Goal: Information Seeking & Learning: Learn about a topic

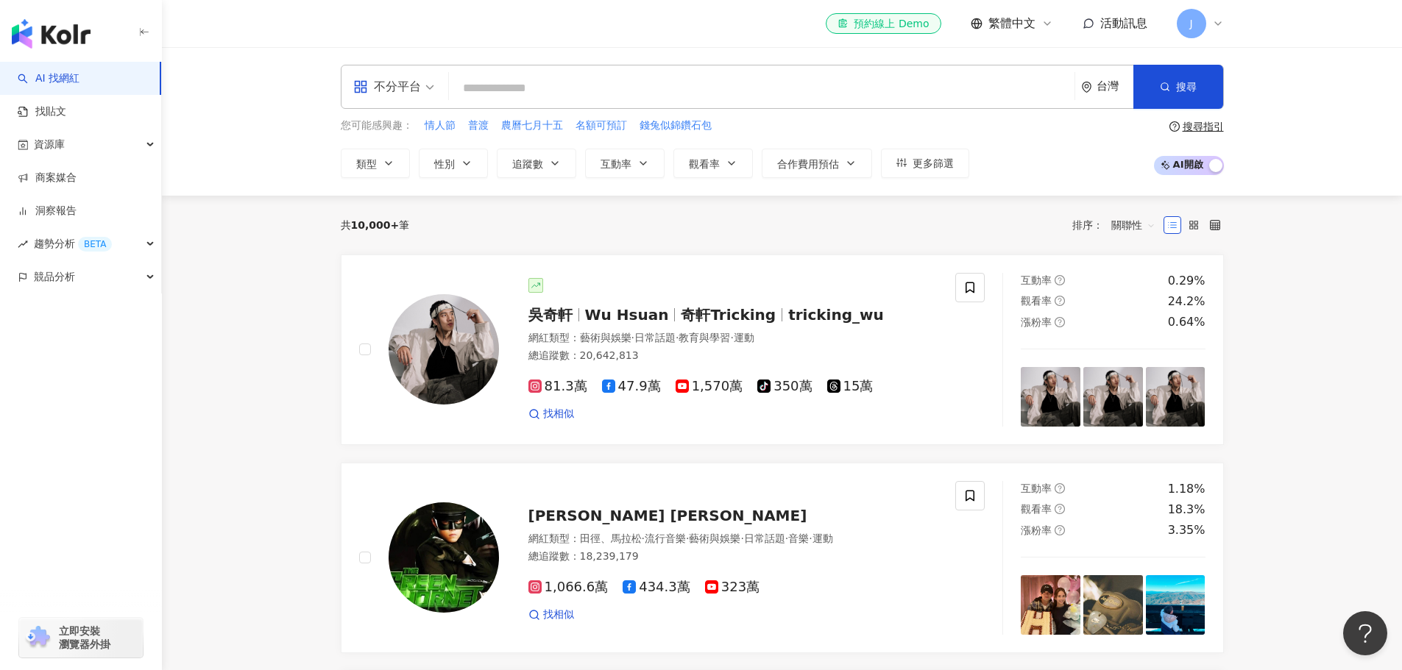
click at [1216, 24] on icon at bounding box center [1218, 23] width 6 height 3
drag, startPoint x: 211, startPoint y: 555, endPoint x: 197, endPoint y: 597, distance: 44.9
click at [1209, 24] on div "J" at bounding box center [1200, 23] width 47 height 29
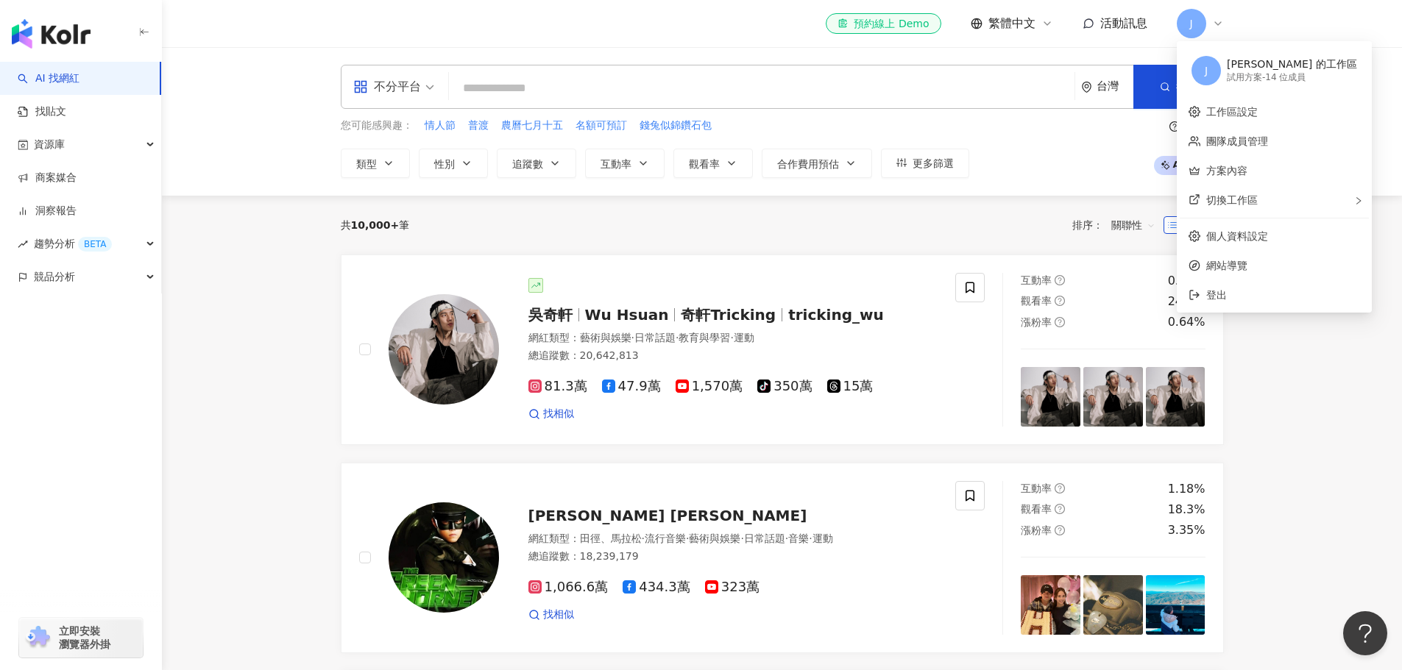
click at [1289, 77] on div "試用方案 - 14 位成員" at bounding box center [1292, 77] width 130 height 13
click at [1266, 63] on div "Joanna Shen 的工作區" at bounding box center [1292, 64] width 130 height 15
click at [1266, 65] on div "Joanna Shen 的工作區" at bounding box center [1292, 64] width 130 height 15
click at [1267, 142] on link "團隊成員管理" at bounding box center [1237, 141] width 62 height 12
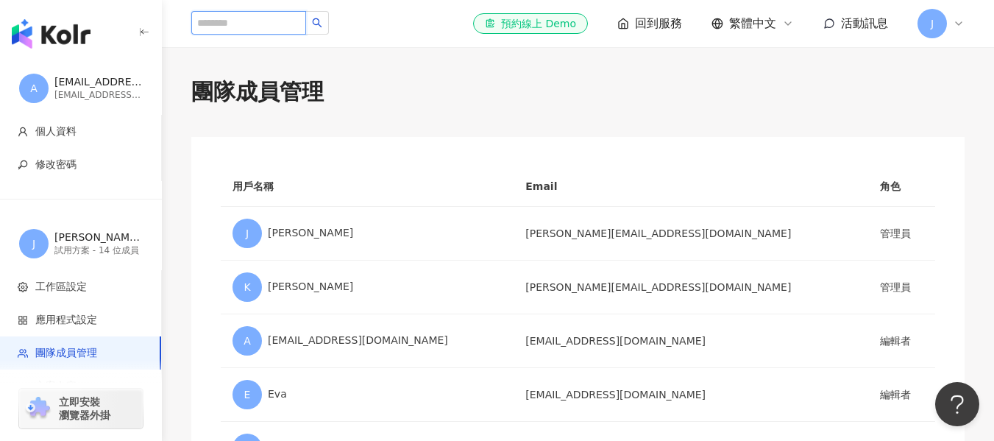
click at [273, 29] on input "search" at bounding box center [248, 23] width 115 height 24
click at [272, 25] on input "search" at bounding box center [248, 23] width 115 height 24
type input "*"
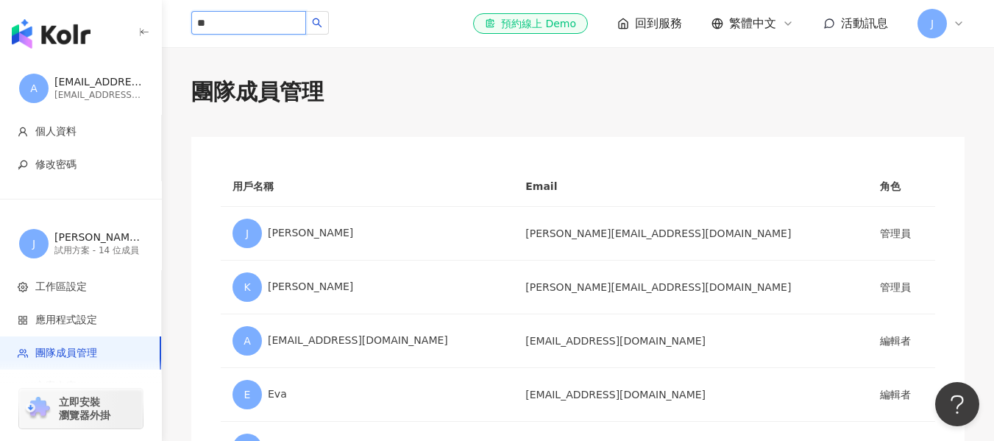
type input "**"
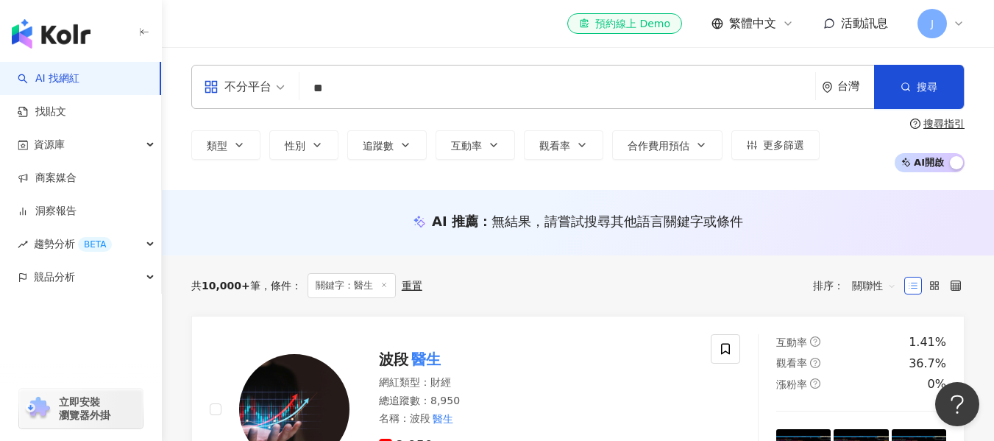
click at [394, 93] on input "**" at bounding box center [557, 88] width 504 height 28
type input "*"
click at [489, 95] on input "search" at bounding box center [557, 88] width 504 height 28
type input "*"
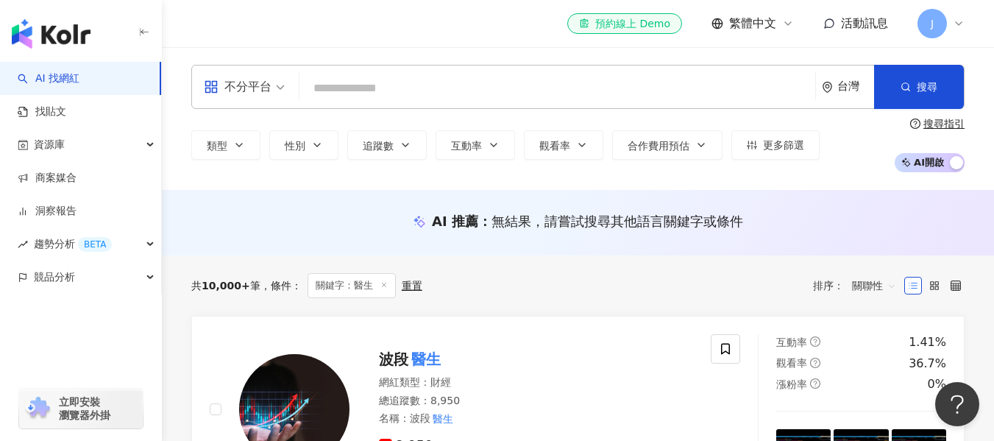
click at [463, 83] on input "search" at bounding box center [557, 88] width 504 height 28
click at [472, 93] on input "search" at bounding box center [557, 88] width 504 height 28
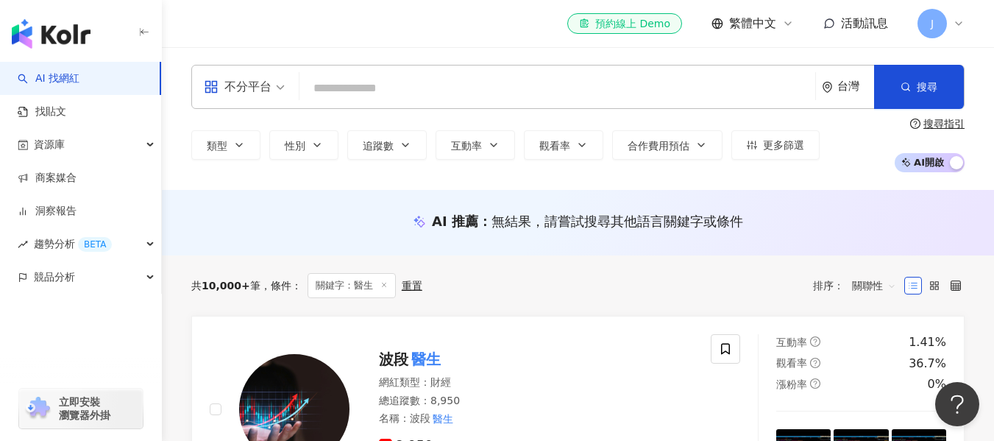
click at [472, 93] on input "search" at bounding box center [557, 88] width 504 height 28
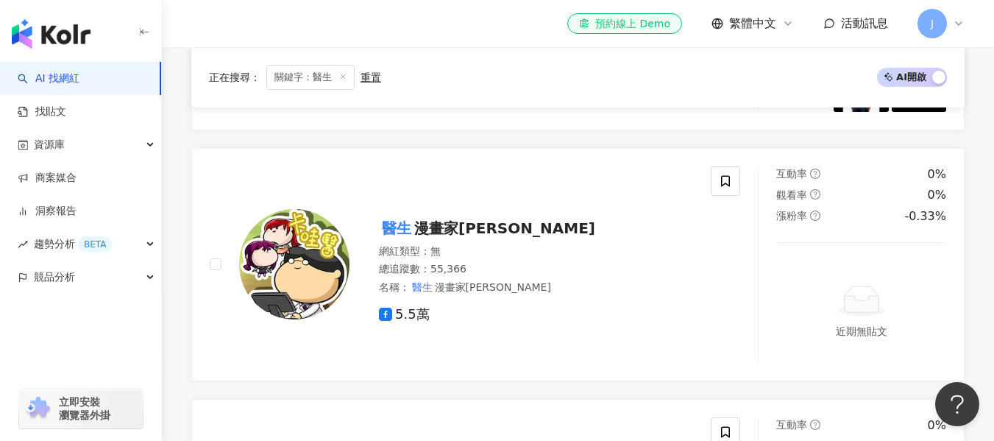
scroll to position [1840, 0]
click at [455, 220] on span "漫畫家阿毛" at bounding box center [504, 229] width 181 height 18
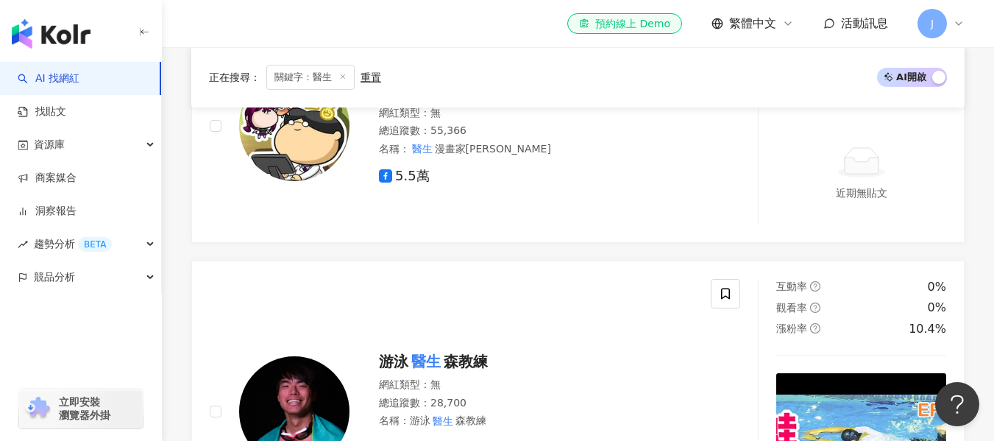
scroll to position [2134, 0]
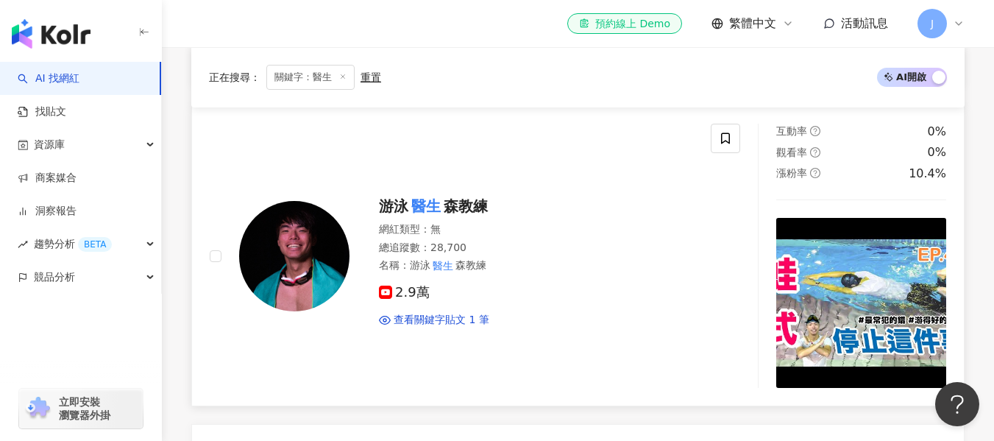
click at [469, 197] on span "森教練" at bounding box center [466, 206] width 44 height 18
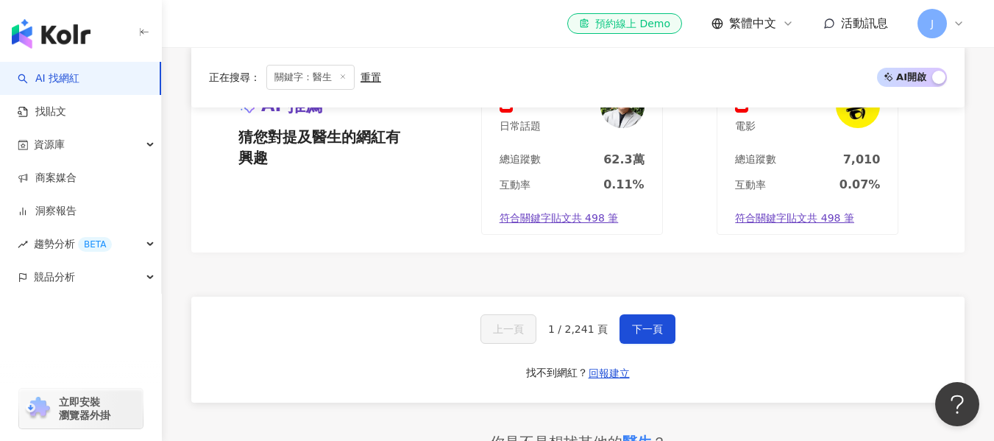
scroll to position [3017, 0]
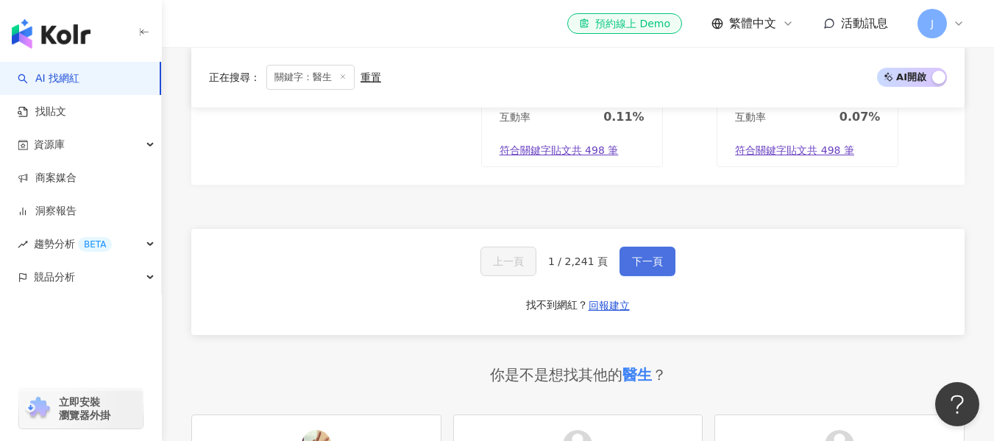
click at [645, 255] on span "下一頁" at bounding box center [647, 261] width 31 height 12
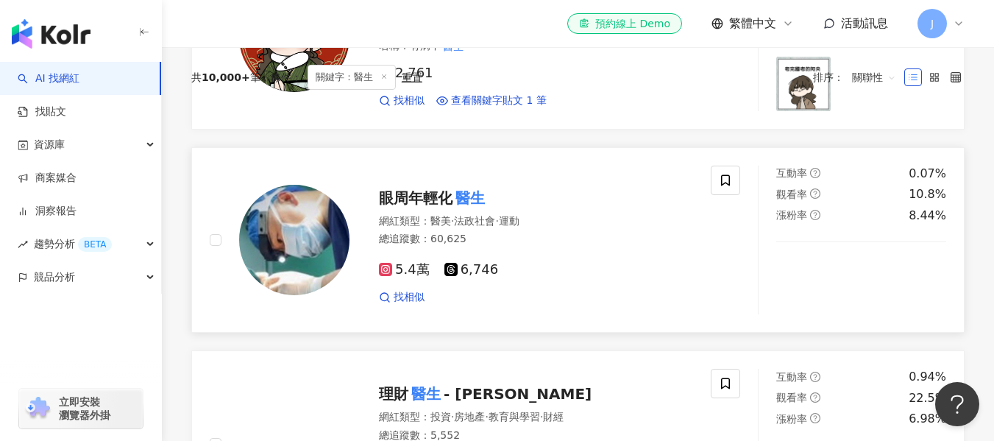
scroll to position [95, 0]
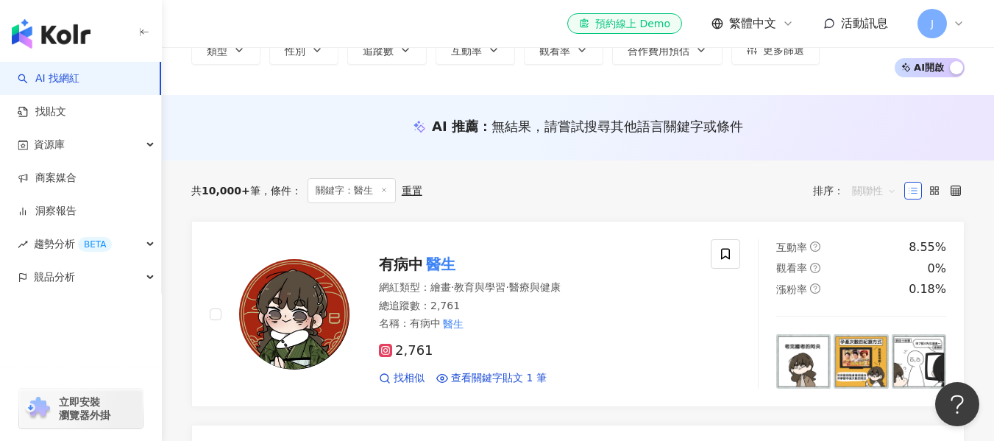
click at [889, 191] on span "關聯性" at bounding box center [874, 191] width 44 height 24
click at [873, 241] on div "追蹤數" at bounding box center [874, 246] width 37 height 16
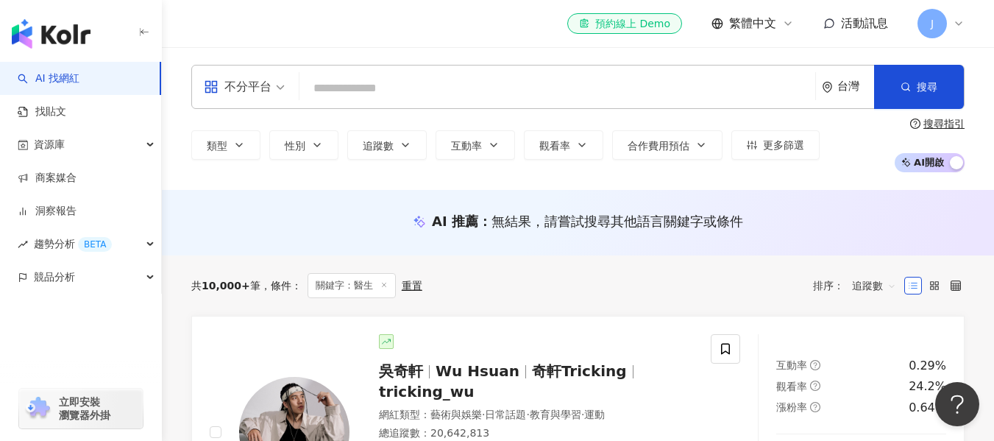
click at [334, 285] on span "關鍵字：醫生" at bounding box center [352, 285] width 88 height 25
click at [251, 146] on button "類型" at bounding box center [225, 144] width 69 height 29
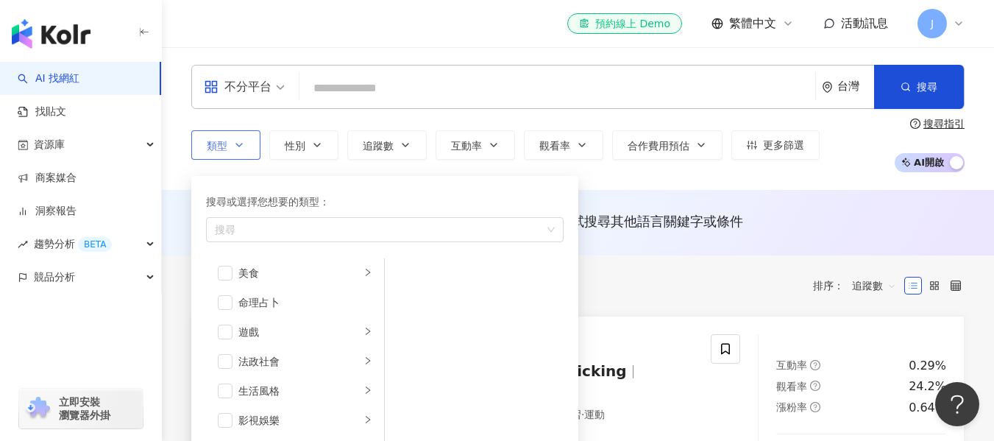
scroll to position [221, 0]
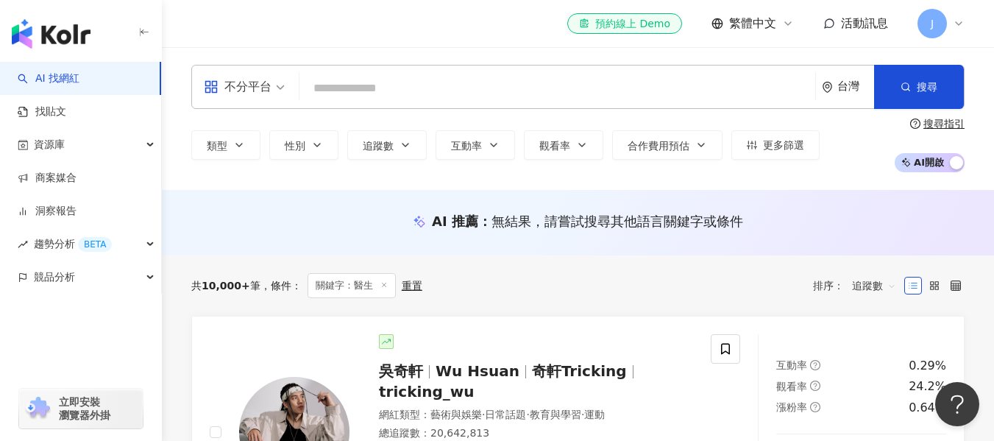
click at [357, 79] on input "search" at bounding box center [557, 88] width 504 height 28
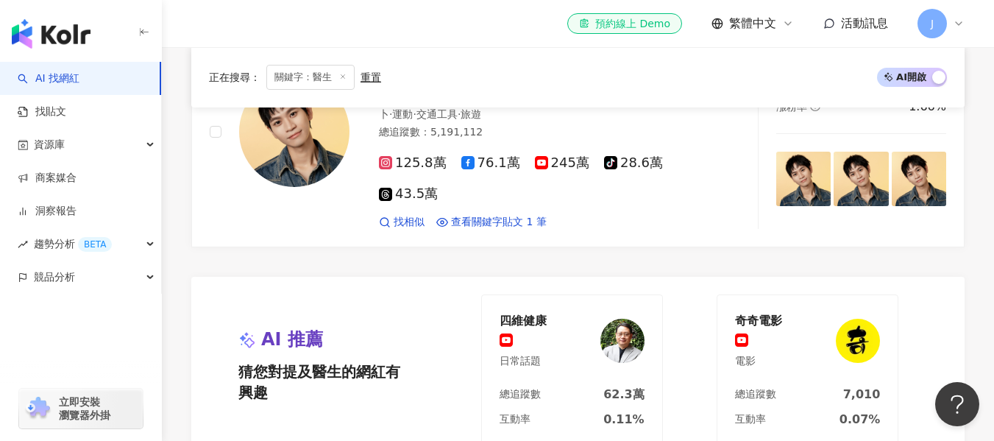
scroll to position [2870, 0]
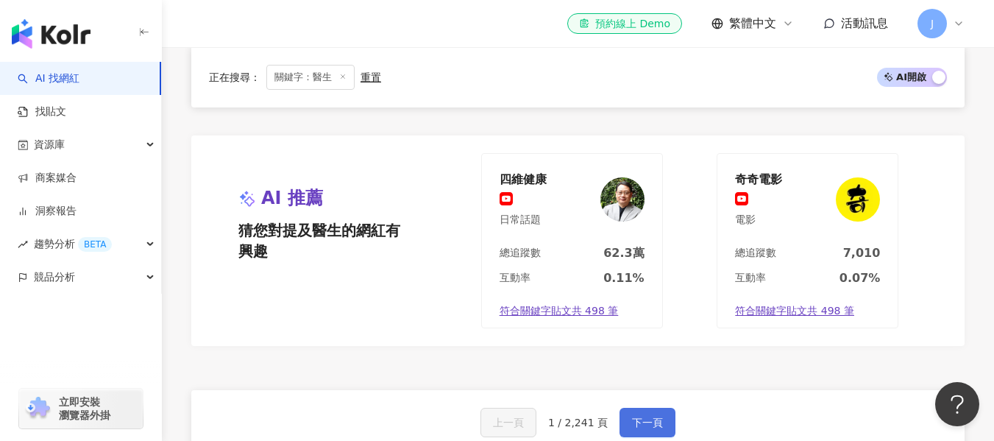
click at [668, 408] on button "下一頁" at bounding box center [648, 422] width 56 height 29
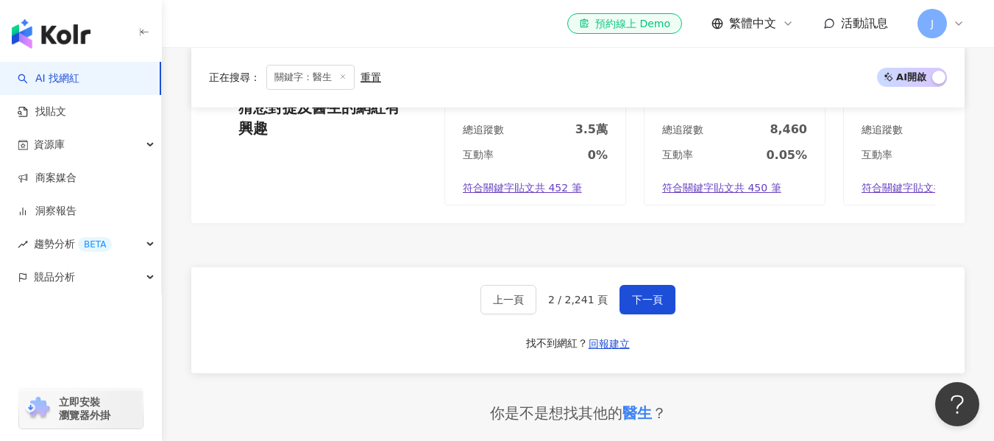
scroll to position [2904, 0]
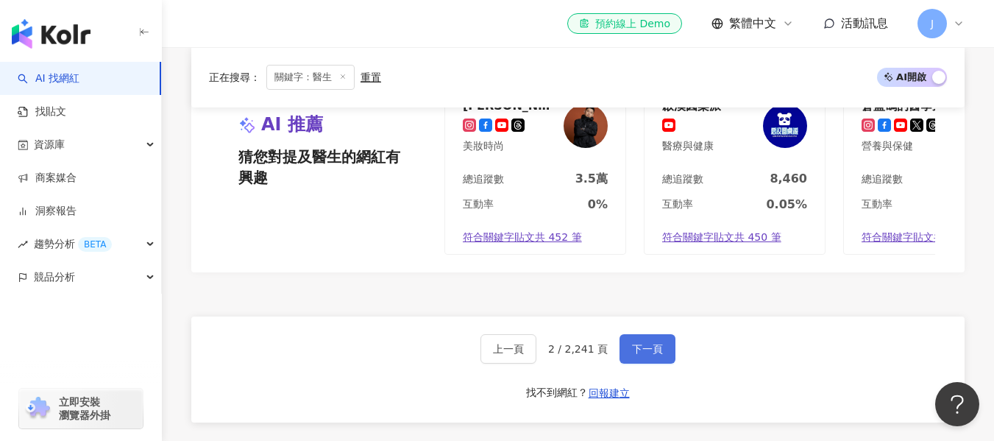
click at [652, 342] on span "下一頁" at bounding box center [647, 348] width 31 height 12
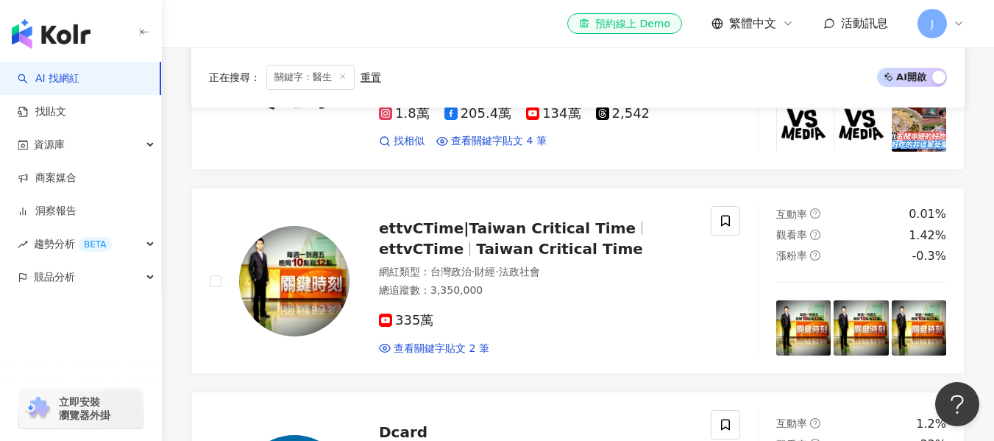
scroll to position [2134, 0]
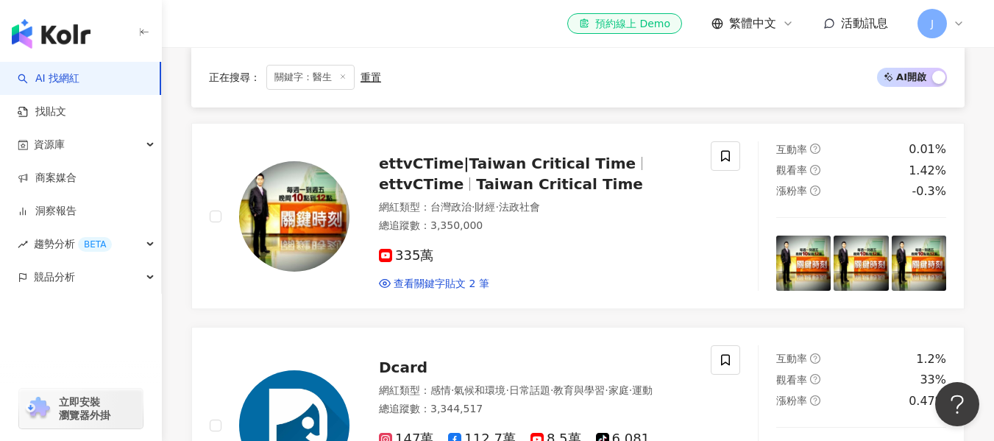
click at [958, 15] on div "J" at bounding box center [941, 23] width 47 height 29
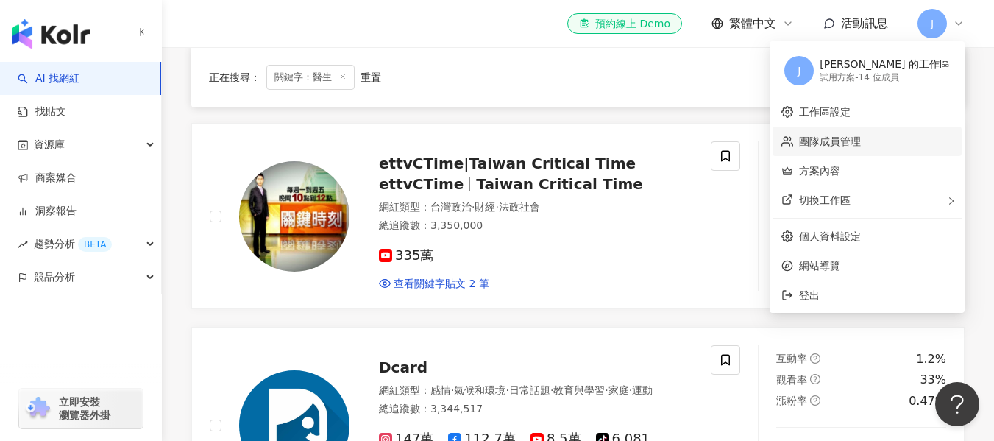
click at [861, 135] on link "團隊成員管理" at bounding box center [830, 141] width 62 height 12
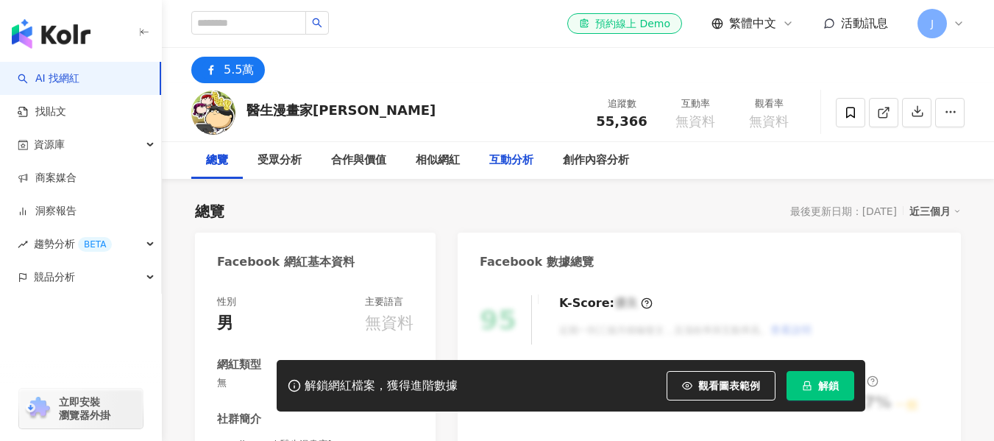
scroll to position [147, 0]
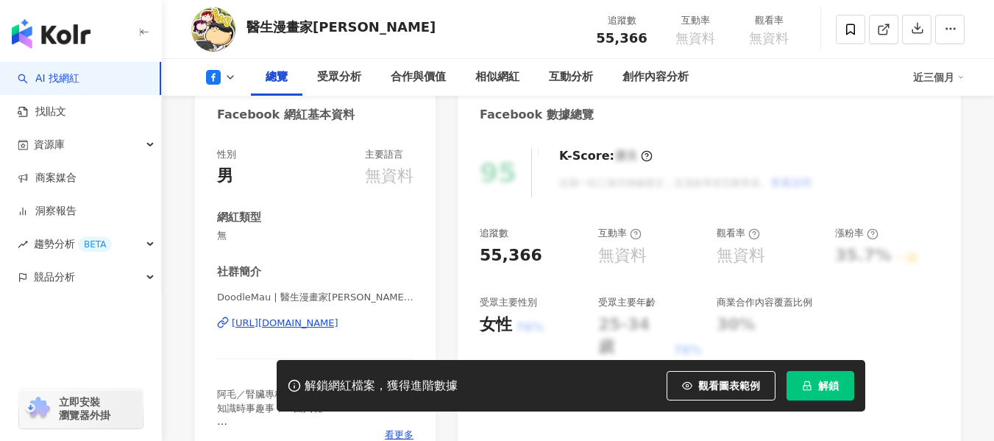
click at [328, 323] on div "https://www.facebook.com/110990280695258" at bounding box center [285, 322] width 107 height 13
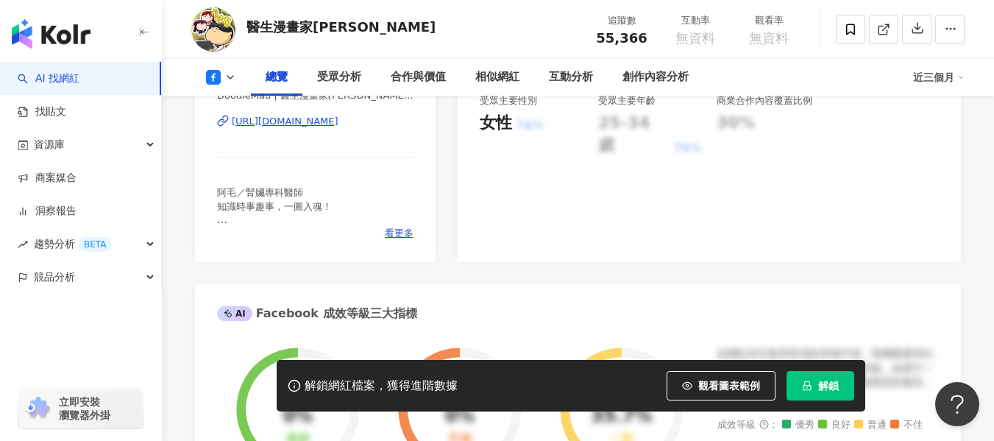
scroll to position [368, 0]
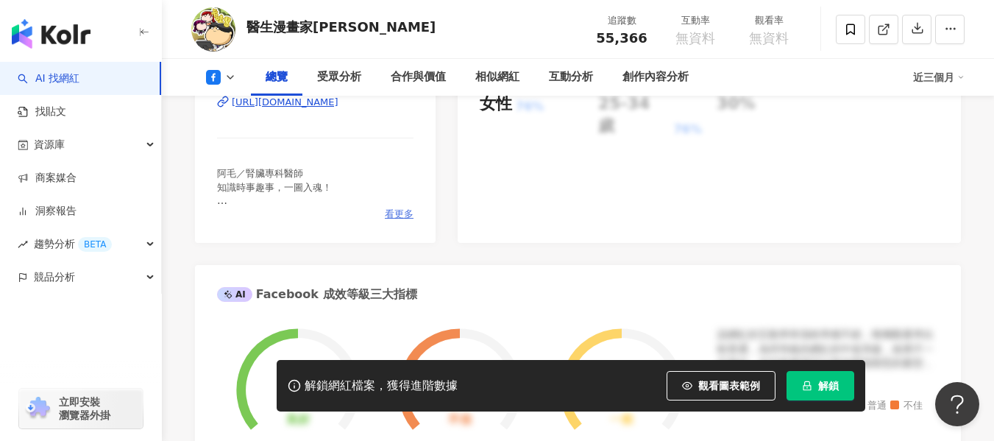
click at [393, 214] on span "看更多" at bounding box center [399, 213] width 29 height 13
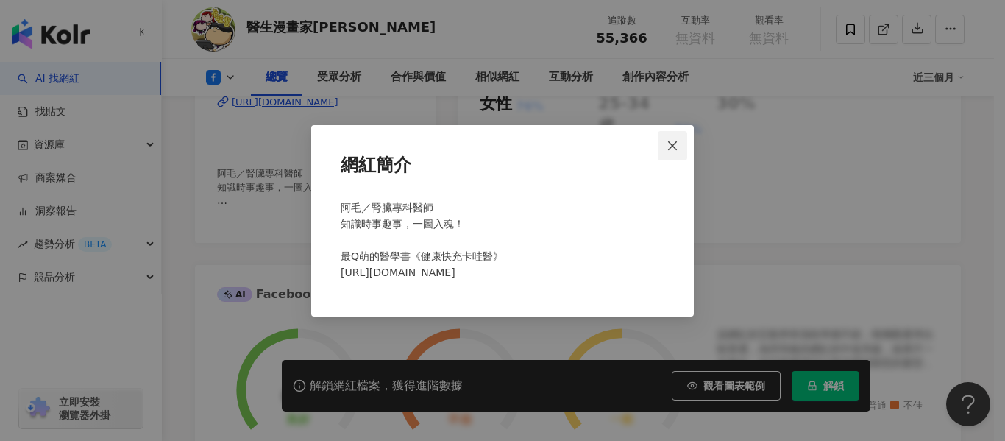
click at [676, 142] on icon "close" at bounding box center [672, 145] width 9 height 9
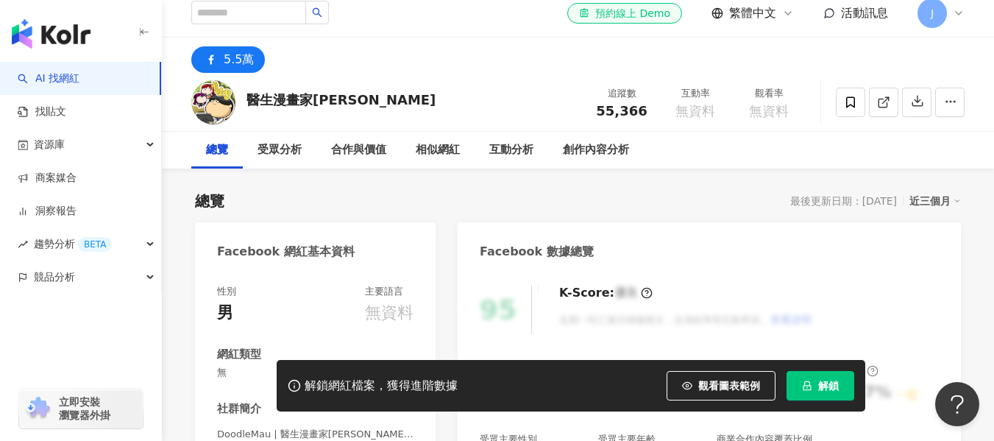
scroll to position [0, 0]
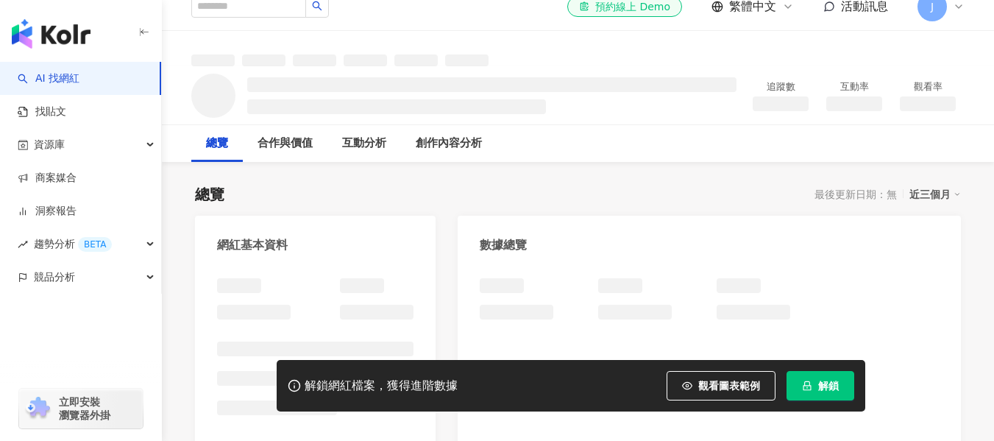
scroll to position [74, 0]
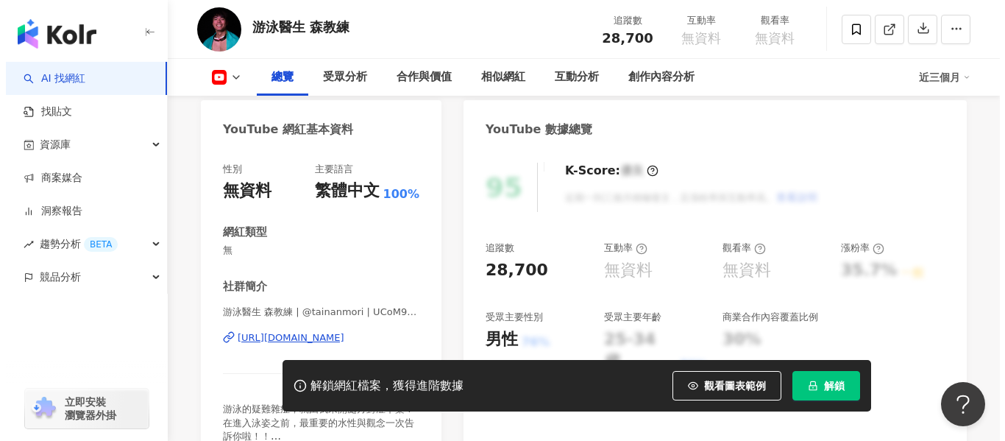
scroll to position [353, 0]
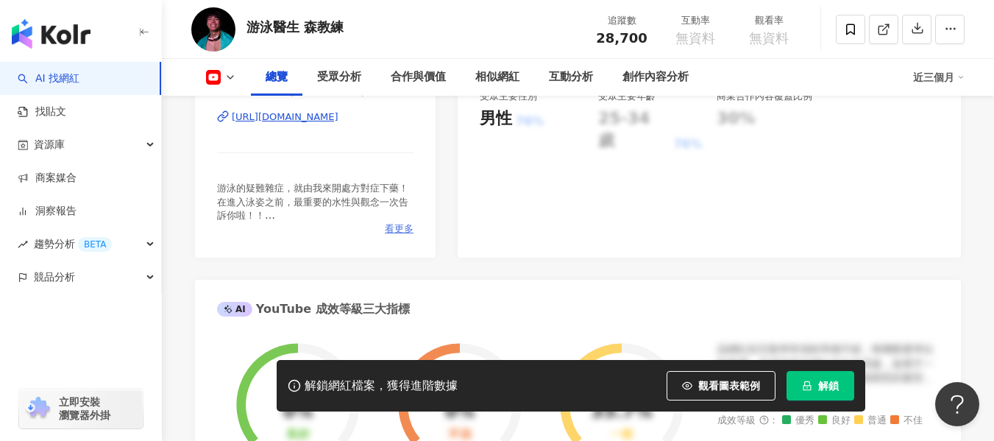
click at [409, 230] on span "看更多" at bounding box center [399, 228] width 29 height 13
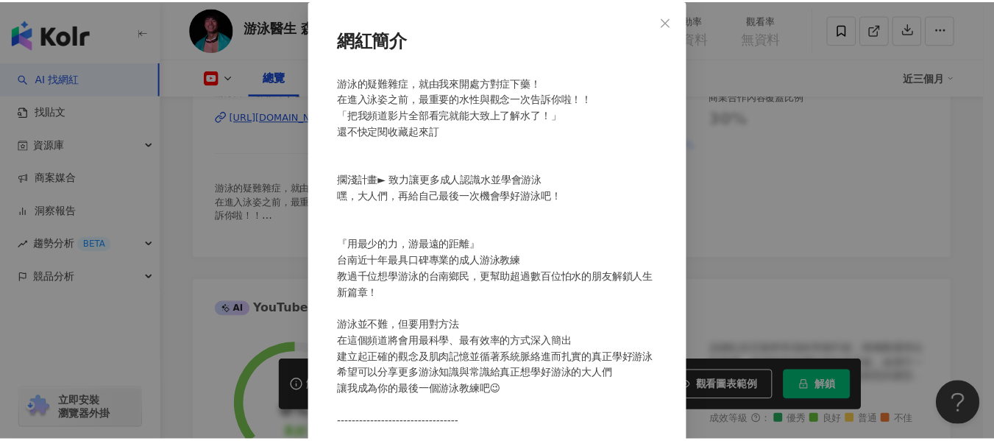
scroll to position [59, 0]
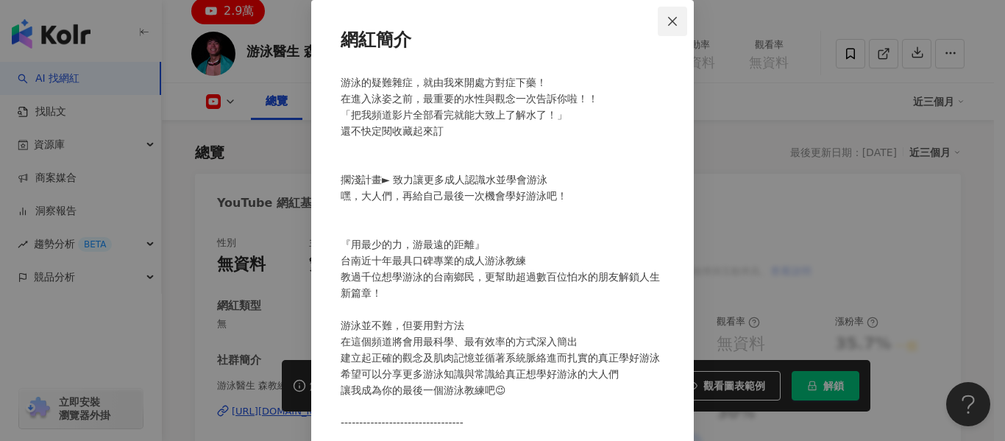
click at [667, 19] on icon "close" at bounding box center [673, 21] width 12 height 12
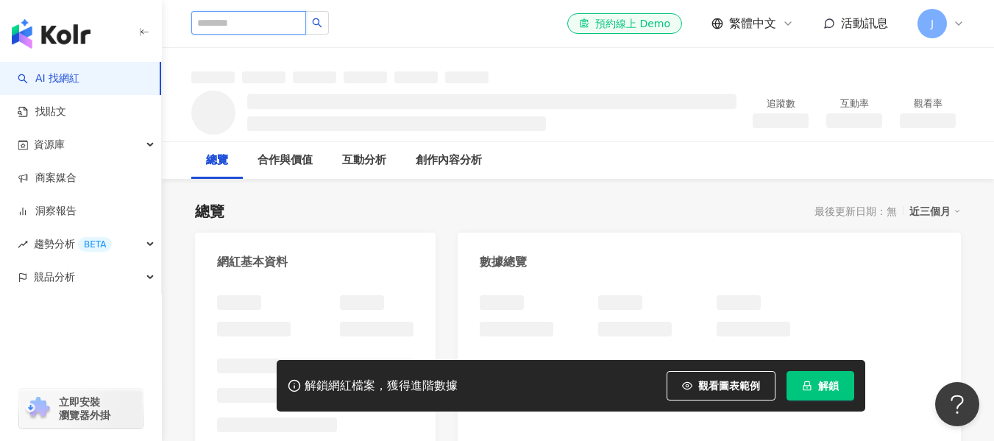
click at [254, 28] on input "search" at bounding box center [248, 23] width 115 height 24
click at [281, 18] on input "search" at bounding box center [248, 23] width 115 height 24
type input "**"
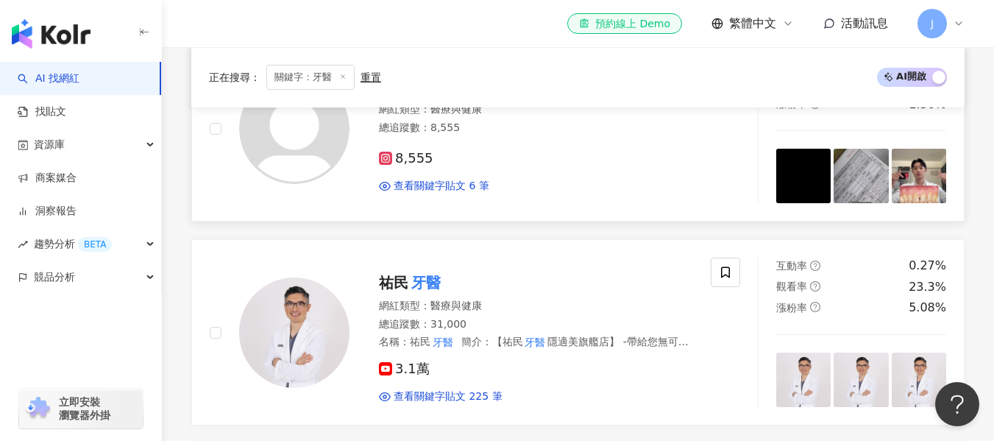
scroll to position [441, 0]
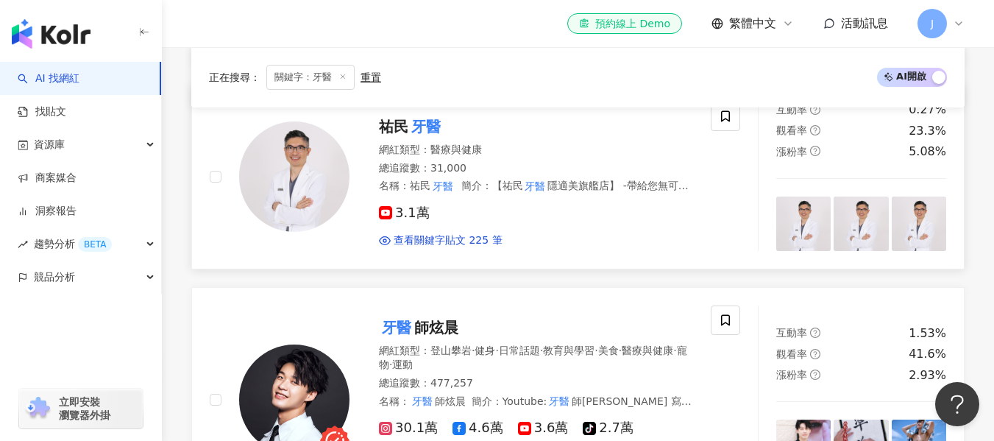
click at [428, 127] on mark "牙醫" at bounding box center [425, 127] width 35 height 24
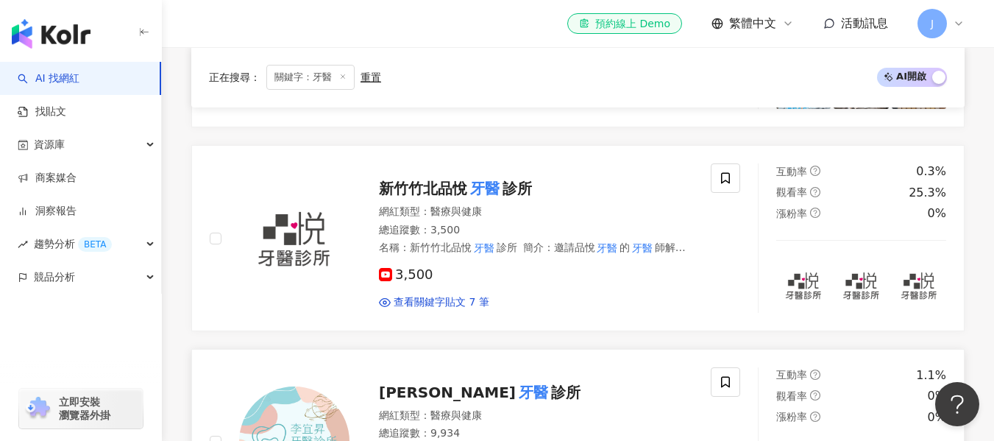
scroll to position [1472, 0]
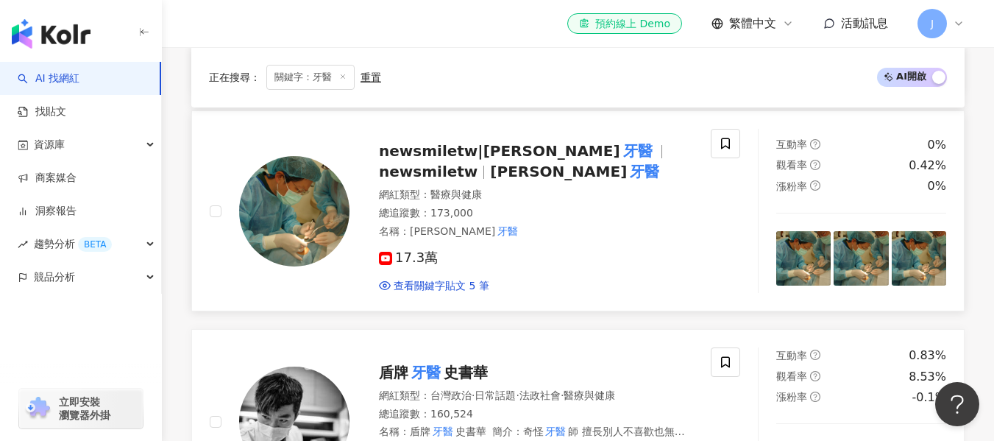
click at [511, 153] on span "newsmiletw|新竹敏華" at bounding box center [499, 151] width 241 height 18
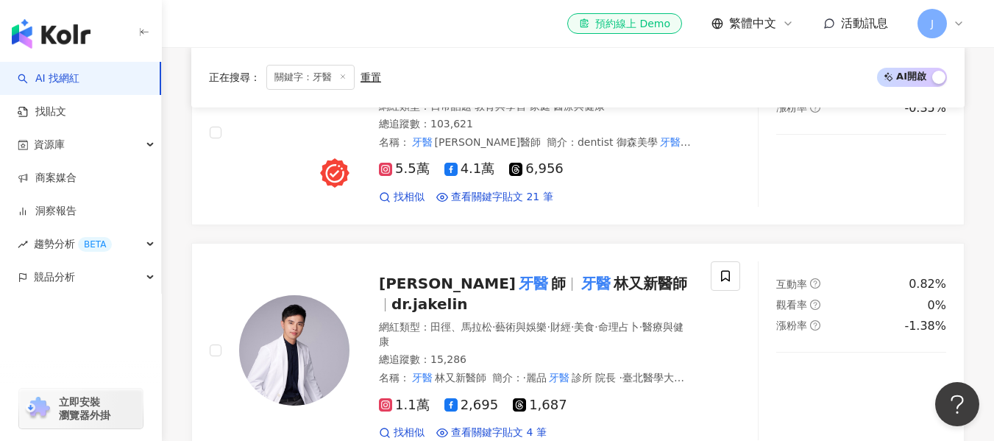
scroll to position [1987, 0]
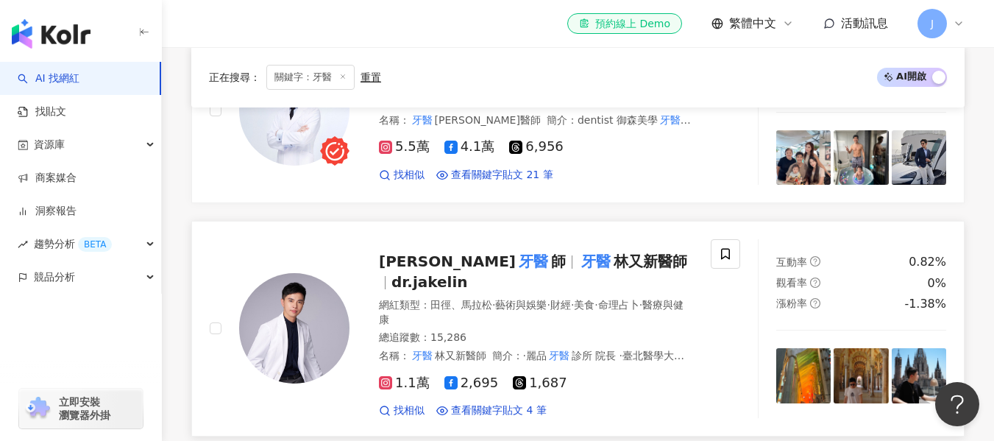
click at [614, 257] on span "林又新醫師" at bounding box center [651, 261] width 74 height 18
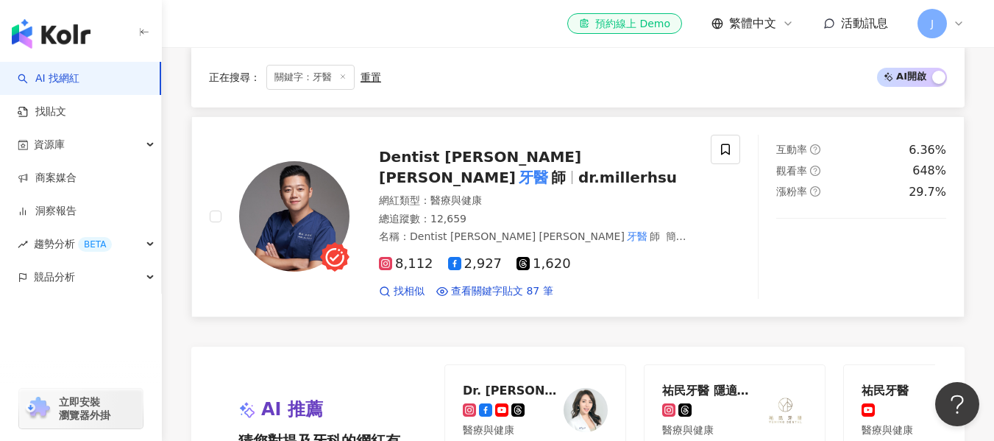
scroll to position [2722, 0]
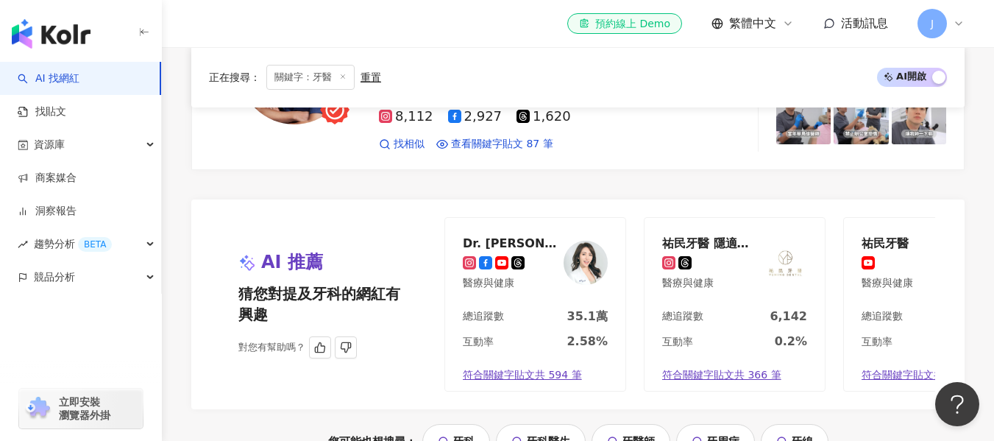
click at [510, 235] on div "Dr. Chavelle 劉芷伊醫師" at bounding box center [511, 242] width 96 height 15
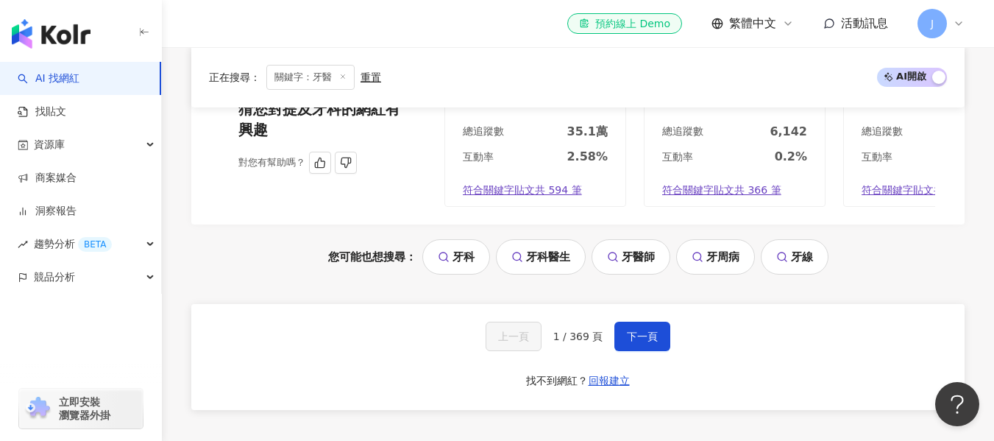
scroll to position [2943, 0]
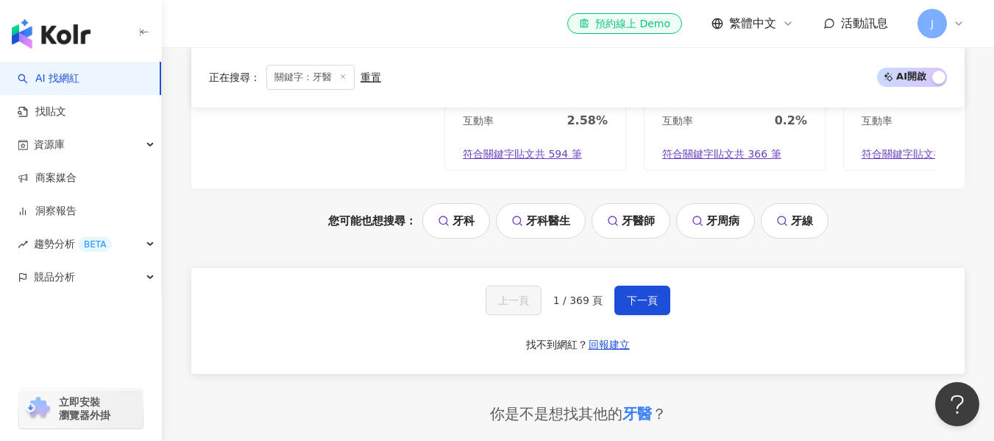
click at [564, 203] on link "牙科醫生" at bounding box center [541, 220] width 90 height 35
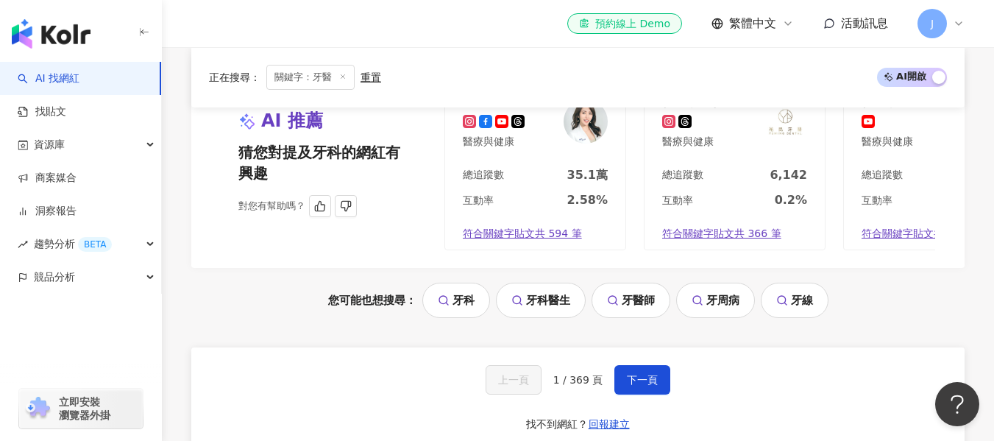
scroll to position [2870, 0]
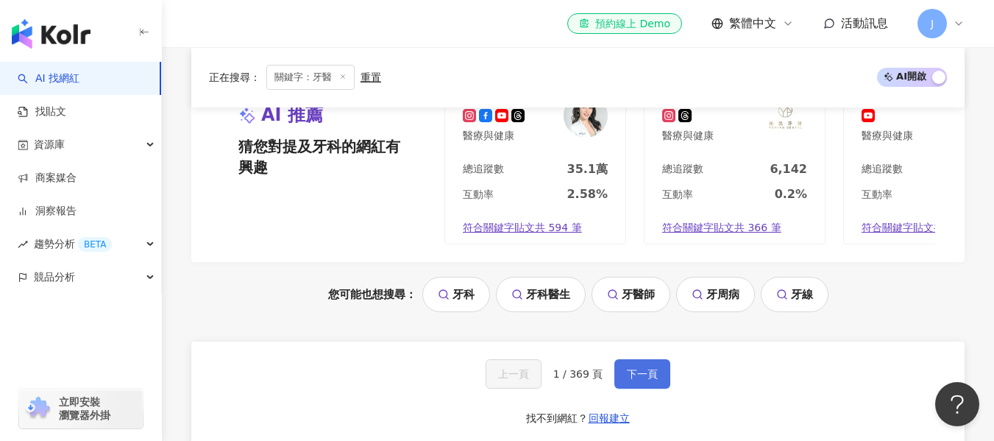
click at [627, 368] on span "下一頁" at bounding box center [642, 374] width 31 height 12
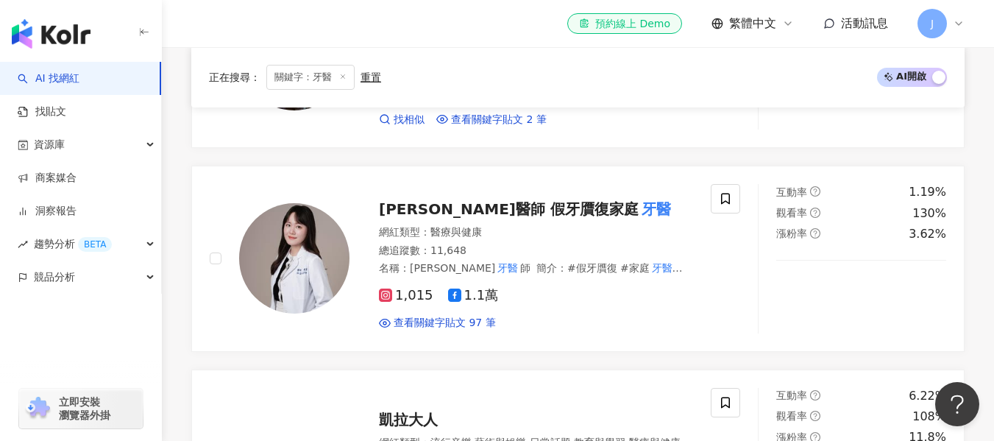
scroll to position [1819, 0]
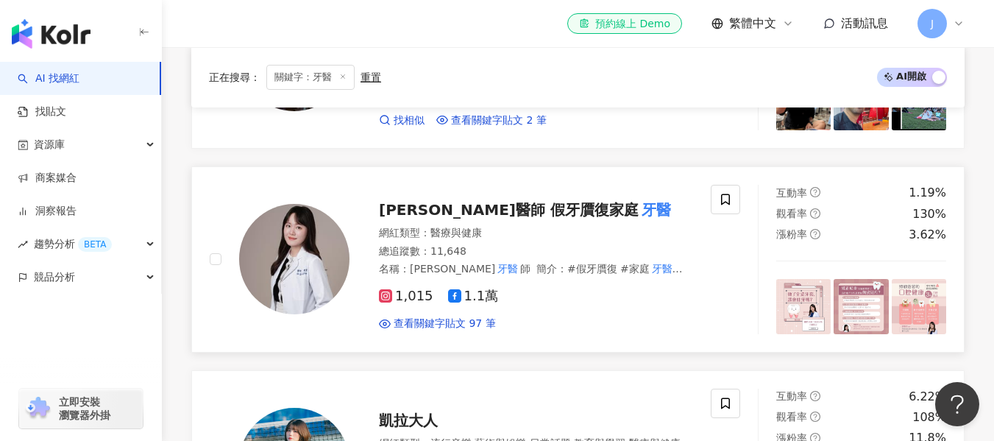
click at [487, 201] on span "劉馥萱醫師 假牙贋復家庭" at bounding box center [509, 210] width 260 height 18
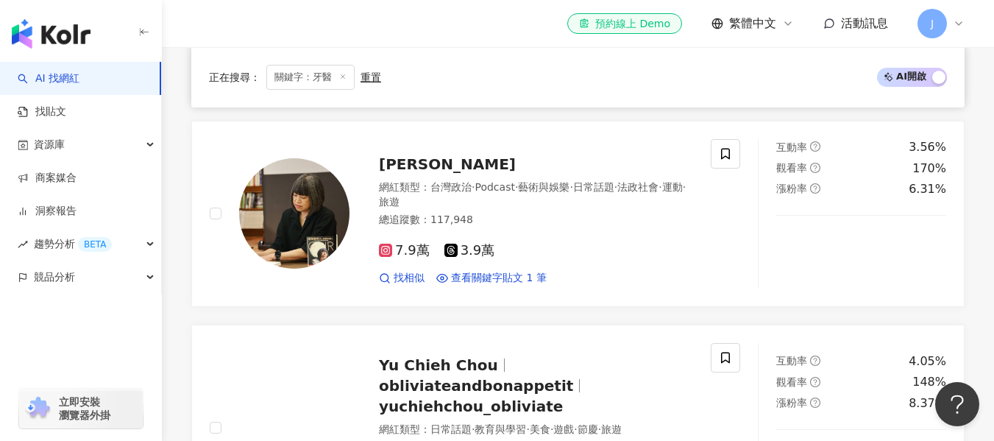
scroll to position [2481, 0]
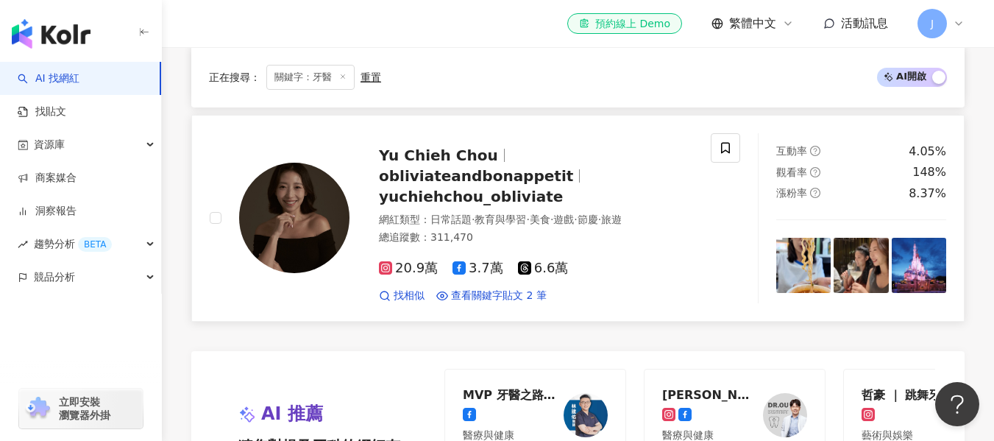
click at [443, 146] on span "Yu Chieh Chou" at bounding box center [438, 155] width 119 height 18
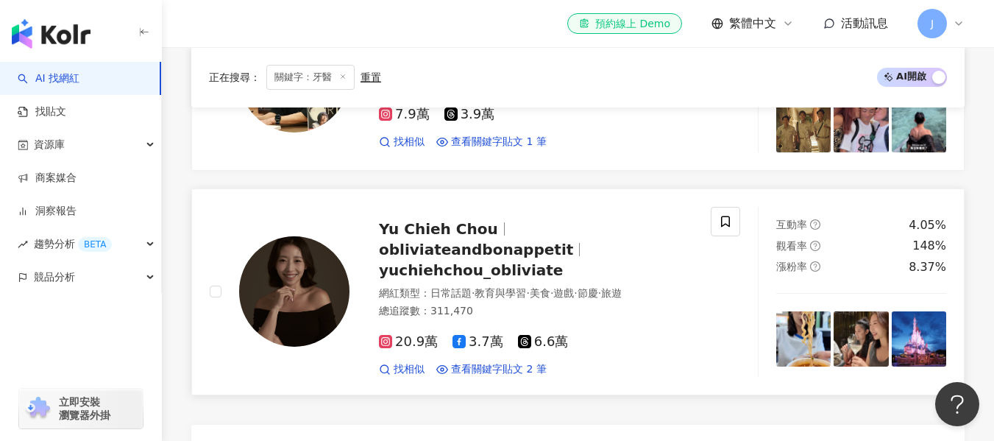
scroll to position [1893, 0]
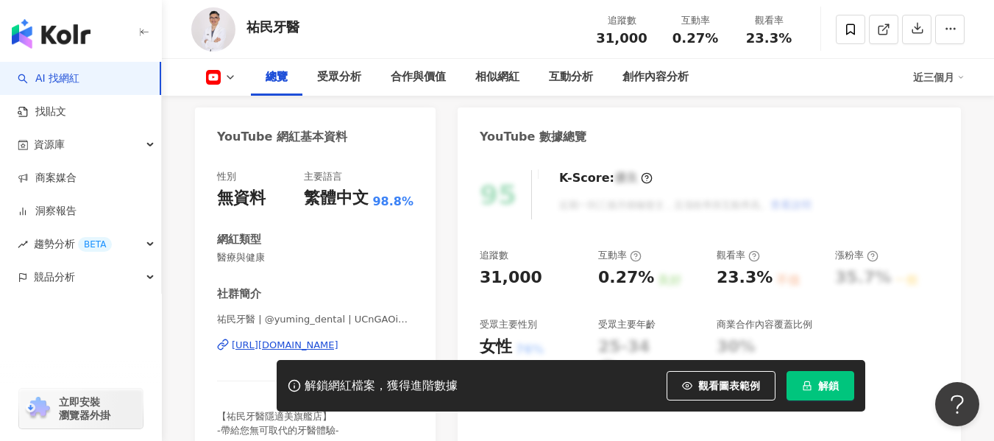
scroll to position [147, 0]
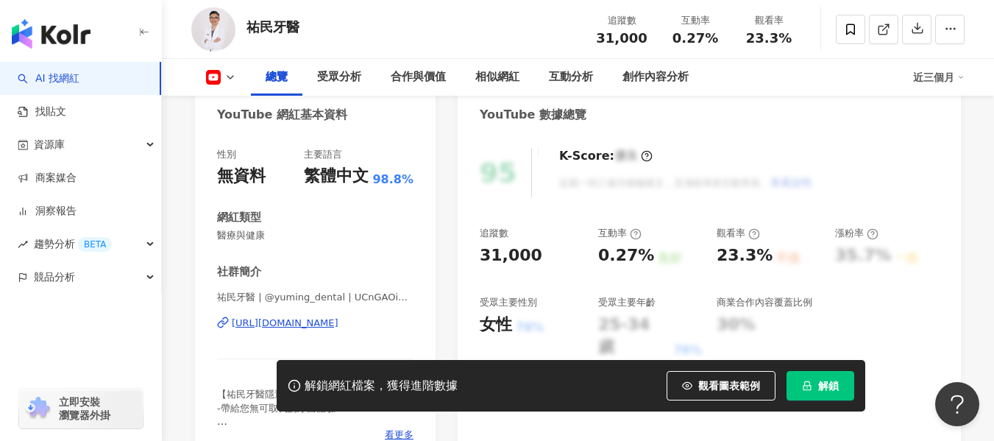
click at [257, 327] on div "[URL][DOMAIN_NAME]" at bounding box center [285, 322] width 107 height 13
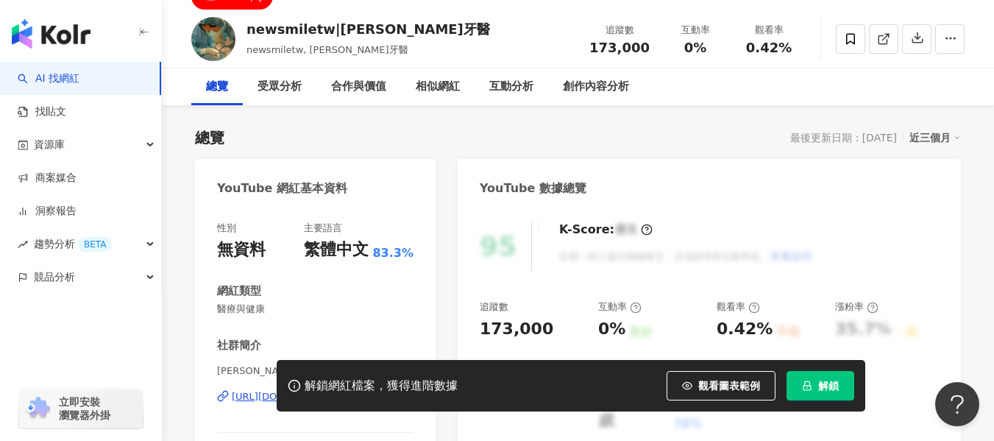
scroll to position [221, 0]
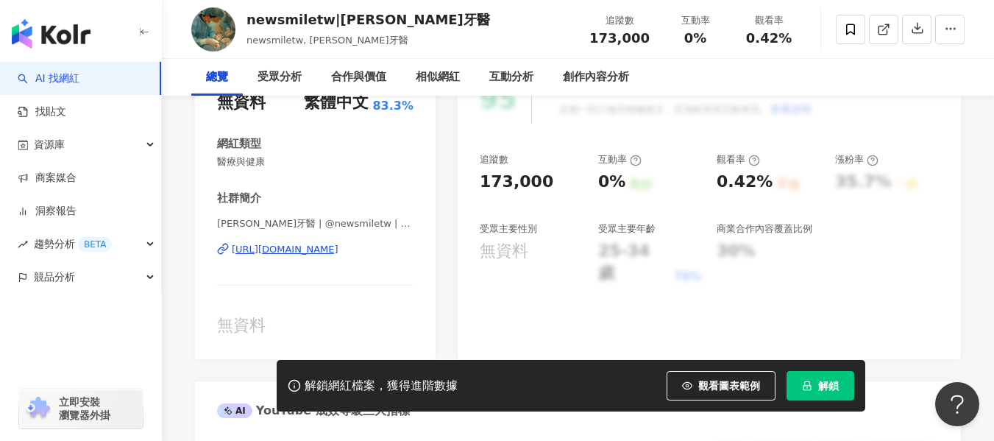
click at [280, 253] on div "[URL][DOMAIN_NAME]" at bounding box center [285, 249] width 107 height 13
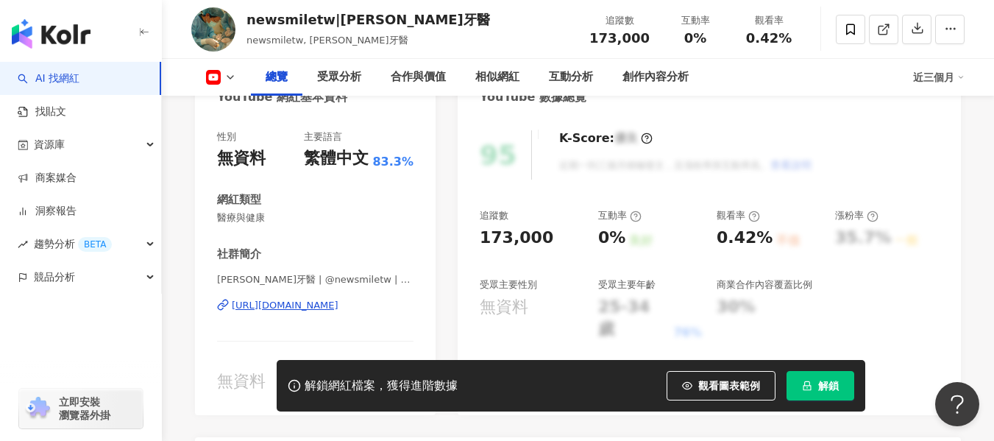
scroll to position [368, 0]
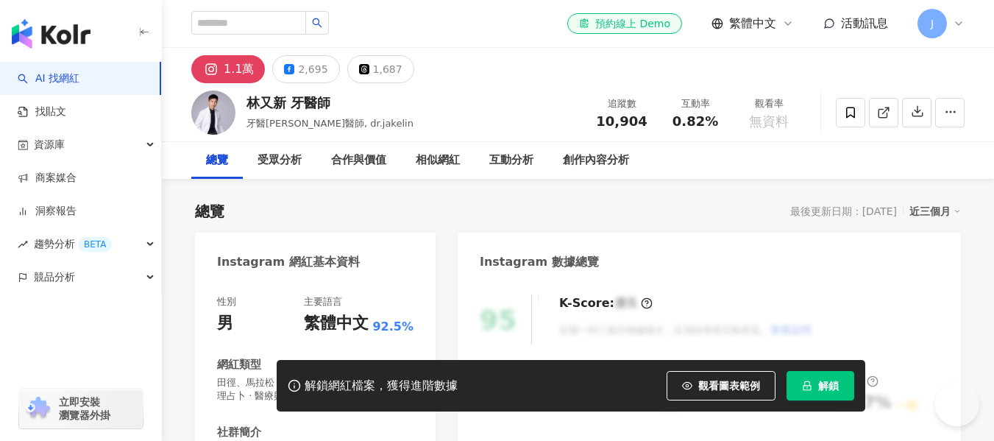
click at [959, 26] on icon at bounding box center [959, 24] width 12 height 12
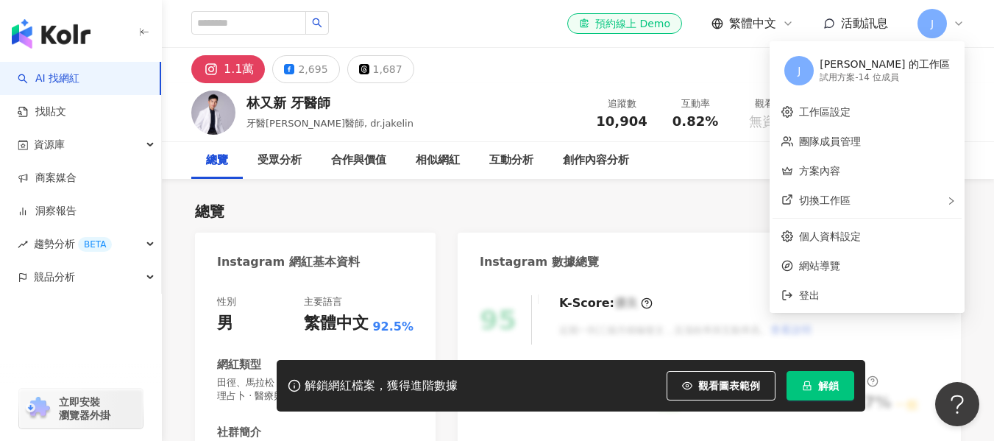
click at [624, 69] on div "1.1萬 2,695 1,687" at bounding box center [578, 65] width 832 height 35
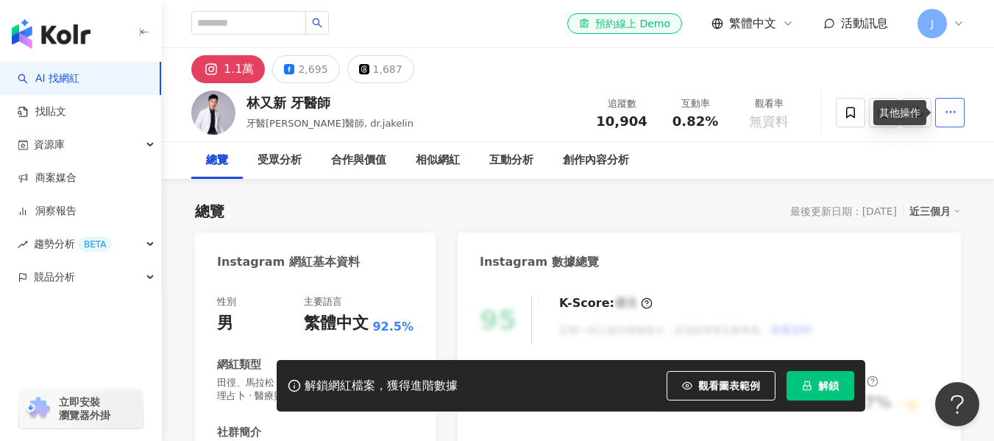
click at [948, 104] on span "button" at bounding box center [950, 111] width 13 height 15
click at [793, 74] on div "1.1萬 2,695 1,687" at bounding box center [578, 65] width 832 height 35
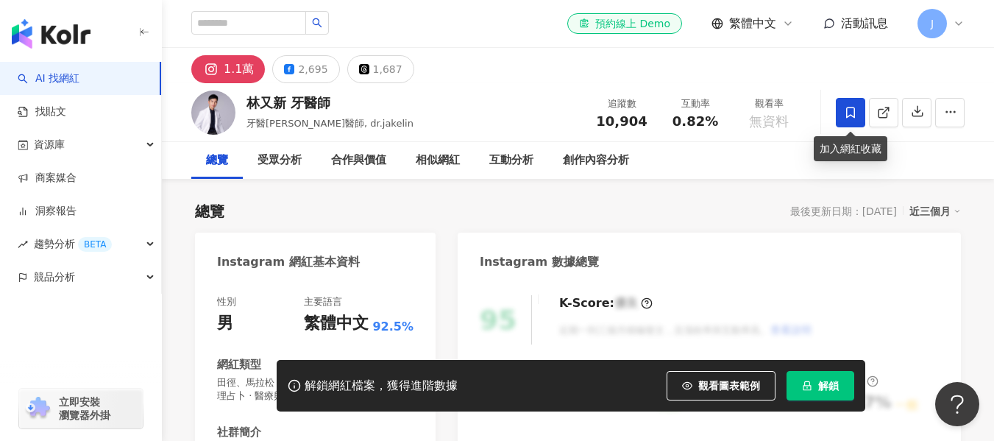
click at [845, 115] on icon at bounding box center [850, 112] width 13 height 13
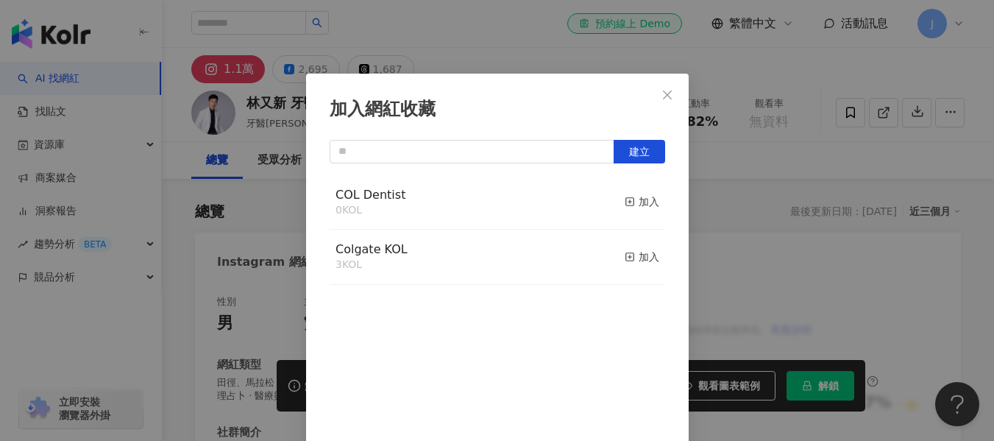
scroll to position [17, 0]
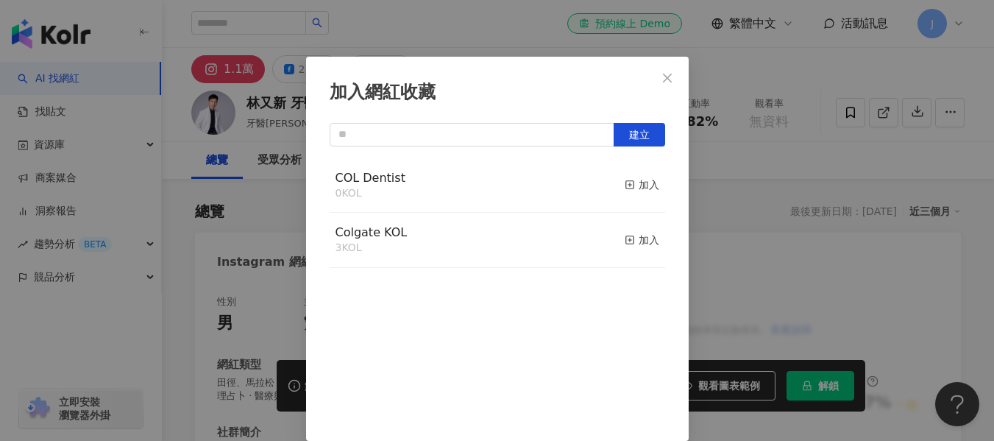
click at [477, 192] on div "COL Dentist 0 KOL 加入" at bounding box center [498, 185] width 336 height 55
click at [625, 182] on rect "button" at bounding box center [629, 185] width 8 height 8
click at [661, 74] on icon "close" at bounding box center [667, 78] width 12 height 12
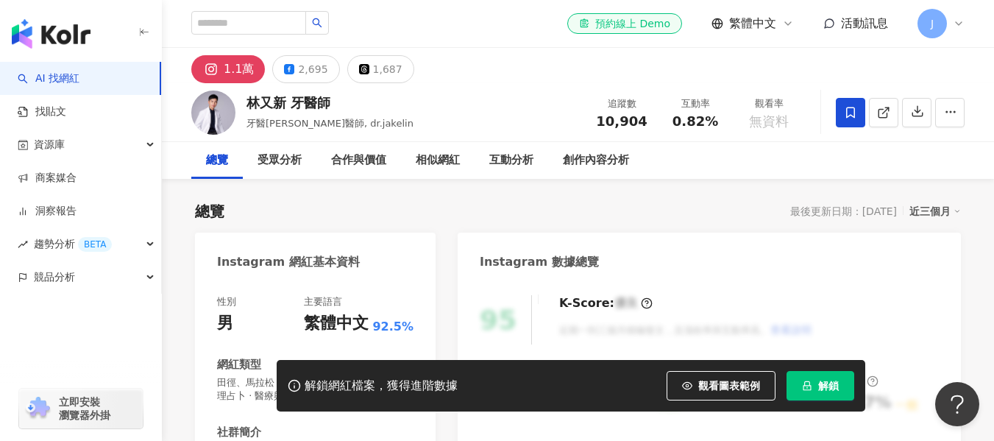
scroll to position [147, 0]
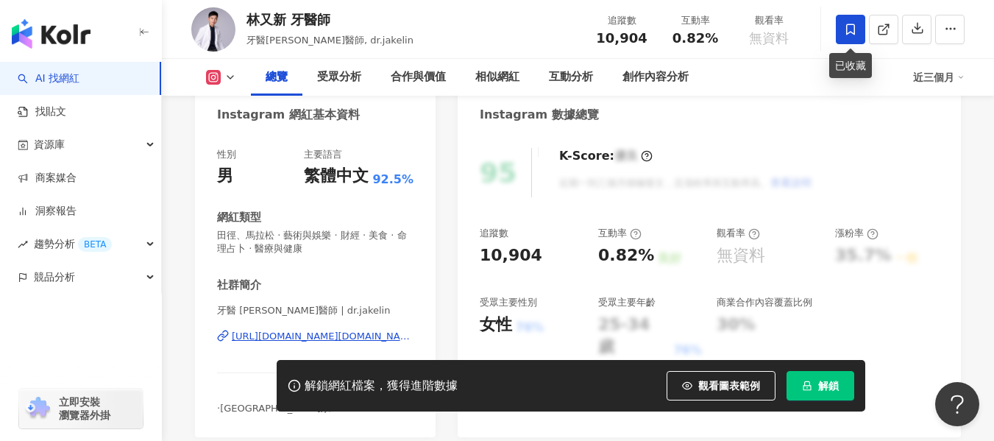
click at [859, 28] on span at bounding box center [850, 29] width 29 height 29
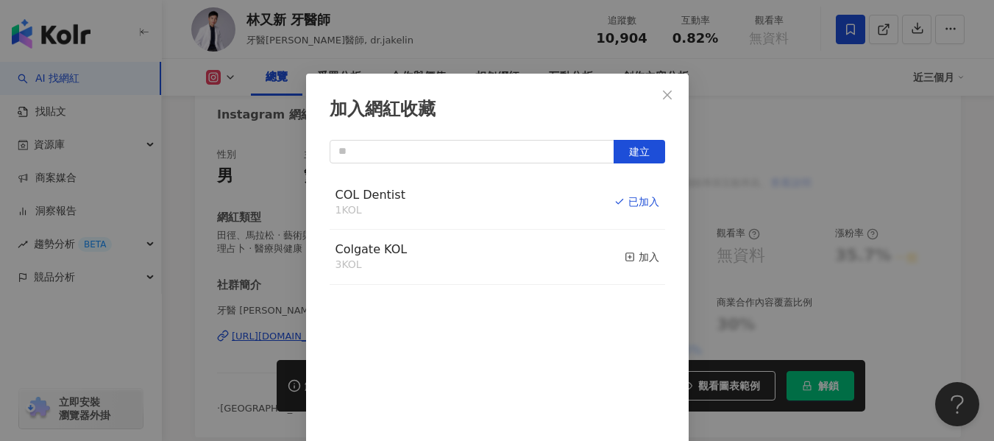
scroll to position [17, 0]
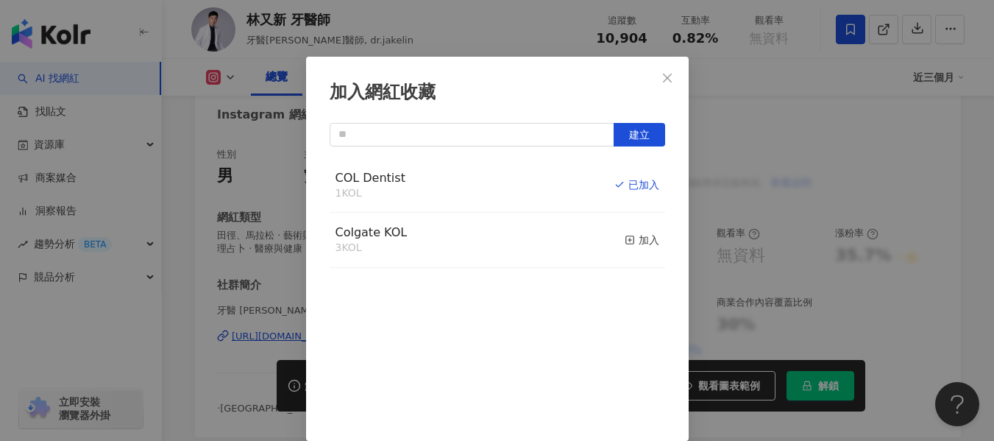
click at [760, 165] on div "加入網紅收藏 建立 COL Dentist 1 KOL 已加入 Colgate KOL 3 KOL 加入" at bounding box center [497, 220] width 994 height 441
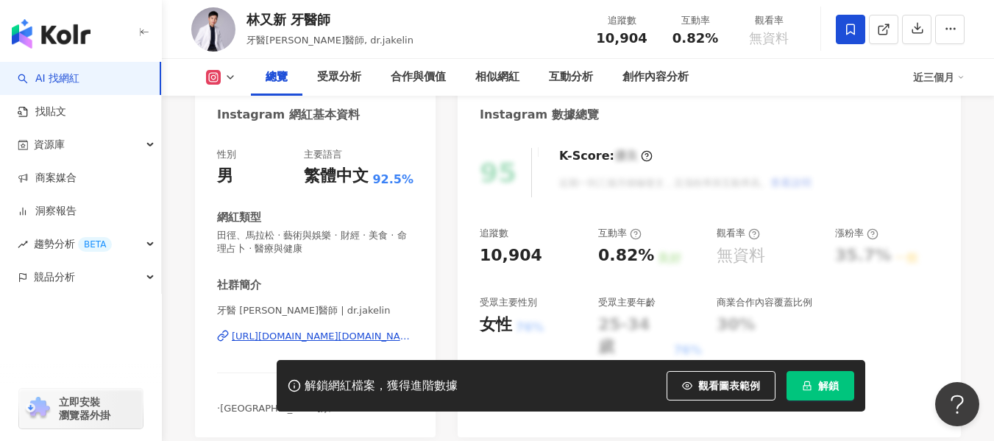
scroll to position [0, 0]
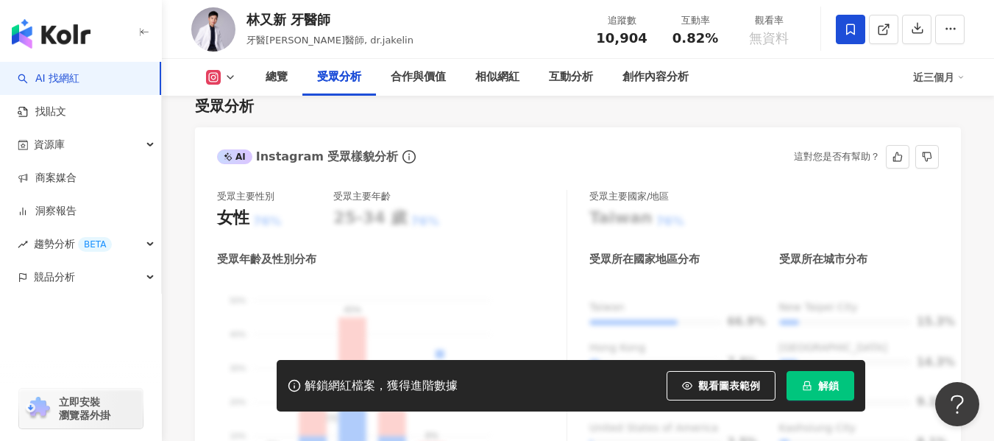
scroll to position [1472, 0]
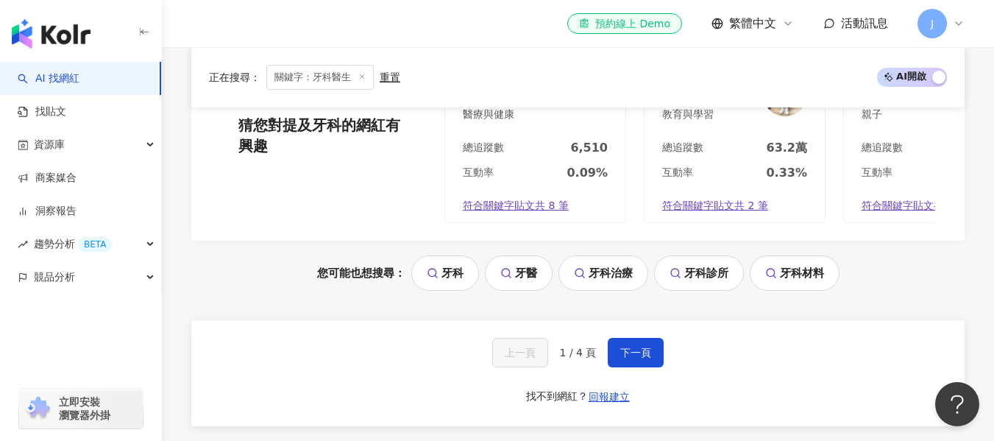
scroll to position [3157, 0]
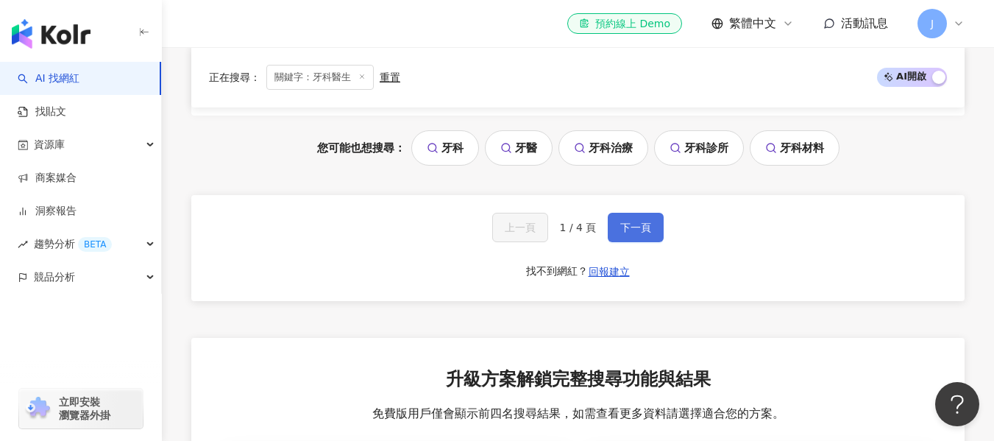
click at [620, 230] on span "下一頁" at bounding box center [635, 227] width 31 height 12
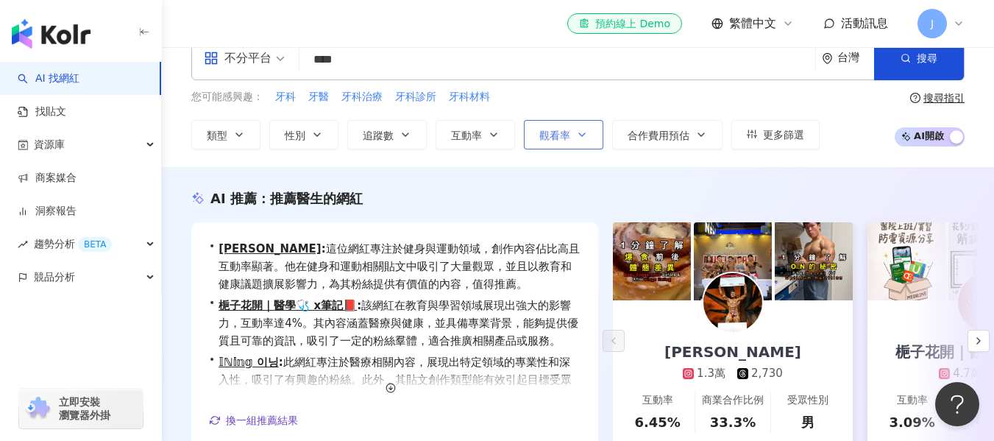
scroll to position [0, 0]
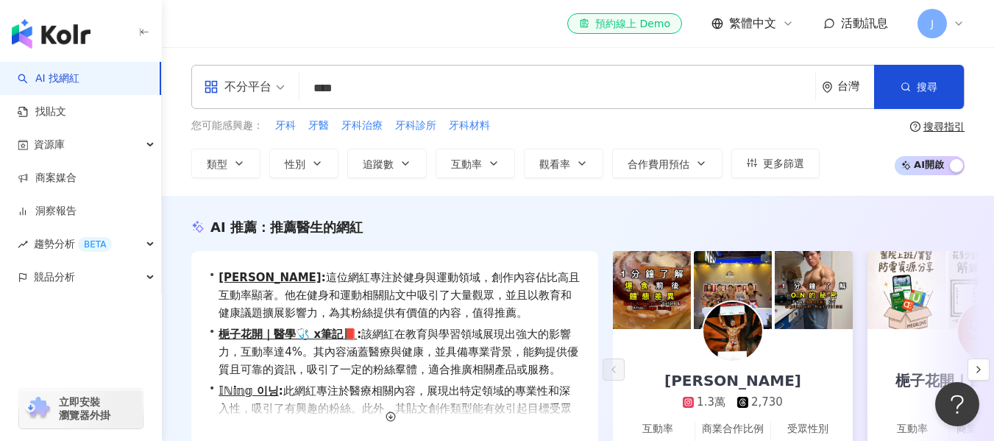
click at [452, 85] on input "****" at bounding box center [557, 88] width 504 height 28
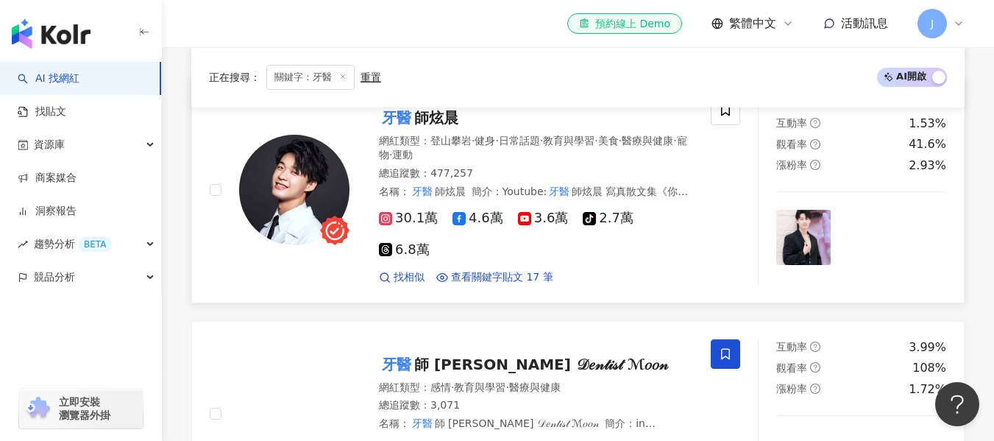
scroll to position [589, 0]
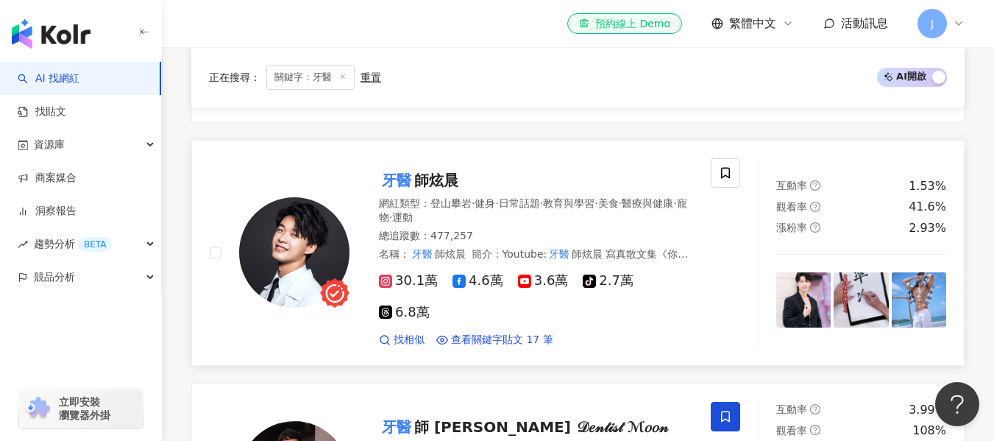
type input "**"
click at [457, 182] on span "師炫晨" at bounding box center [436, 180] width 44 height 18
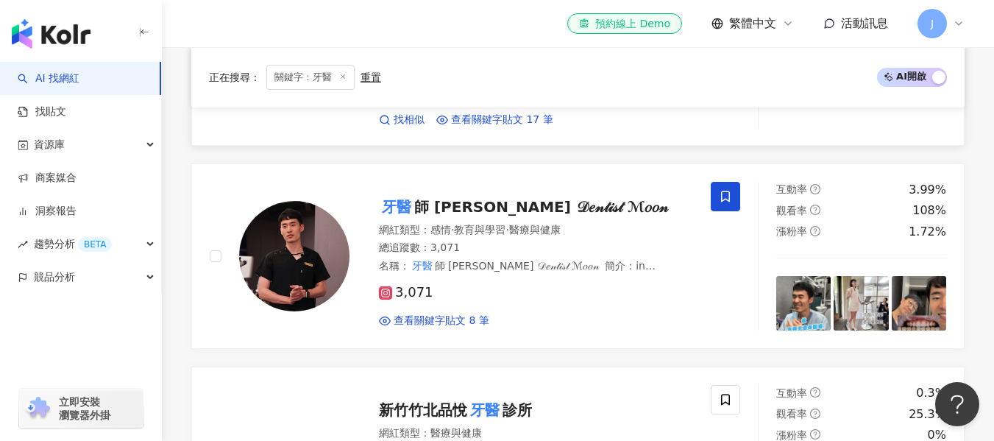
scroll to position [809, 0]
click at [519, 213] on span "師 李 萌 𝒟𝑒𝓃𝓉𝒾𝓈𝓉 ℳ𝑜𝑜𝓃" at bounding box center [541, 206] width 255 height 18
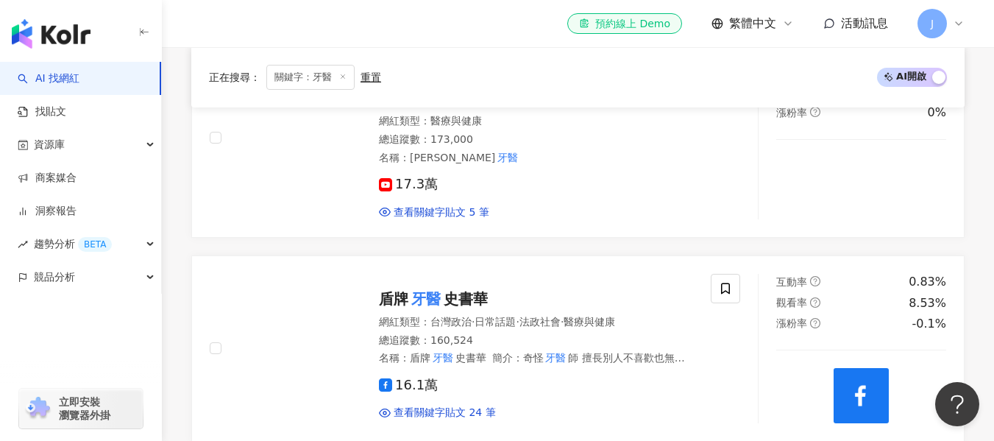
scroll to position [1619, 0]
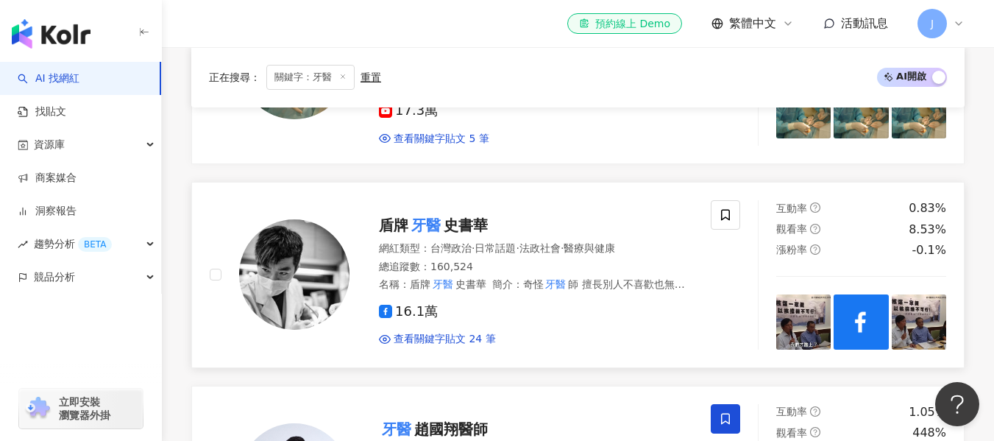
click at [467, 228] on span "史書華" at bounding box center [466, 225] width 44 height 18
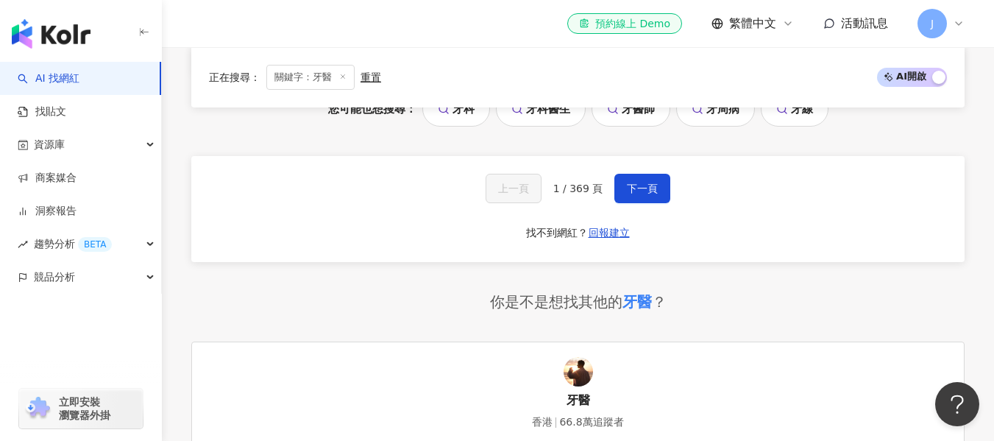
scroll to position [3090, 0]
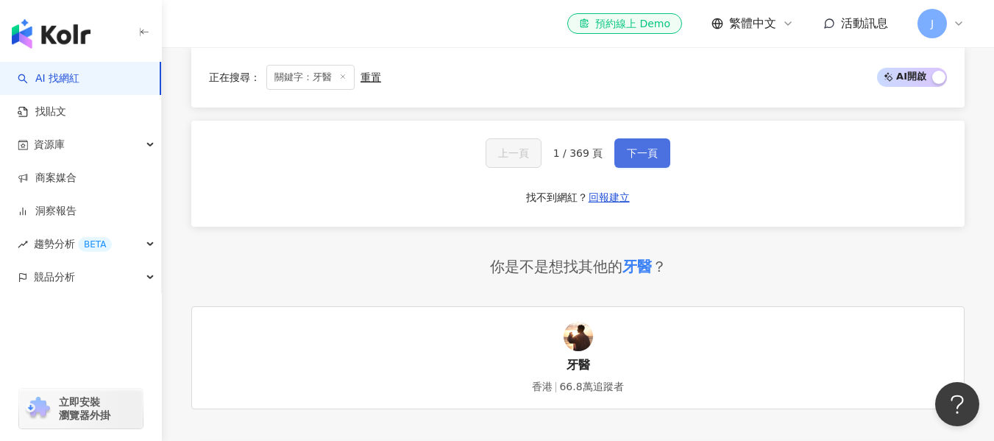
click at [620, 138] on button "下一頁" at bounding box center [642, 152] width 56 height 29
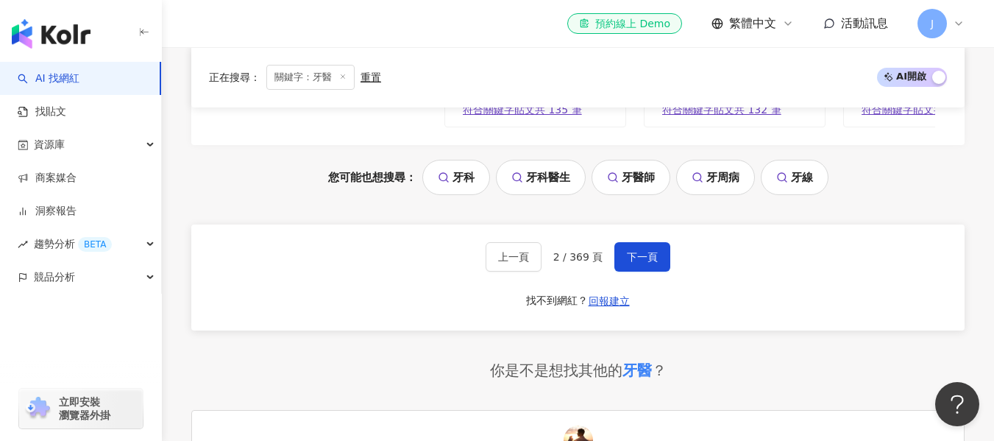
scroll to position [2923, 0]
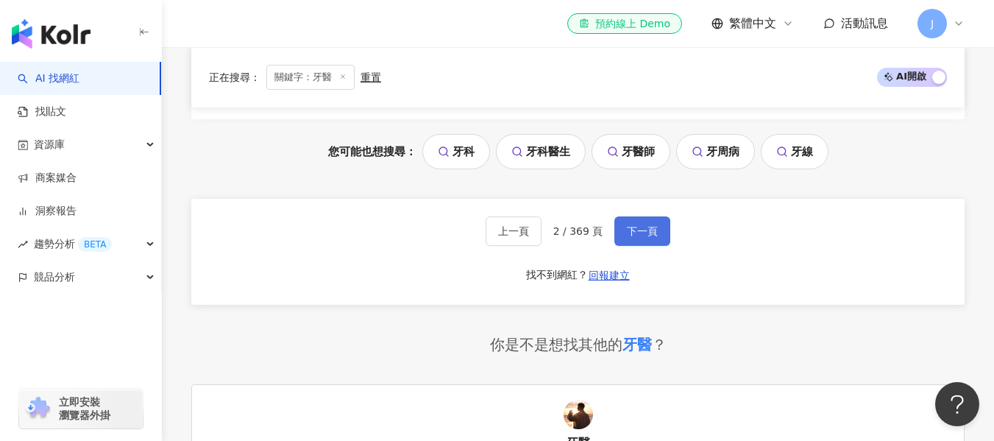
click at [622, 217] on button "下一頁" at bounding box center [642, 231] width 56 height 29
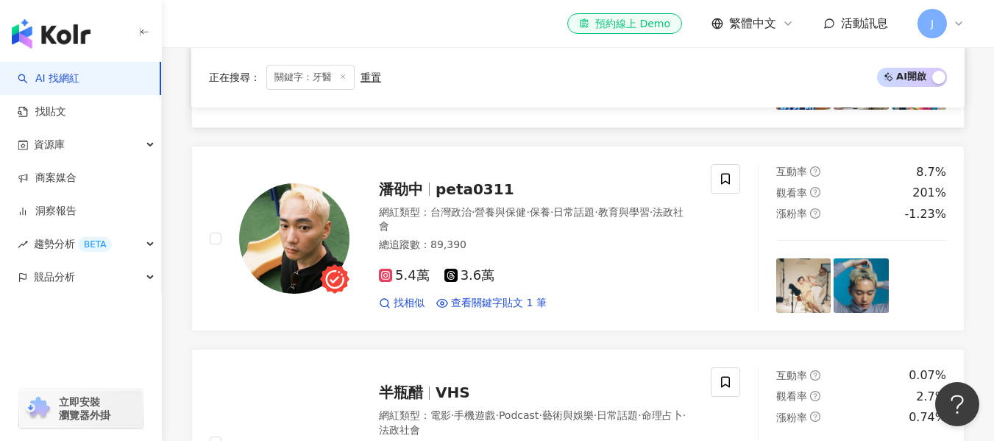
scroll to position [2352, 0]
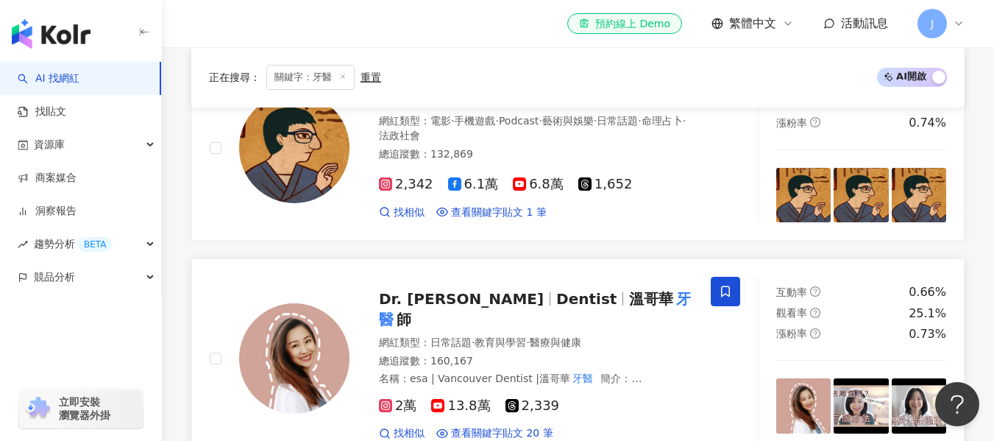
click at [556, 290] on span "Dentist" at bounding box center [586, 299] width 60 height 18
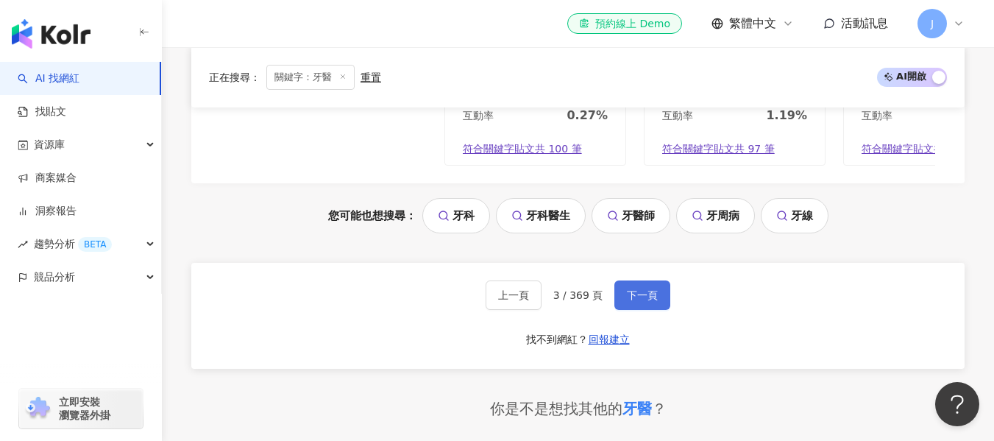
click at [656, 280] on button "下一頁" at bounding box center [642, 294] width 56 height 29
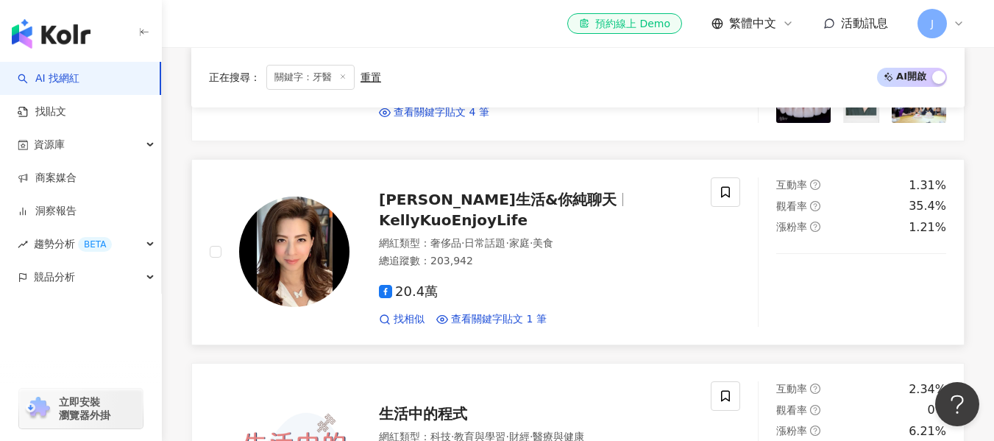
scroll to position [1419, 0]
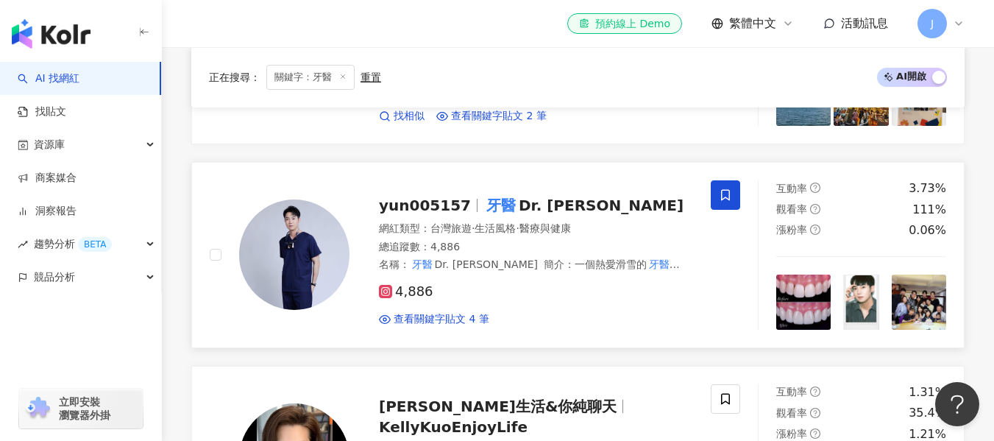
click at [469, 207] on span "yun005157" at bounding box center [431, 205] width 104 height 18
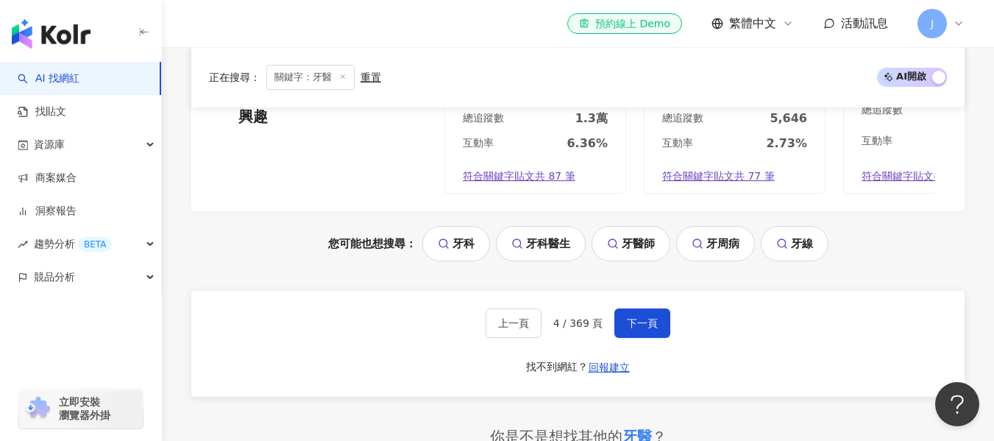
scroll to position [2890, 0]
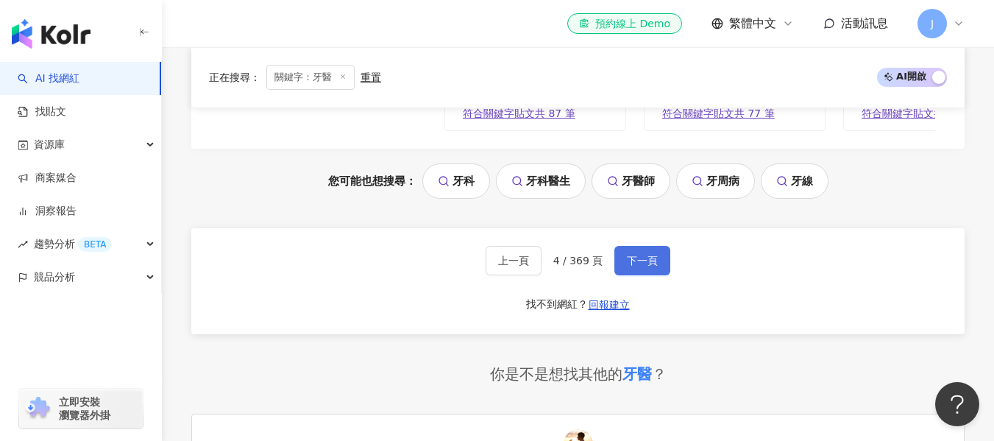
click at [631, 256] on span "下一頁" at bounding box center [642, 261] width 31 height 12
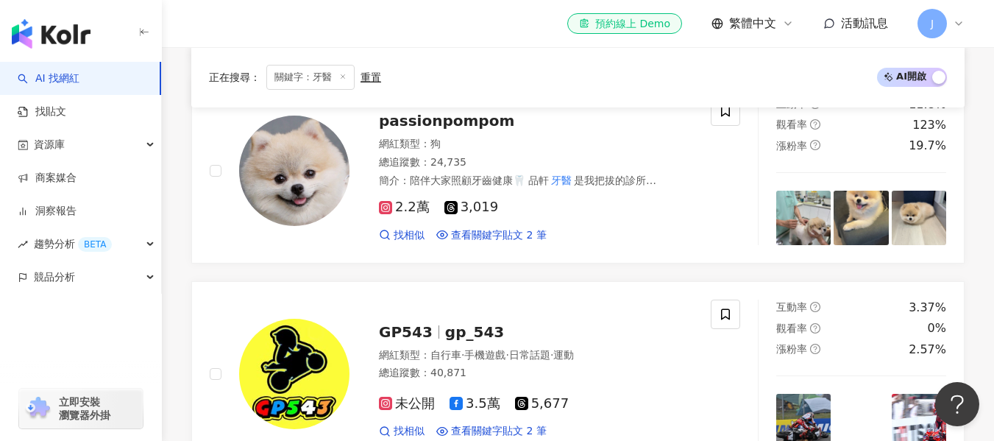
scroll to position [867, 0]
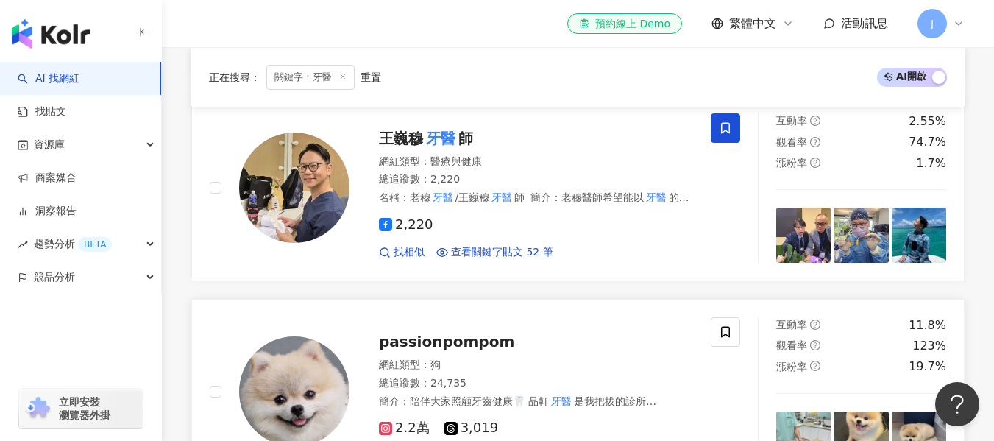
click at [324, 338] on img at bounding box center [294, 391] width 110 height 110
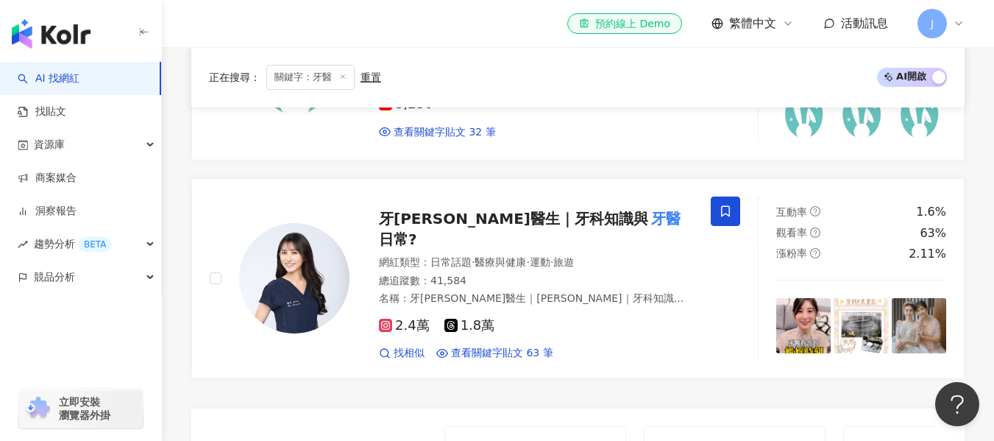
scroll to position [2706, 0]
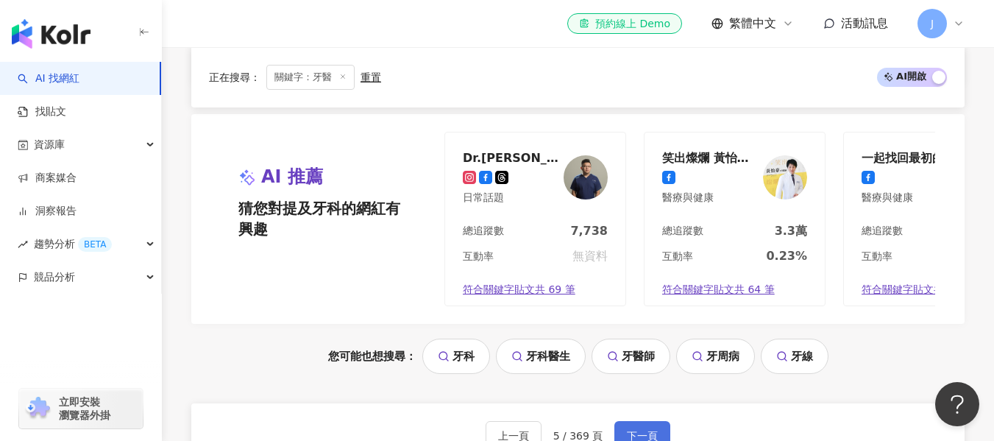
click at [638, 430] on span "下一頁" at bounding box center [642, 436] width 31 height 12
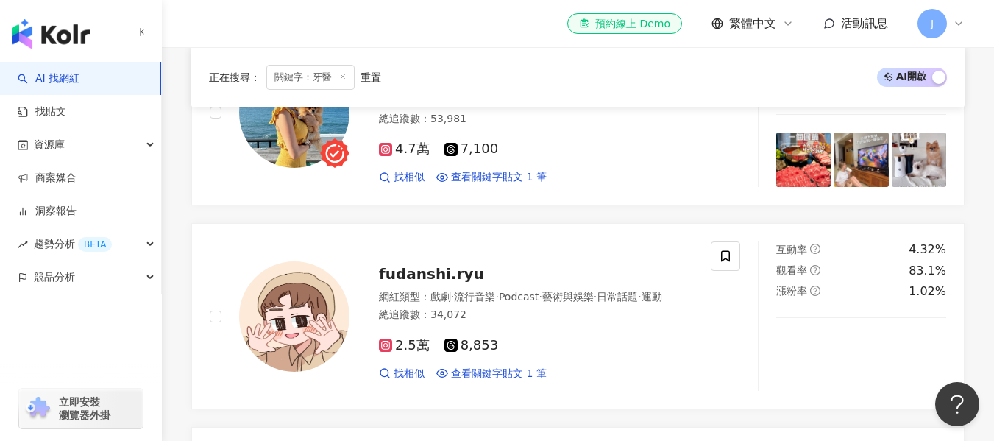
scroll to position [2458, 0]
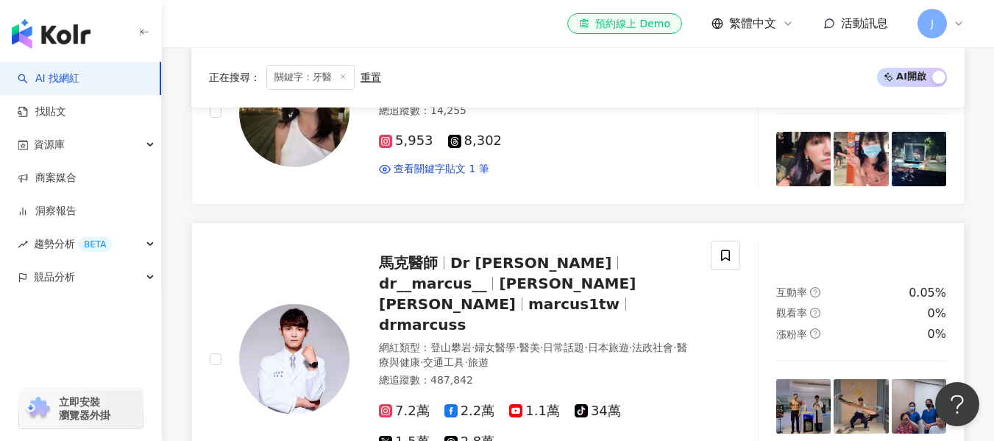
click at [441, 254] on span "馬克醫師" at bounding box center [414, 263] width 71 height 18
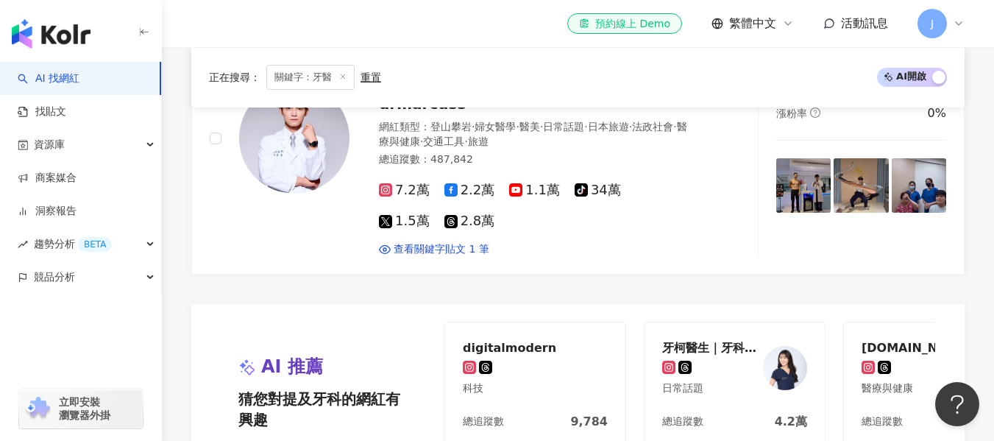
scroll to position [3046, 0]
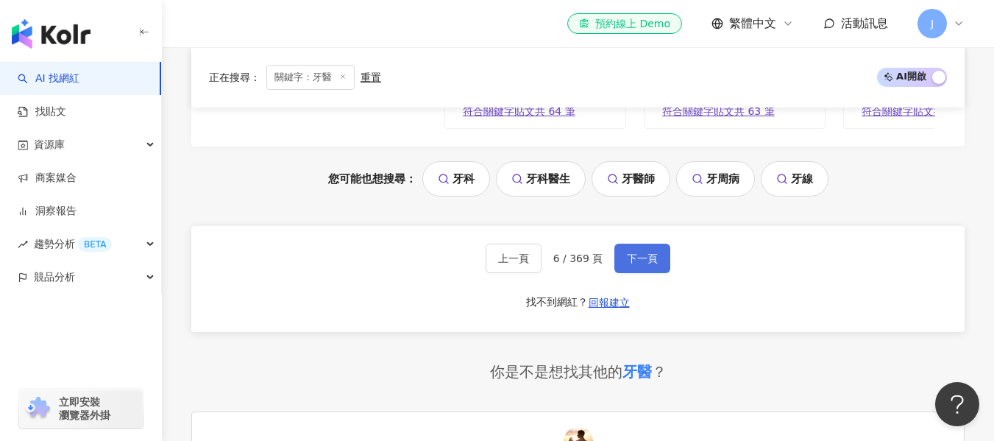
click at [658, 244] on button "下一頁" at bounding box center [642, 258] width 56 height 29
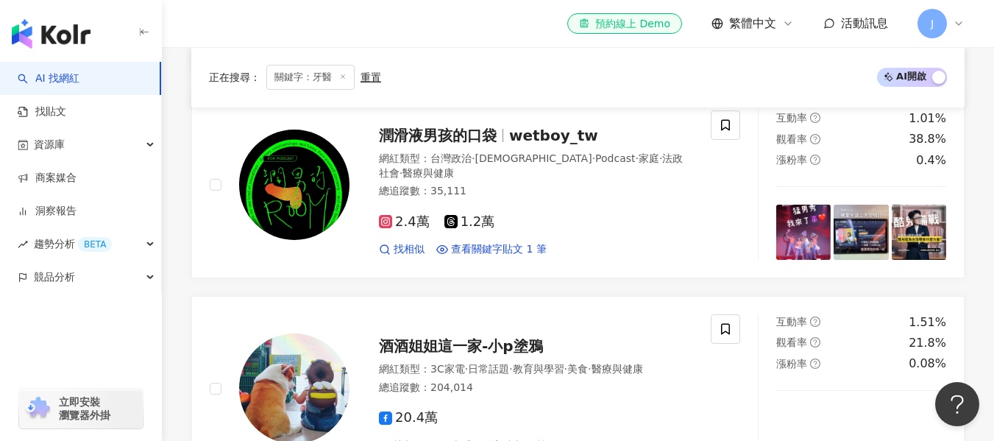
scroll to position [1694, 0]
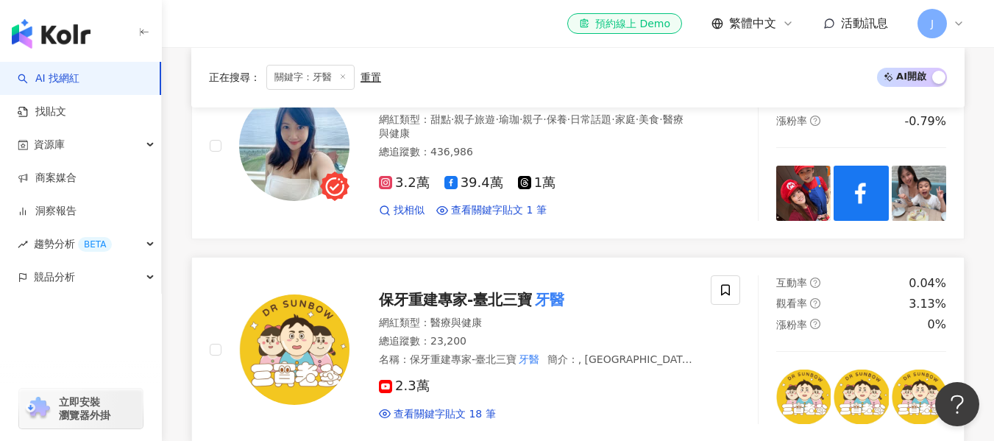
click at [496, 306] on span "保牙重建專家-臺北三寶" at bounding box center [455, 315] width 153 height 18
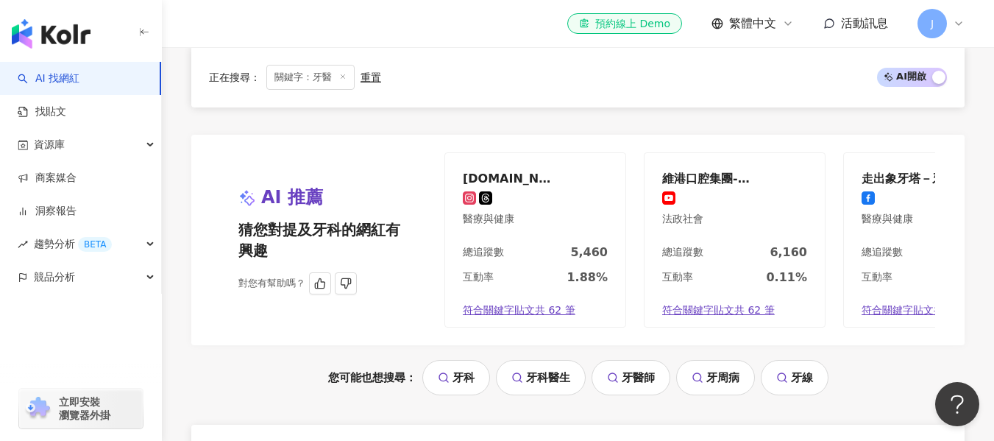
scroll to position [2724, 0]
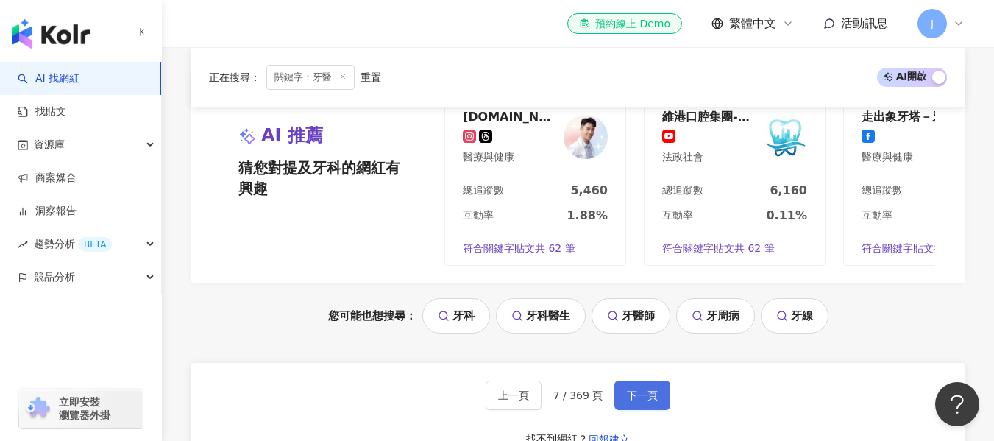
click at [634, 395] on button "下一頁" at bounding box center [642, 409] width 56 height 29
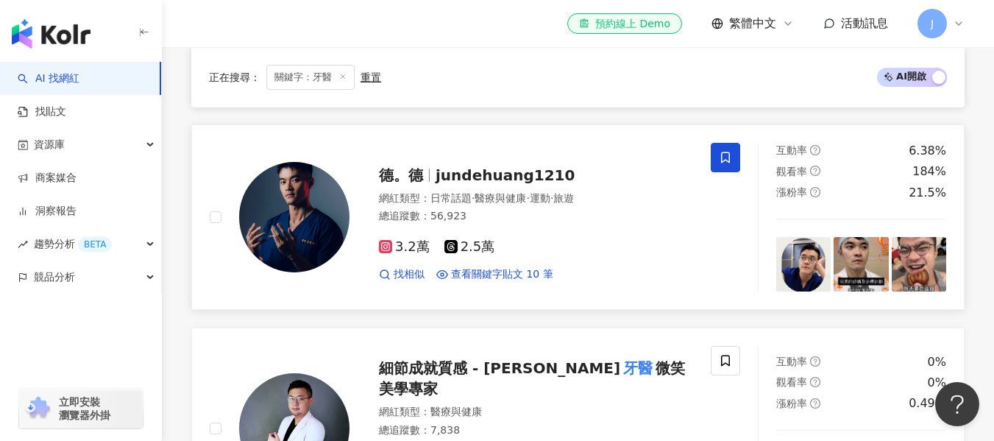
scroll to position [678, 0]
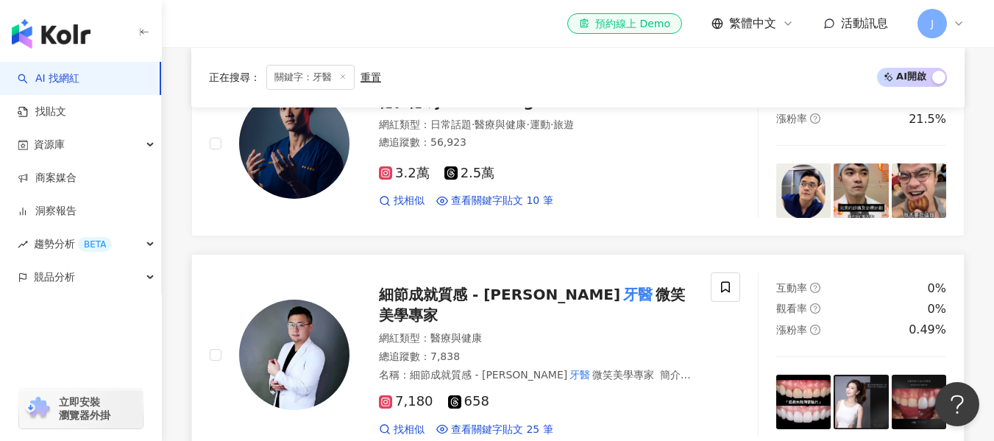
click at [620, 292] on mark "牙醫" at bounding box center [637, 295] width 35 height 24
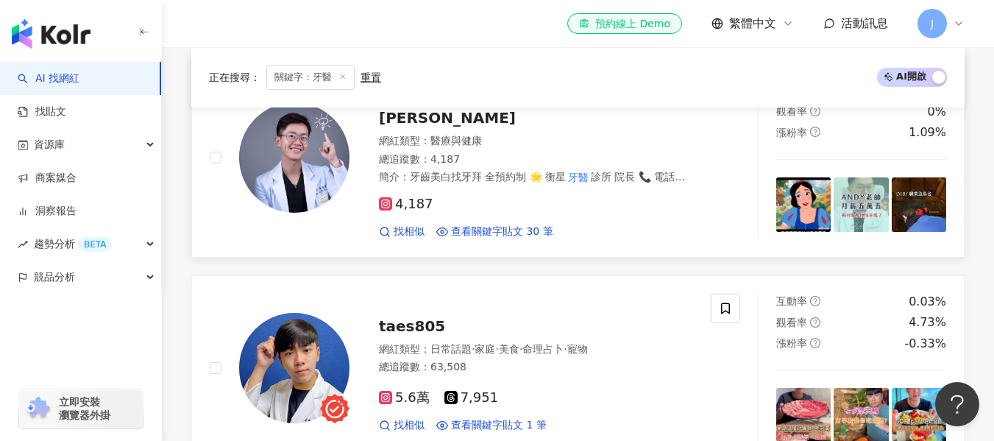
scroll to position [1266, 0]
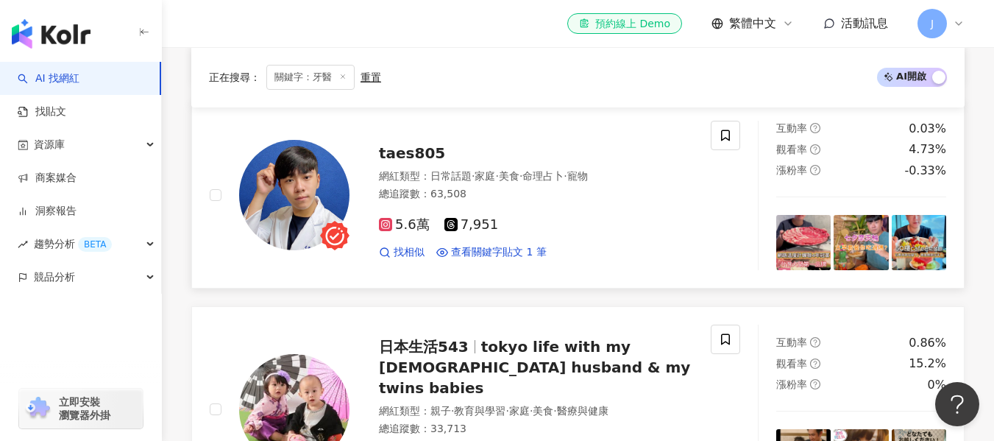
click at [402, 144] on span "taes805" at bounding box center [412, 153] width 66 height 18
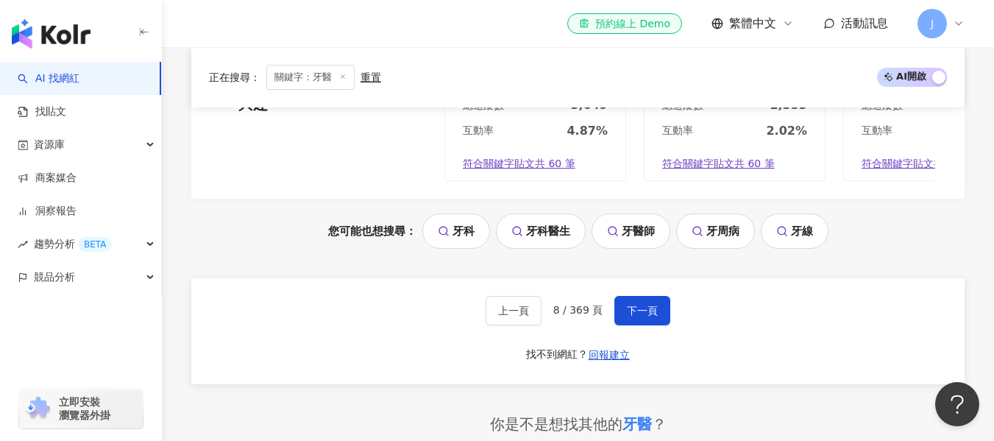
scroll to position [2870, 0]
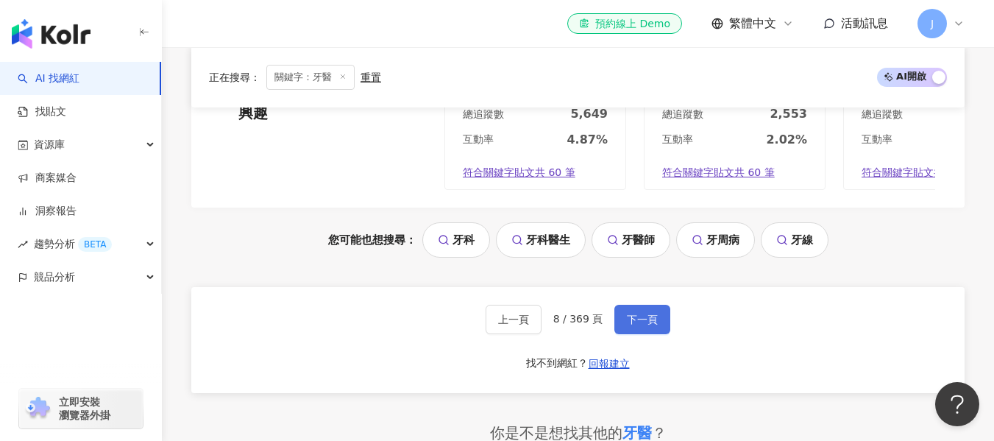
click at [644, 313] on span "下一頁" at bounding box center [642, 319] width 31 height 12
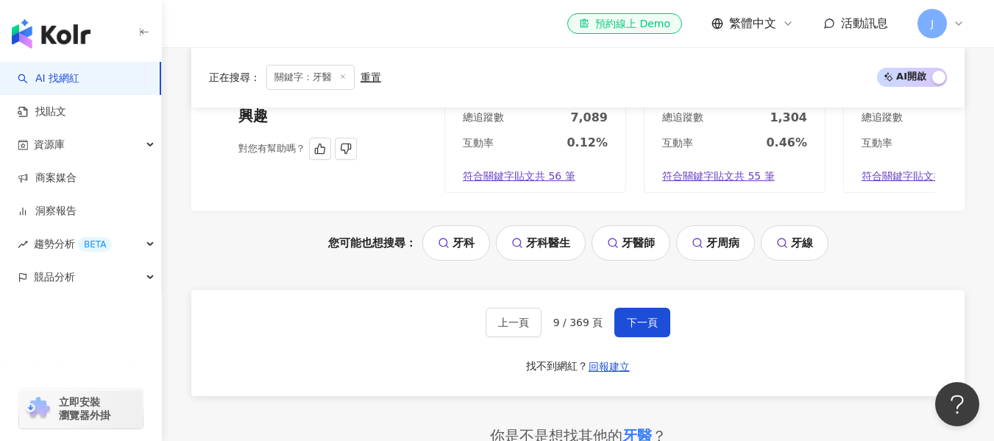
scroll to position [2984, 0]
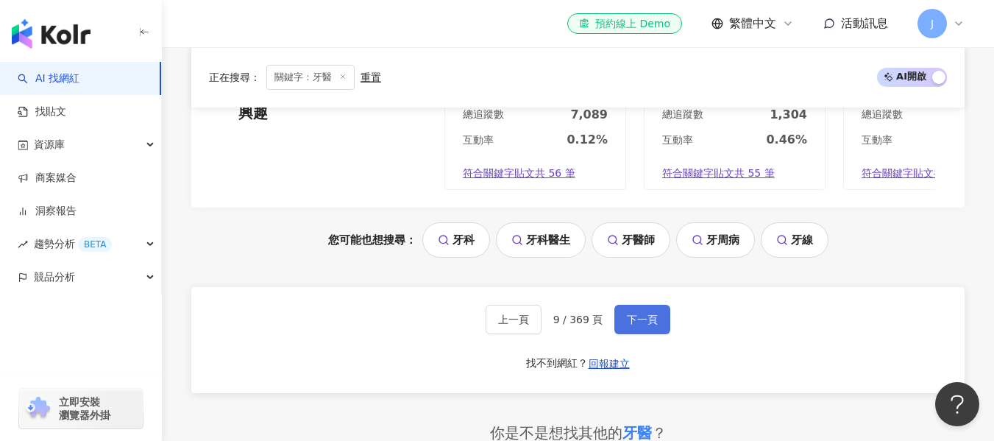
click at [651, 328] on span "下一頁" at bounding box center [642, 334] width 31 height 12
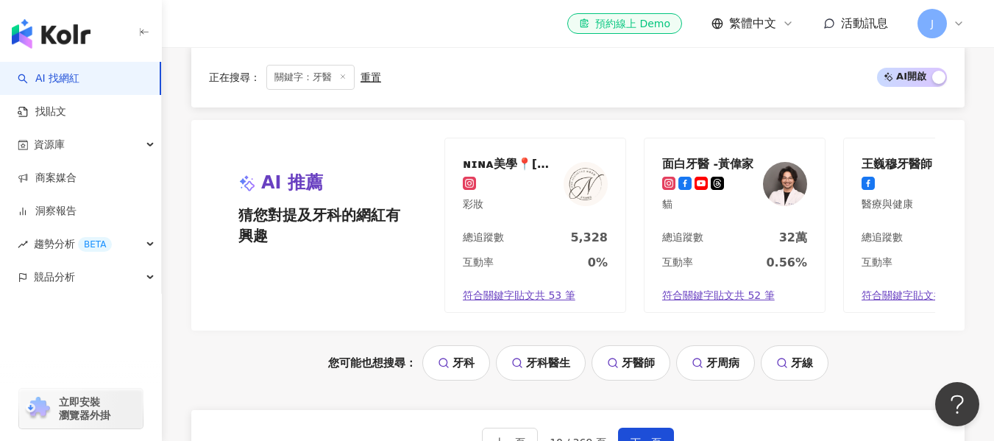
scroll to position [2870, 0]
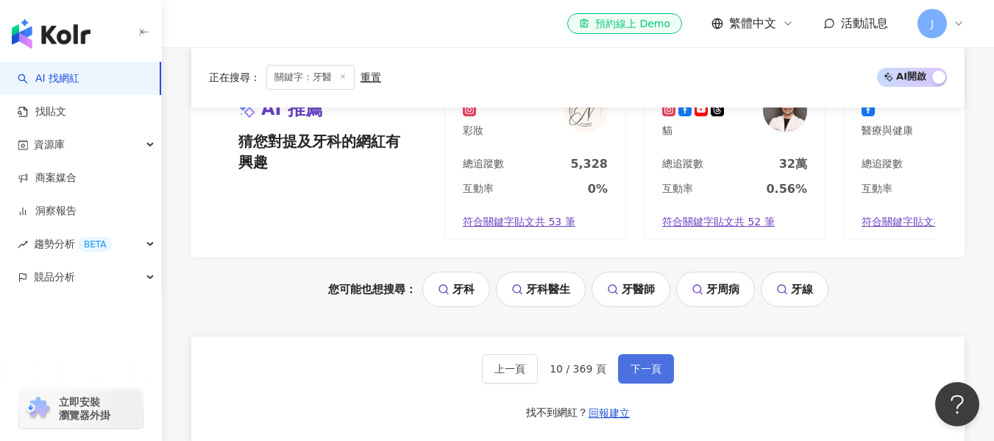
click at [640, 375] on span "下一頁" at bounding box center [646, 369] width 31 height 12
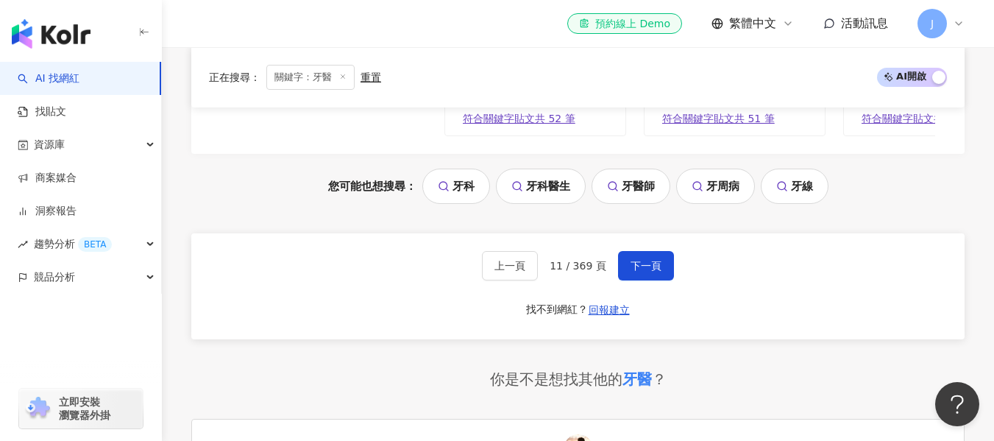
scroll to position [3017, 0]
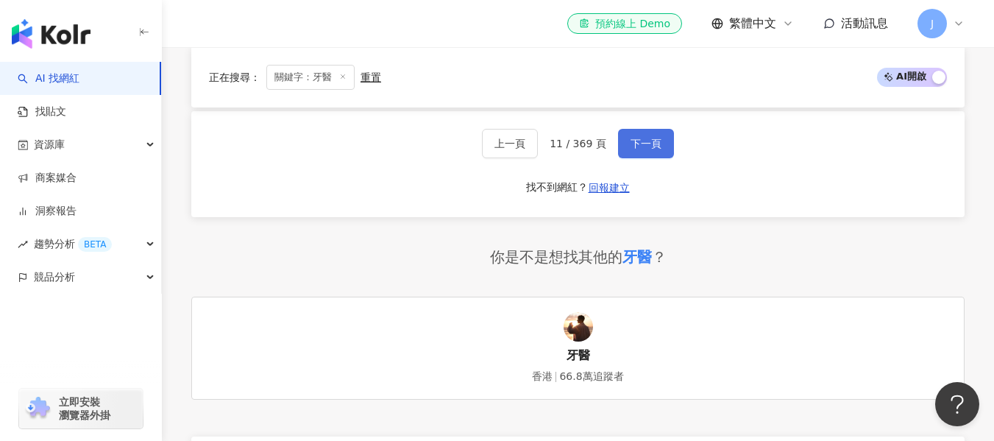
click at [631, 130] on button "下一頁" at bounding box center [646, 143] width 56 height 29
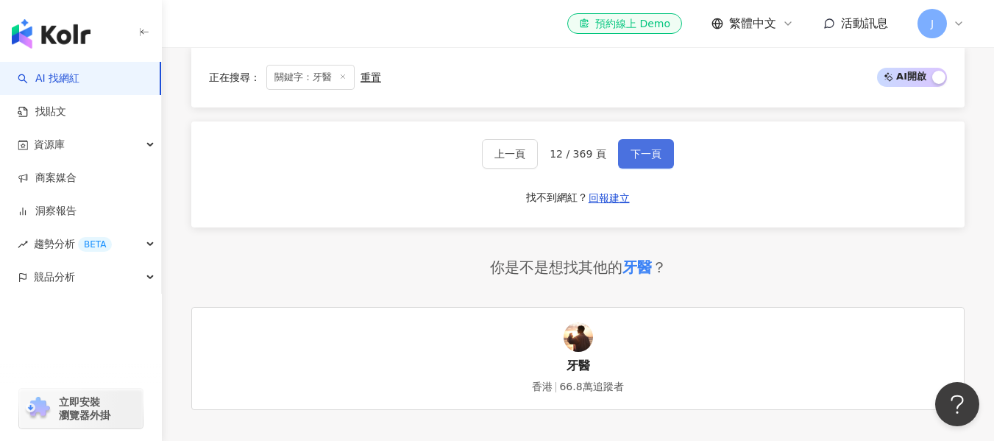
click at [641, 160] on span "下一頁" at bounding box center [646, 154] width 31 height 12
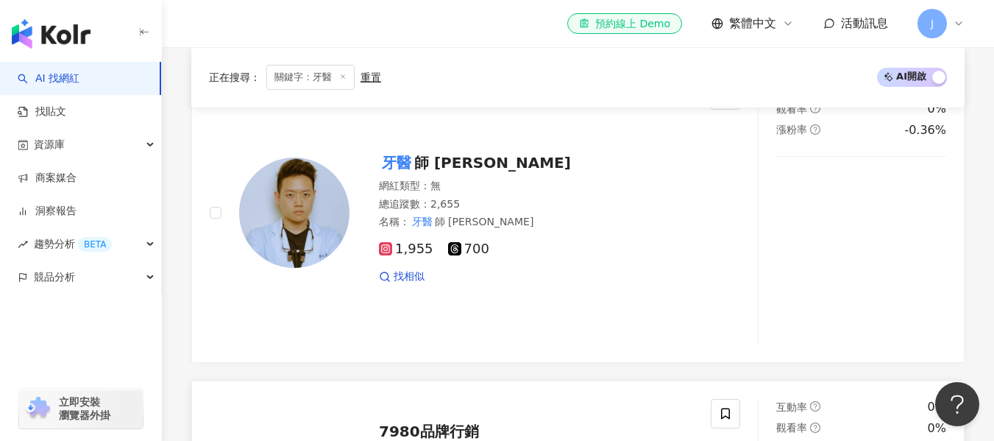
scroll to position [662, 0]
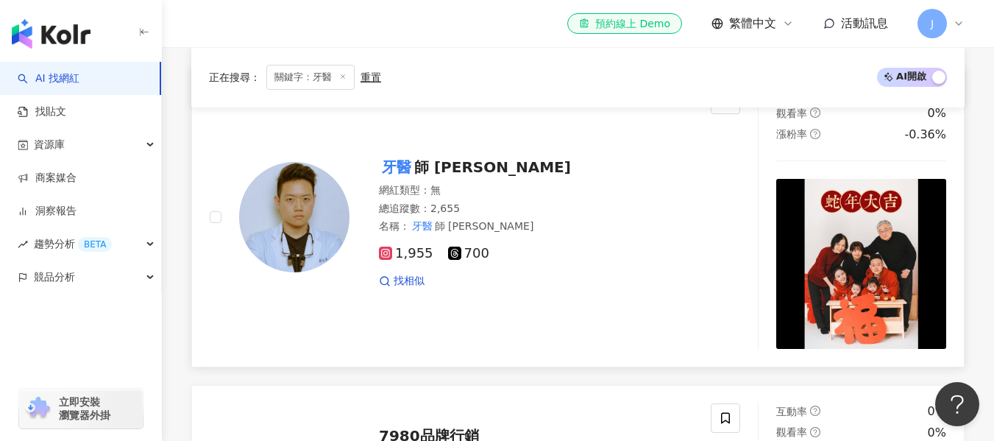
click at [429, 162] on span "師 鄭允嚴" at bounding box center [492, 167] width 157 height 18
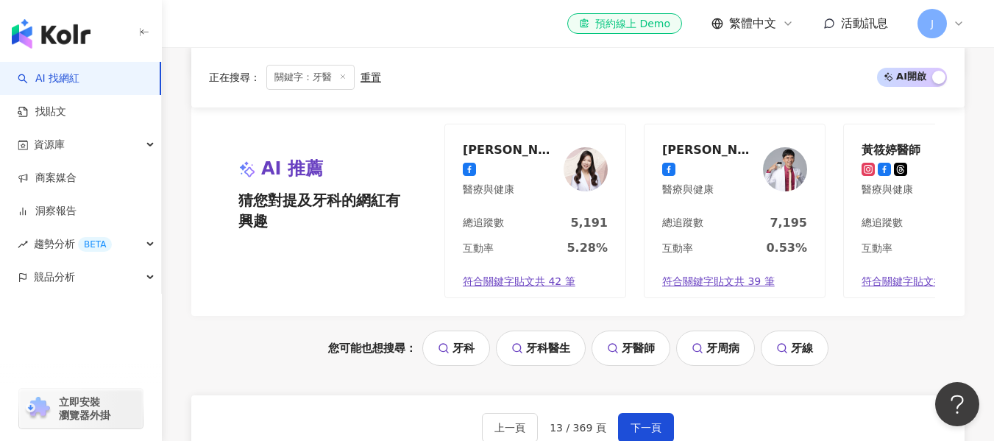
scroll to position [2870, 0]
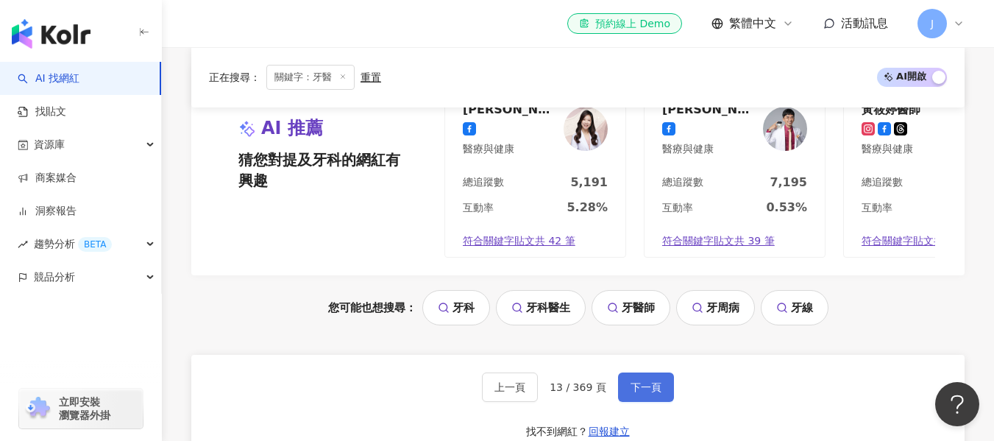
click at [645, 382] on span "下一頁" at bounding box center [646, 388] width 31 height 12
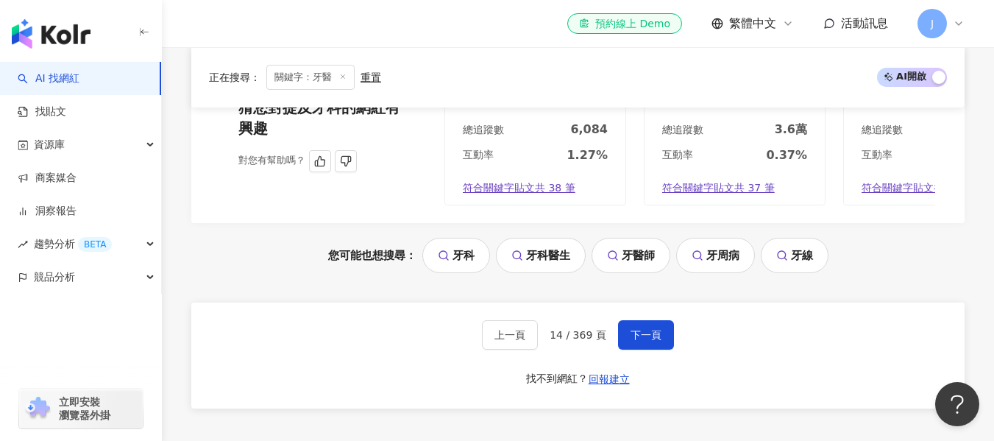
scroll to position [3090, 0]
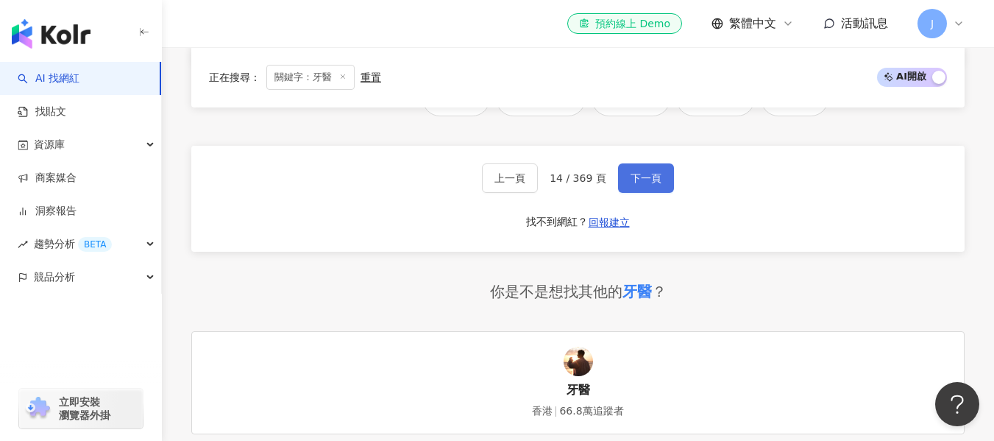
click at [654, 172] on span "下一頁" at bounding box center [646, 178] width 31 height 12
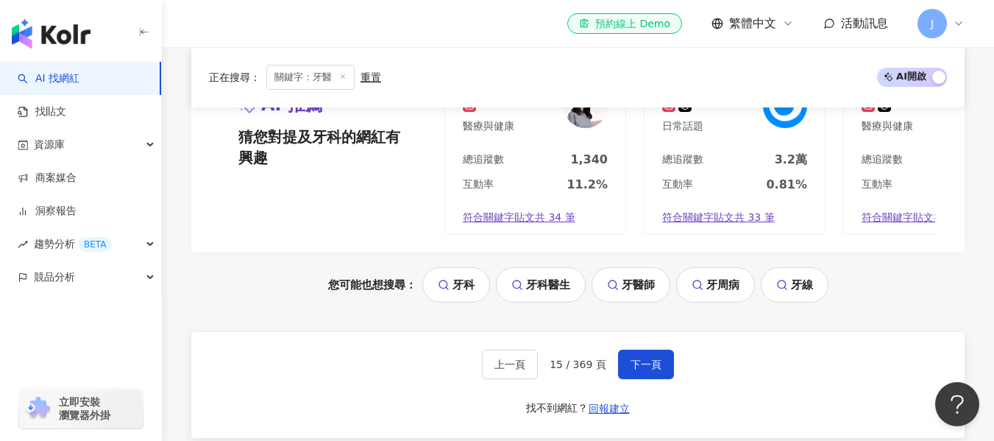
scroll to position [3016, 0]
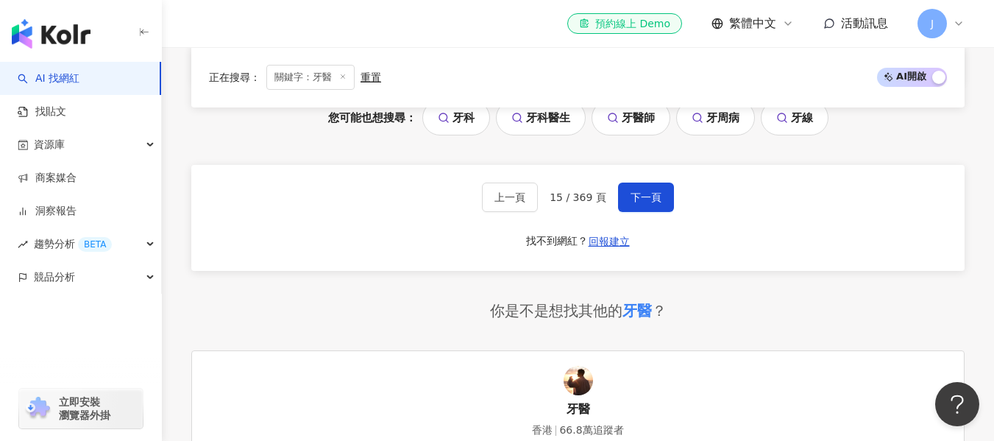
click at [672, 226] on div "上一頁 15 / 369 頁 下一頁 找不到網紅？ 回報建立" at bounding box center [577, 238] width 773 height 106
click at [664, 222] on button "下一頁" at bounding box center [646, 217] width 56 height 29
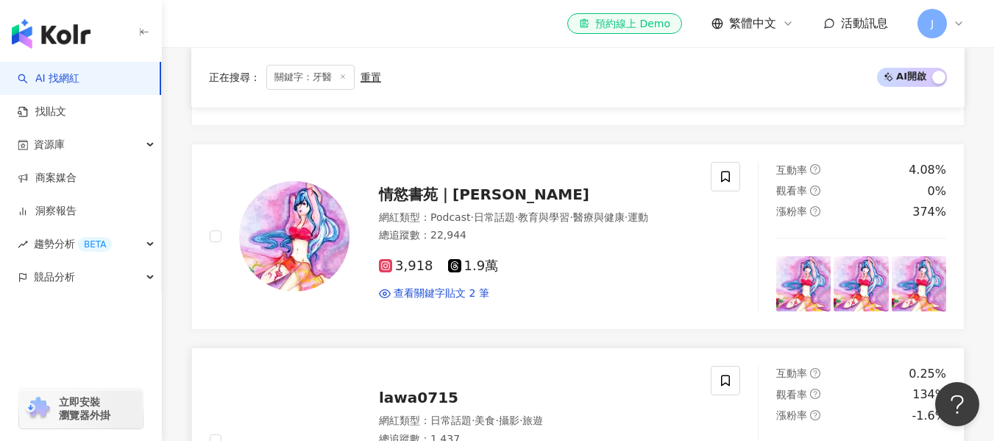
scroll to position [1046, 0]
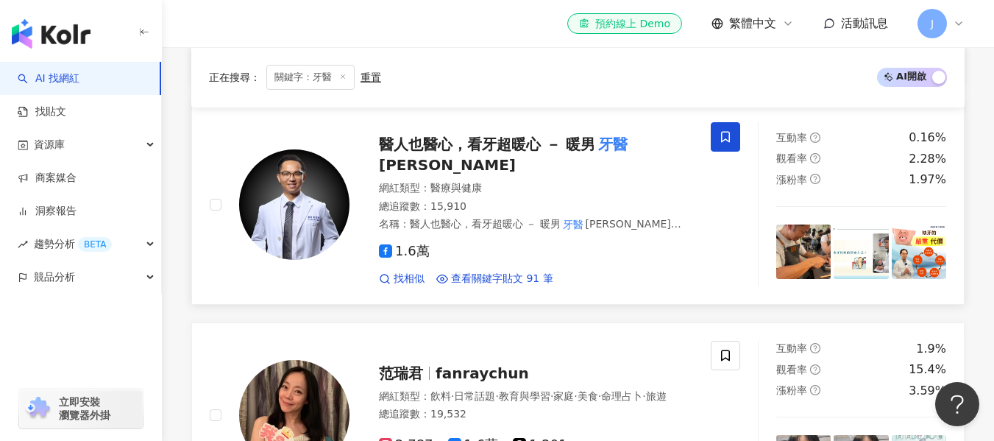
click at [555, 135] on span "醫人也醫心，看牙超暖心 － 暖男" at bounding box center [487, 144] width 216 height 18
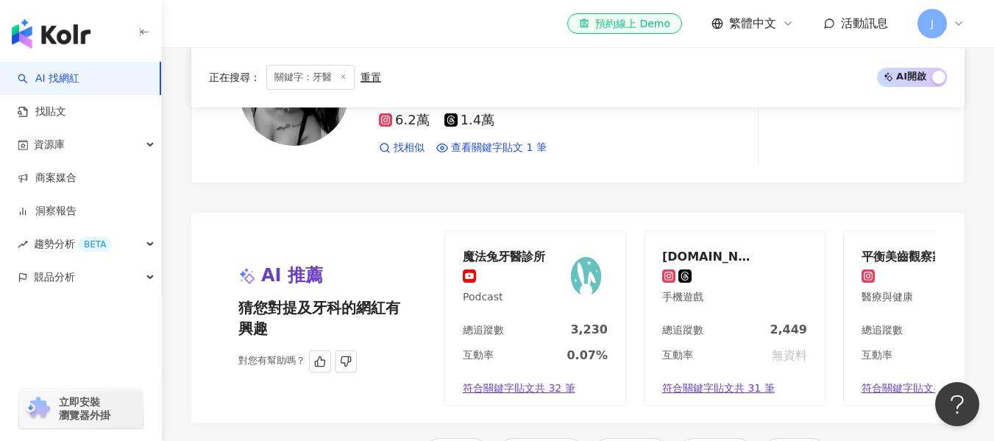
scroll to position [2886, 0]
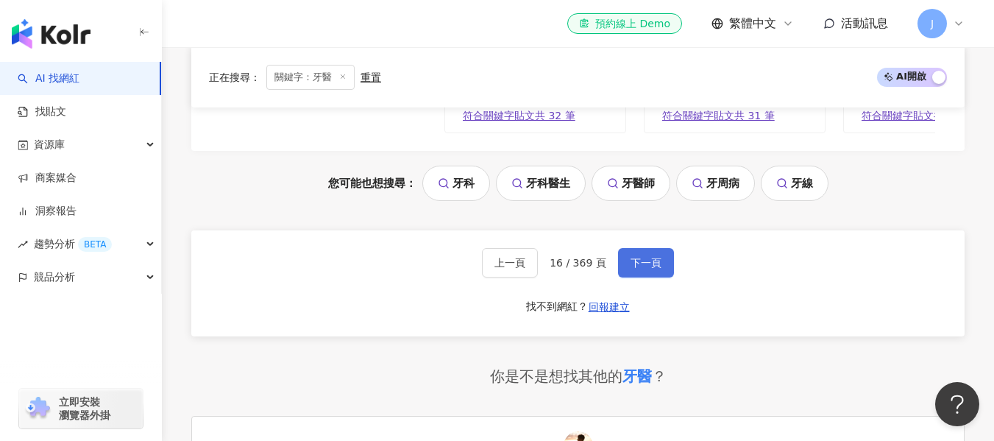
click at [631, 257] on span "下一頁" at bounding box center [646, 263] width 31 height 12
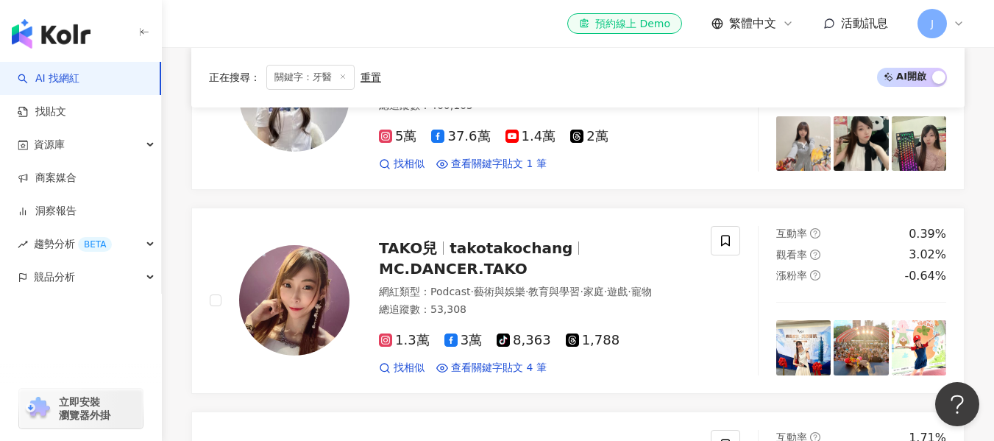
scroll to position [2948, 0]
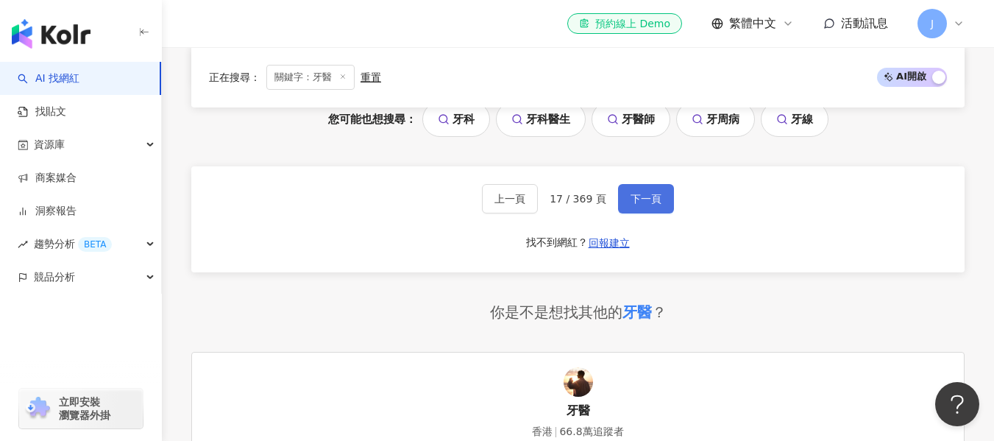
click at [642, 205] on span "下一頁" at bounding box center [646, 199] width 31 height 12
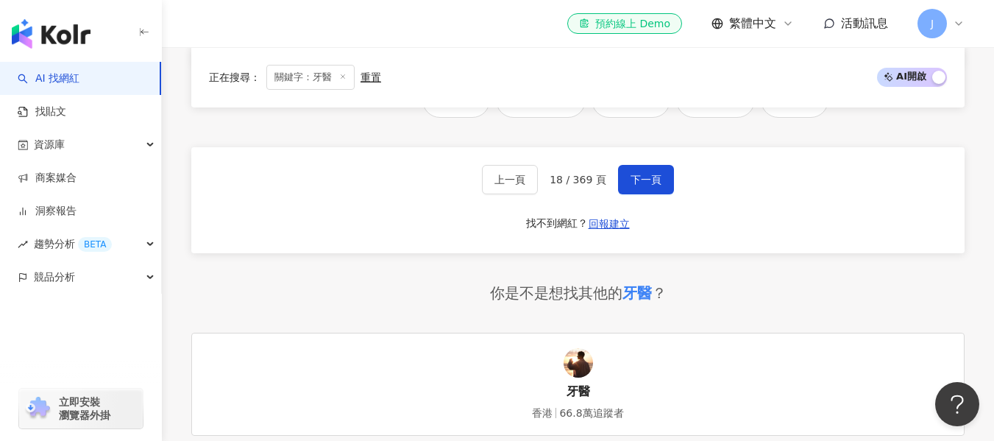
scroll to position [3017, 0]
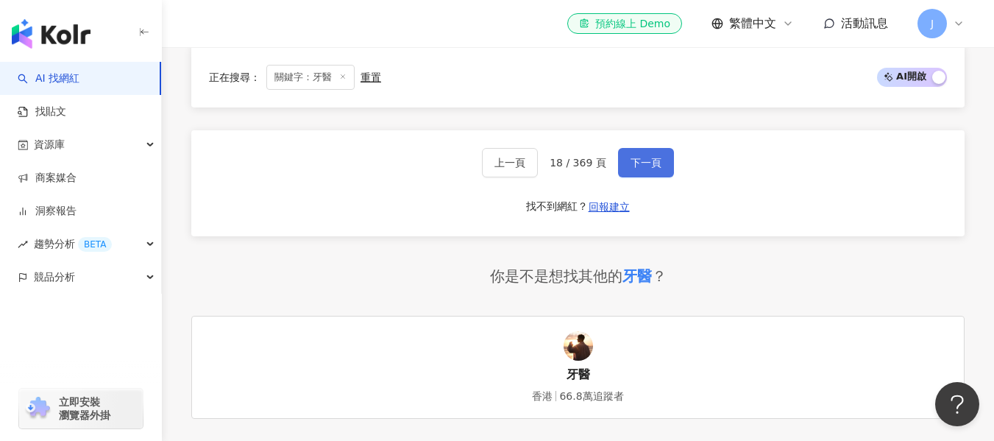
click at [658, 157] on span "下一頁" at bounding box center [646, 163] width 31 height 12
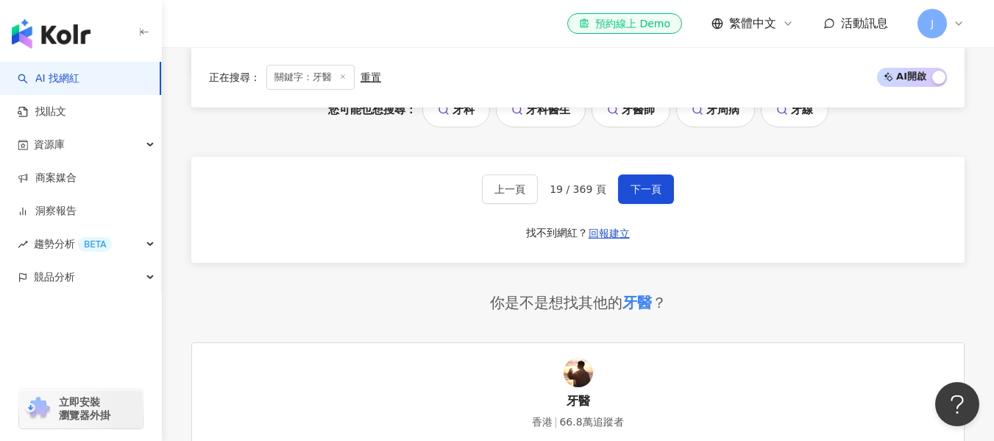
scroll to position [2870, 0]
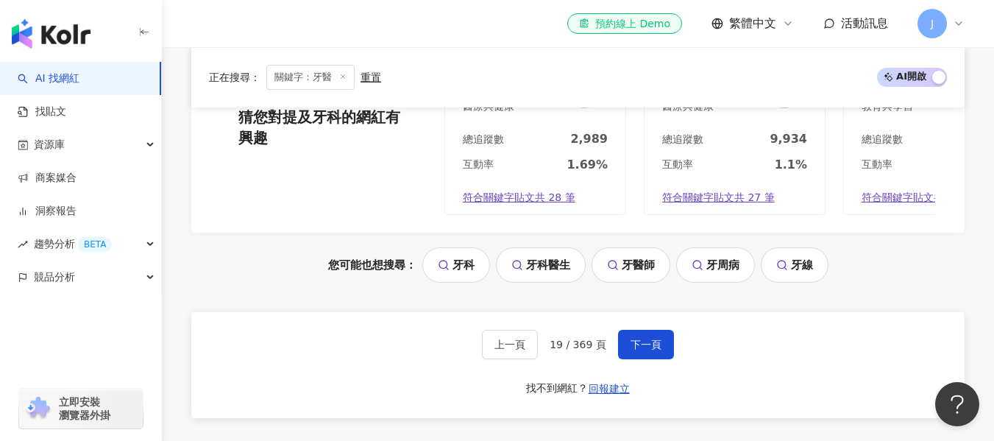
click at [555, 353] on span "19 / 369 頁" at bounding box center [578, 359] width 57 height 12
drag, startPoint x: 566, startPoint y: 355, endPoint x: 632, endPoint y: 355, distance: 66.2
click at [566, 355] on span "19 / 369 頁" at bounding box center [578, 359] width 57 height 12
click at [632, 355] on span "下一頁" at bounding box center [646, 359] width 31 height 12
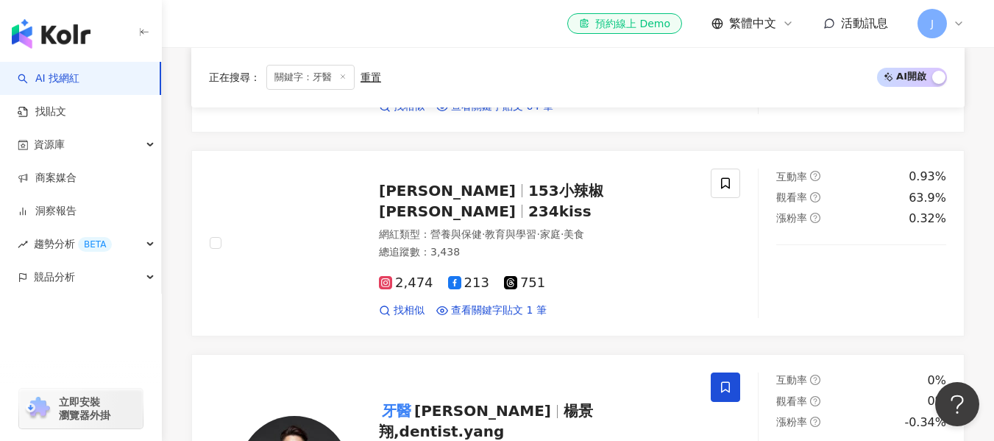
scroll to position [2840, 0]
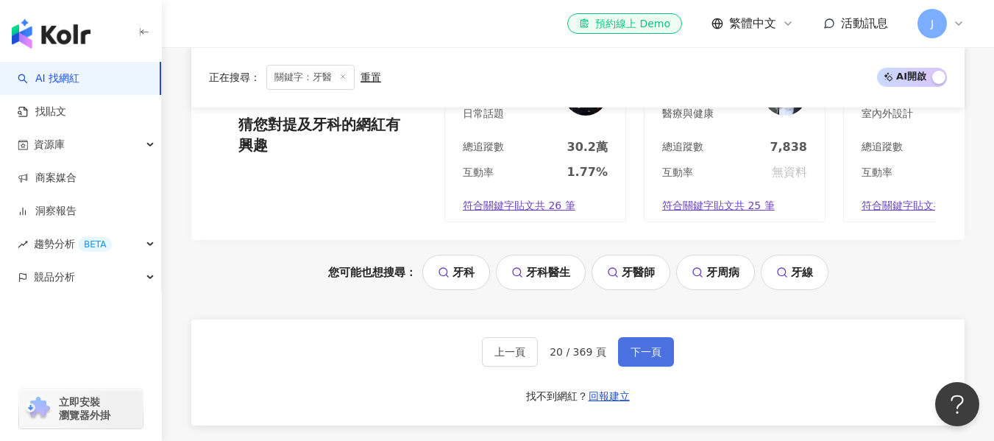
click at [638, 347] on button "下一頁" at bounding box center [646, 351] width 56 height 29
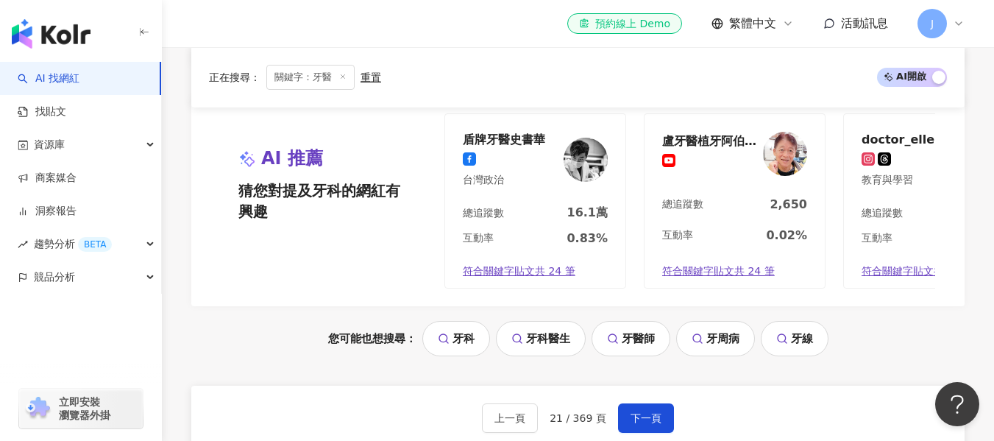
scroll to position [3137, 0]
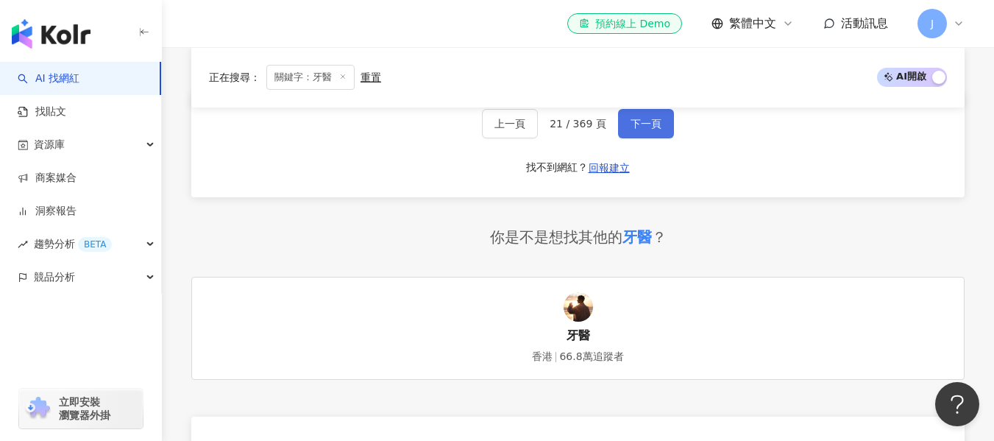
click at [631, 121] on button "下一頁" at bounding box center [646, 123] width 56 height 29
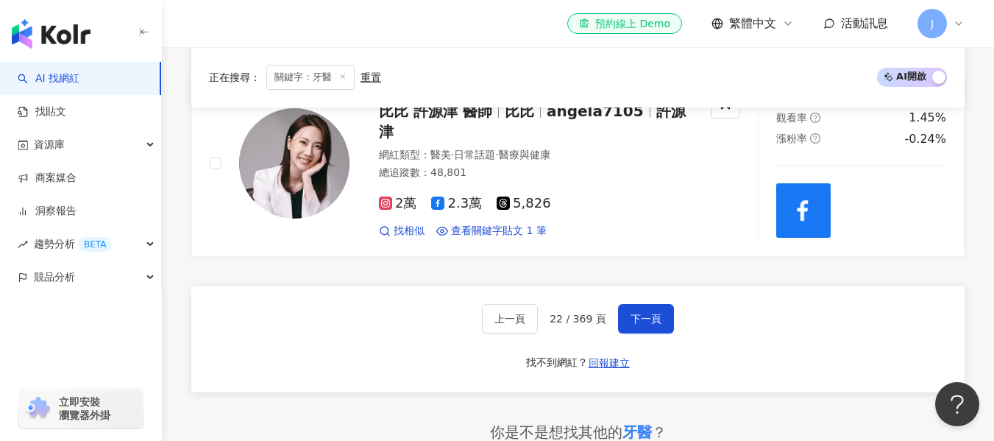
scroll to position [2525, 0]
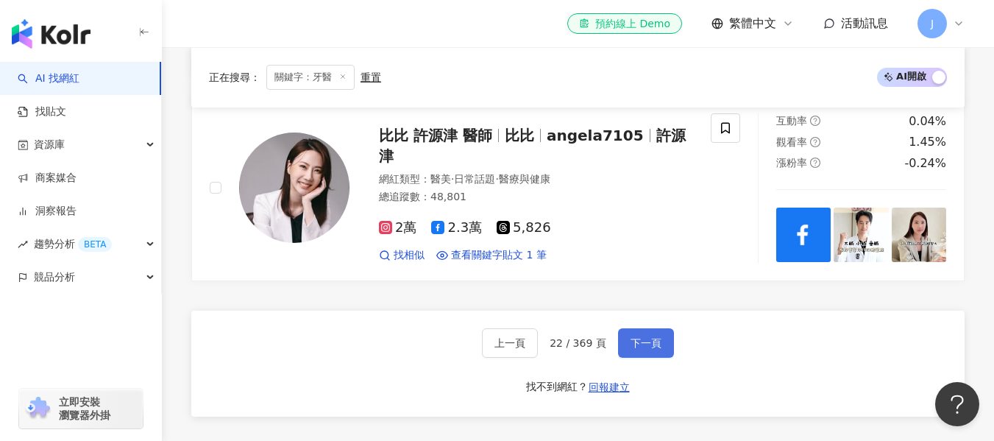
click at [638, 349] on span "下一頁" at bounding box center [646, 343] width 31 height 12
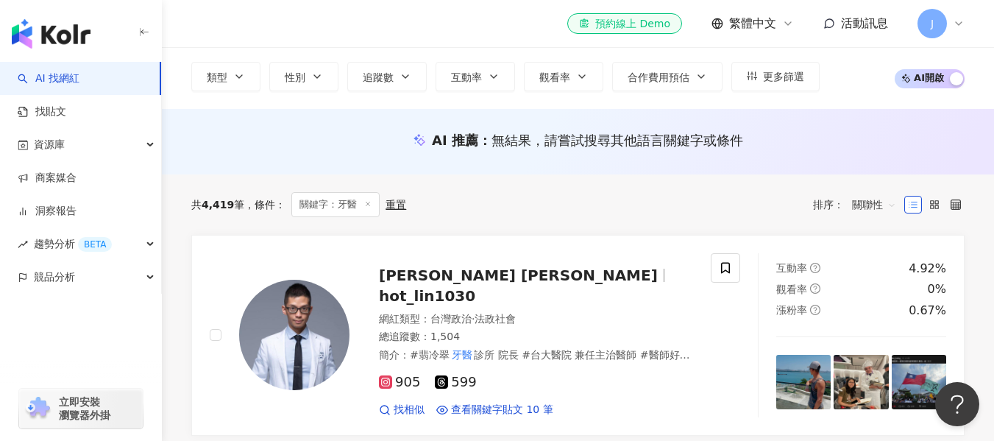
scroll to position [40, 0]
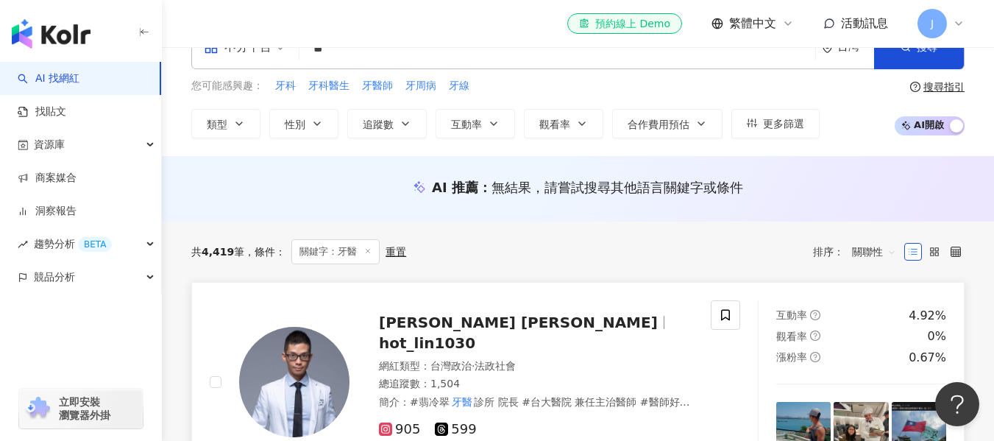
click at [475, 334] on span "hot_lin1030" at bounding box center [427, 343] width 96 height 18
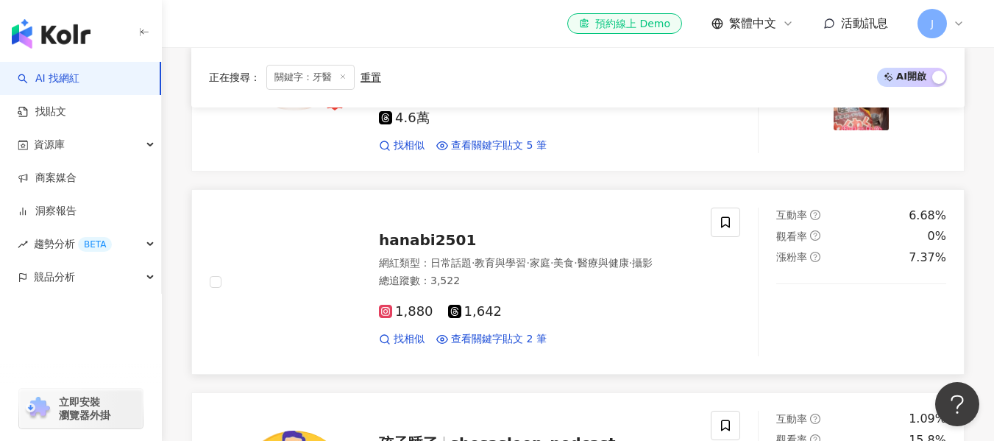
scroll to position [2541, 0]
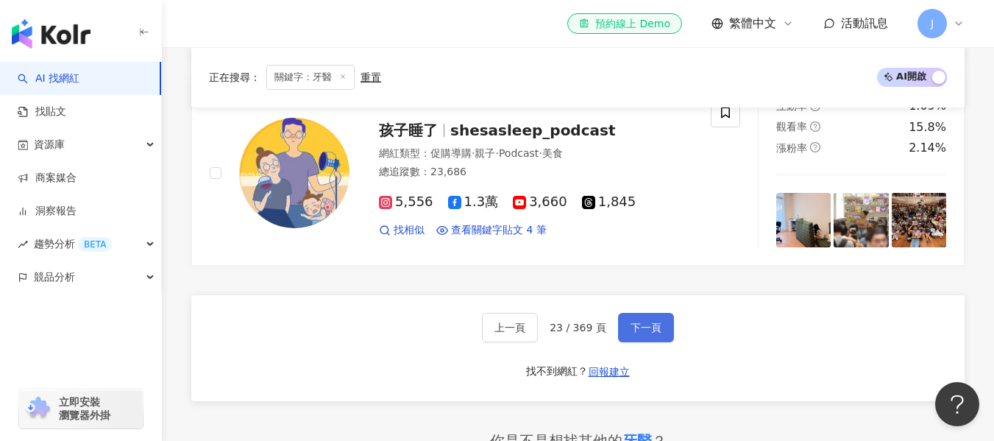
click at [625, 313] on button "下一頁" at bounding box center [646, 327] width 56 height 29
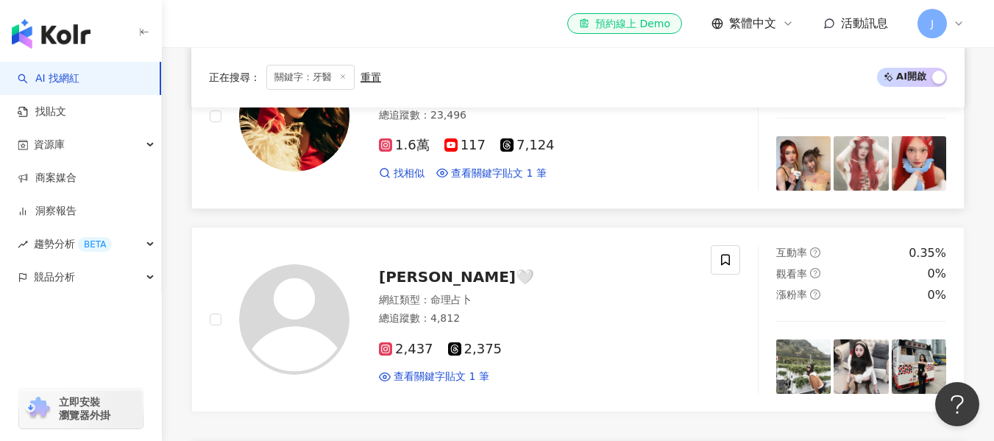
scroll to position [2502, 0]
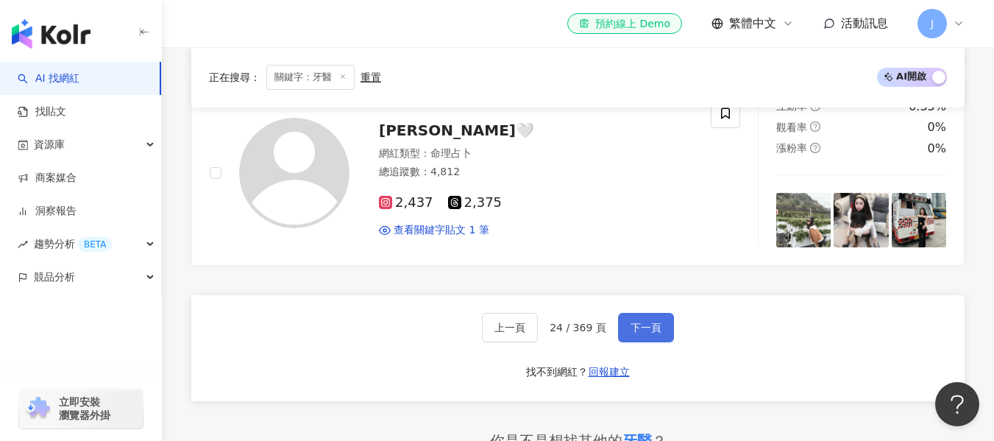
click at [629, 316] on button "下一頁" at bounding box center [646, 327] width 56 height 29
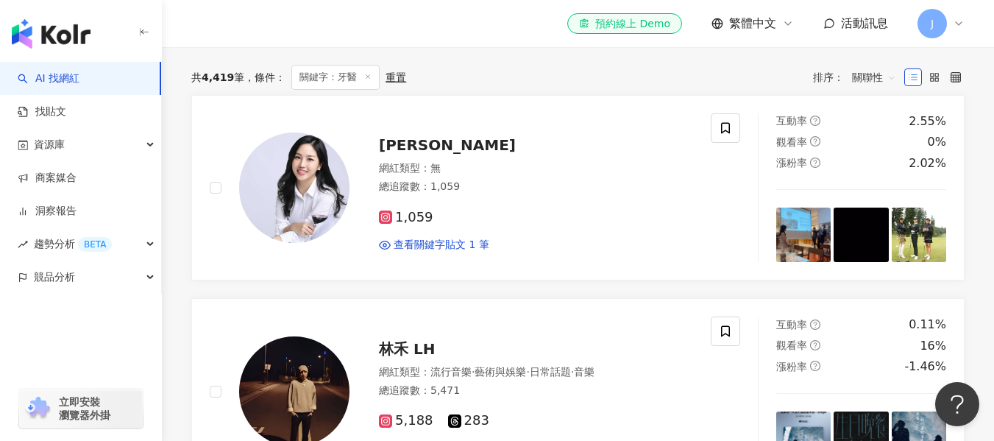
scroll to position [0, 0]
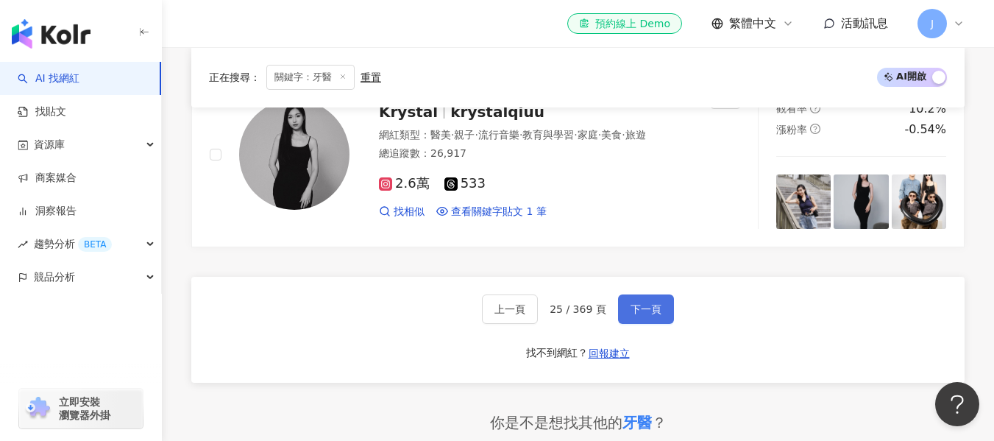
click at [642, 303] on span "下一頁" at bounding box center [646, 309] width 31 height 12
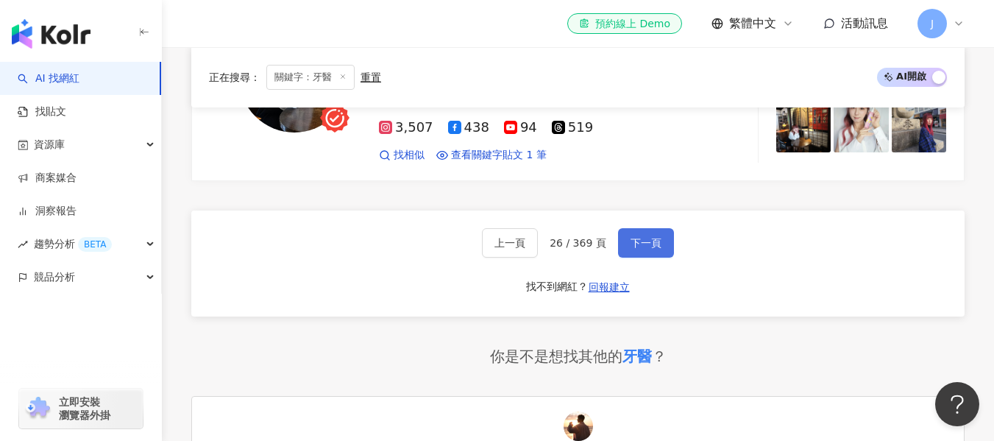
click at [633, 231] on span "下一頁" at bounding box center [646, 237] width 31 height 12
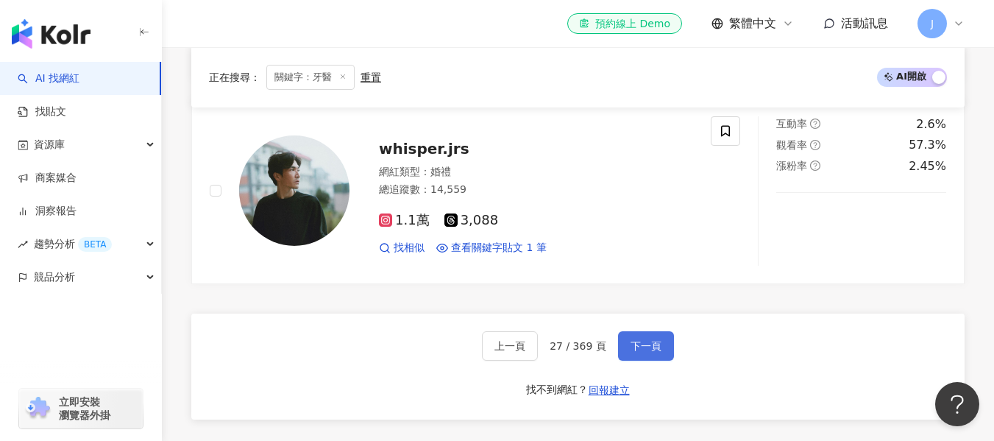
scroll to position [2502, 0]
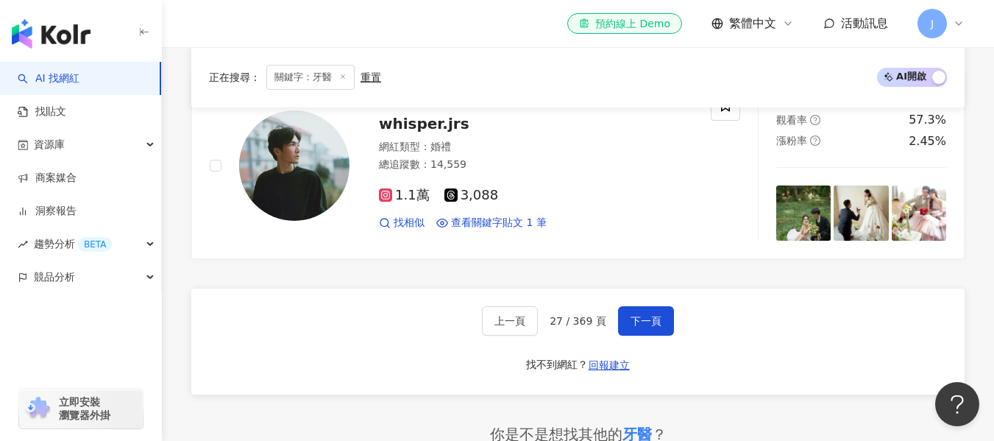
click at [639, 289] on div "上一頁 27 / 369 頁 下一頁 找不到網紅？ 回報建立" at bounding box center [577, 341] width 773 height 106
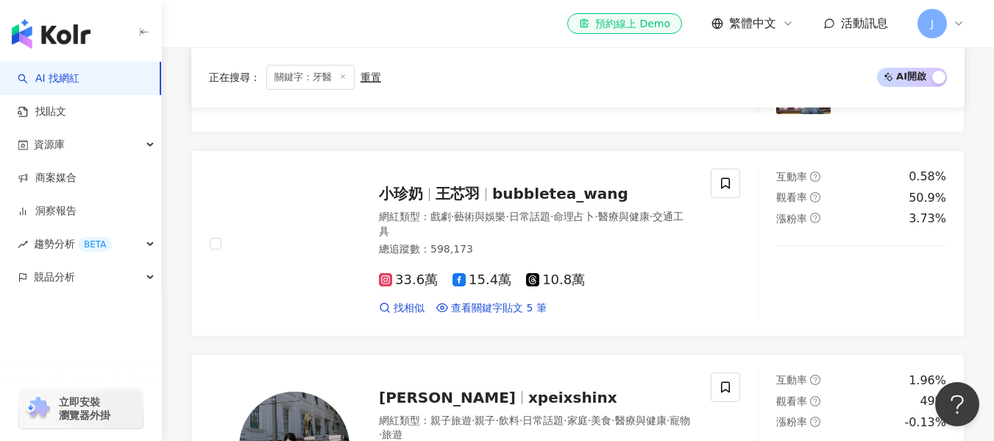
scroll to position [662, 0]
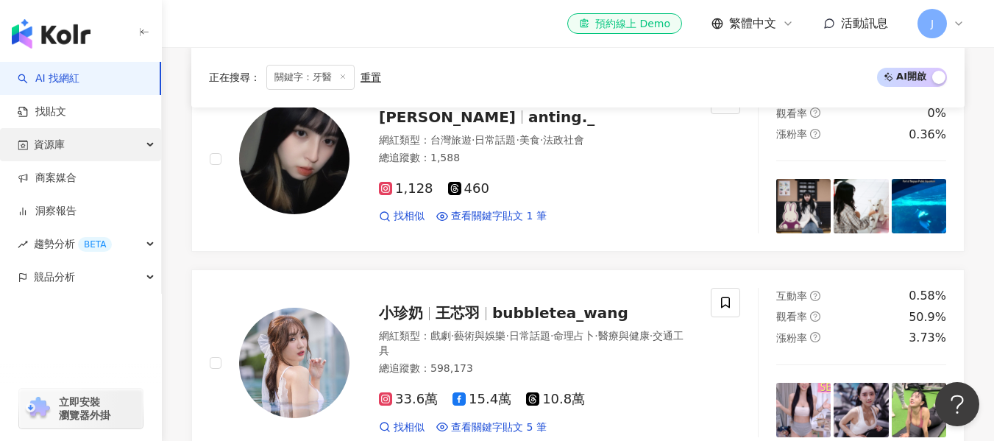
click at [50, 143] on span "資源庫" at bounding box center [49, 144] width 31 height 33
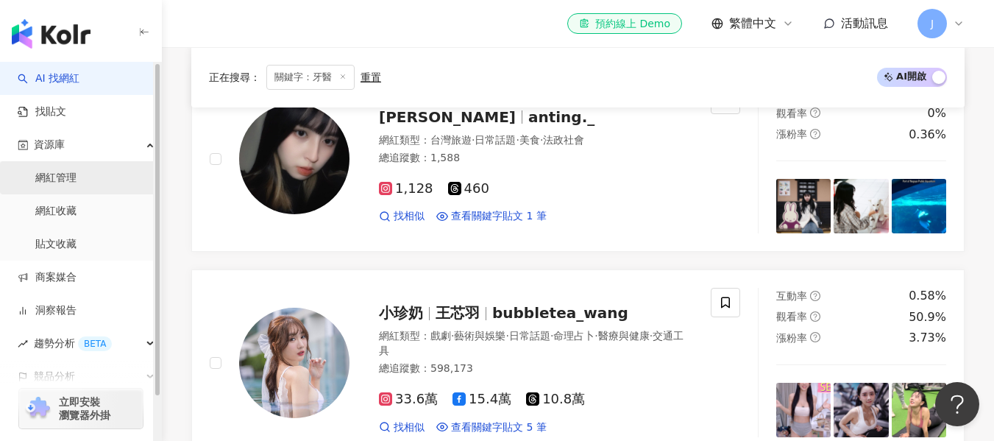
click at [65, 177] on link "網紅管理" at bounding box center [55, 178] width 41 height 15
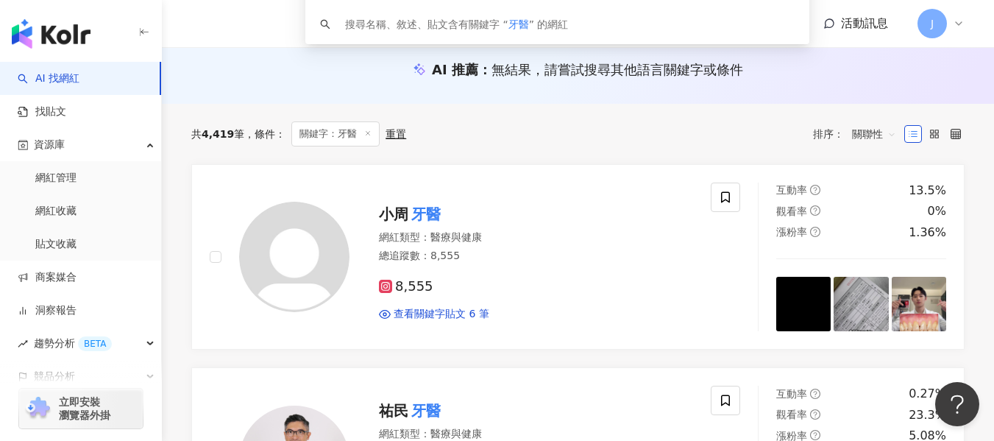
scroll to position [75, 0]
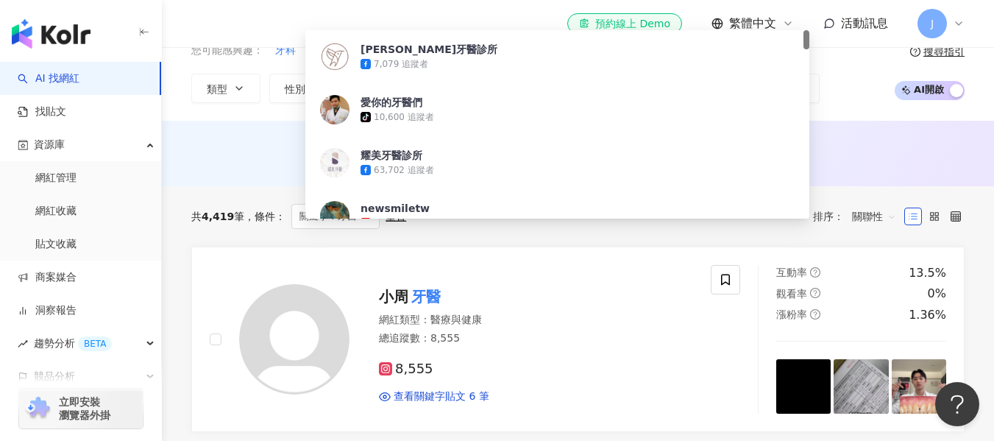
click at [257, 167] on div "AI 推薦 ： 無結果，請嘗試搜尋其他語言關鍵字或條件" at bounding box center [578, 156] width 832 height 27
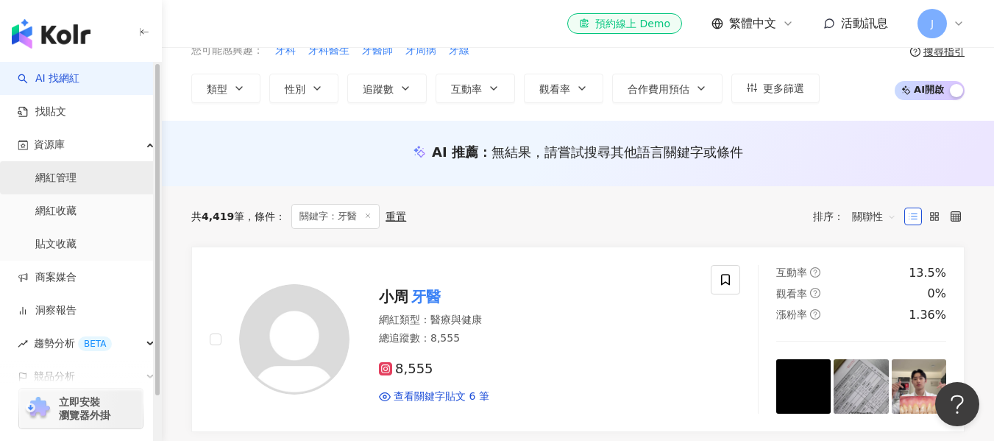
click at [64, 171] on link "網紅管理" at bounding box center [55, 178] width 41 height 15
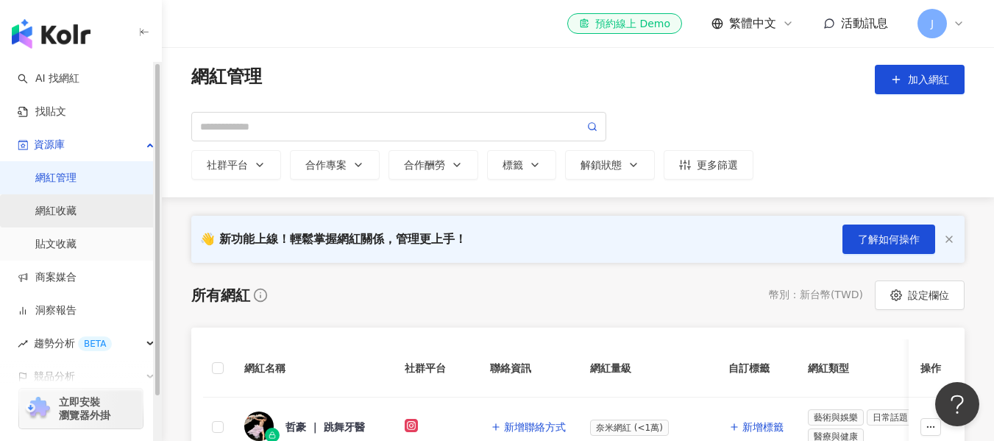
click at [64, 214] on link "網紅收藏" at bounding box center [55, 211] width 41 height 15
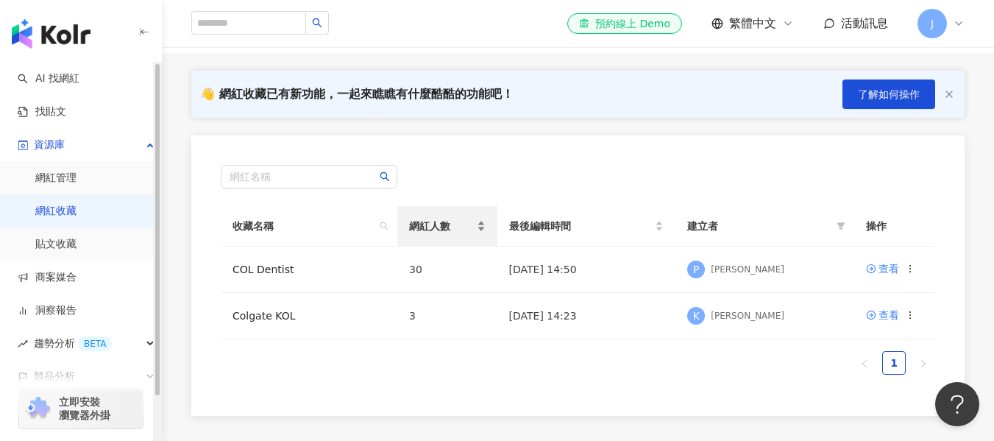
scroll to position [147, 0]
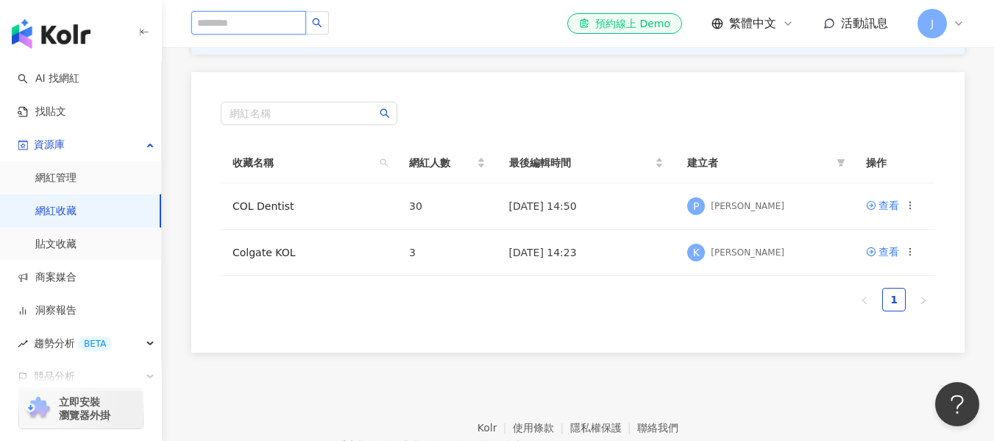
click at [306, 21] on input "search" at bounding box center [248, 23] width 115 height 24
type input "*"
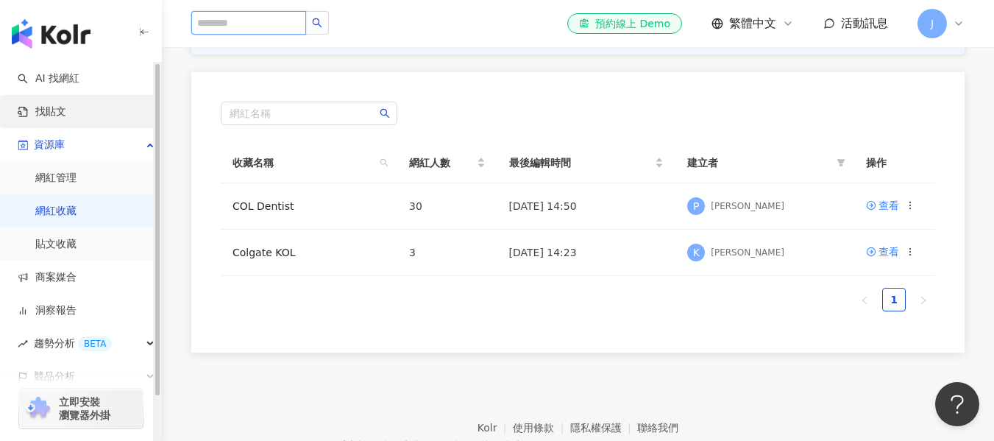
scroll to position [0, 0]
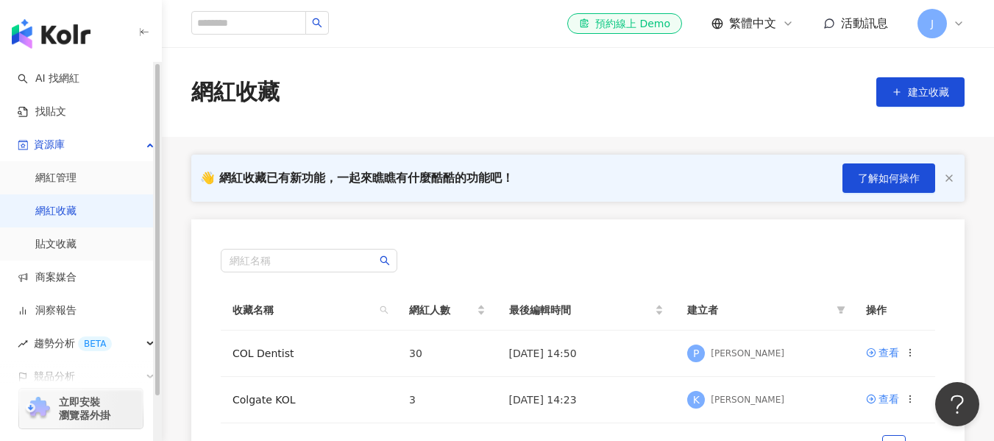
click at [69, 44] on img "button" at bounding box center [51, 33] width 79 height 29
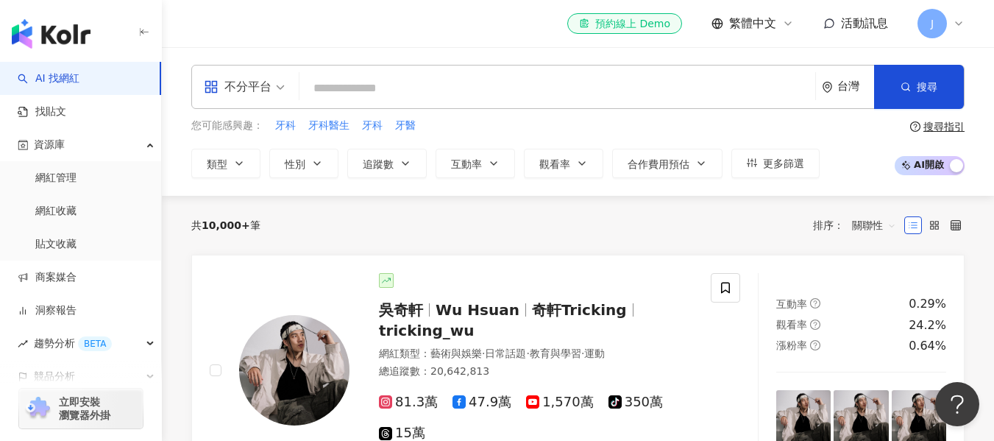
click at [350, 87] on input "search" at bounding box center [557, 88] width 504 height 28
click at [528, 102] on input "search" at bounding box center [557, 88] width 504 height 28
type input "*"
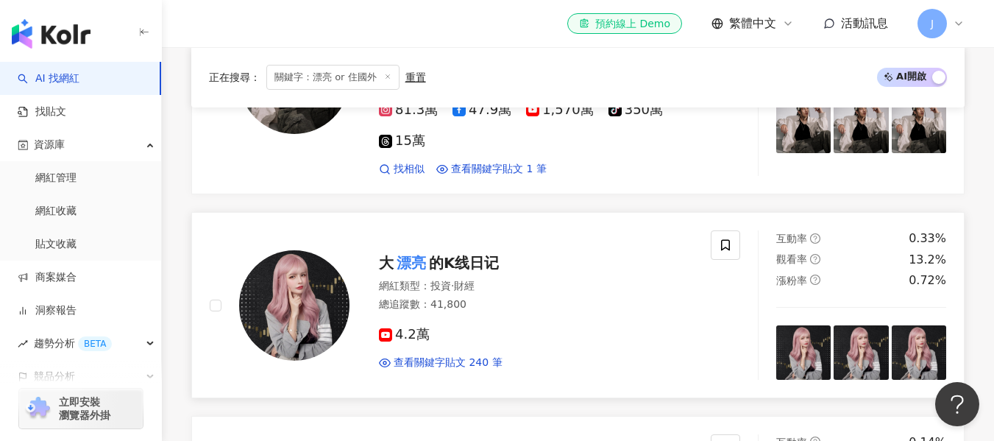
scroll to position [368, 0]
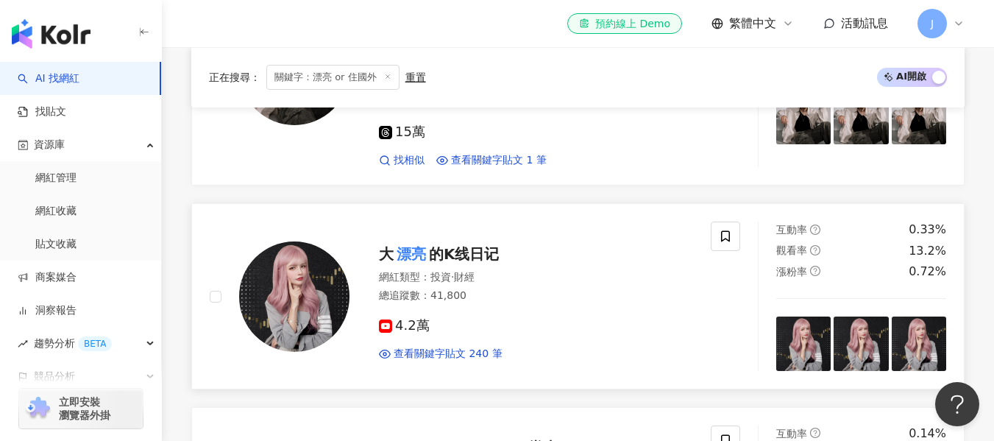
type input "*********"
click at [472, 252] on span "的K线日记" at bounding box center [464, 254] width 71 height 18
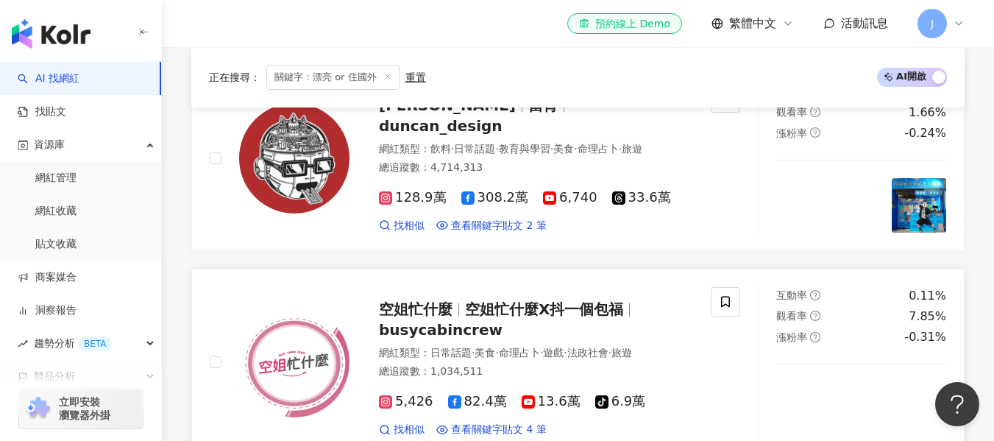
scroll to position [736, 0]
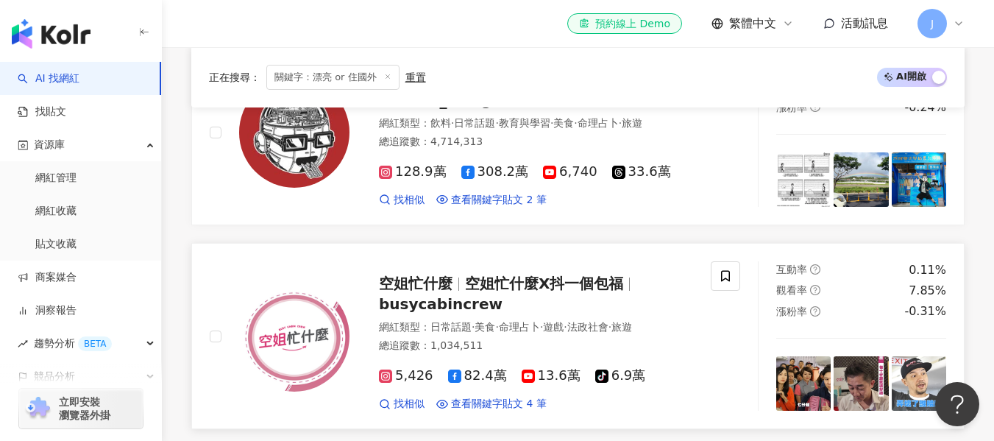
click at [472, 280] on span "空姐忙什麼X抖一個包福" at bounding box center [544, 283] width 158 height 18
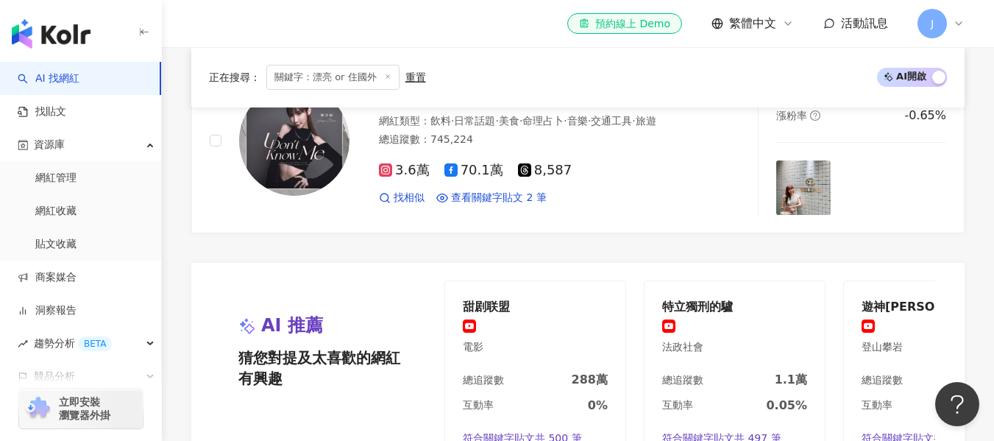
scroll to position [3017, 0]
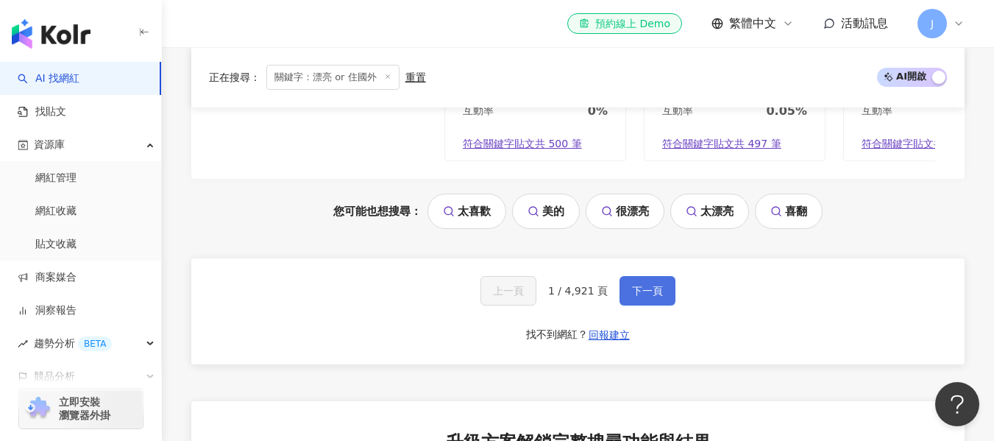
click at [662, 278] on button "下一頁" at bounding box center [648, 290] width 56 height 29
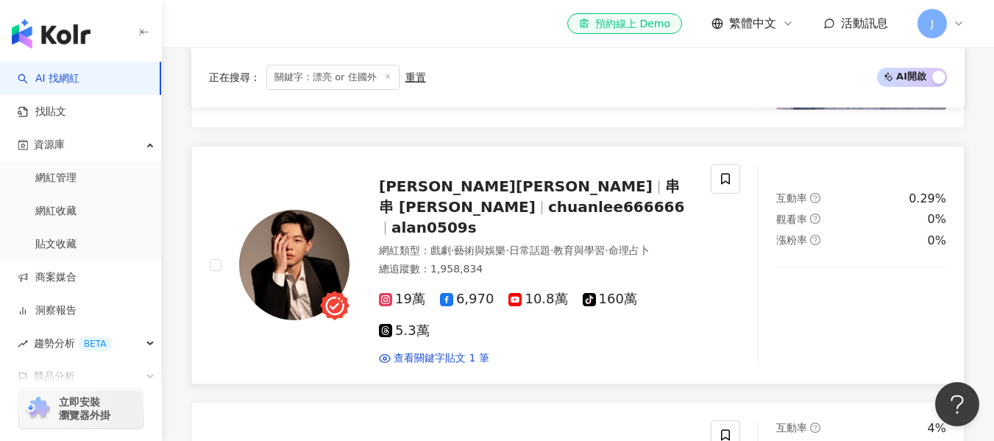
scroll to position [736, 0]
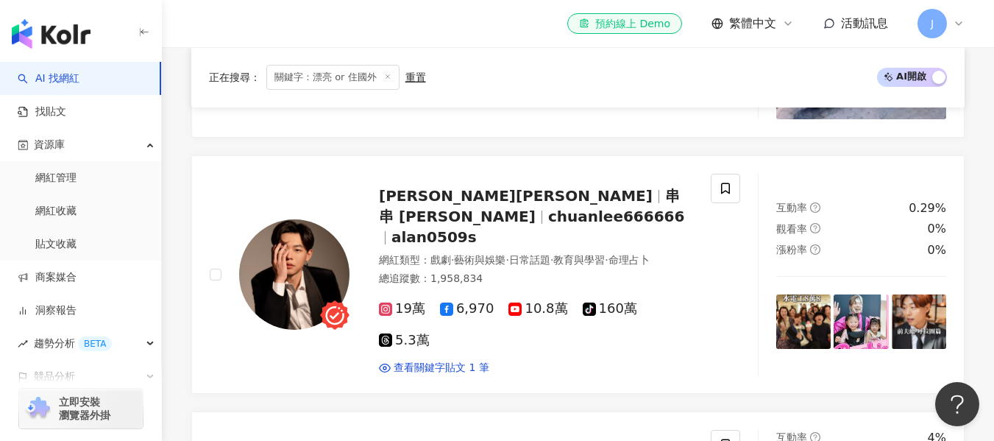
click at [333, 82] on span "關鍵字：漂亮 or 住國外" at bounding box center [332, 77] width 133 height 25
click at [420, 79] on div "重置" at bounding box center [415, 77] width 21 height 12
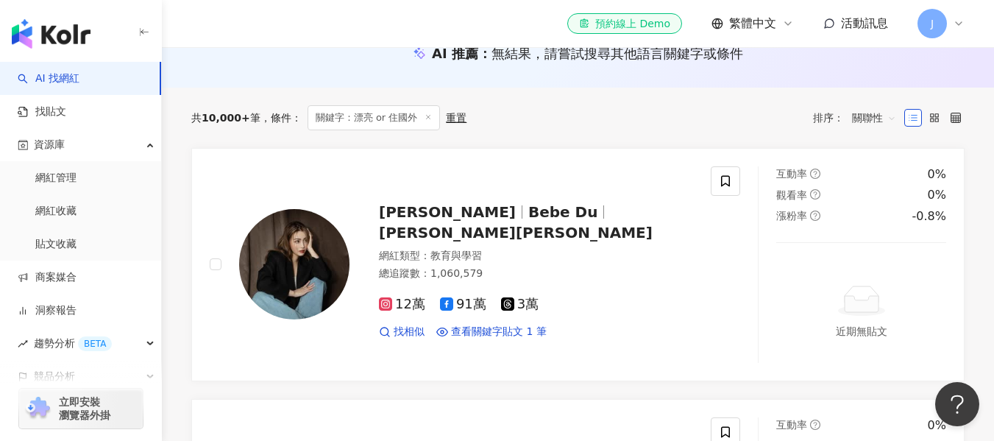
scroll to position [4, 0]
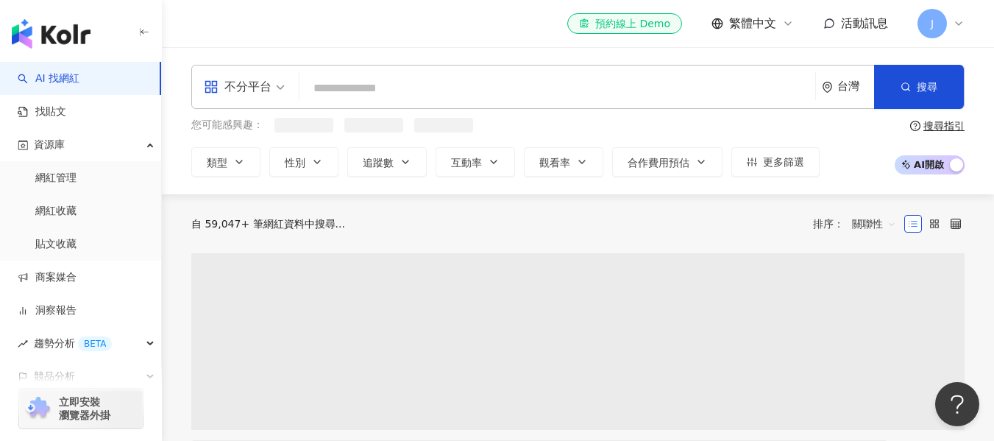
click at [327, 86] on input "search" at bounding box center [557, 88] width 504 height 28
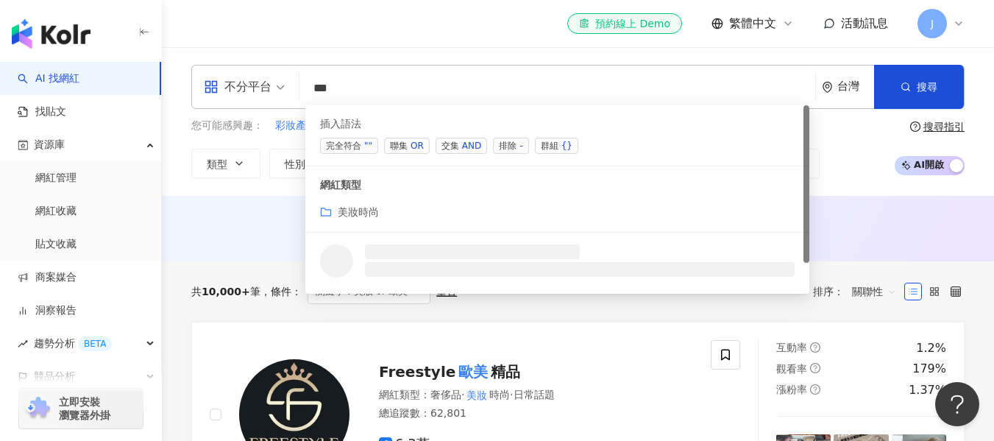
click at [384, 214] on div "美妝時尚" at bounding box center [557, 212] width 475 height 16
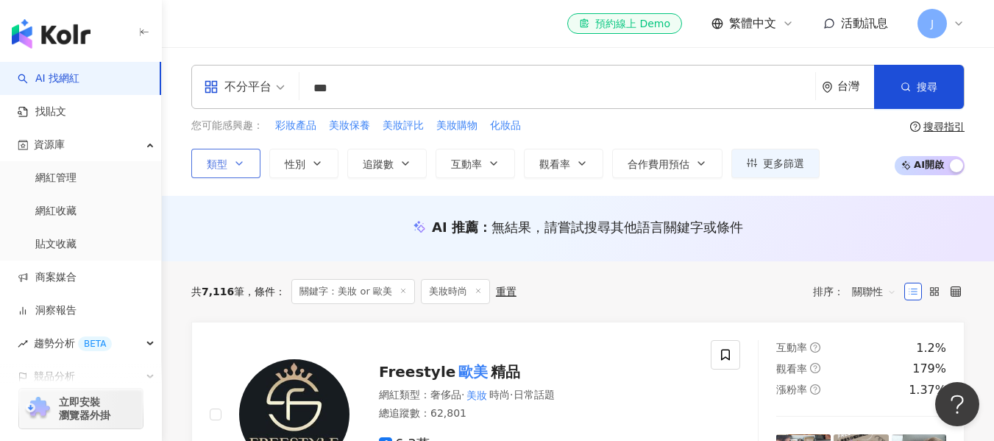
drag, startPoint x: 216, startPoint y: 167, endPoint x: 249, endPoint y: 165, distance: 33.2
click at [216, 167] on span "類型" at bounding box center [217, 164] width 21 height 12
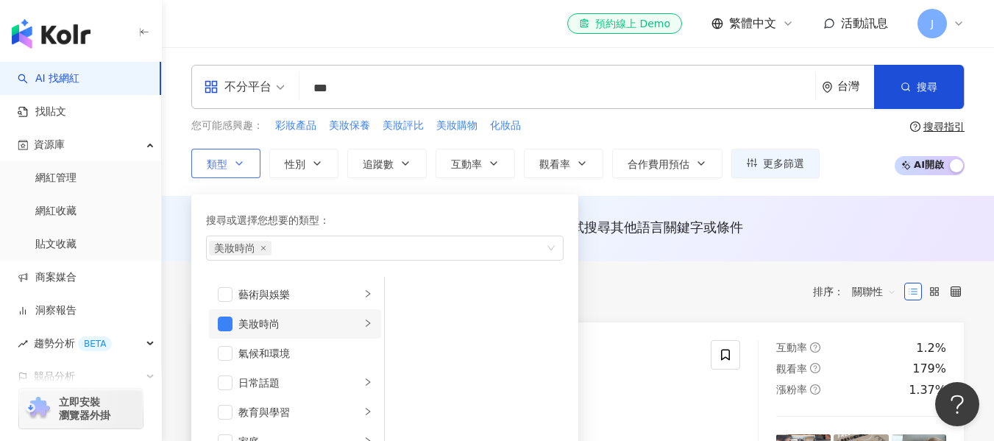
click at [363, 322] on icon "right" at bounding box center [367, 323] width 9 height 9
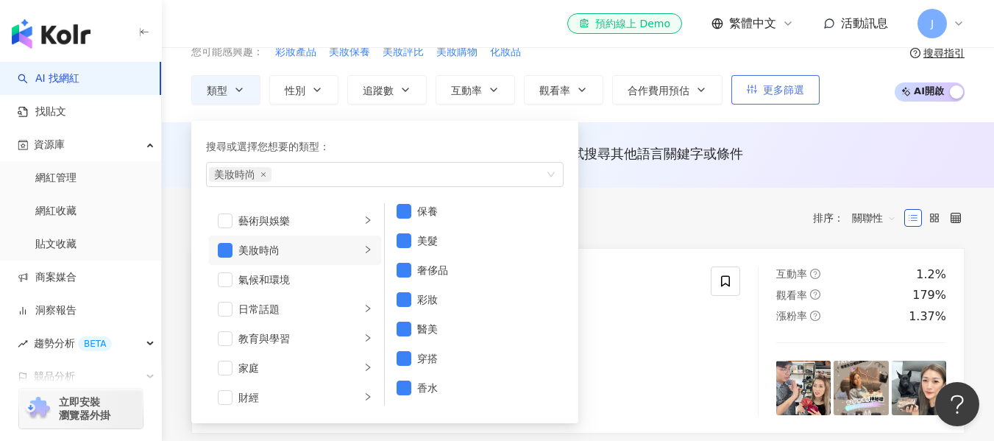
click at [800, 89] on span "更多篩選" at bounding box center [783, 90] width 41 height 12
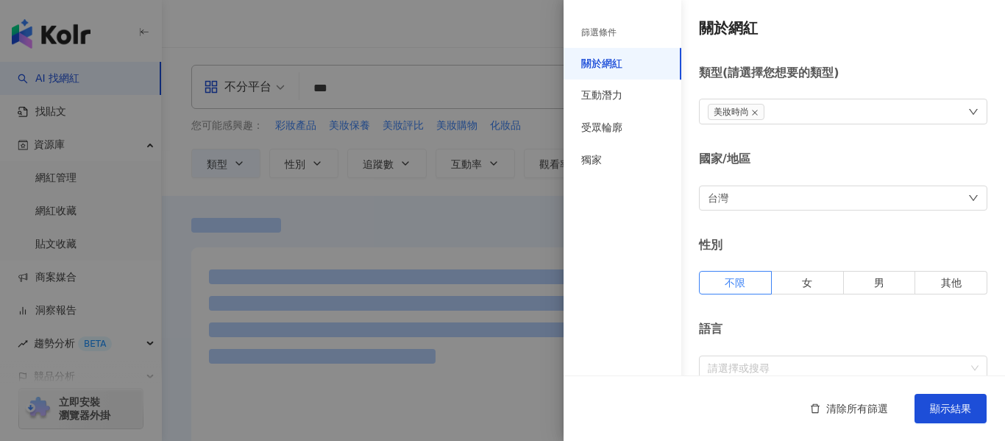
click at [870, 196] on div "台灣" at bounding box center [843, 197] width 288 height 25
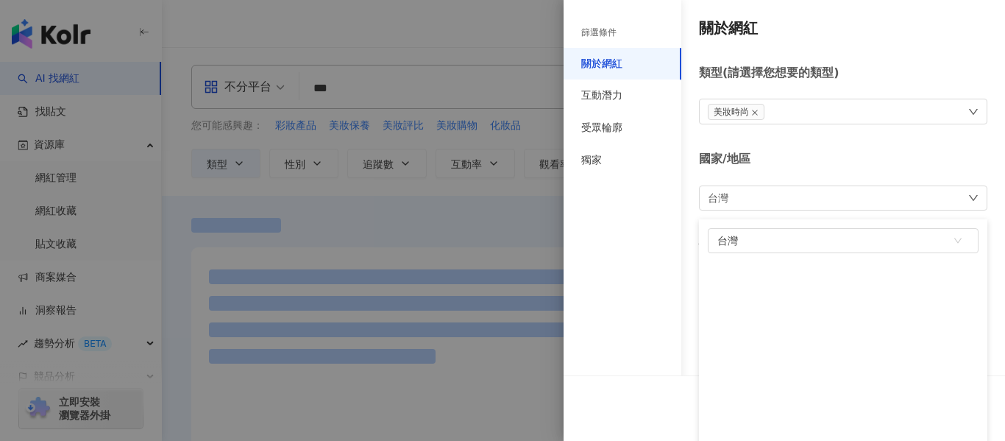
click at [457, 56] on div at bounding box center [502, 220] width 1005 height 441
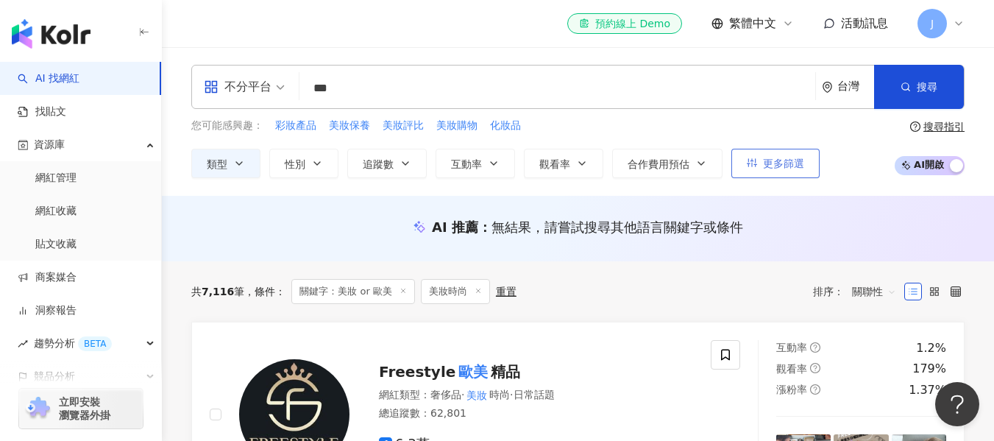
click at [770, 162] on span "更多篩選" at bounding box center [783, 163] width 41 height 12
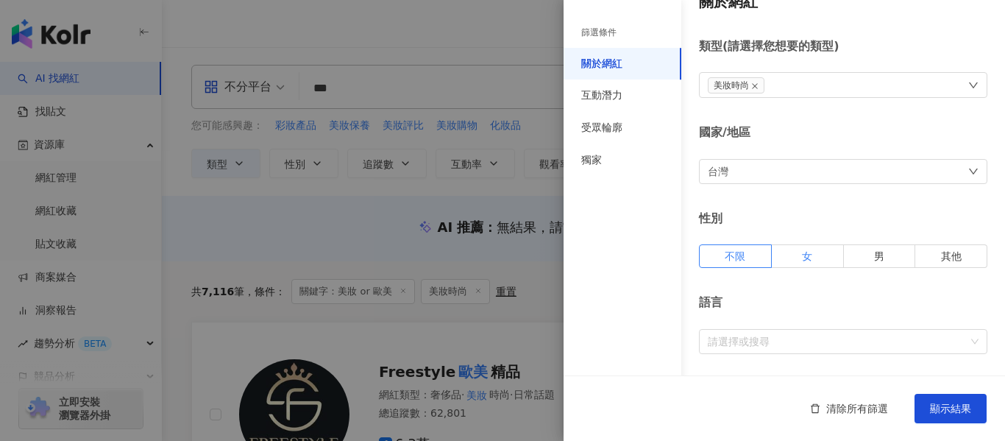
scroll to position [74, 0]
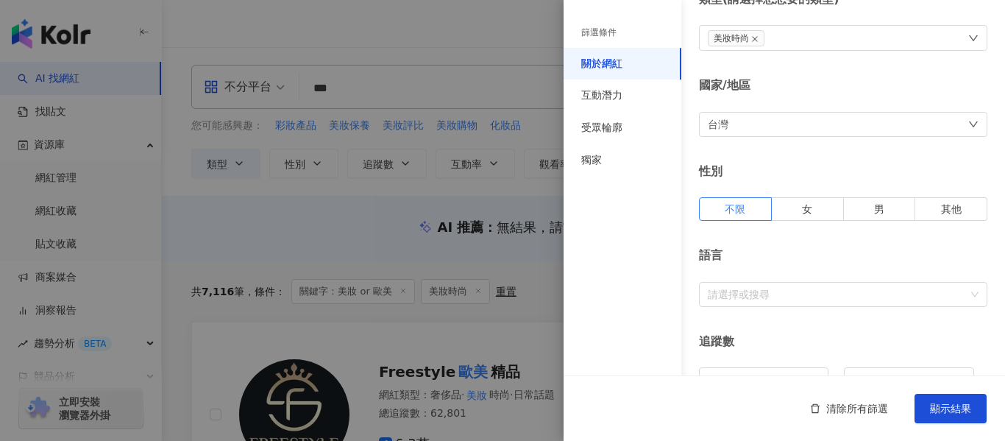
click at [790, 109] on div "國家/地區 台灣" at bounding box center [843, 106] width 288 height 59
click at [792, 113] on div "台灣" at bounding box center [843, 124] width 288 height 25
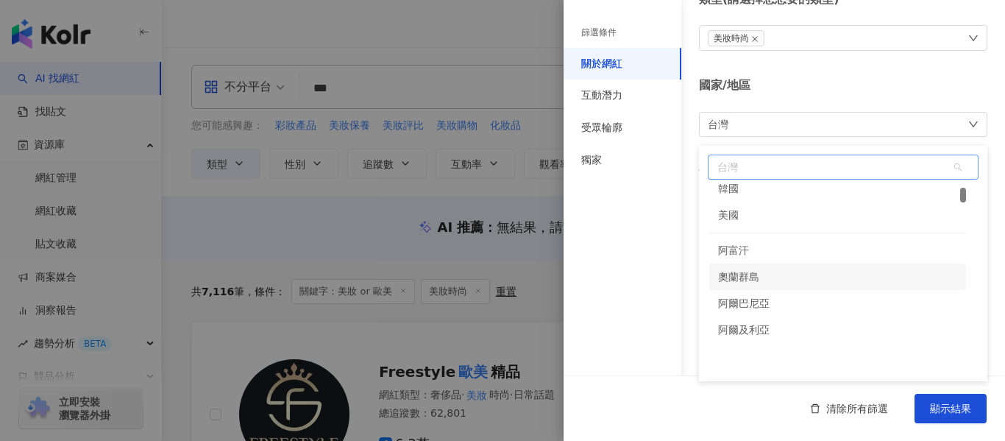
scroll to position [147, 0]
click at [840, 290] on div "美國" at bounding box center [837, 288] width 257 height 26
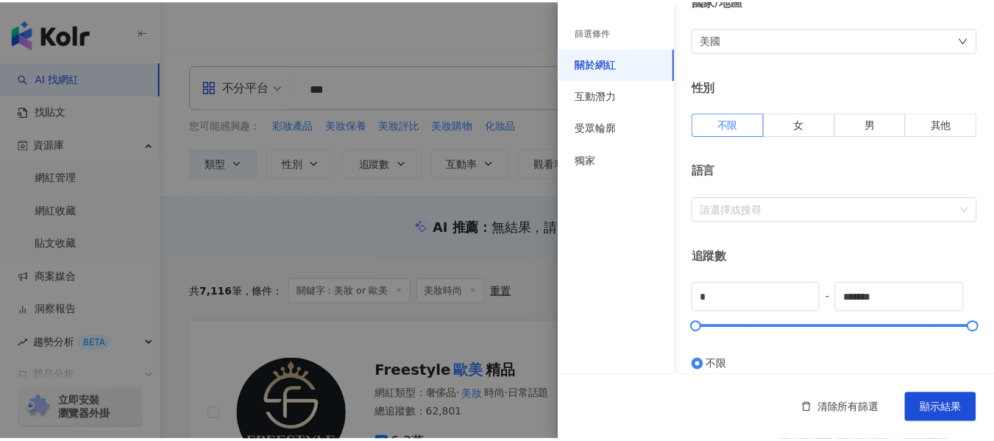
scroll to position [221, 0]
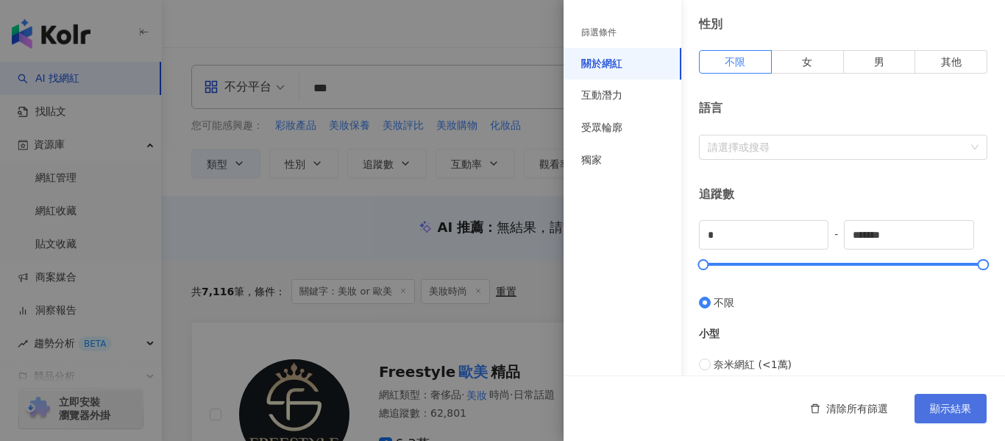
click at [971, 408] on button "顯示結果" at bounding box center [951, 408] width 72 height 29
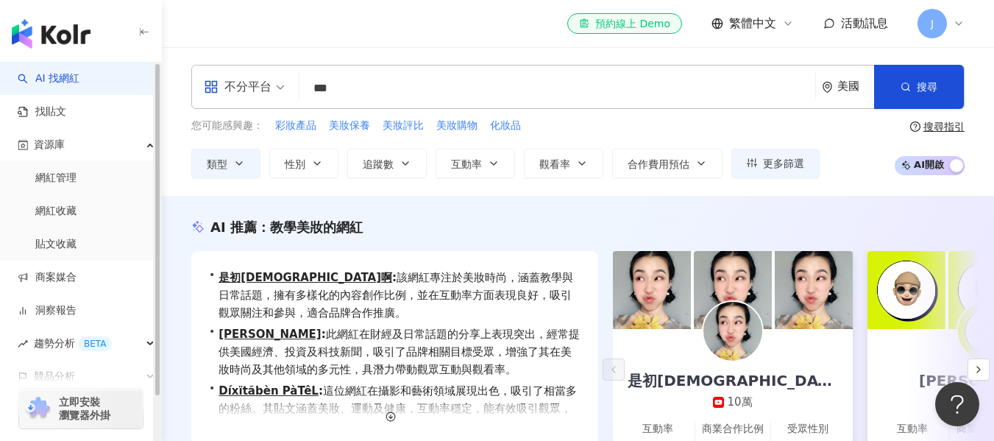
click at [174, 174] on div "不分平台 ** 美國 搜尋 4b7e5364-f490-401d-8de9-60dbc107250d 229bb63a-6393-46e1-bcf1-8627…" at bounding box center [578, 121] width 832 height 113
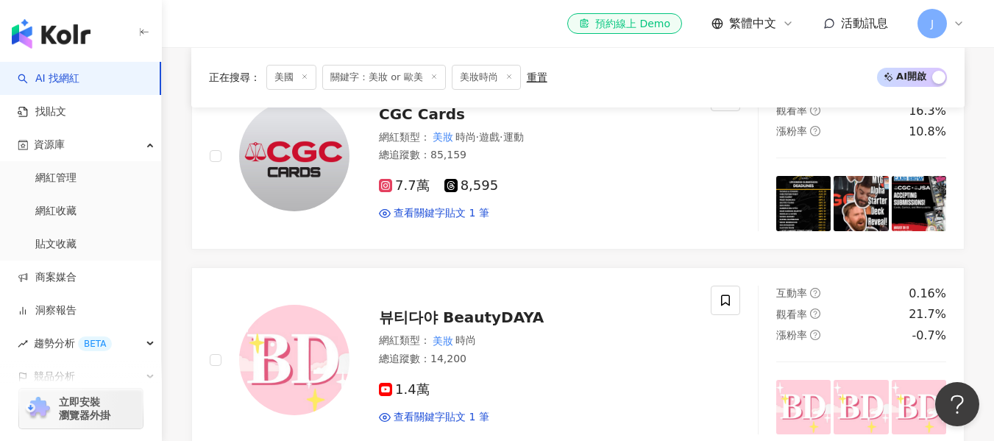
scroll to position [1987, 0]
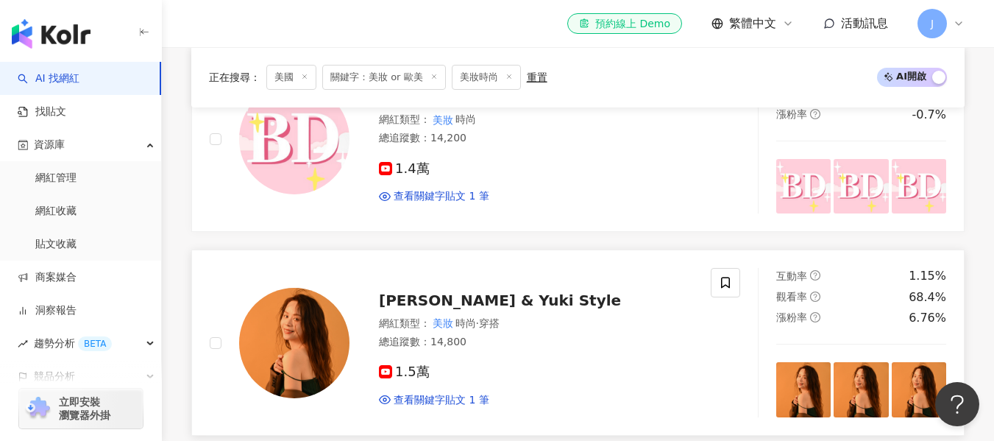
click at [474, 300] on span "Elizabeth & Yuki Style" at bounding box center [500, 300] width 242 height 18
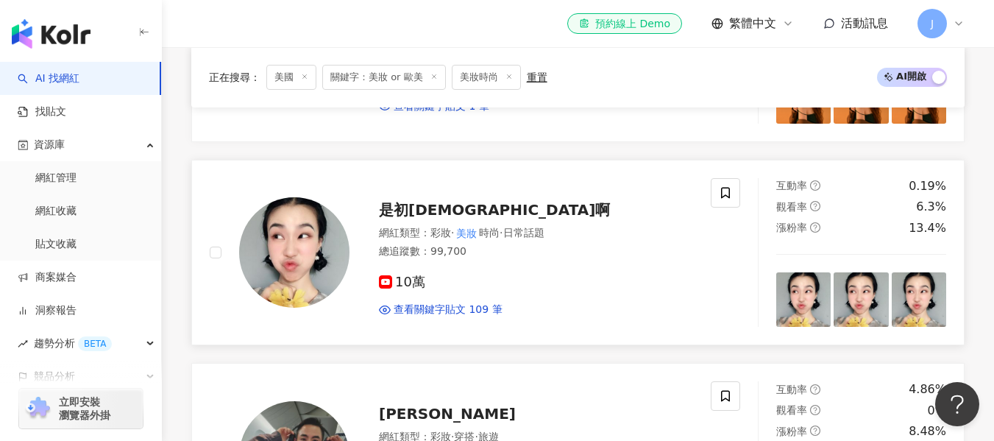
scroll to position [2281, 0]
click at [421, 211] on span "是初九啊" at bounding box center [494, 209] width 231 height 18
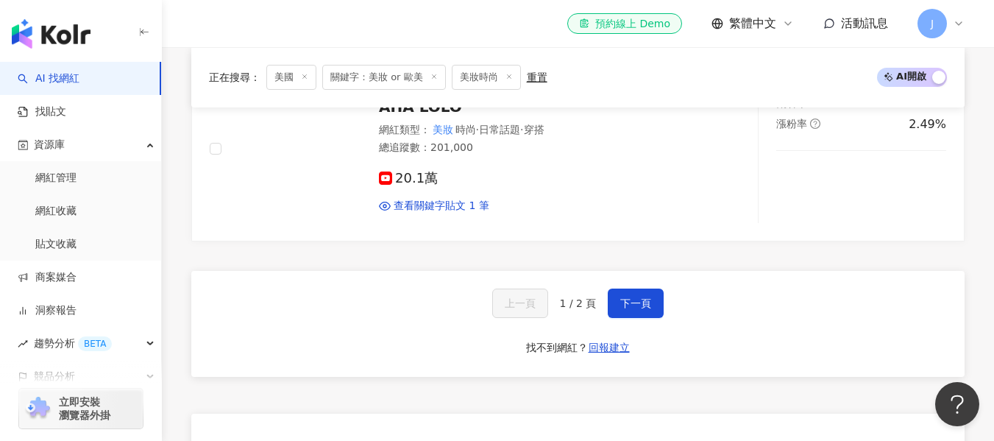
scroll to position [2796, 0]
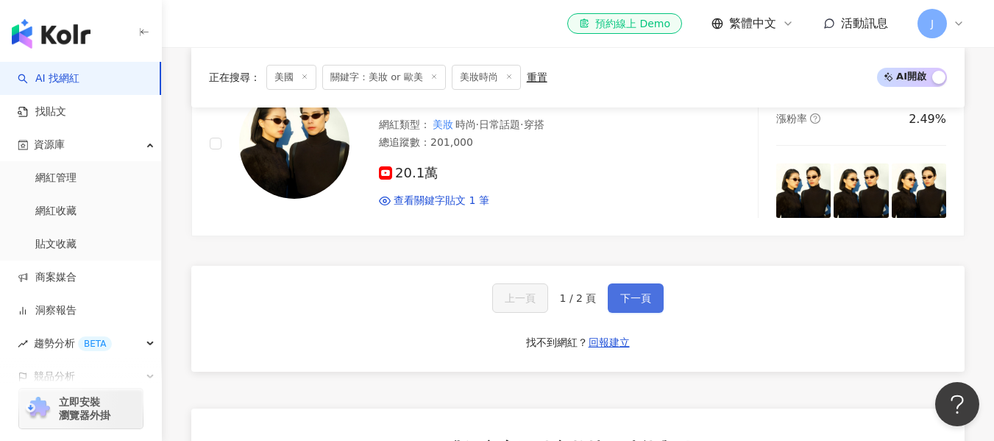
click at [627, 288] on button "下一頁" at bounding box center [636, 297] width 56 height 29
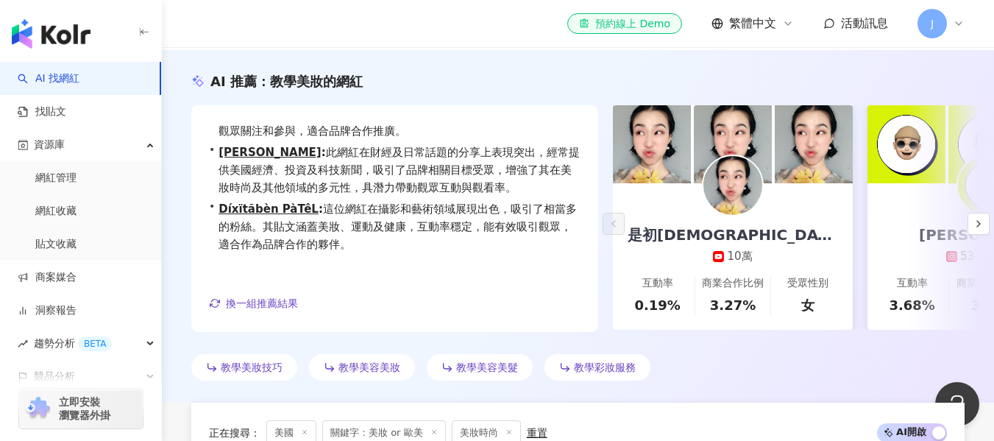
scroll to position [0, 0]
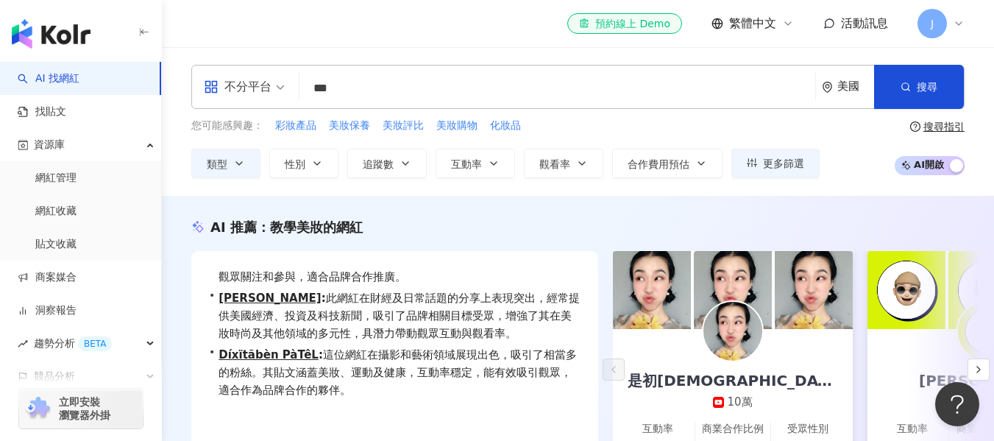
click at [423, 90] on input "**" at bounding box center [557, 88] width 504 height 28
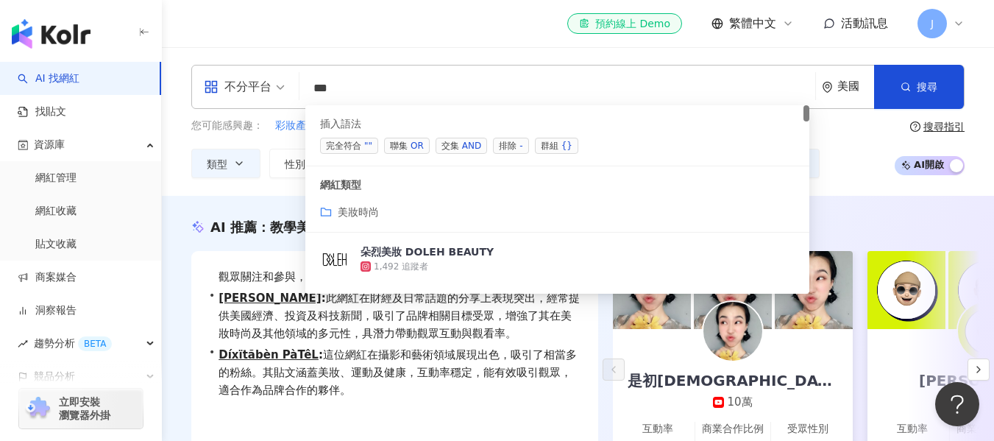
click at [169, 148] on div "不分平台 ** 美國 搜尋 searchOperator customizedTag 插入語法 完全符合 "" 聯集 OR 交集 AND 排除 - 群組 {}…" at bounding box center [578, 121] width 832 height 113
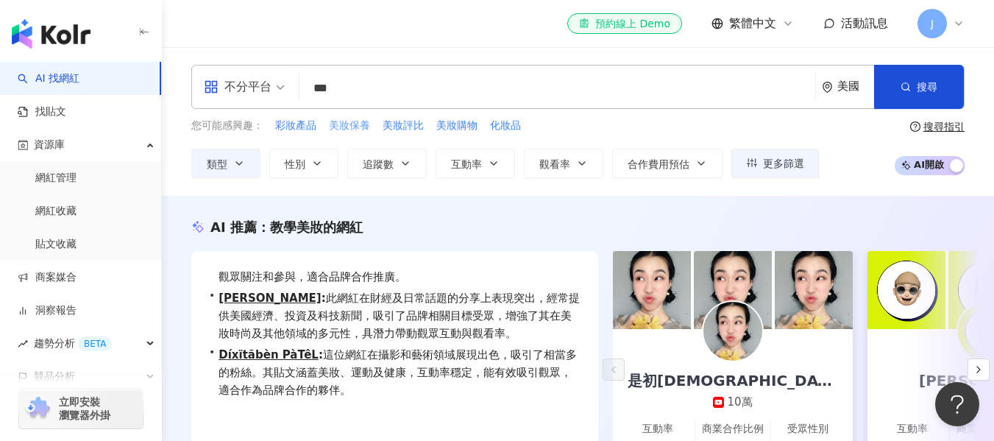
click at [349, 130] on span "美妝保養" at bounding box center [349, 125] width 41 height 15
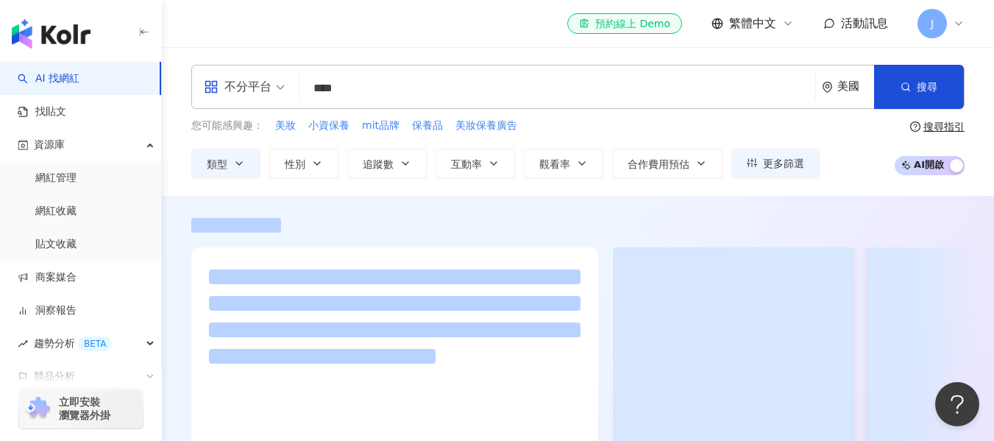
click at [398, 93] on input "****" at bounding box center [557, 88] width 504 height 28
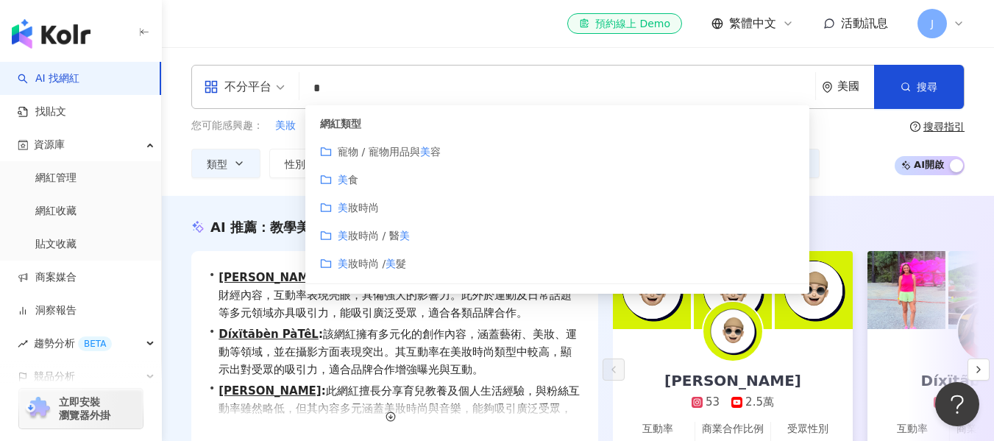
click at [389, 185] on div "美 食" at bounding box center [557, 179] width 475 height 16
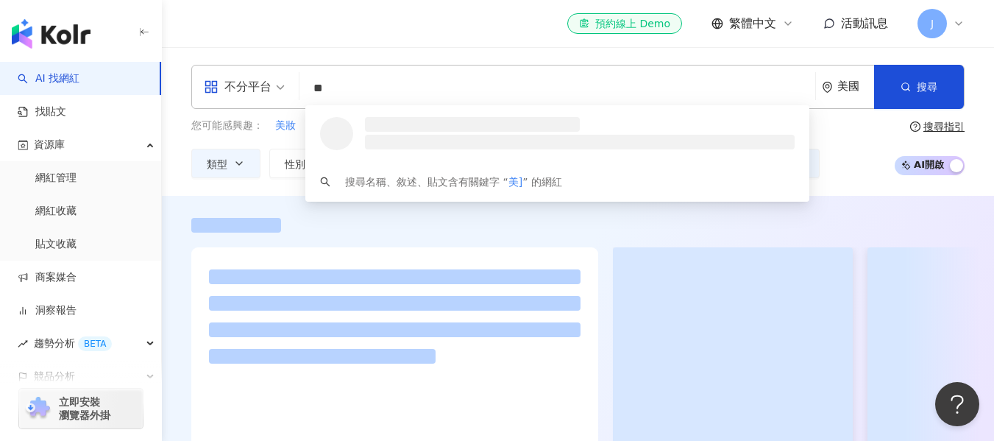
type input "*"
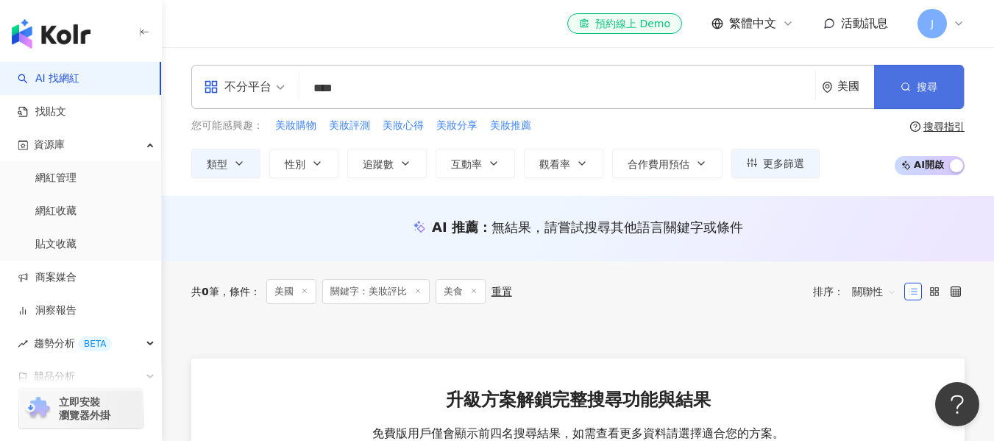
click at [896, 90] on button "搜尋" at bounding box center [919, 87] width 90 height 44
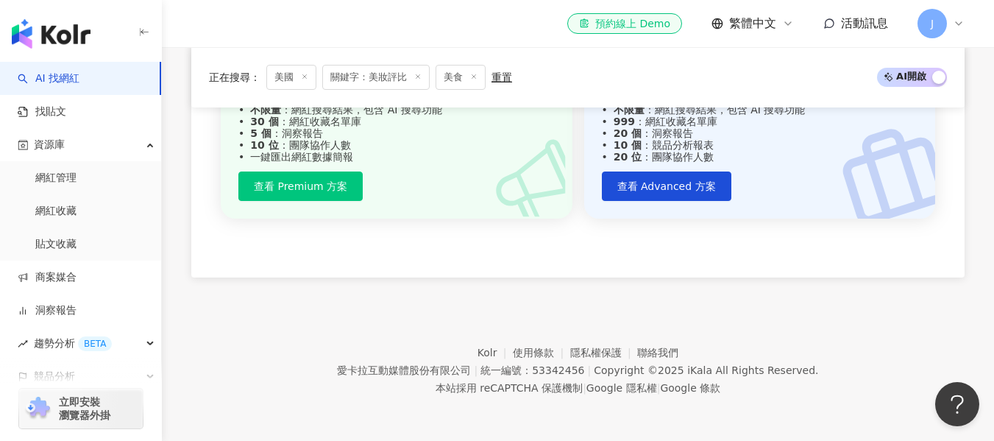
scroll to position [4, 0]
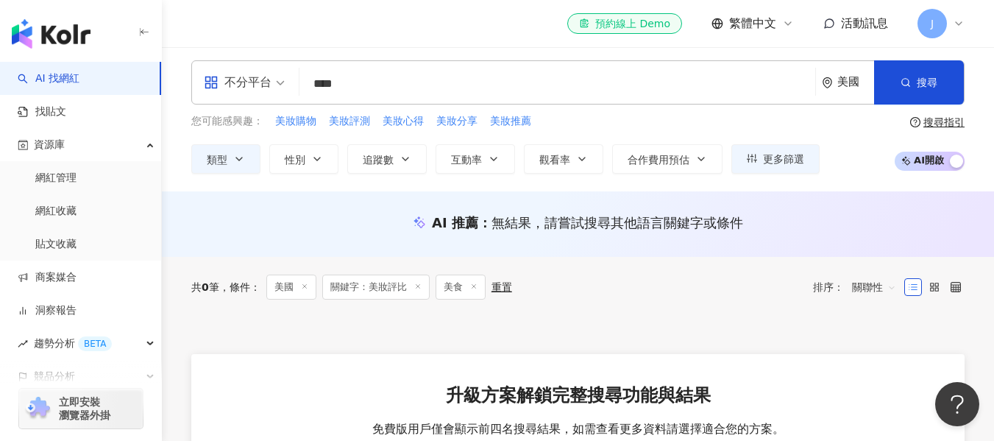
click at [497, 86] on input "****" at bounding box center [557, 84] width 504 height 28
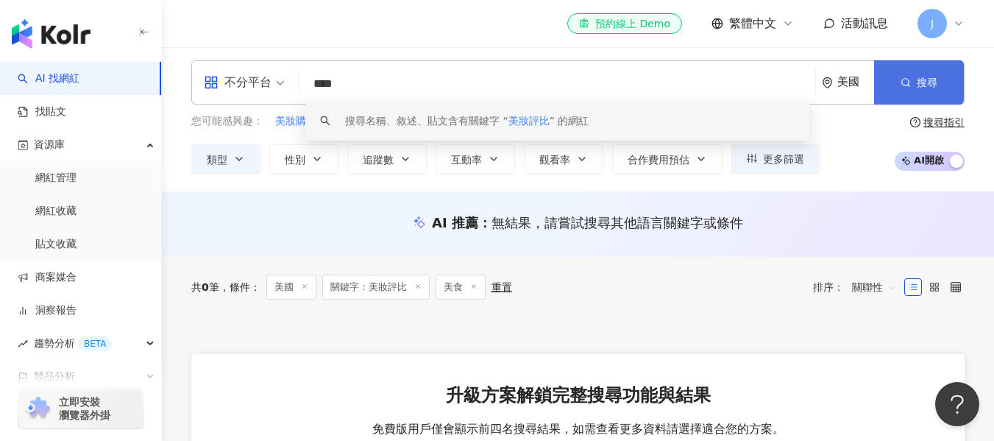
click at [937, 78] on span "搜尋" at bounding box center [927, 83] width 21 height 12
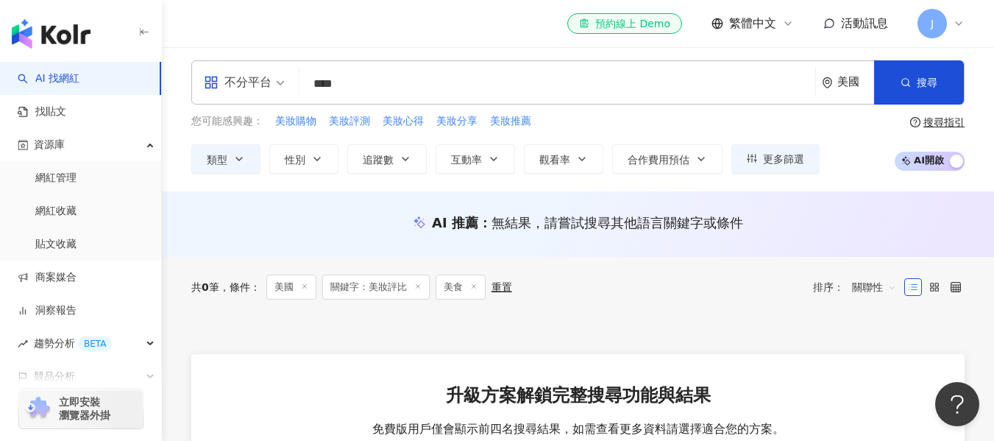
scroll to position [0, 0]
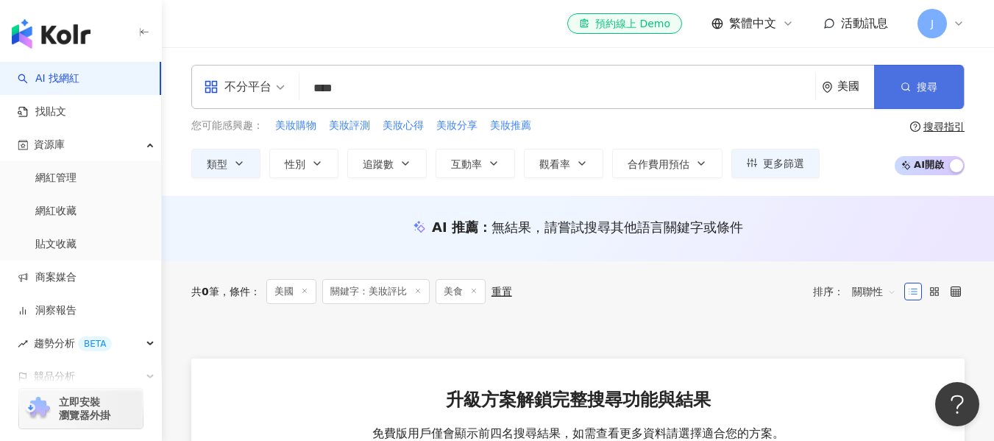
click at [932, 71] on button "搜尋" at bounding box center [919, 87] width 90 height 44
click at [401, 90] on input "****" at bounding box center [557, 88] width 504 height 28
click at [946, 81] on button "搜尋" at bounding box center [919, 87] width 90 height 44
click at [428, 97] on input "****" at bounding box center [557, 88] width 504 height 28
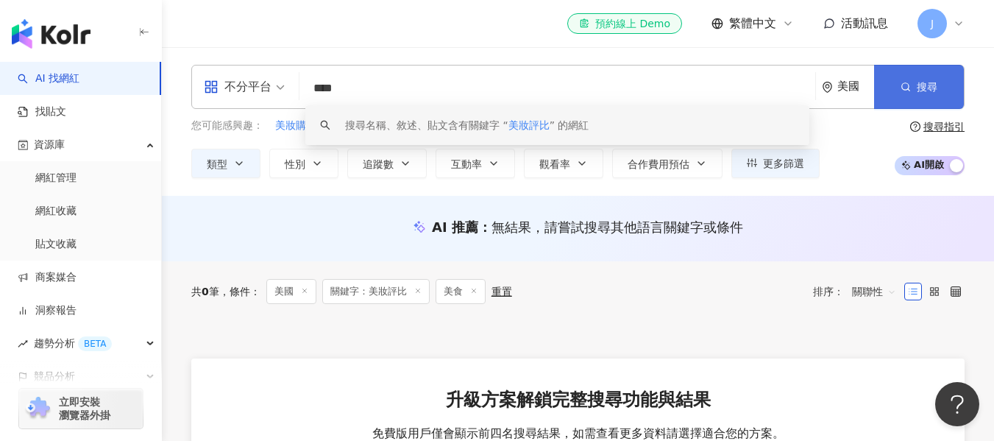
click at [931, 82] on span "搜尋" at bounding box center [927, 87] width 21 height 12
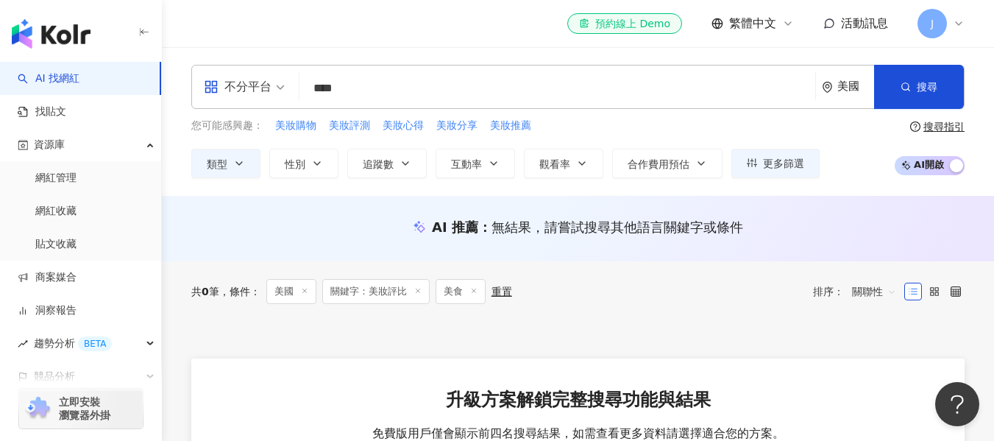
click at [433, 78] on input "****" at bounding box center [557, 88] width 504 height 28
click at [922, 72] on button "搜尋" at bounding box center [919, 87] width 90 height 44
click at [376, 88] on input "****" at bounding box center [557, 88] width 504 height 28
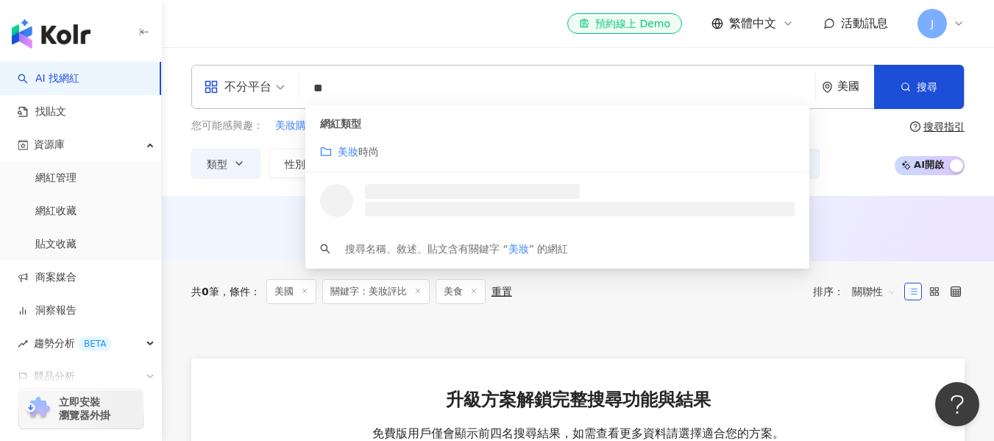
click at [412, 157] on div "美妝 時尚" at bounding box center [557, 151] width 475 height 16
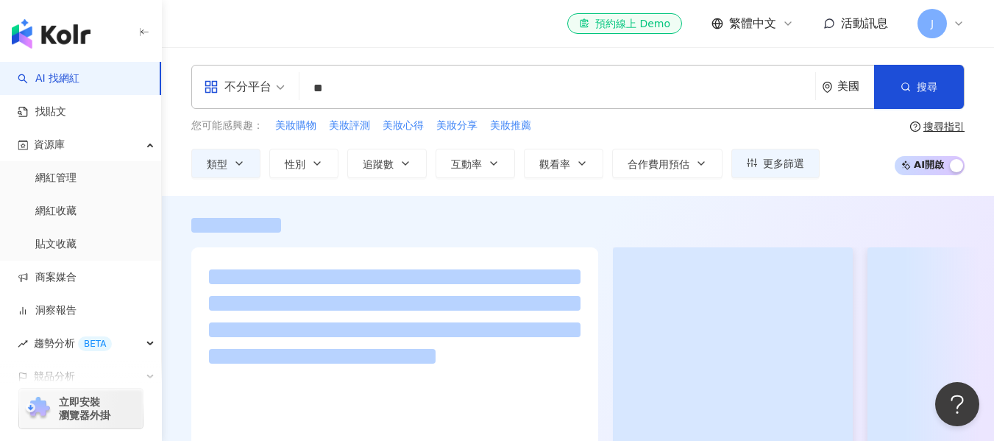
type input "**"
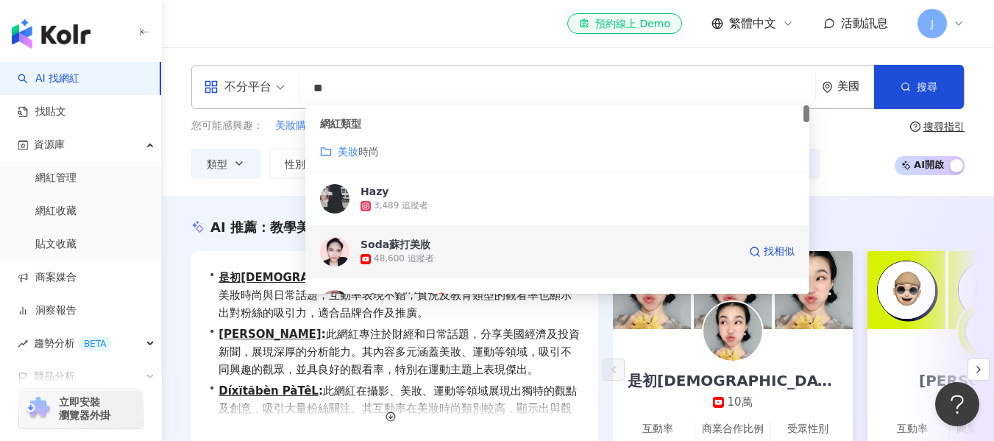
click at [422, 252] on div "48,600 追蹤者" at bounding box center [549, 259] width 377 height 15
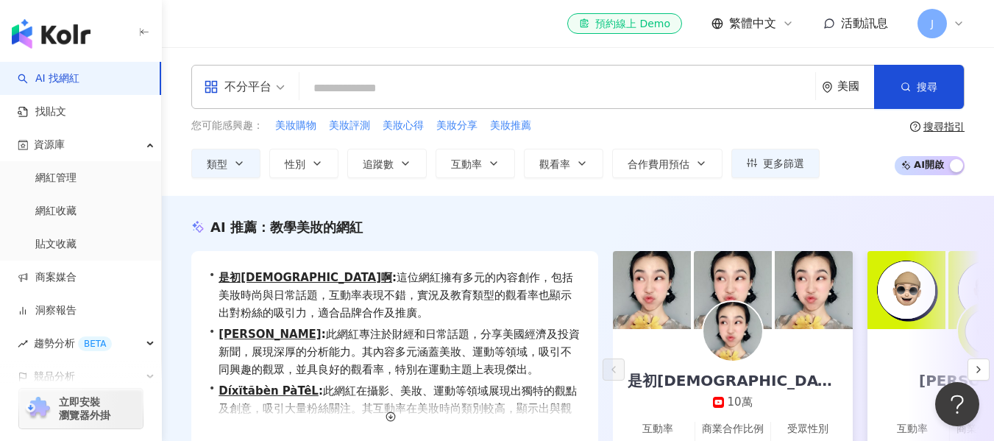
click at [370, 86] on input "search" at bounding box center [557, 88] width 504 height 28
click at [494, 128] on span "美妝推薦" at bounding box center [510, 125] width 41 height 15
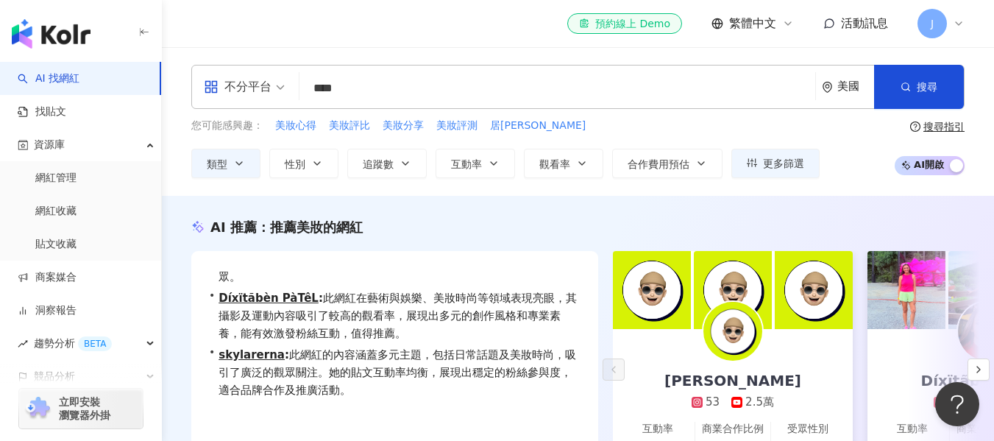
click at [371, 88] on input "****" at bounding box center [557, 88] width 504 height 28
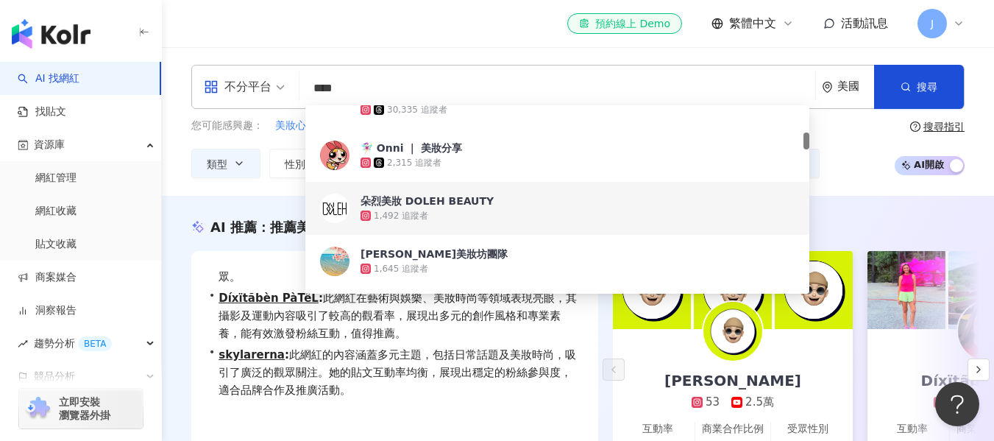
scroll to position [368, 0]
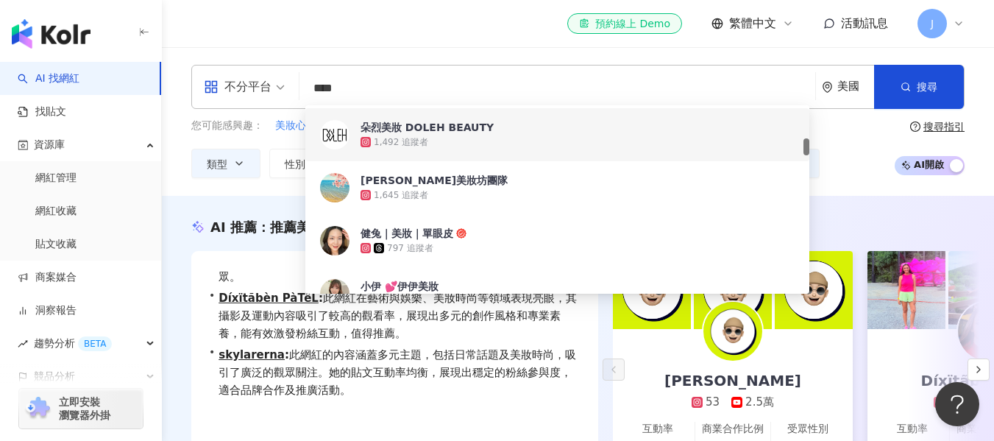
click at [469, 93] on input "****" at bounding box center [557, 88] width 504 height 28
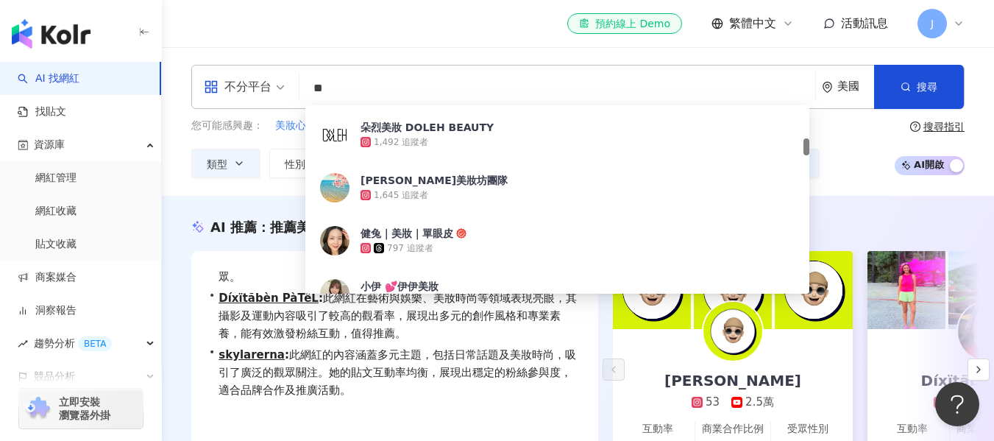
type input "*"
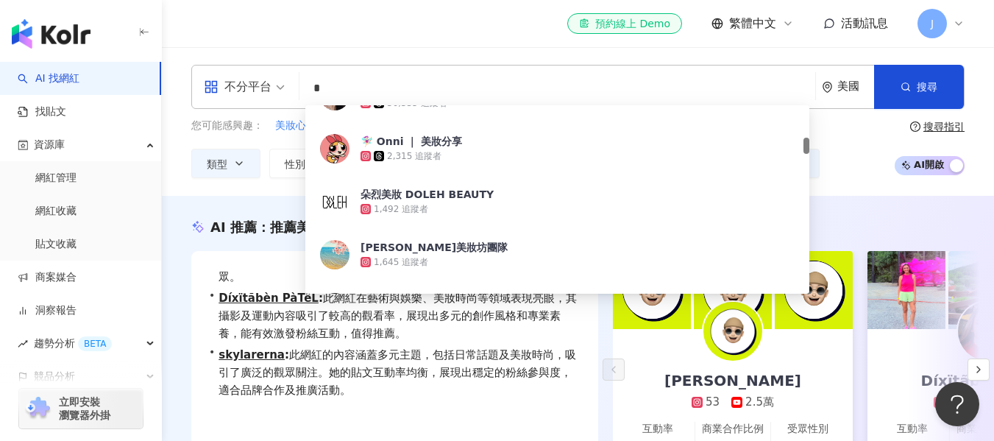
scroll to position [0, 0]
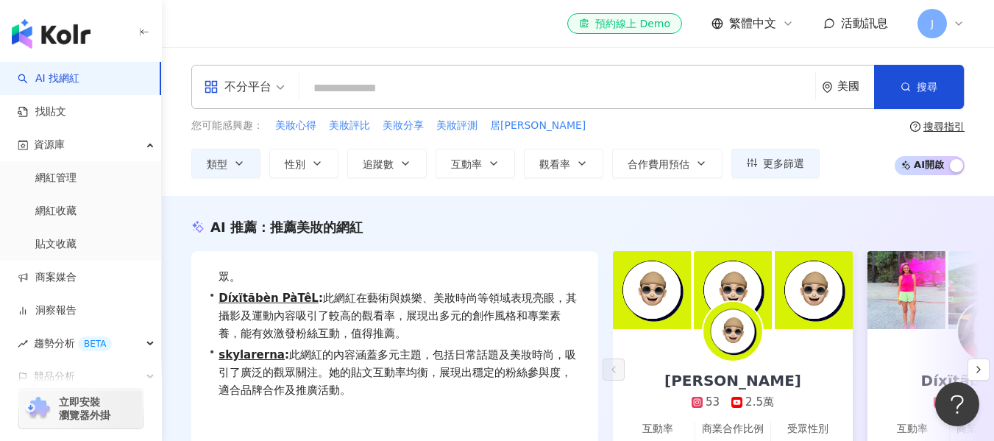
click at [469, 93] on input "search" at bounding box center [557, 88] width 504 height 28
click at [475, 99] on input "search" at bounding box center [557, 88] width 504 height 28
click at [266, 88] on div "不分平台" at bounding box center [238, 87] width 68 height 24
click at [394, 92] on input "search" at bounding box center [557, 88] width 504 height 28
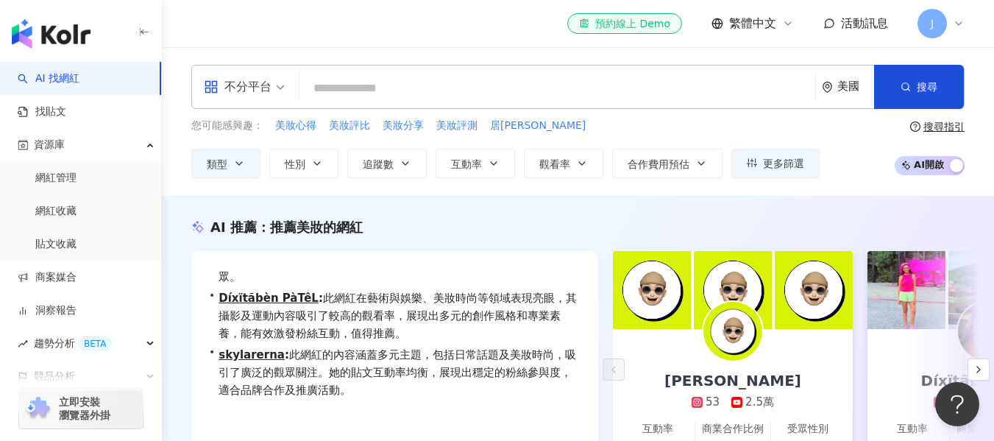
click at [843, 83] on div "美國" at bounding box center [855, 86] width 37 height 13
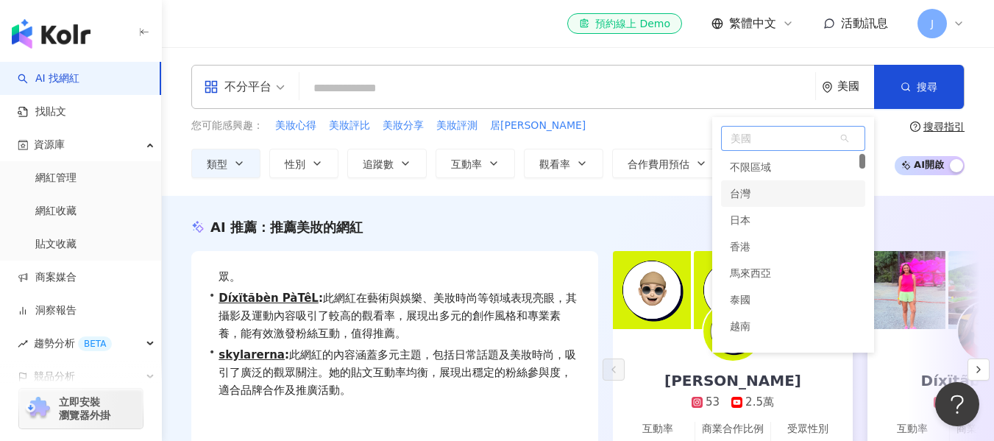
click at [785, 195] on div "台灣" at bounding box center [793, 193] width 144 height 26
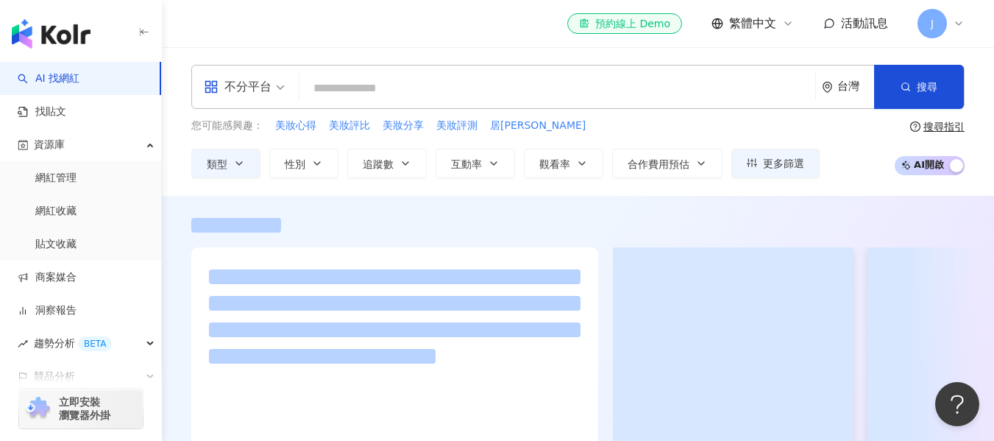
click at [381, 82] on input "search" at bounding box center [557, 88] width 504 height 28
click at [348, 124] on span "美妝評比" at bounding box center [349, 125] width 41 height 15
type input "****"
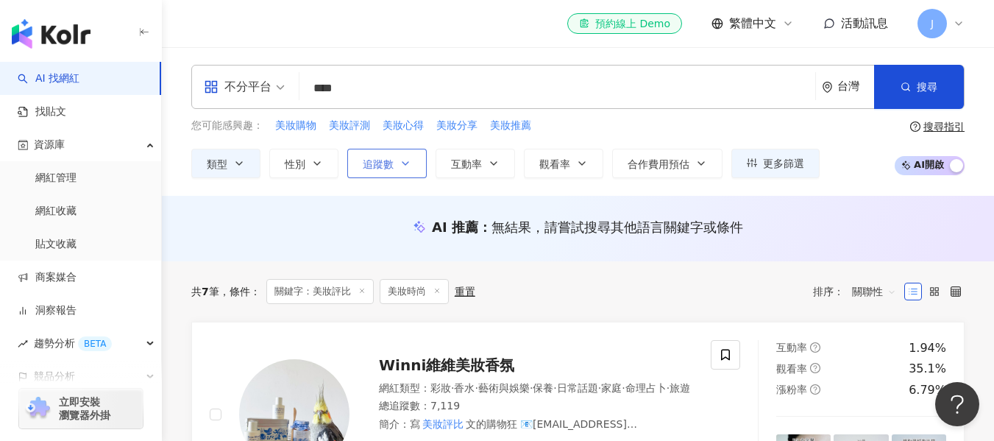
click at [386, 159] on span "追蹤數" at bounding box center [378, 164] width 31 height 12
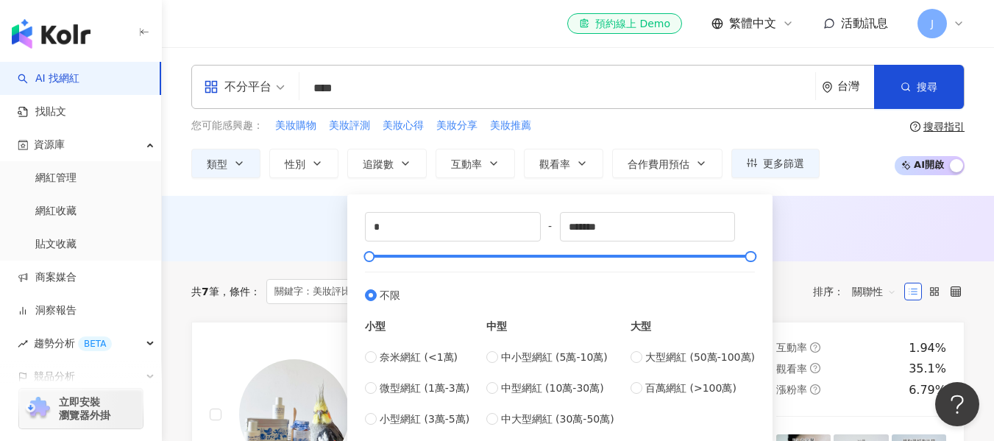
click at [485, 353] on div "小型 奈米網紅 (<1萬) 微型網紅 (1萬-3萬) 小型網紅 (3萬-5萬) 中型 中小型網紅 (5萬-10萬) 中型網紅 (10萬-30萬) 中大型網紅 …" at bounding box center [560, 365] width 390 height 124
type input "*****"
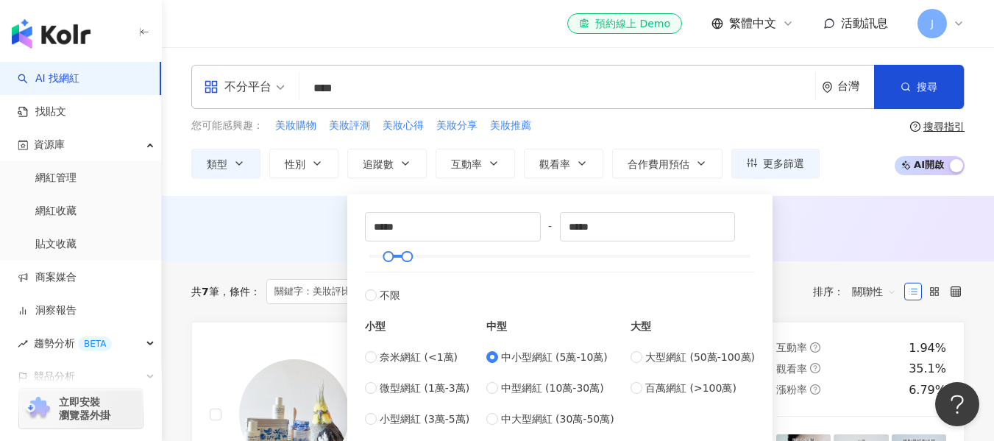
type input "******"
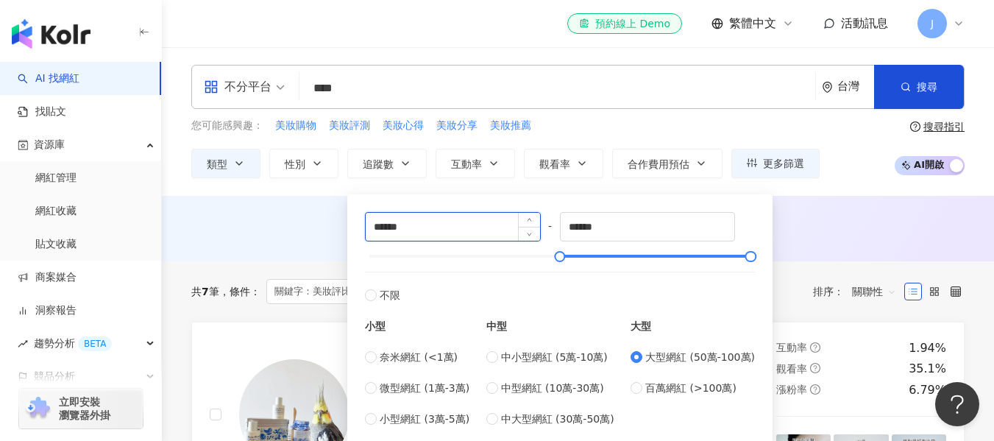
drag, startPoint x: 372, startPoint y: 226, endPoint x: 379, endPoint y: 229, distance: 7.9
click at [379, 229] on input "******" at bounding box center [453, 227] width 174 height 28
type input "******"
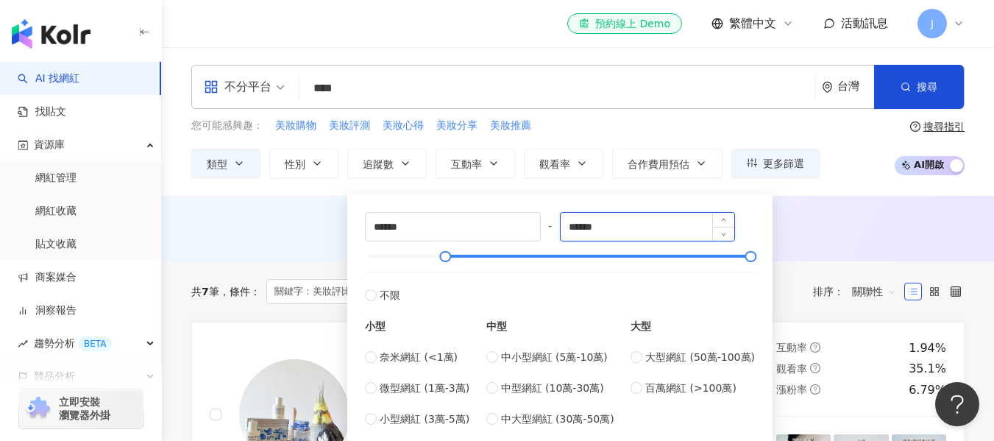
click at [668, 231] on input "******" at bounding box center [648, 227] width 174 height 28
type input "*******"
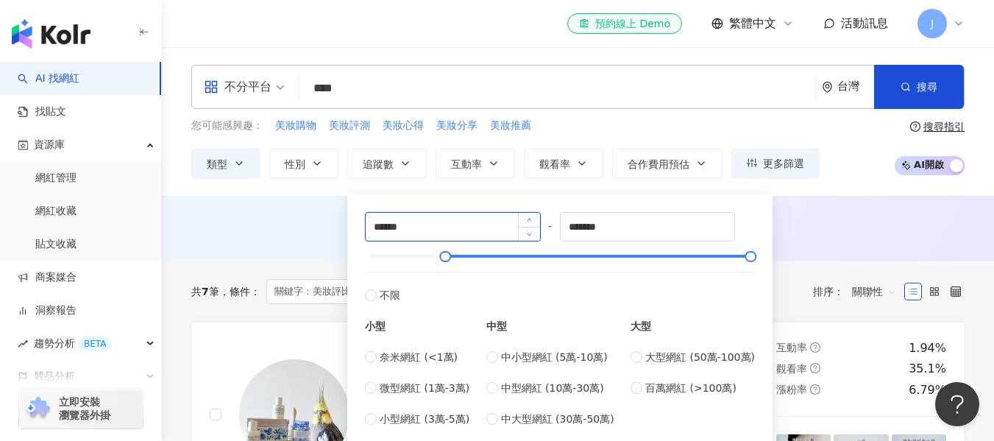
click at [486, 222] on input "******" at bounding box center [453, 227] width 174 height 28
type input "*****"
click at [809, 220] on div "AI 推薦 ： 無結果，請嘗試搜尋其他語言關鍵字或條件" at bounding box center [577, 227] width 773 height 18
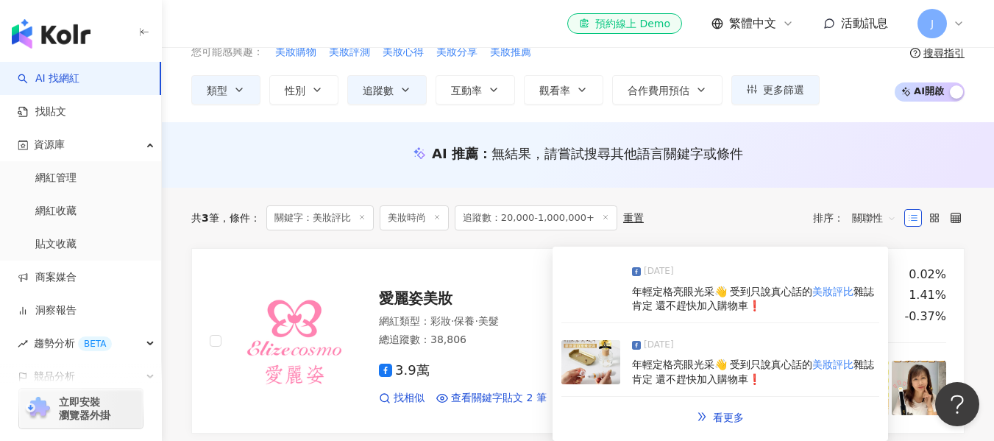
scroll to position [441, 0]
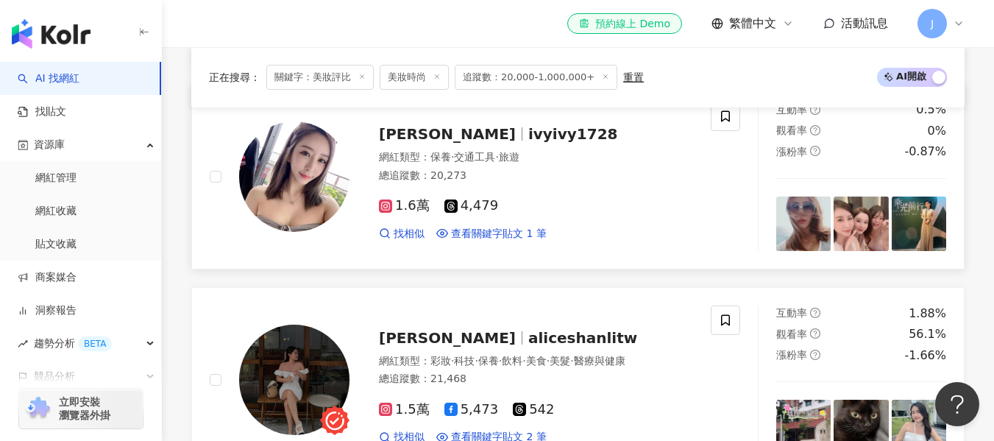
click at [528, 135] on span "ivyivy1728" at bounding box center [573, 134] width 90 height 18
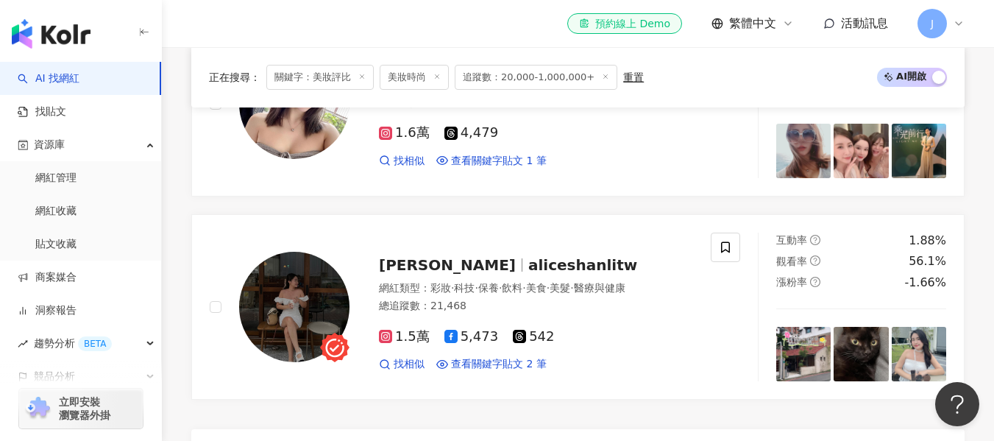
scroll to position [77, 0]
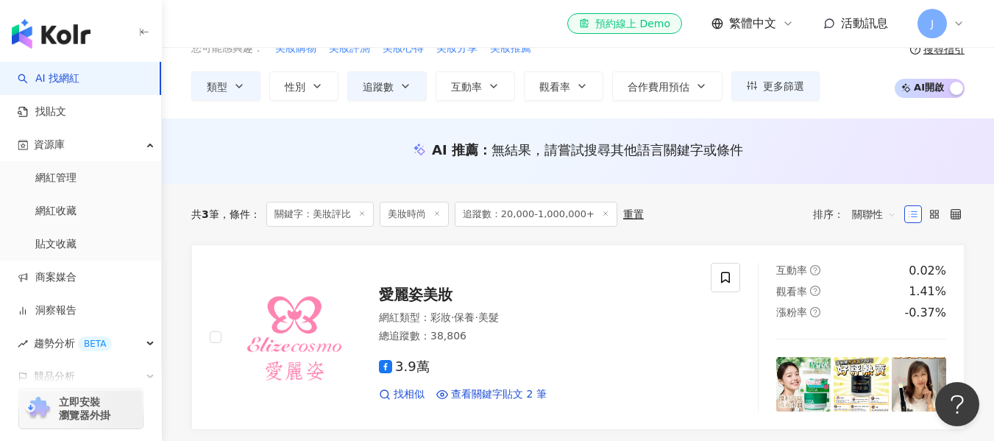
click at [347, 212] on span "關鍵字：美妝評比" at bounding box center [319, 214] width 107 height 25
click at [363, 216] on icon at bounding box center [361, 213] width 7 height 7
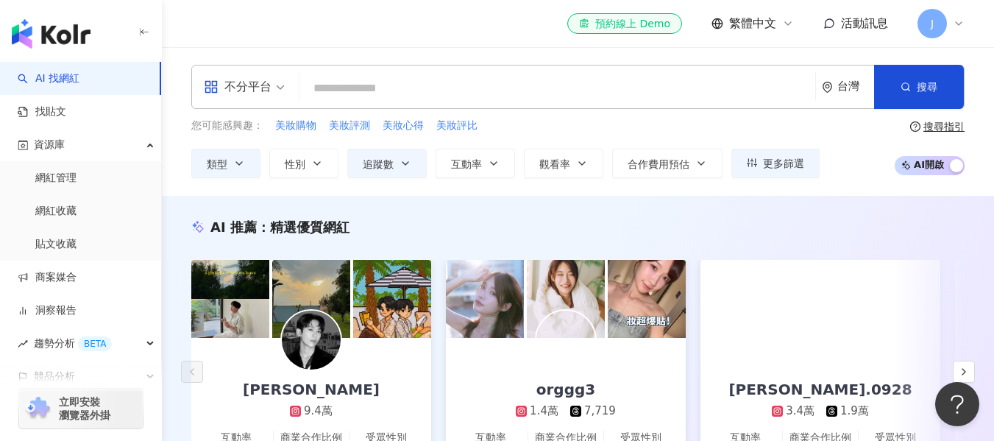
scroll to position [74, 0]
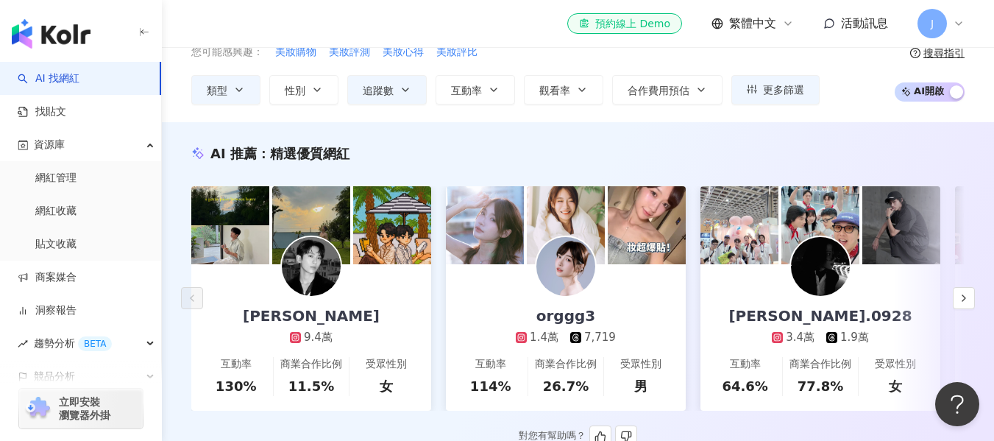
click at [354, 240] on img at bounding box center [392, 225] width 78 height 78
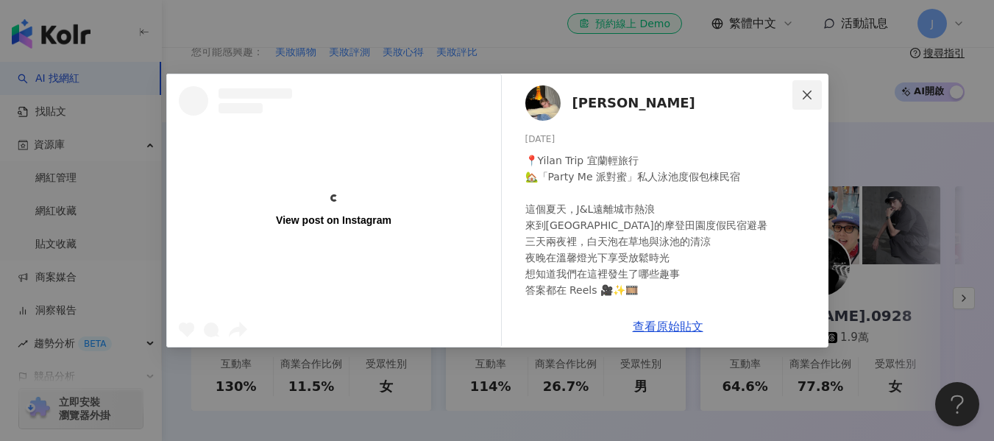
click at [807, 102] on button "Close" at bounding box center [806, 94] width 29 height 29
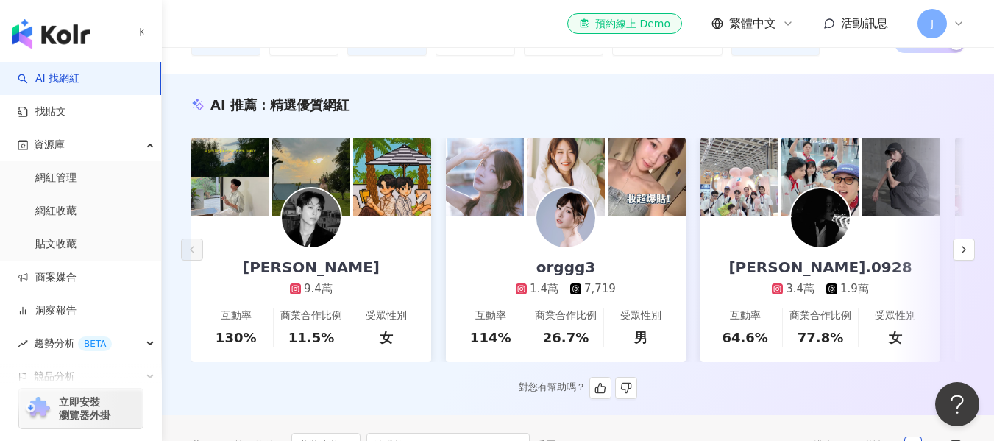
scroll to position [221, 0]
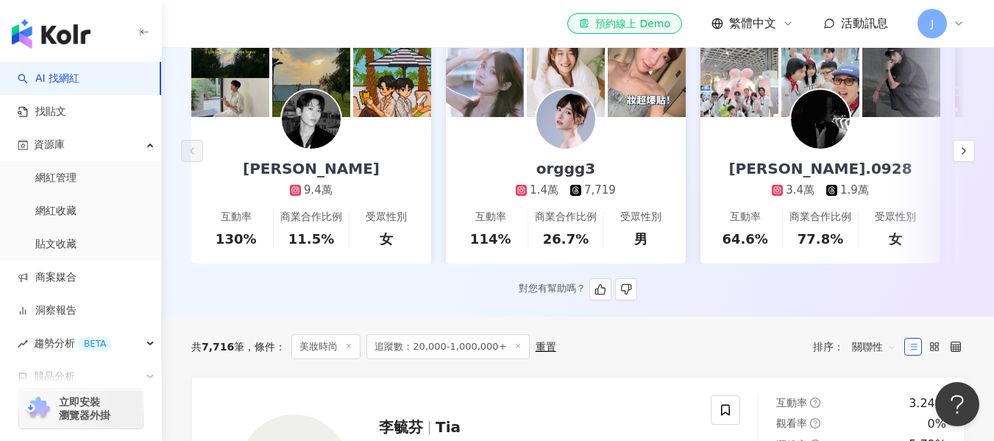
click at [320, 233] on div "11.5%" at bounding box center [311, 239] width 46 height 18
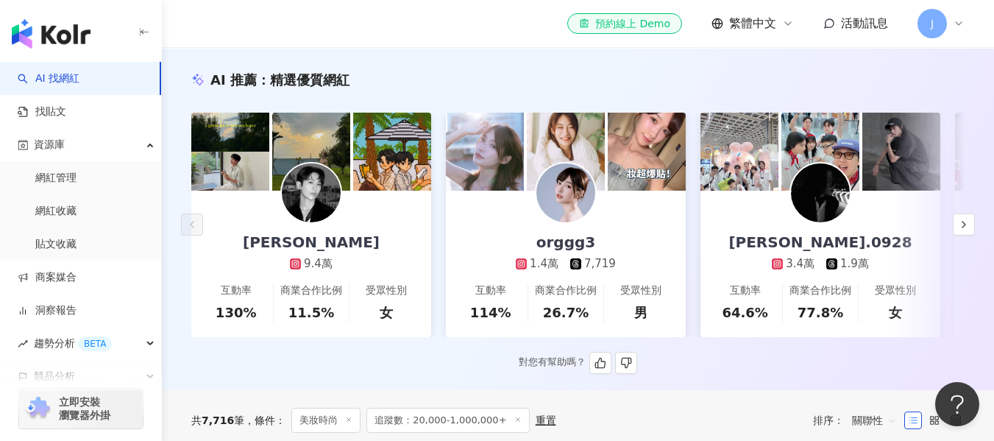
click at [767, 160] on img at bounding box center [739, 152] width 78 height 78
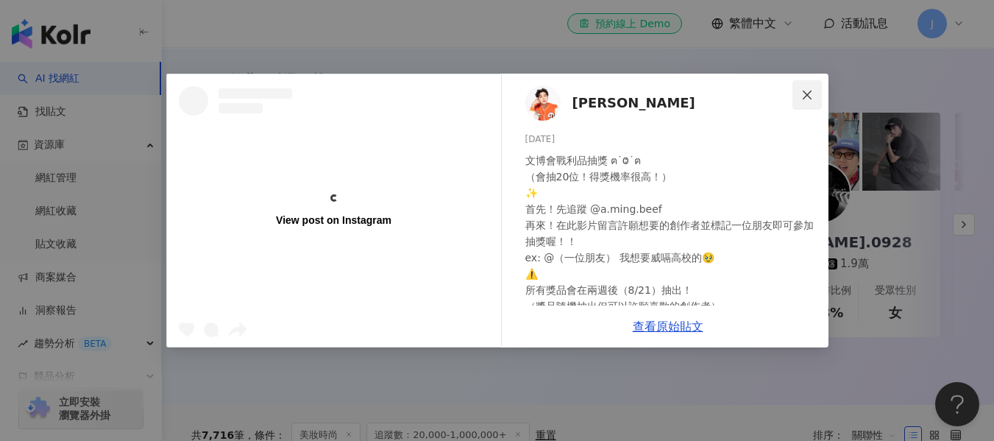
click at [809, 92] on icon "close" at bounding box center [807, 95] width 12 height 12
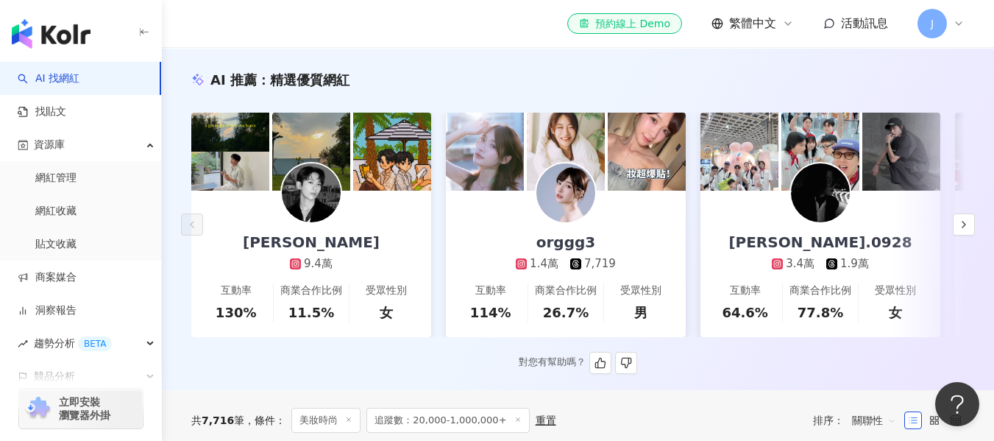
click at [836, 171] on img at bounding box center [820, 192] width 59 height 59
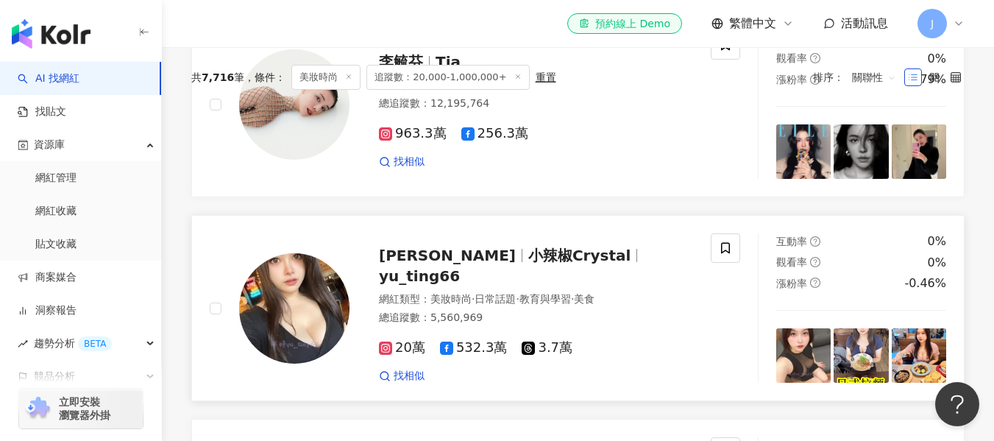
scroll to position [589, 0]
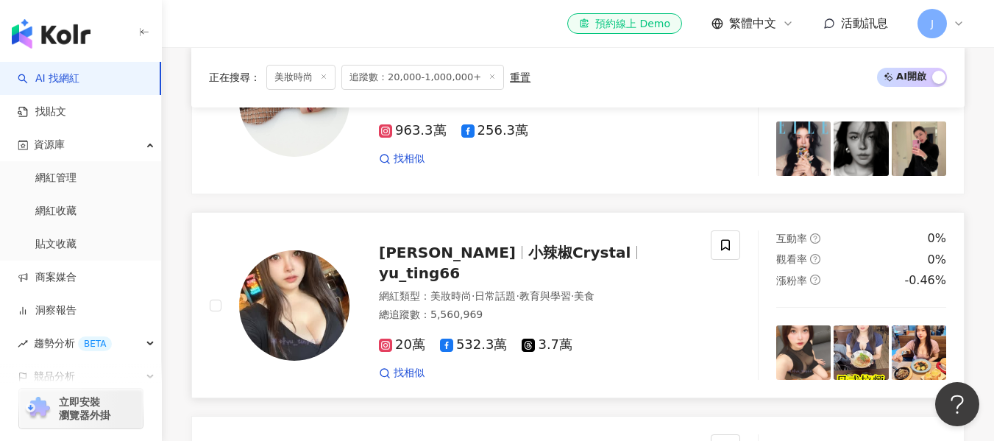
click at [528, 261] on span "小辣椒Crystal" at bounding box center [579, 253] width 102 height 18
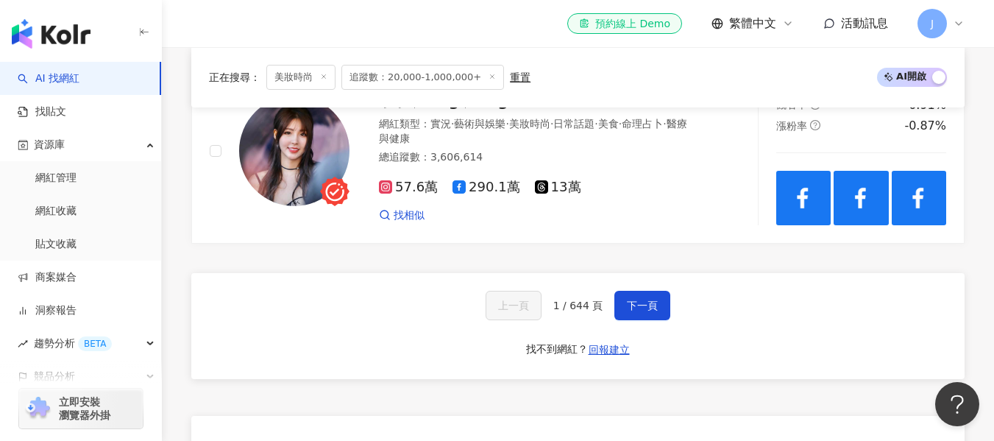
scroll to position [2796, 0]
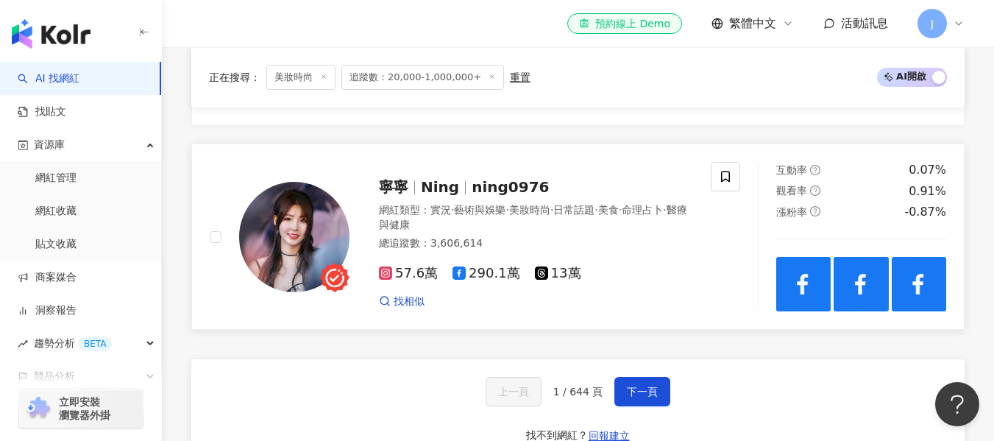
click at [478, 196] on span "ning0976" at bounding box center [510, 187] width 77 height 18
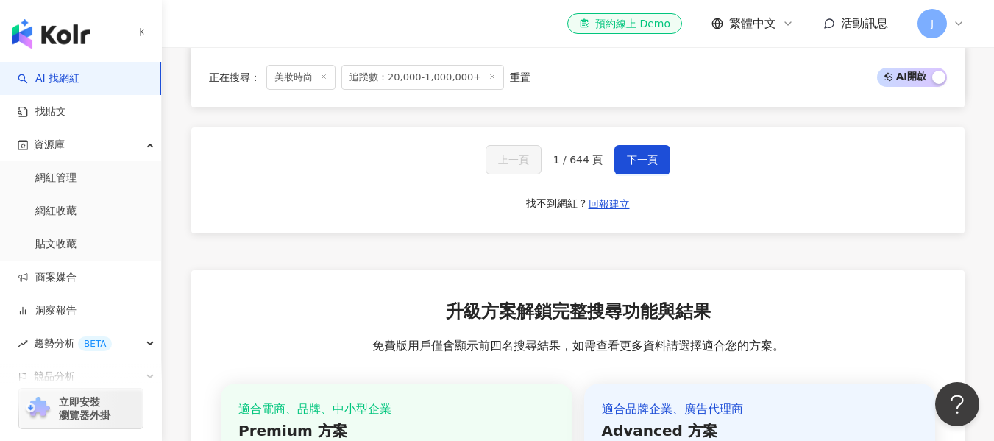
scroll to position [2870, 0]
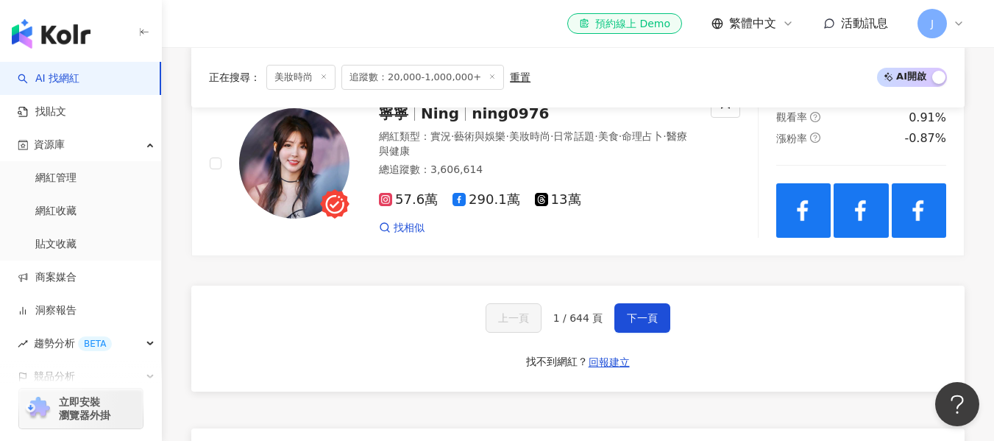
click at [670, 340] on div "上一頁 1 / 644 頁 下一頁 找不到網紅？ 回報建立" at bounding box center [577, 338] width 773 height 106
click at [645, 324] on span "下一頁" at bounding box center [642, 318] width 31 height 12
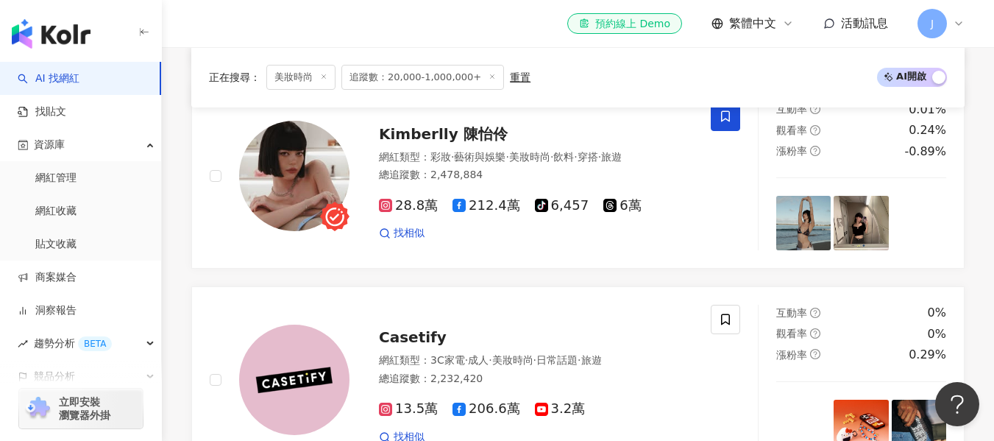
scroll to position [2235, 0]
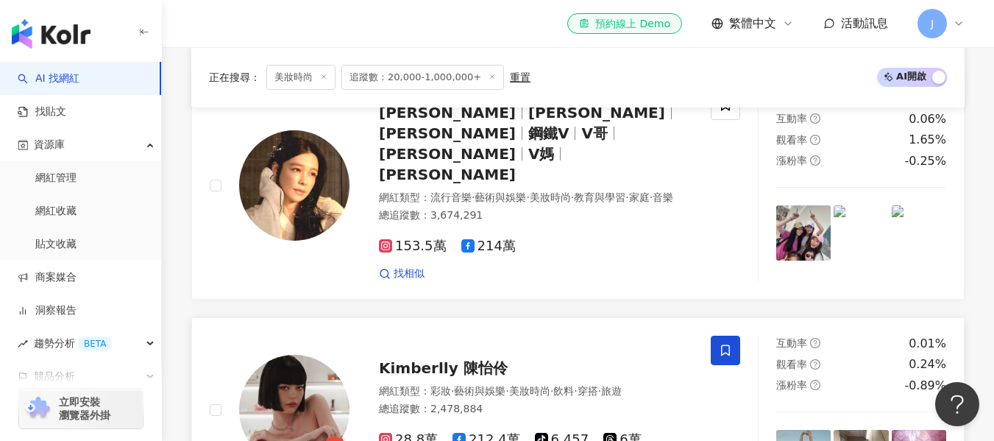
click at [475, 359] on span "Kimberlly 陳怡伶" at bounding box center [443, 368] width 129 height 18
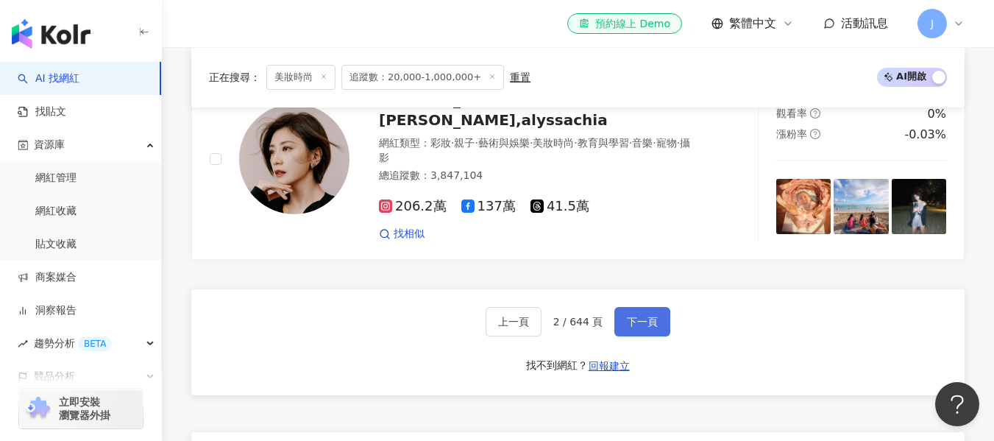
scroll to position [2897, 0]
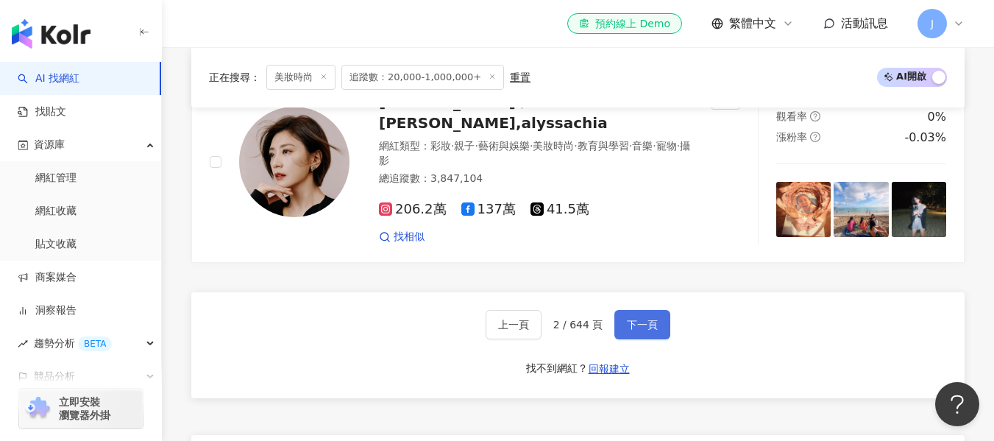
click at [656, 310] on button "下一頁" at bounding box center [642, 324] width 56 height 29
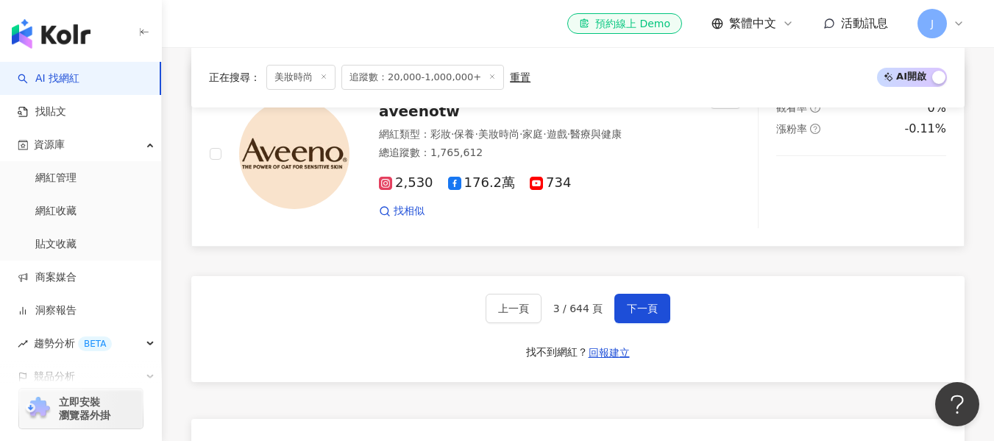
scroll to position [3120, 0]
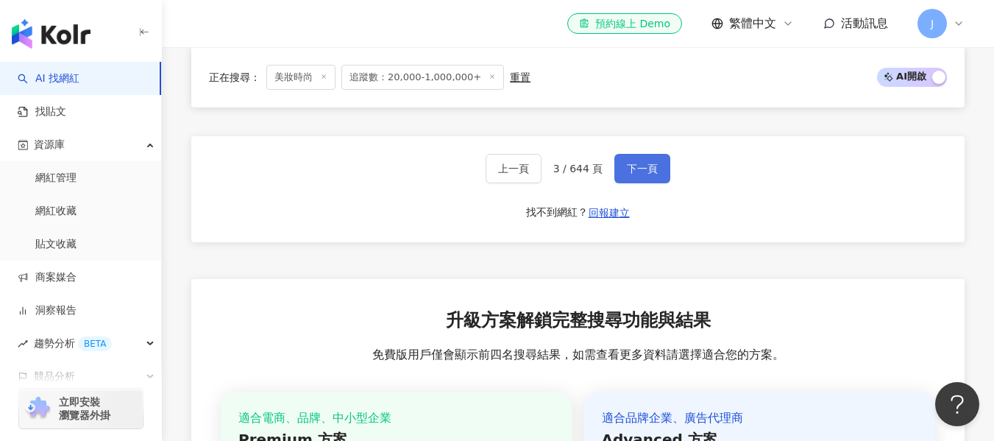
click at [667, 178] on button "下一頁" at bounding box center [642, 168] width 56 height 29
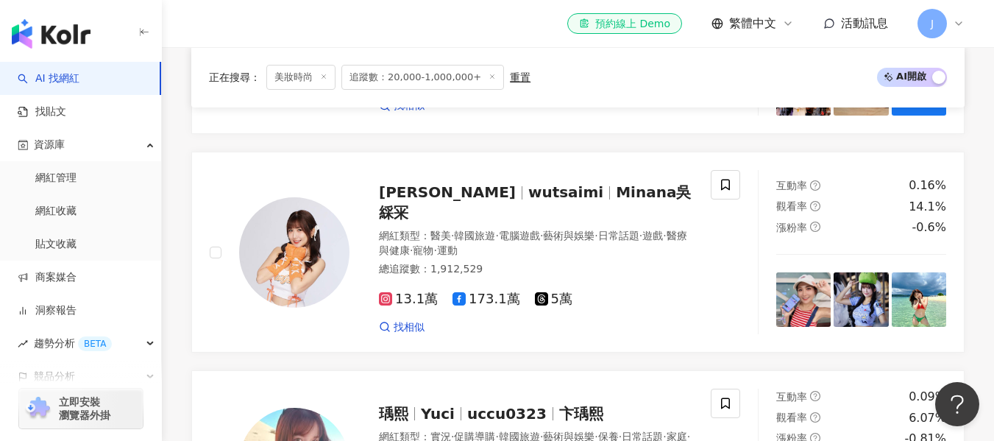
scroll to position [819, 0]
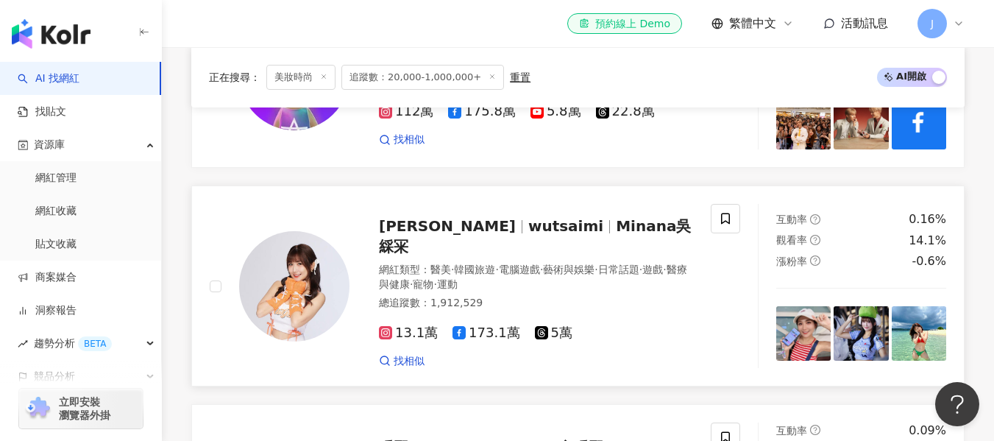
click at [528, 235] on span "wutsaimi" at bounding box center [565, 226] width 75 height 18
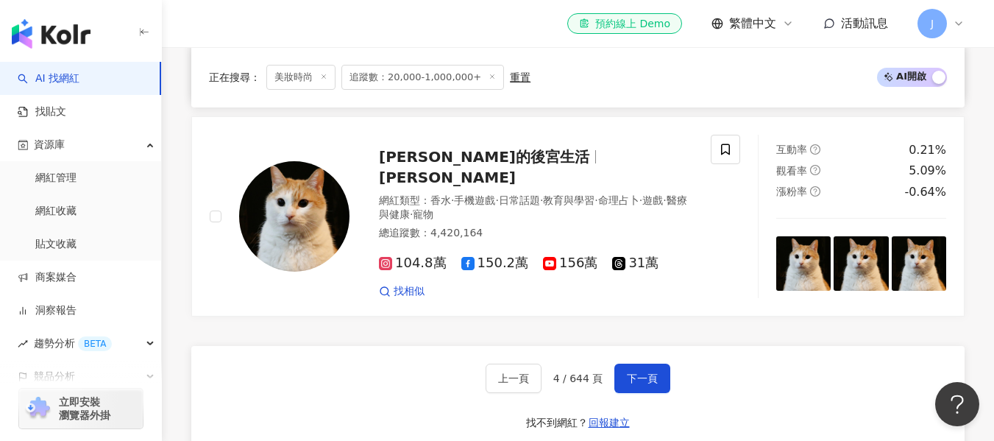
scroll to position [3174, 0]
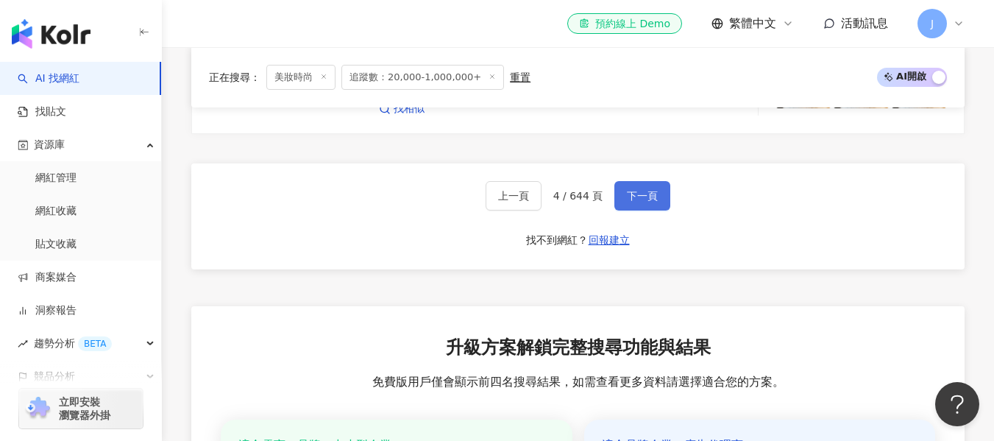
click at [636, 190] on span "下一頁" at bounding box center [642, 196] width 31 height 12
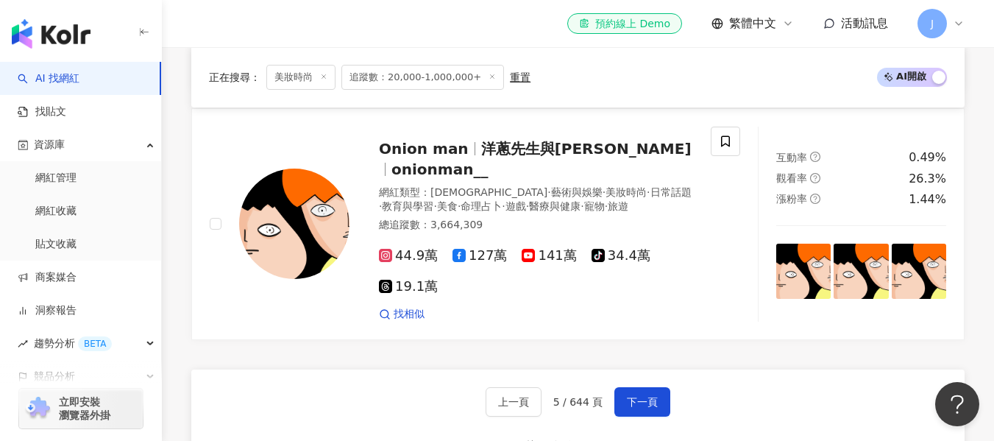
scroll to position [2796, 0]
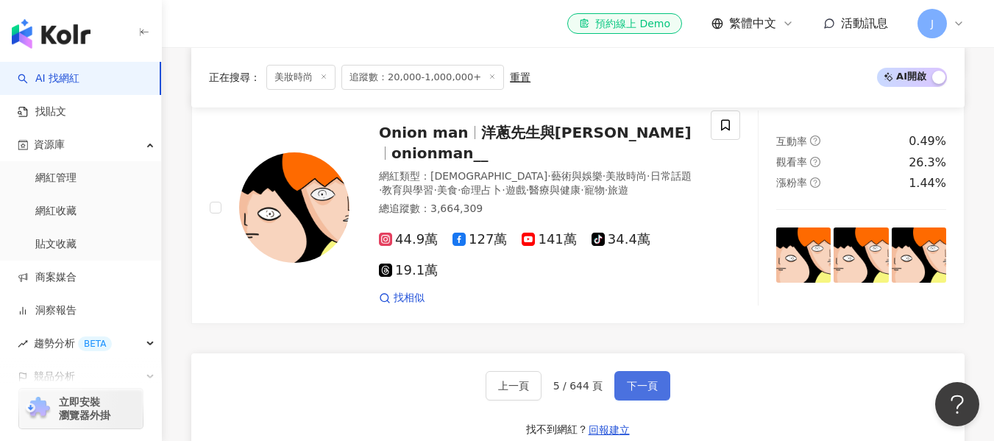
click at [645, 371] on button "下一頁" at bounding box center [642, 385] width 56 height 29
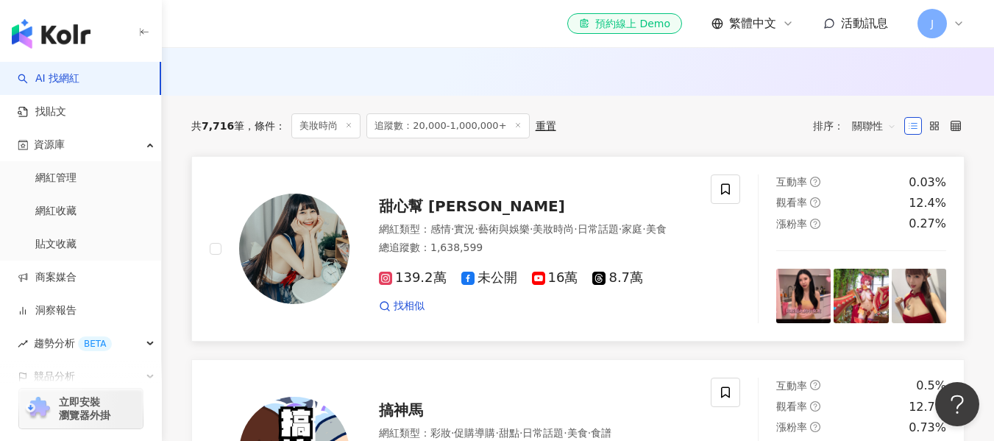
scroll to position [515, 0]
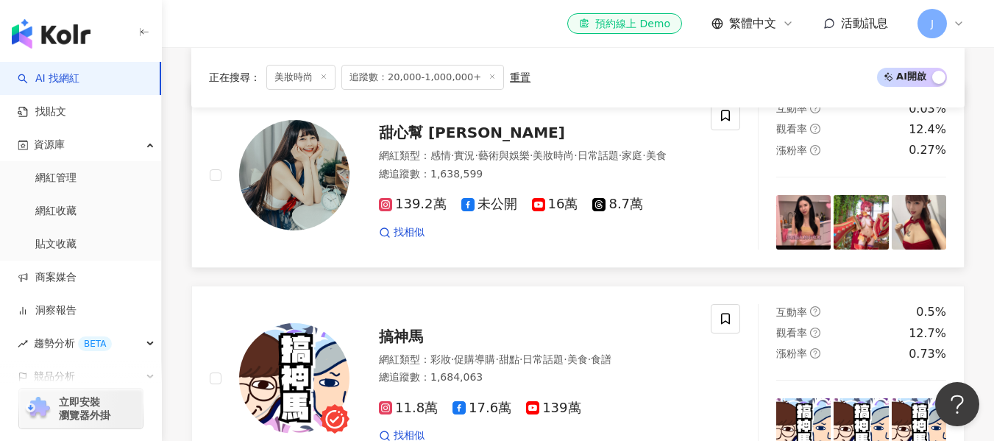
click at [430, 132] on span "甜心幫 ღ 安希" at bounding box center [472, 133] width 186 height 18
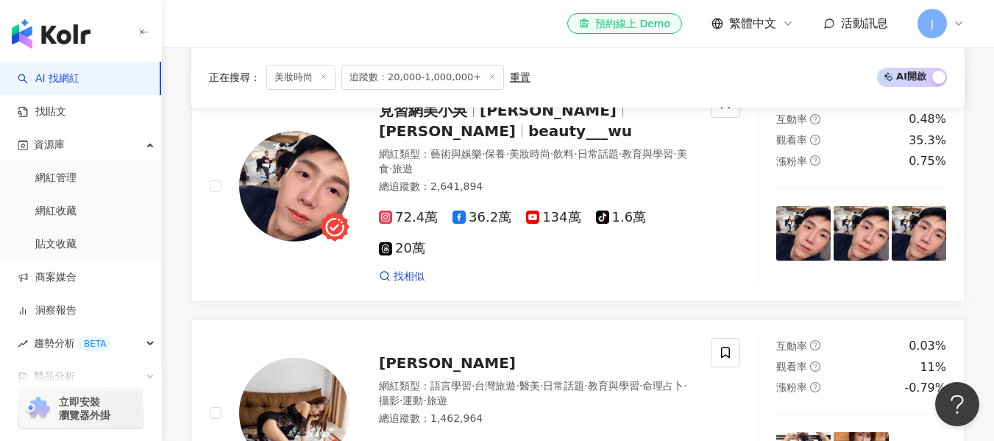
scroll to position [2207, 0]
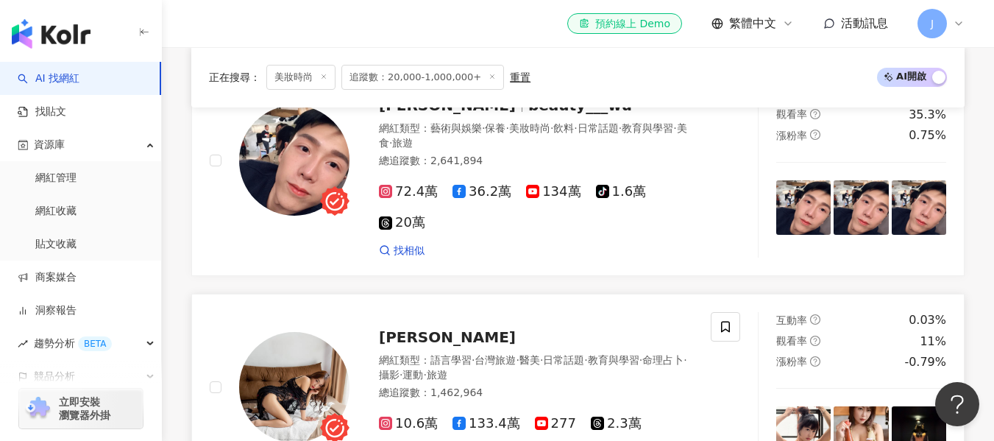
click at [390, 322] on div "蕾蕾 Lei 網紅類型 ： 語言學習 · 台灣旅遊 · 醫美 · 日常話題 · 教育與學習 · 命理占卜 · 攝影 · 運動 · 旅遊 總追蹤數 ： 1,46…" at bounding box center [522, 386] width 344 height 143
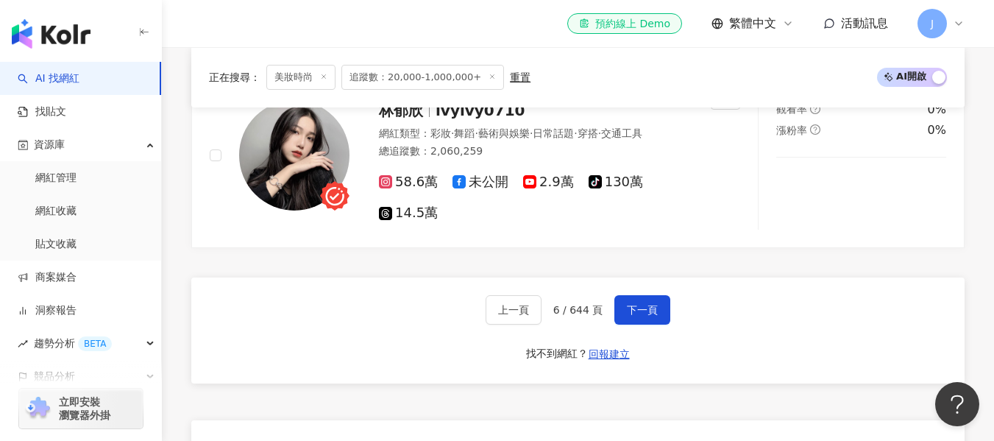
scroll to position [2870, 0]
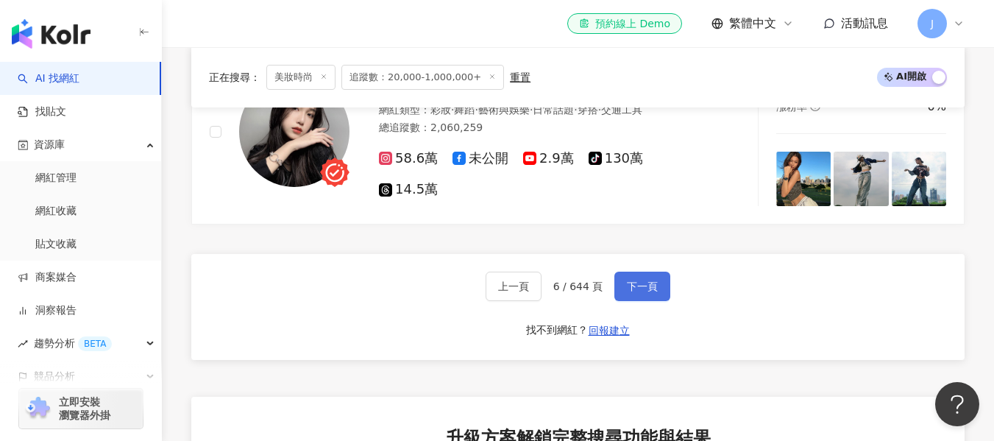
click at [628, 280] on span "下一頁" at bounding box center [642, 286] width 31 height 12
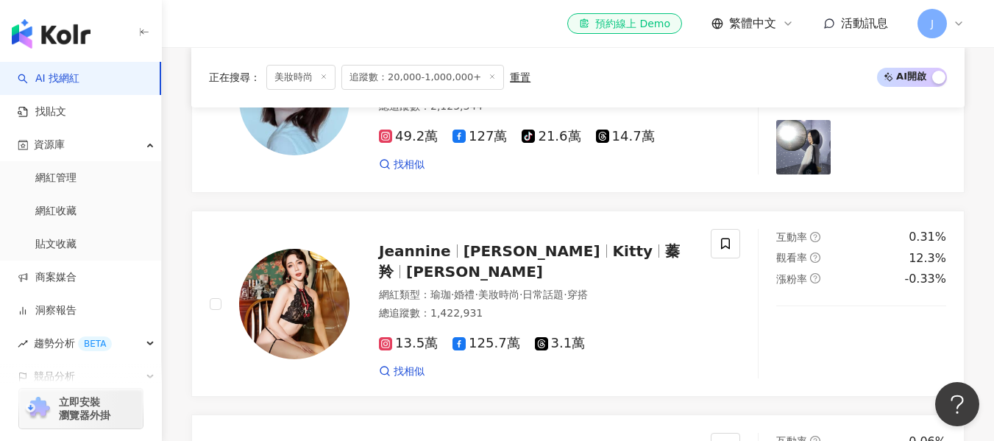
scroll to position [1462, 0]
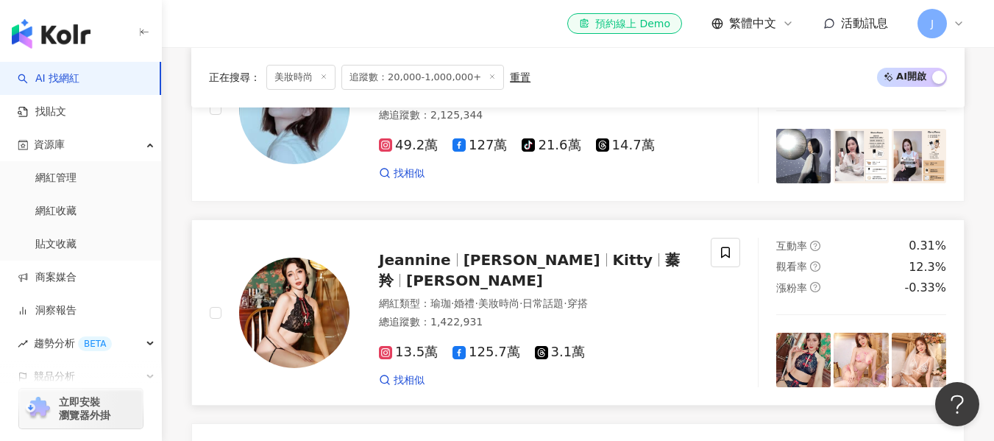
click at [613, 251] on span "Kitty" at bounding box center [639, 260] width 53 height 18
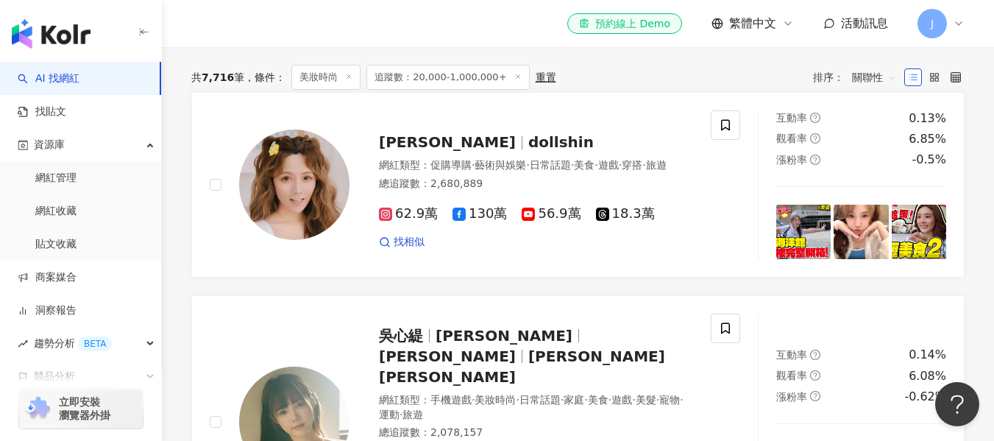
scroll to position [358, 0]
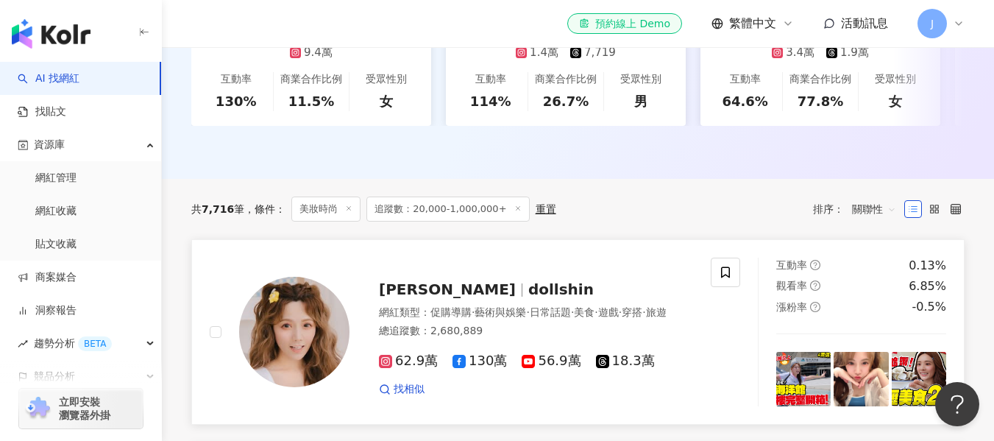
click at [528, 291] on span "dollshin" at bounding box center [560, 289] width 65 height 18
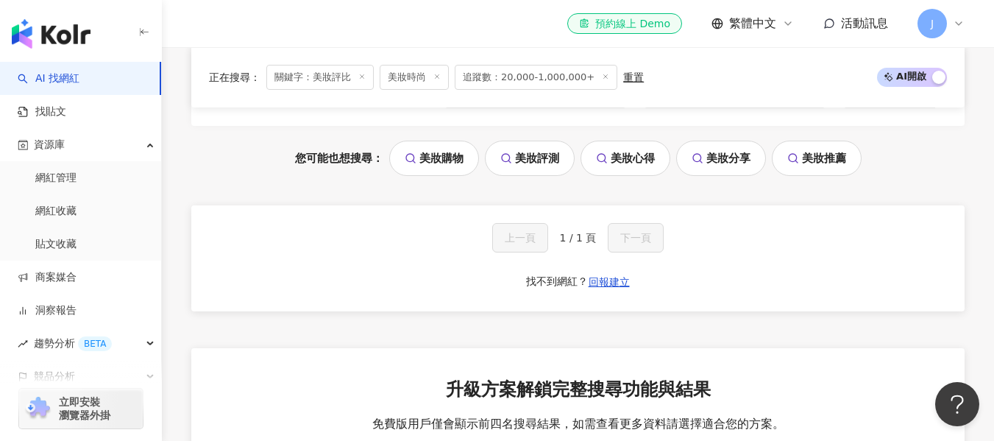
scroll to position [1186, 0]
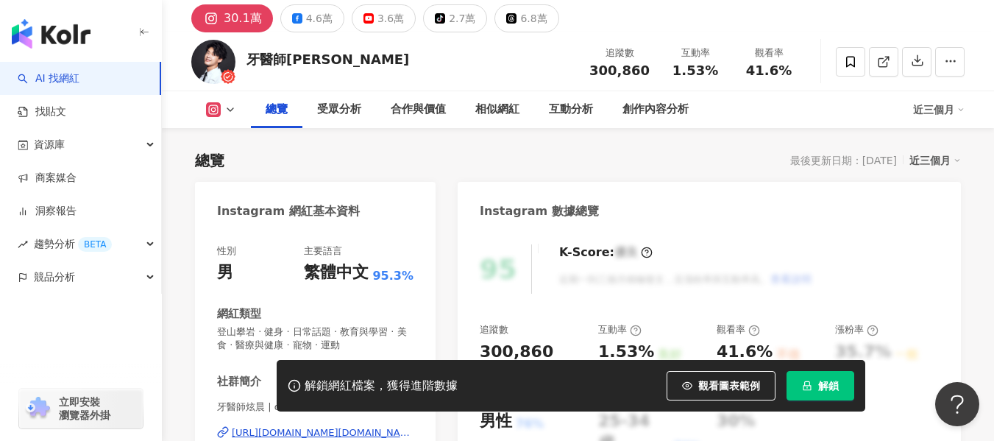
scroll to position [74, 0]
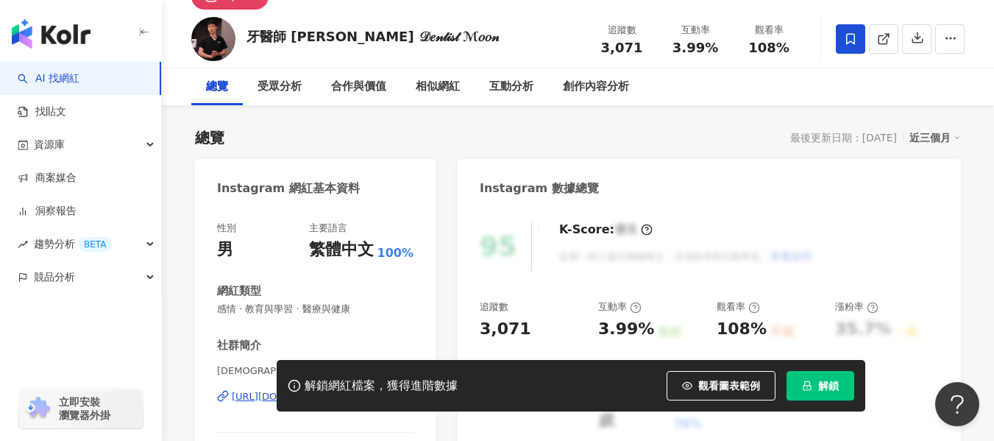
scroll to position [221, 0]
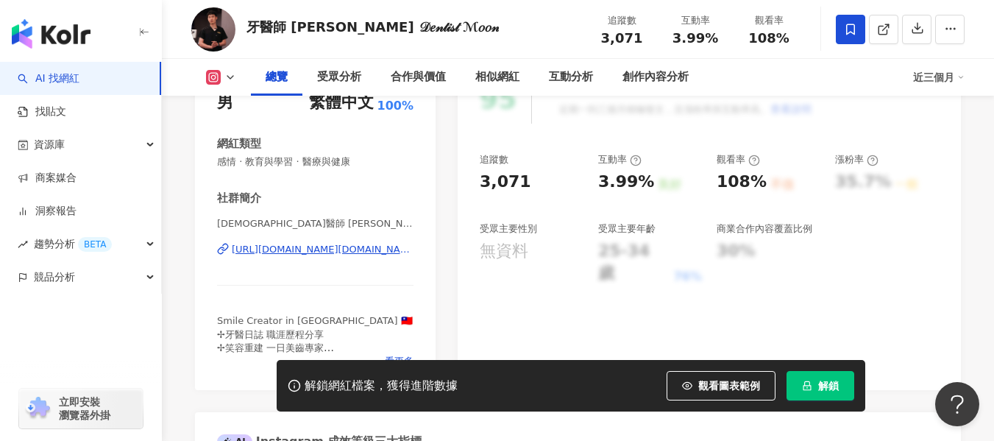
click at [306, 251] on div "https://www.instagram.com/dr.moonsmiles/" at bounding box center [323, 249] width 182 height 13
click at [847, 26] on icon at bounding box center [850, 29] width 9 height 11
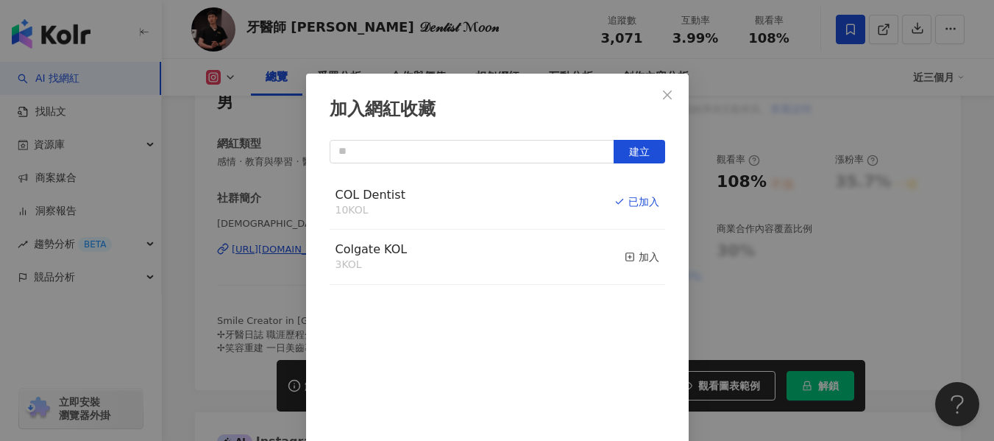
scroll to position [17, 0]
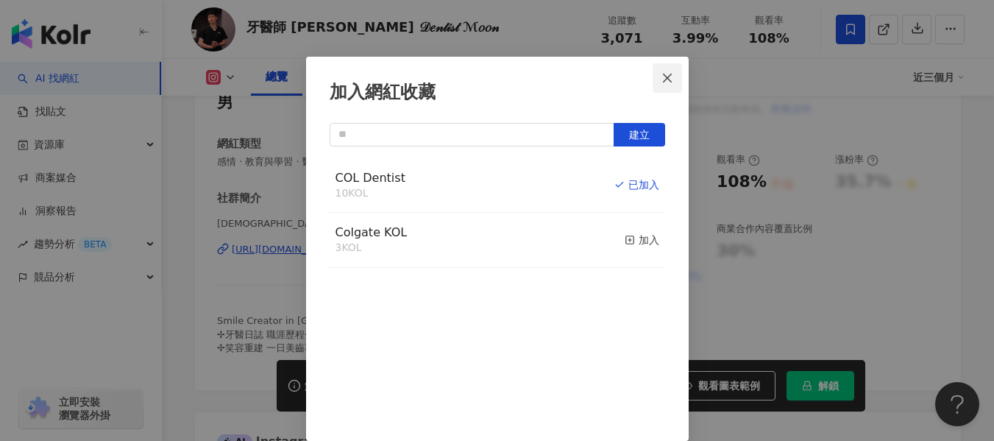
click at [661, 82] on icon "close" at bounding box center [667, 78] width 12 height 12
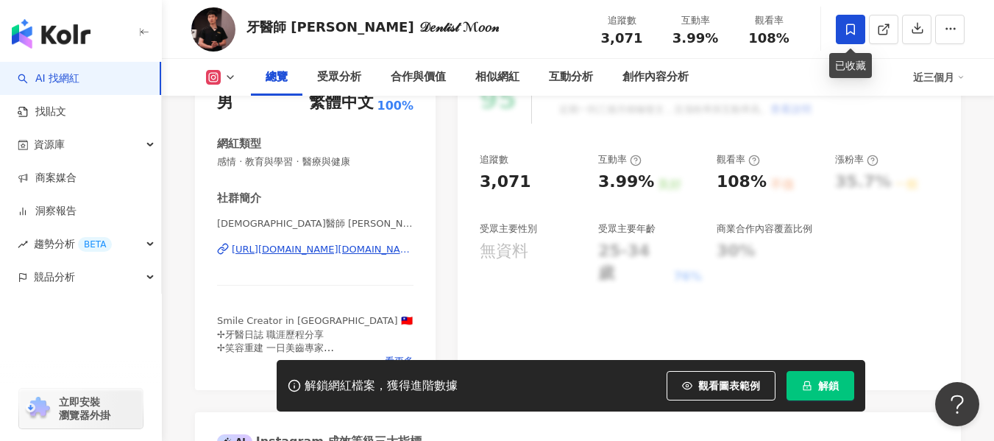
click at [848, 32] on icon at bounding box center [850, 29] width 13 height 13
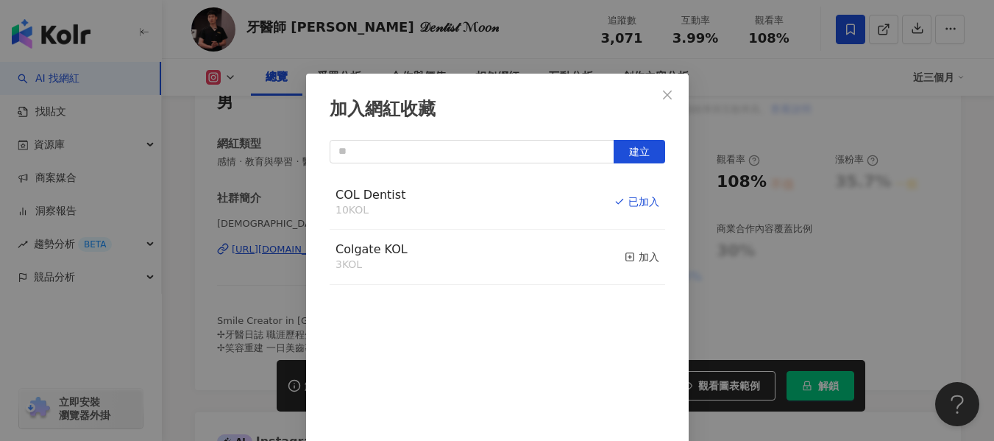
scroll to position [17, 0]
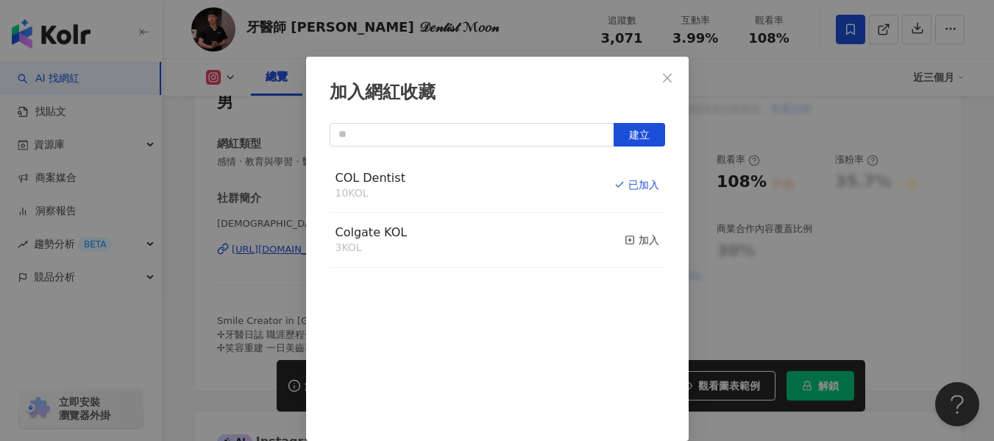
drag, startPoint x: 392, startPoint y: 188, endPoint x: 372, endPoint y: 181, distance: 20.9
click at [391, 188] on div "10 KOL" at bounding box center [371, 193] width 70 height 15
click at [369, 174] on span "COL Dentist" at bounding box center [371, 178] width 70 height 14
click at [661, 79] on icon "close" at bounding box center [667, 78] width 12 height 12
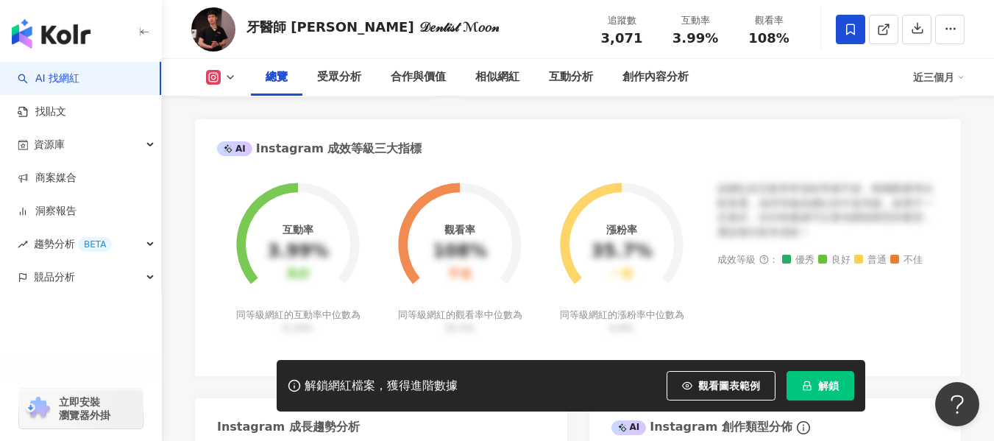
scroll to position [221, 0]
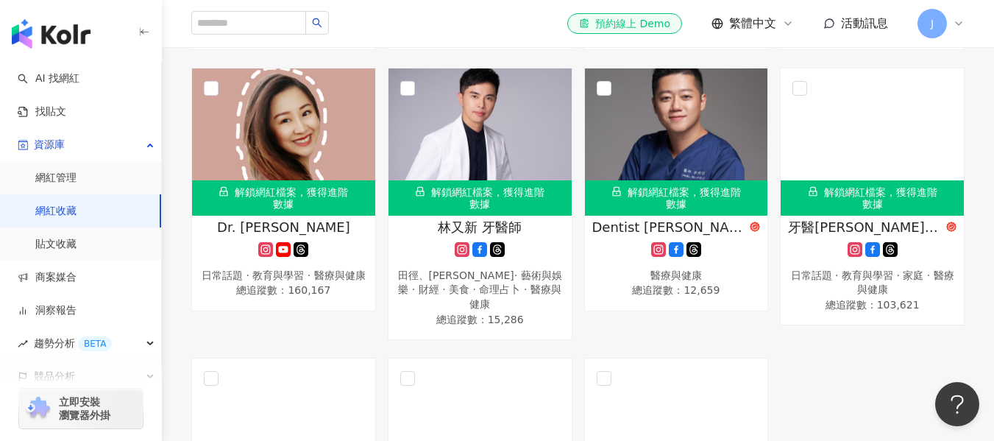
scroll to position [589, 0]
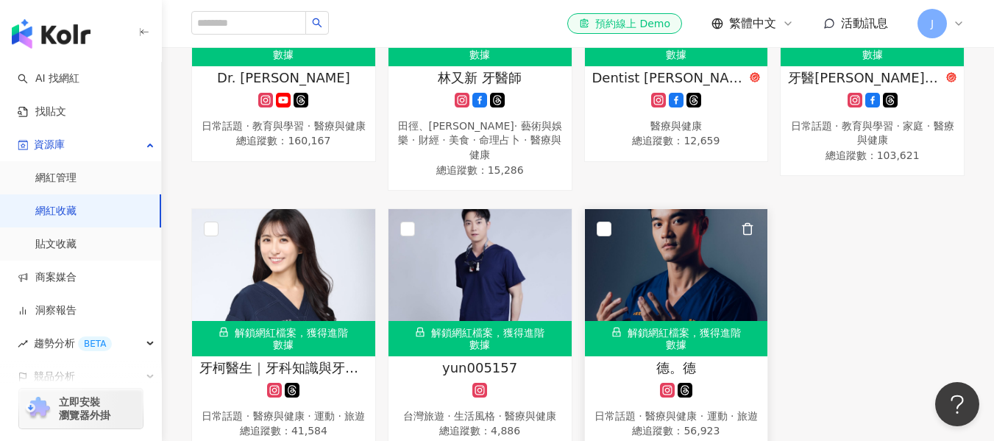
click at [700, 255] on img at bounding box center [676, 282] width 183 height 147
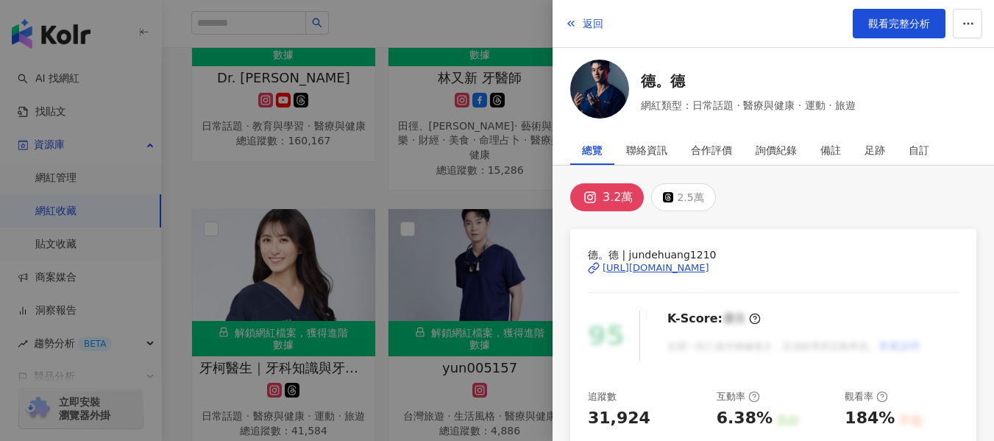
click at [670, 270] on div "https://www.instagram.com/jundehuang1210/" at bounding box center [656, 267] width 107 height 13
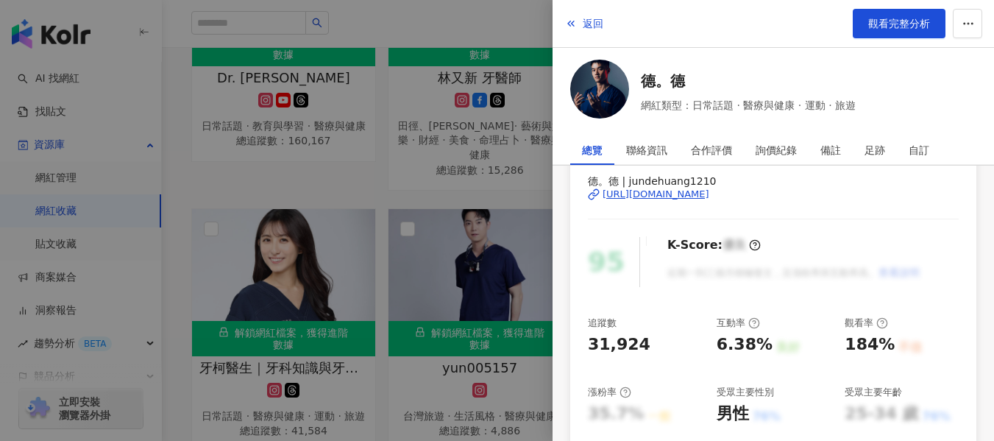
click at [429, 25] on div at bounding box center [497, 220] width 994 height 441
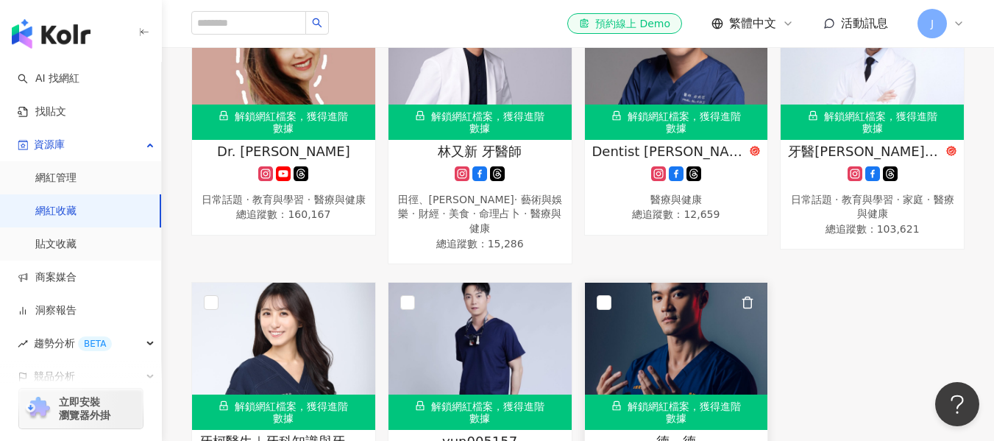
scroll to position [589, 0]
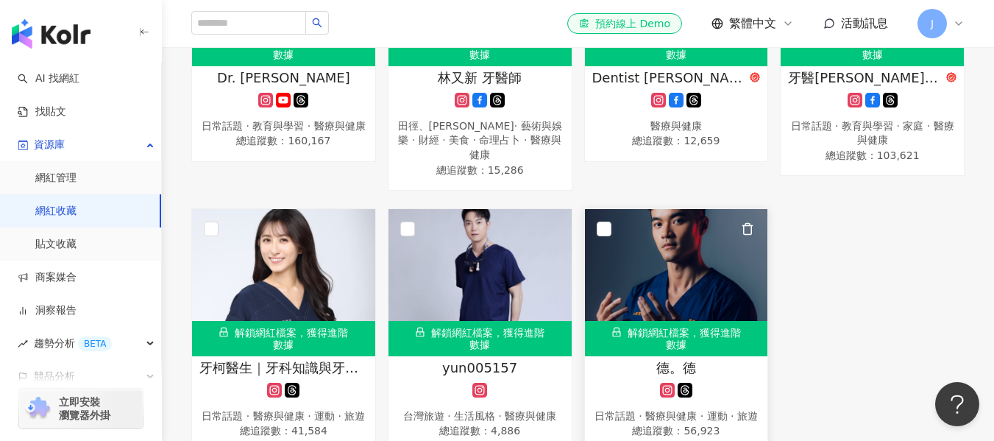
click at [700, 213] on img at bounding box center [676, 282] width 183 height 147
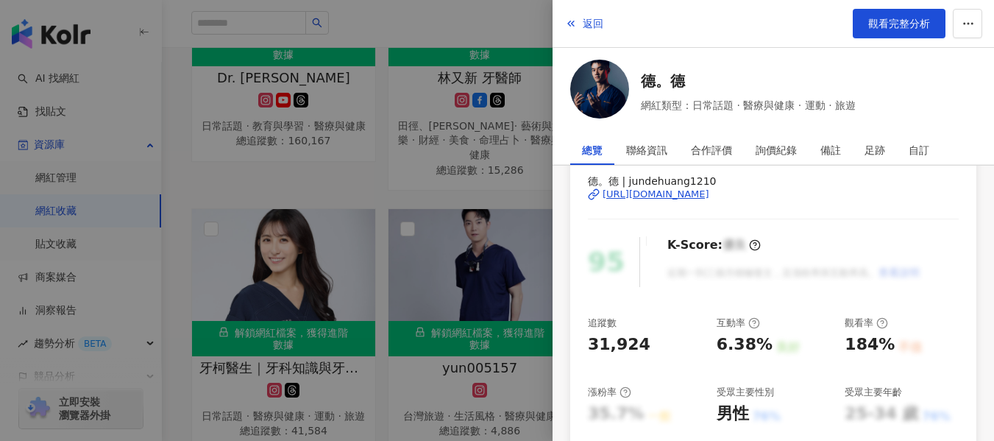
click at [477, 24] on div at bounding box center [497, 220] width 994 height 441
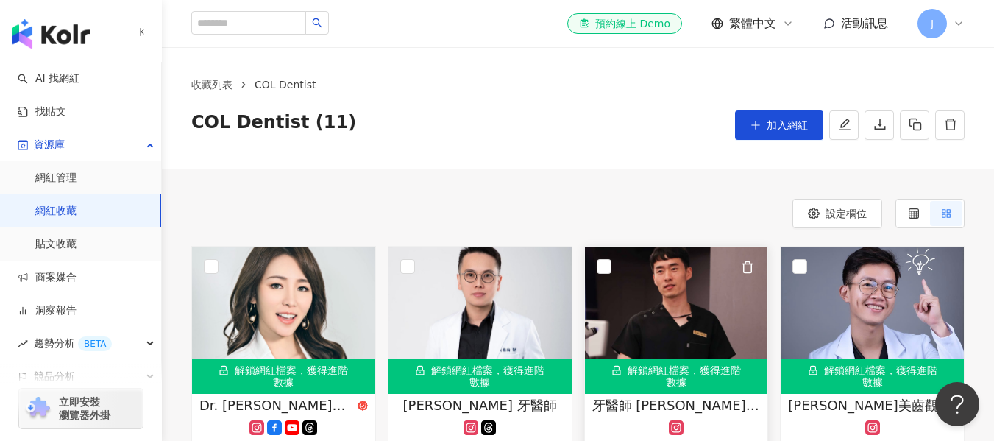
scroll to position [294, 0]
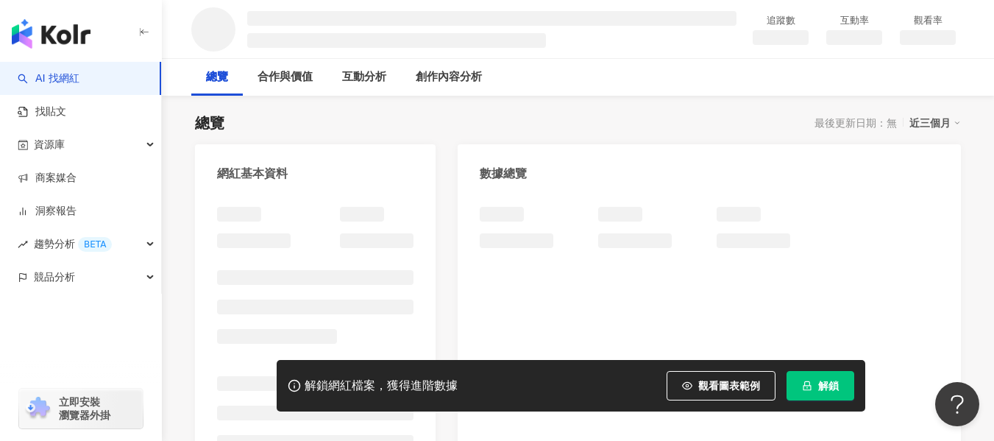
scroll to position [147, 0]
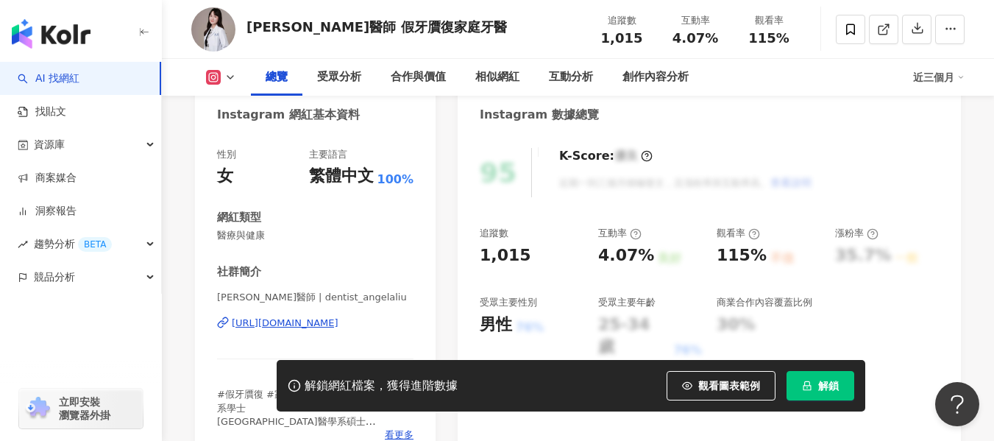
drag, startPoint x: 368, startPoint y: 323, endPoint x: 334, endPoint y: 292, distance: 45.8
click at [338, 323] on div "[URL][DOMAIN_NAME]" at bounding box center [285, 322] width 107 height 13
click at [854, 34] on icon at bounding box center [850, 29] width 9 height 11
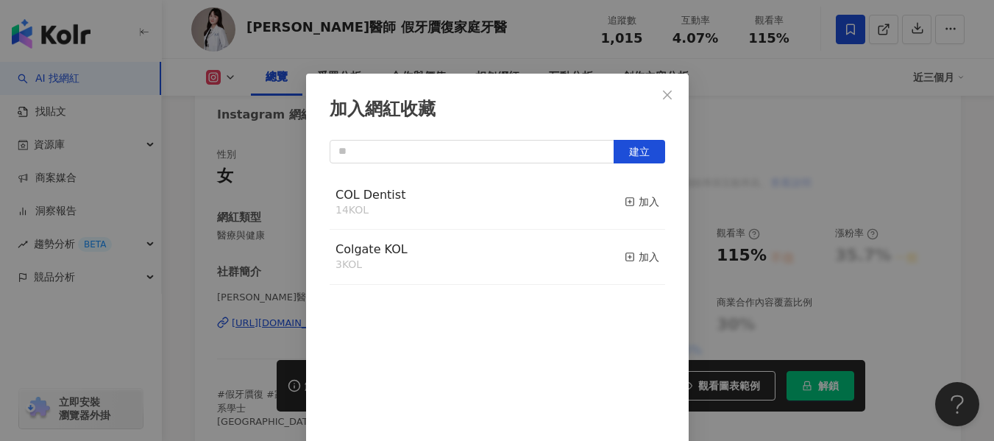
scroll to position [17, 0]
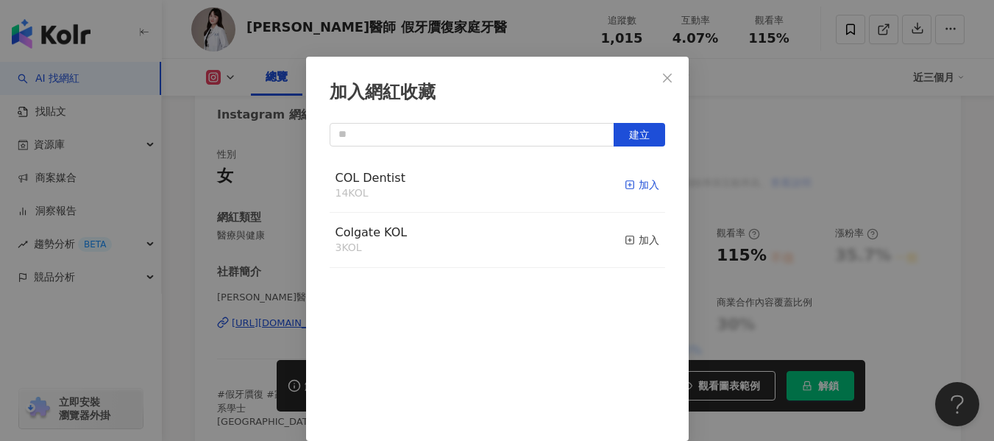
click at [634, 184] on div "加入" at bounding box center [642, 185] width 35 height 16
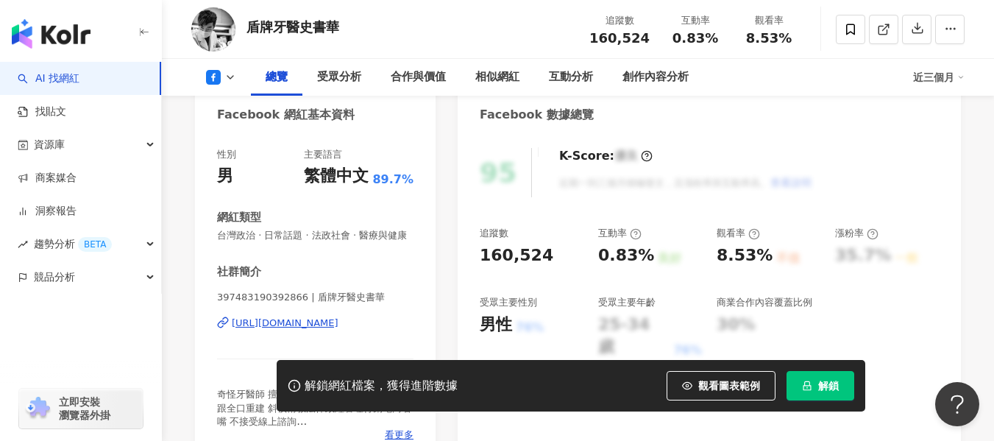
click at [338, 330] on div "[URL][DOMAIN_NAME]" at bounding box center [285, 322] width 107 height 13
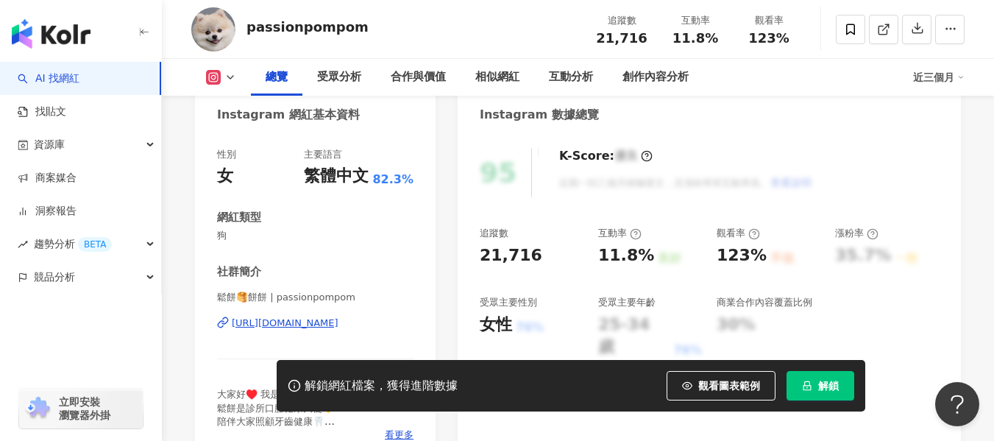
click at [338, 324] on div "[URL][DOMAIN_NAME]" at bounding box center [285, 322] width 107 height 13
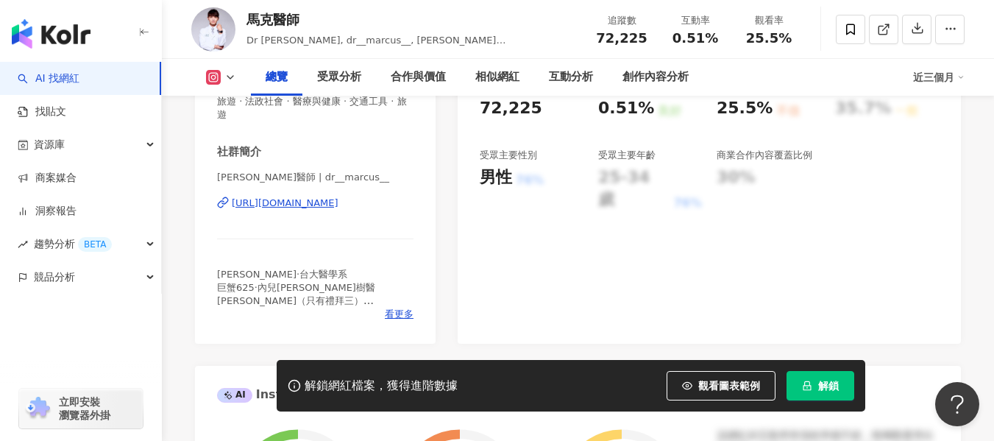
scroll to position [221, 0]
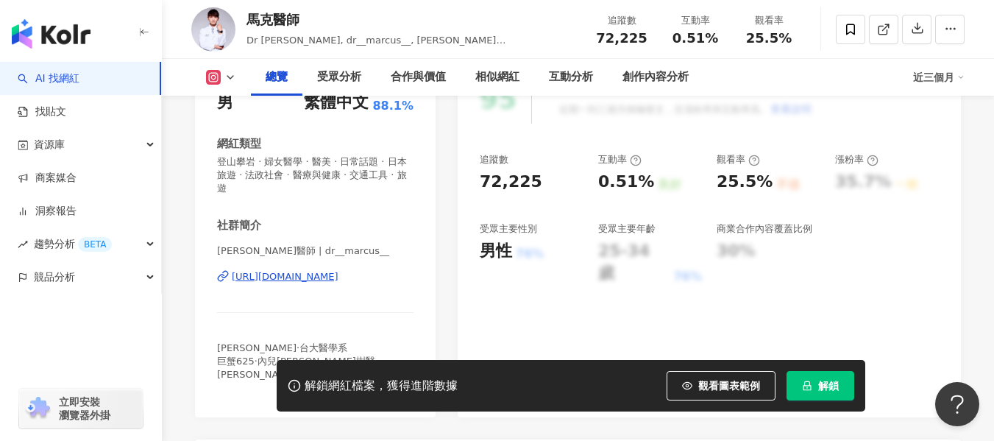
click at [338, 276] on div "[URL][DOMAIN_NAME]" at bounding box center [285, 276] width 107 height 13
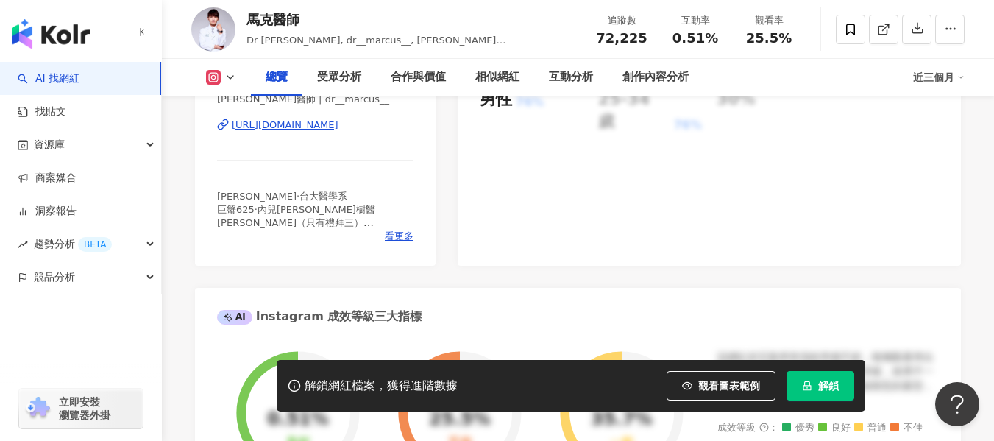
scroll to position [515, 0]
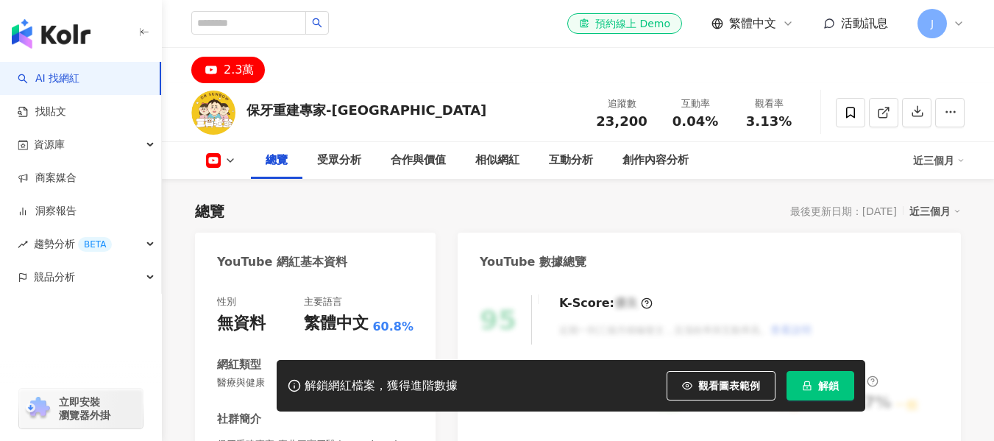
scroll to position [221, 0]
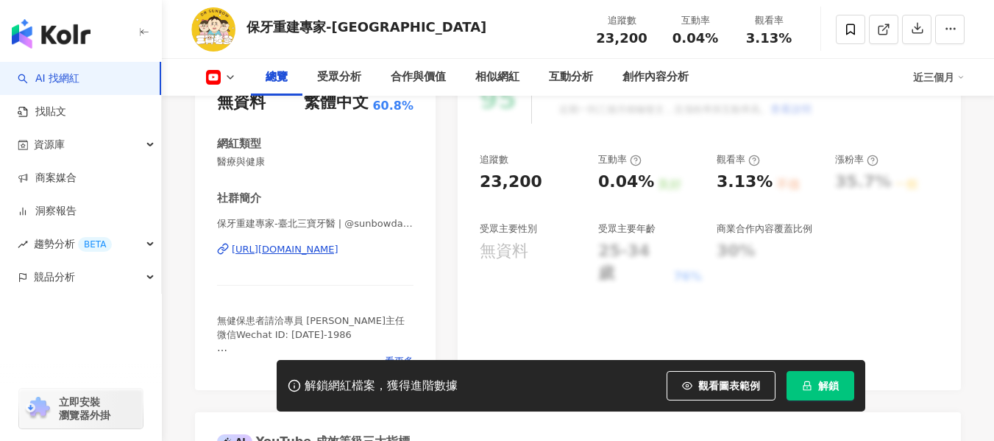
click at [269, 253] on div "[URL][DOMAIN_NAME]" at bounding box center [285, 249] width 107 height 13
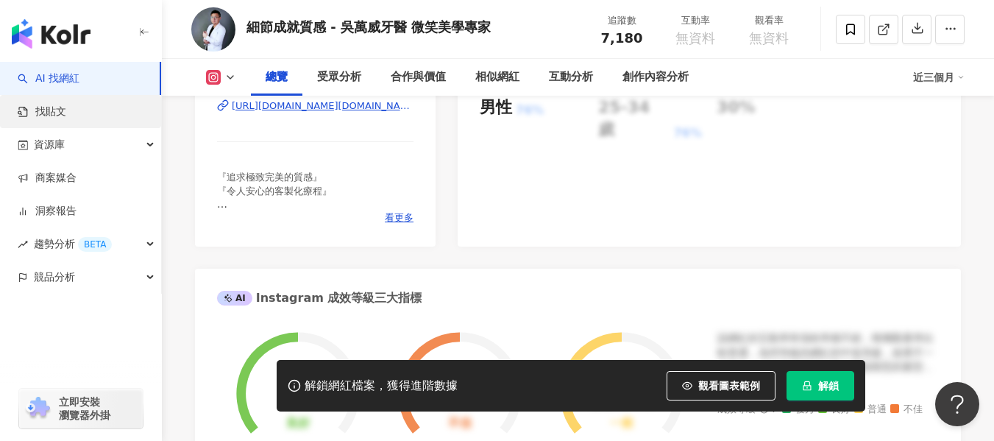
scroll to position [368, 0]
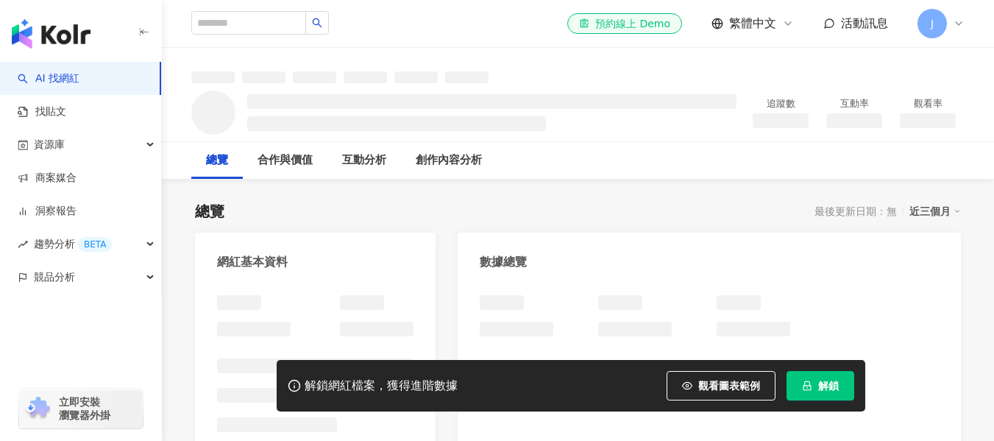
scroll to position [74, 0]
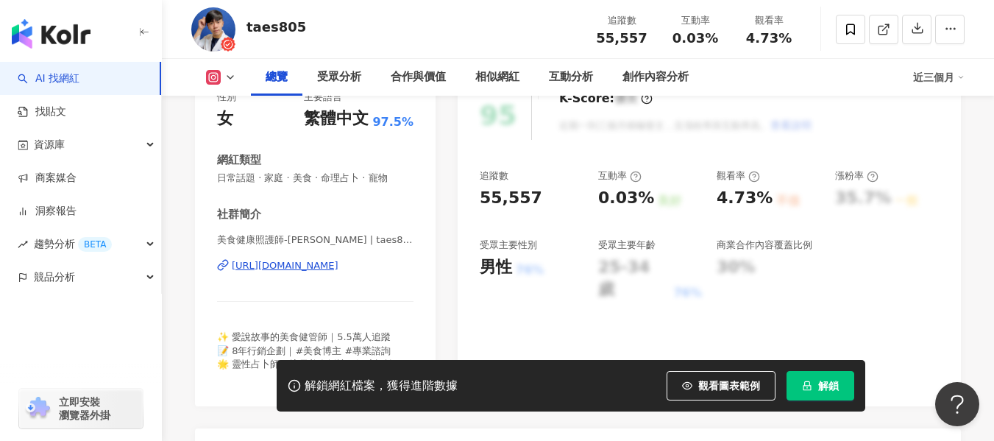
click at [338, 266] on div "[URL][DOMAIN_NAME]" at bounding box center [285, 265] width 107 height 13
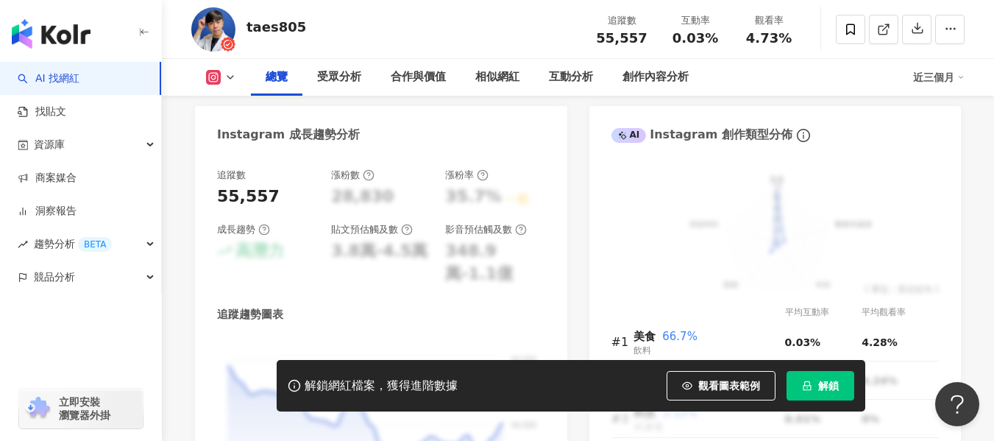
scroll to position [809, 0]
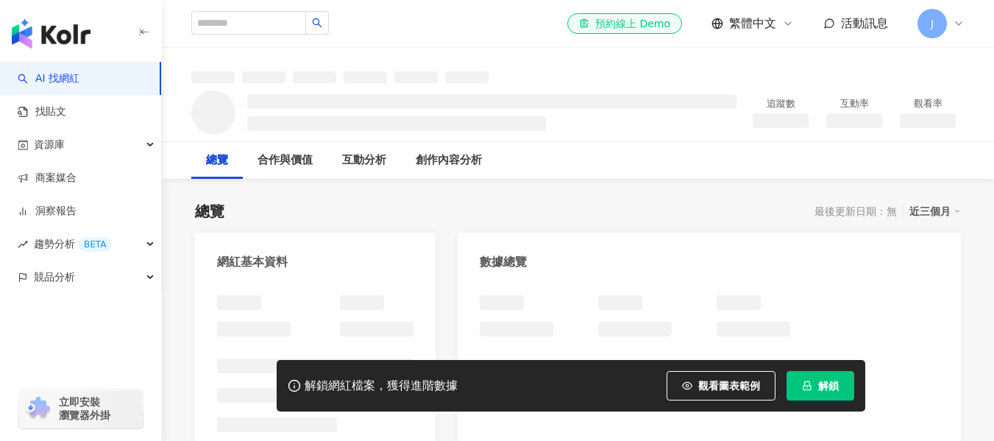
scroll to position [147, 0]
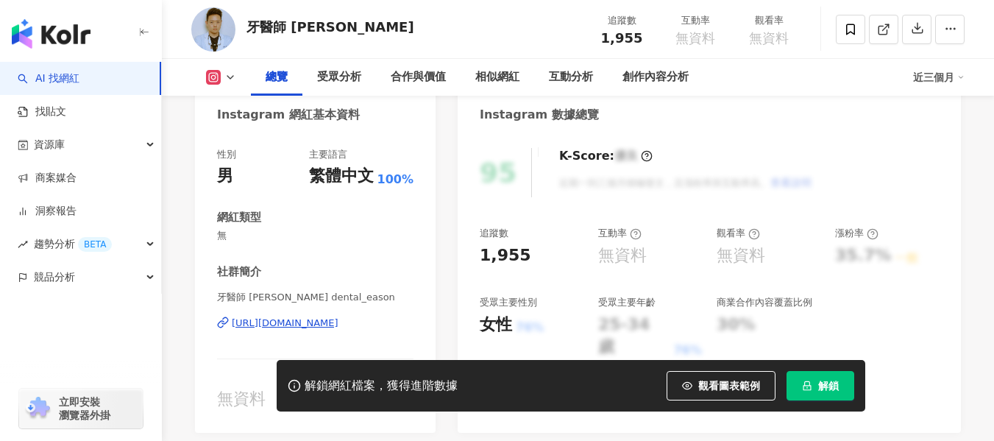
click at [338, 316] on div "https://www.instagram.com/dental_eason/" at bounding box center [285, 322] width 107 height 13
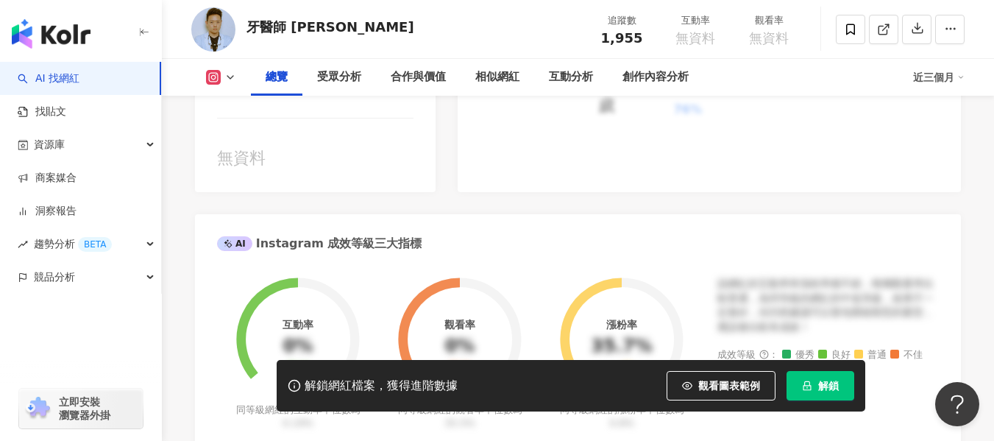
scroll to position [294, 0]
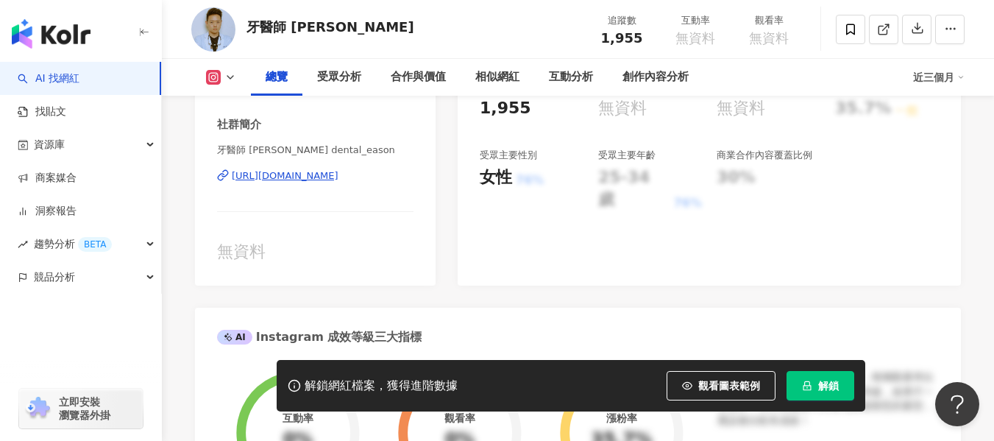
scroll to position [147, 0]
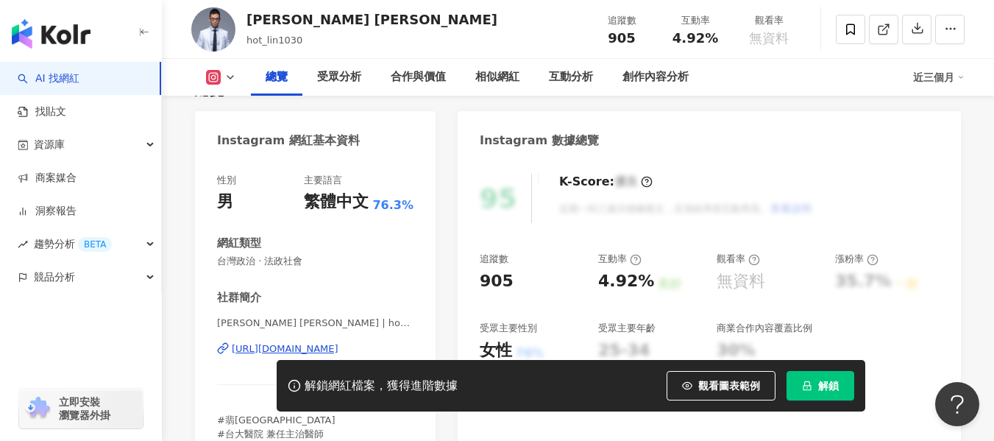
scroll to position [147, 0]
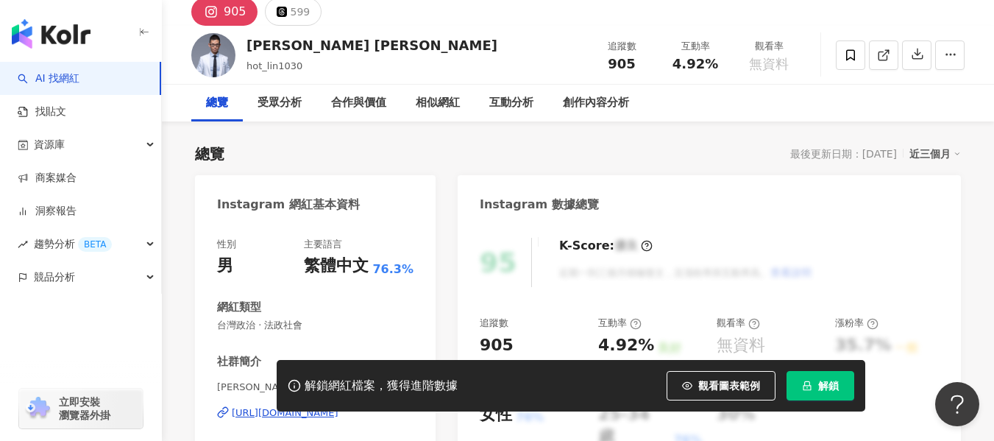
scroll to position [74, 0]
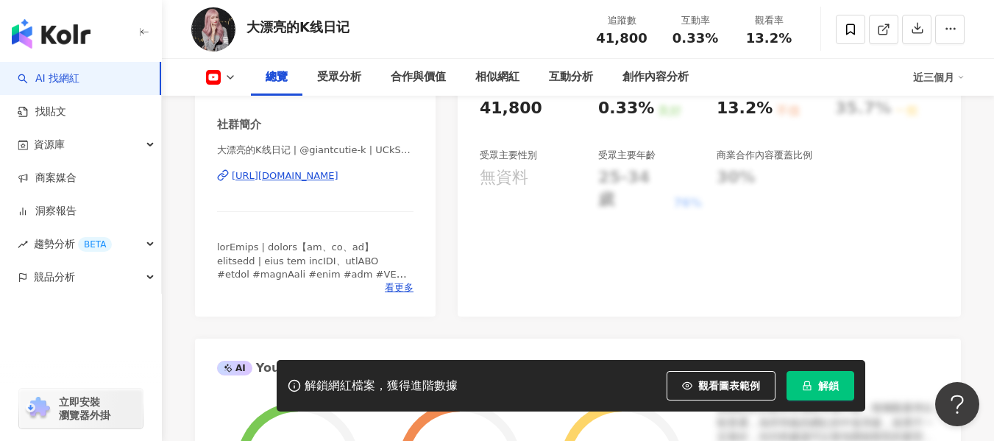
scroll to position [809, 0]
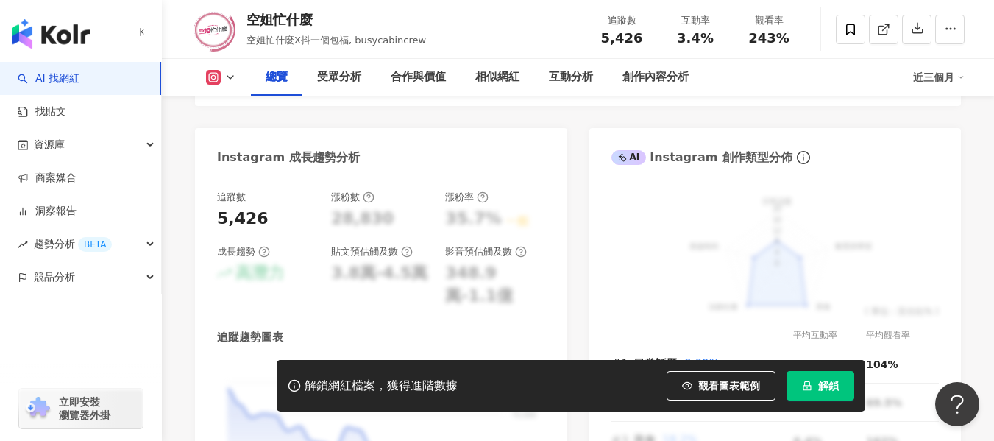
scroll to position [809, 0]
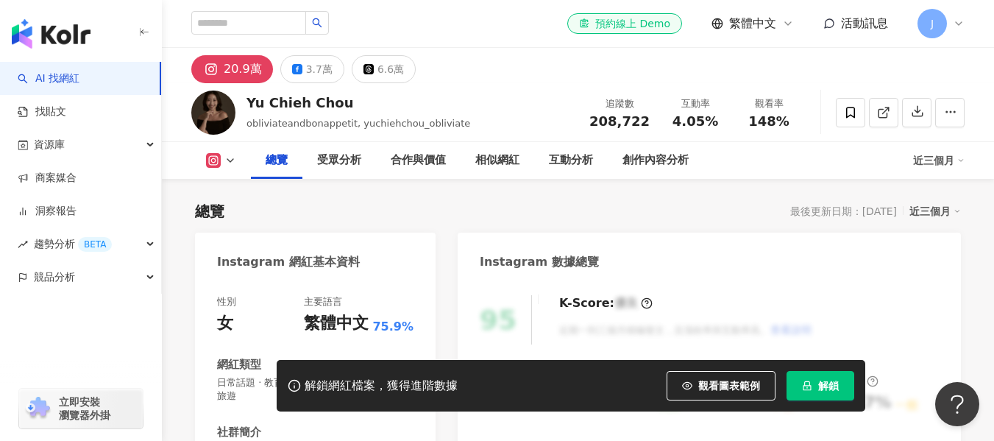
scroll to position [221, 0]
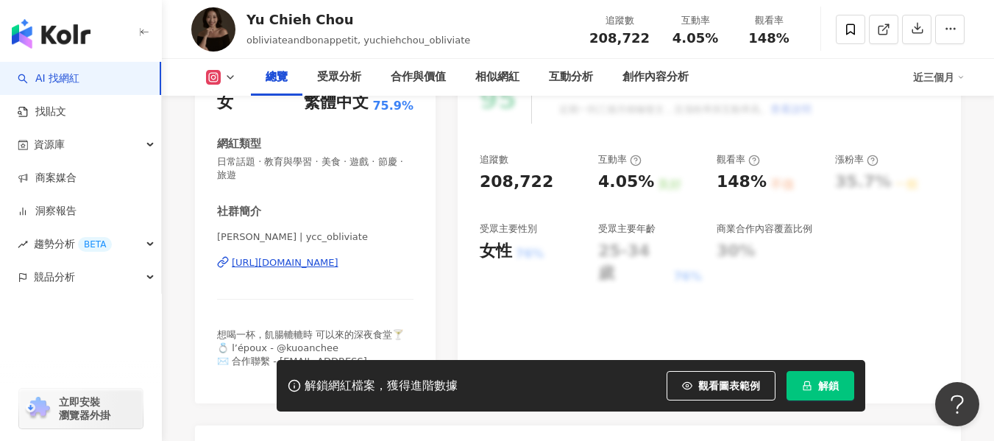
click at [319, 266] on div "https://www.instagram.com/ycc_obliviate/" at bounding box center [285, 262] width 107 height 13
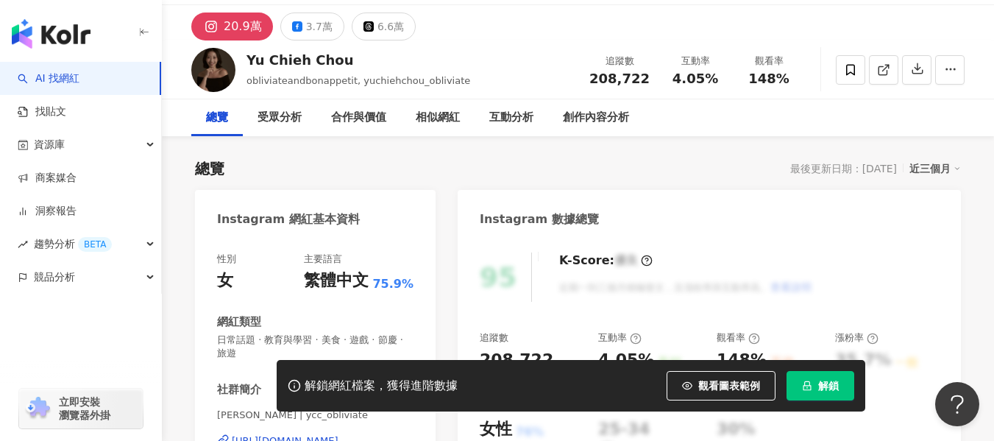
scroll to position [0, 0]
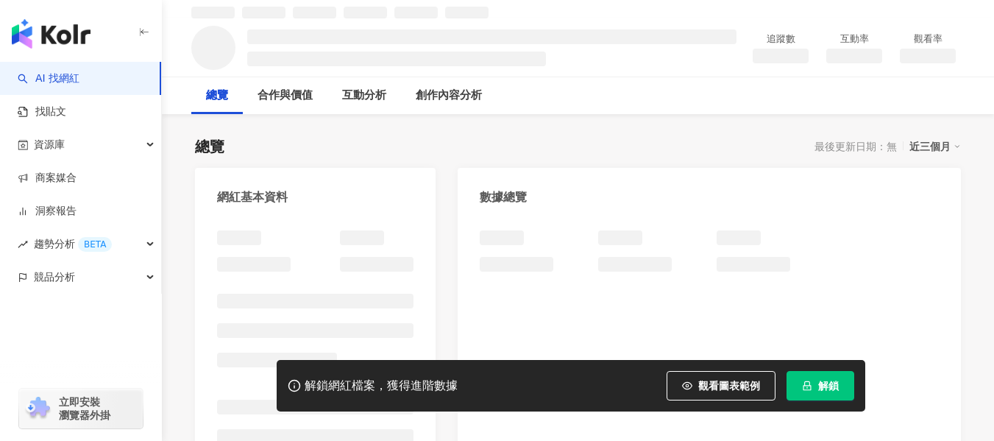
scroll to position [74, 0]
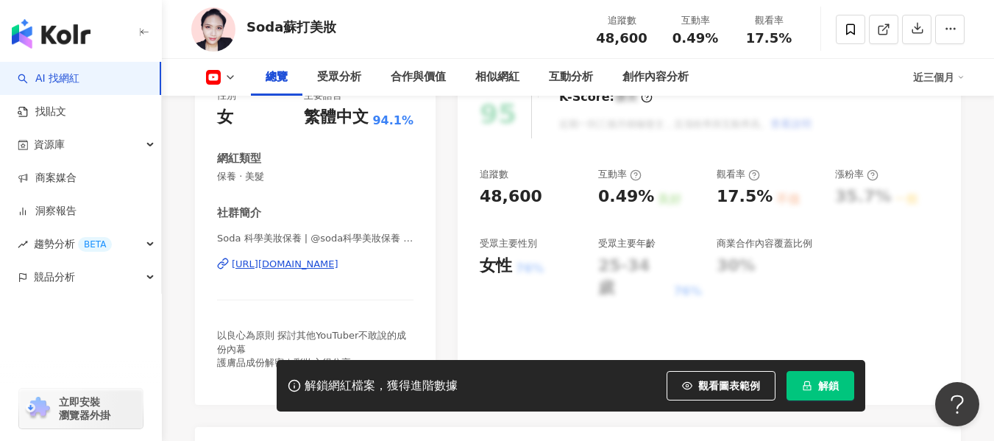
click at [299, 266] on div "https://www.youtube.com/channel/UChMzEQLScB5hb94evjhbTtg" at bounding box center [285, 264] width 107 height 13
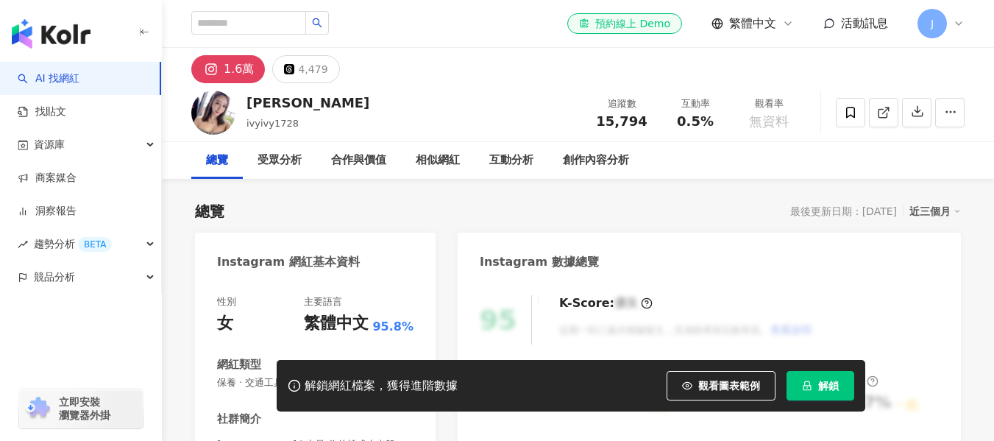
scroll to position [221, 0]
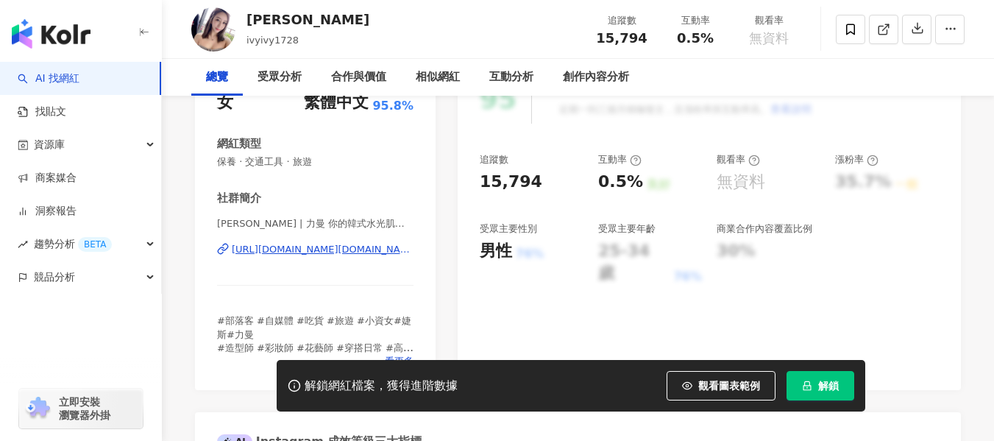
click at [362, 248] on div "https://www.instagram.com/ivyivy1025.riman.bts/" at bounding box center [323, 249] width 182 height 13
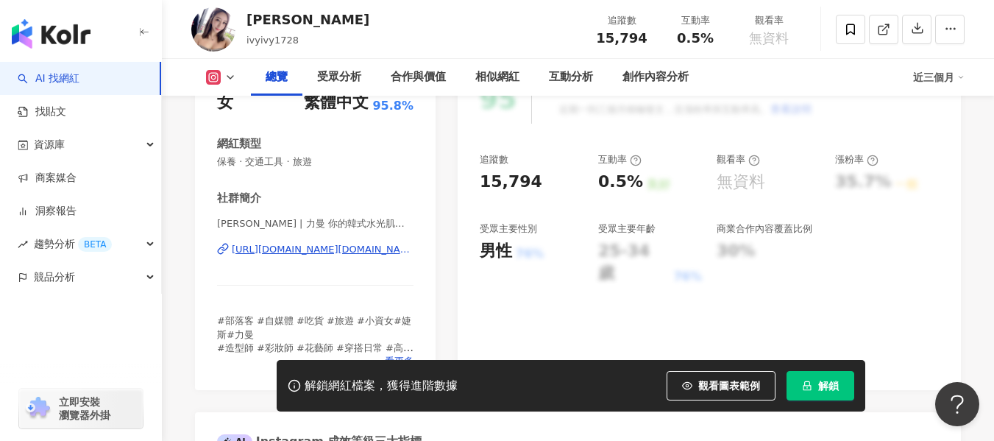
scroll to position [0, 0]
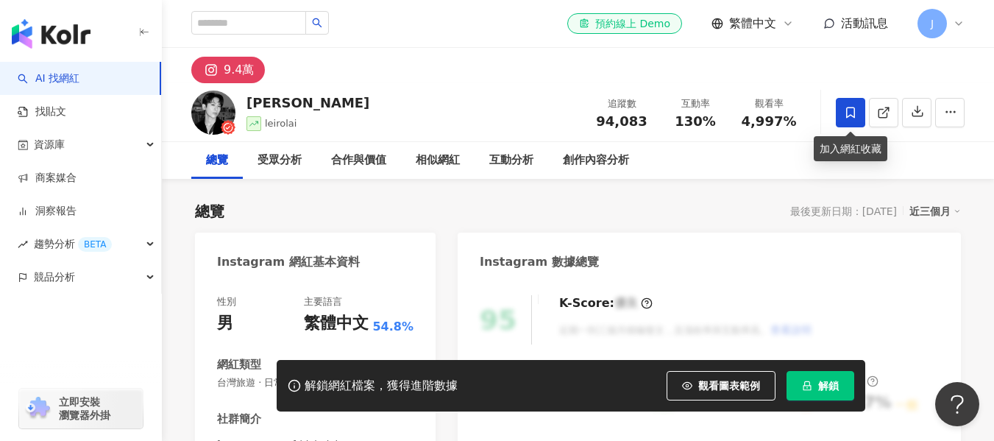
click at [851, 109] on icon at bounding box center [850, 112] width 13 height 13
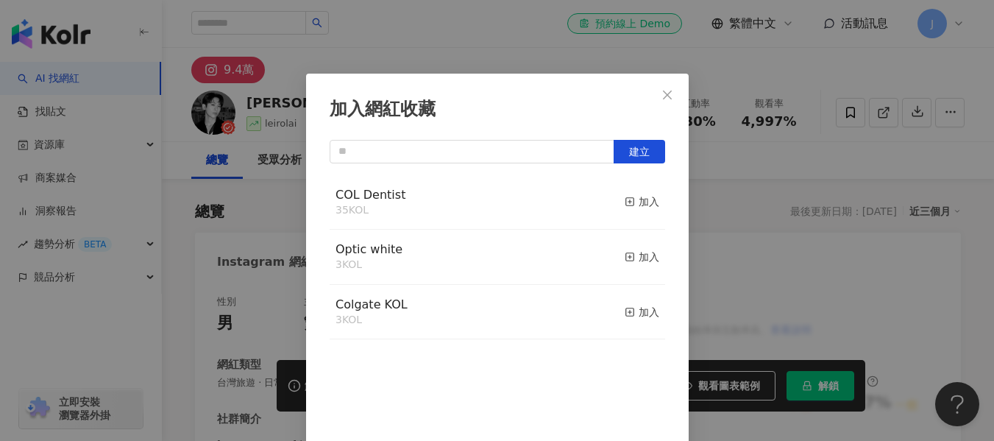
scroll to position [17, 0]
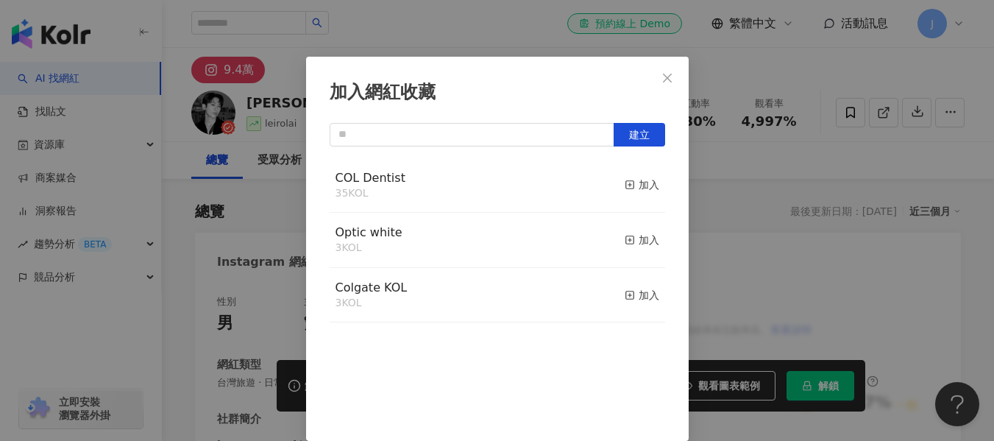
click at [459, 237] on div "Optic white 3 KOL 加入" at bounding box center [498, 240] width 336 height 55
click at [625, 234] on span "button" at bounding box center [630, 240] width 10 height 12
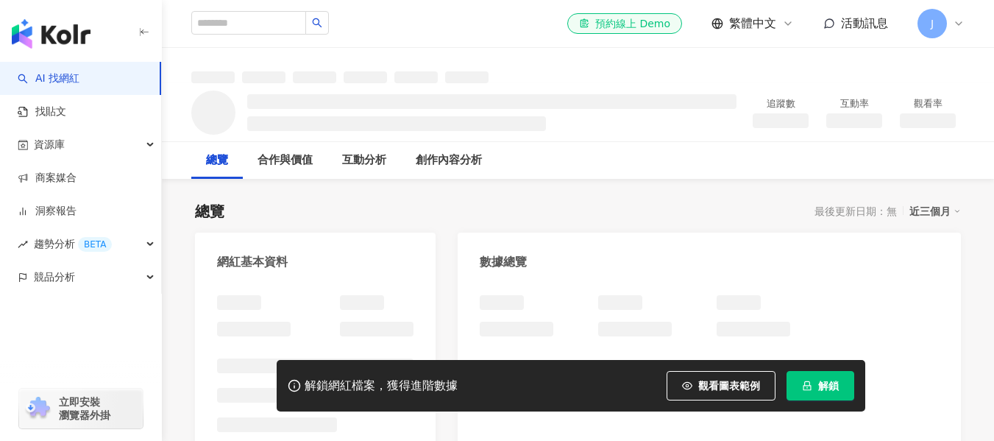
scroll to position [74, 0]
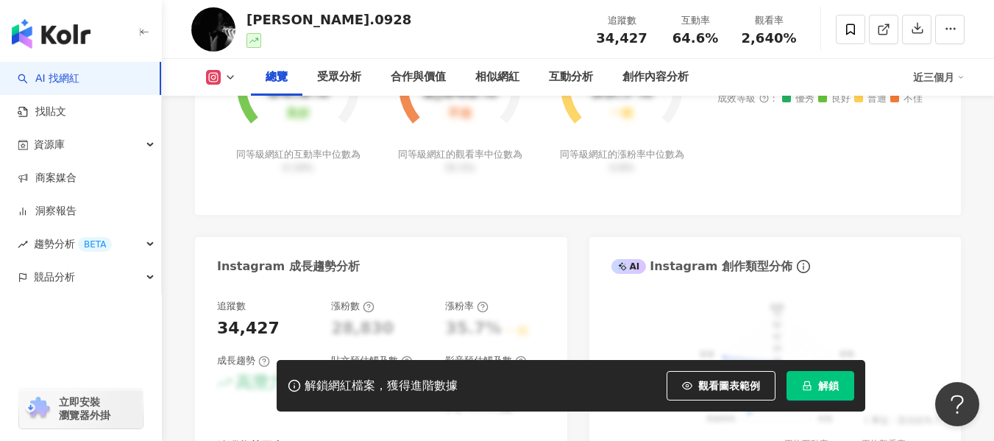
scroll to position [221, 0]
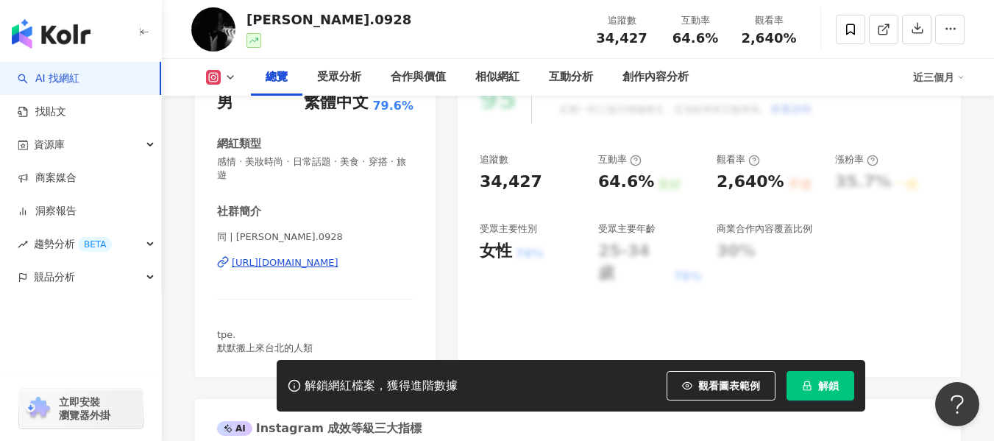
click at [291, 257] on div "[URL][DOMAIN_NAME]" at bounding box center [285, 262] width 107 height 13
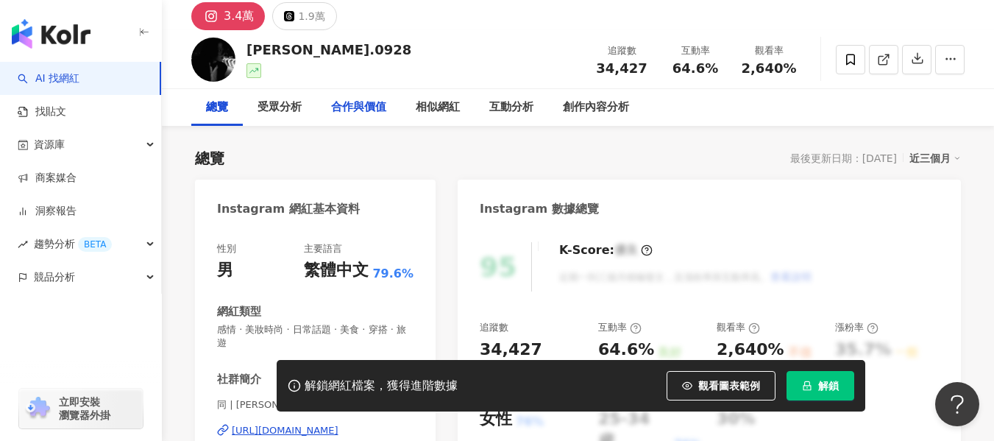
scroll to position [0, 0]
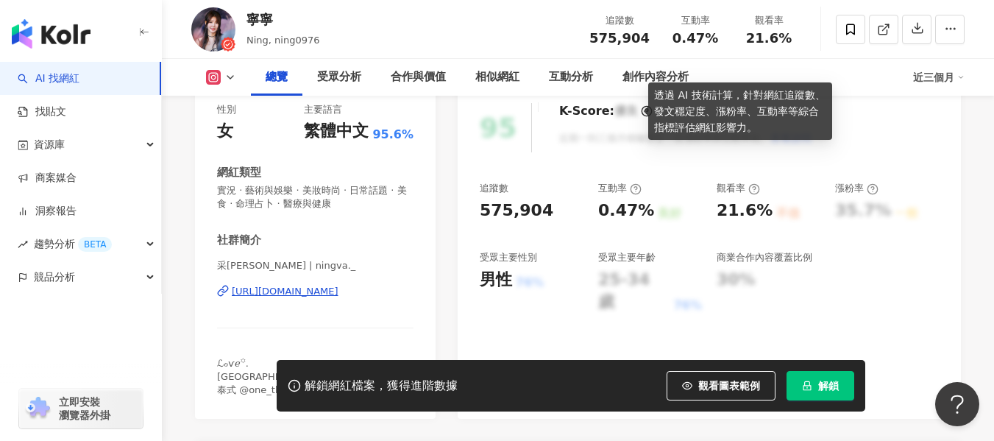
scroll to position [221, 0]
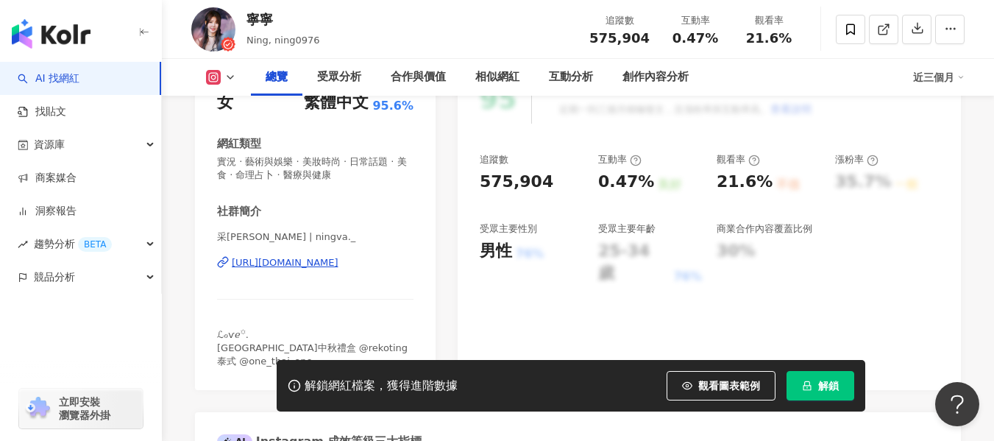
click at [341, 270] on div "采[PERSON_NAME] | ningva._ [URL][DOMAIN_NAME]" at bounding box center [315, 273] width 196 height 86
click at [338, 267] on div "https://www.instagram.com/ningva._/" at bounding box center [285, 262] width 107 height 13
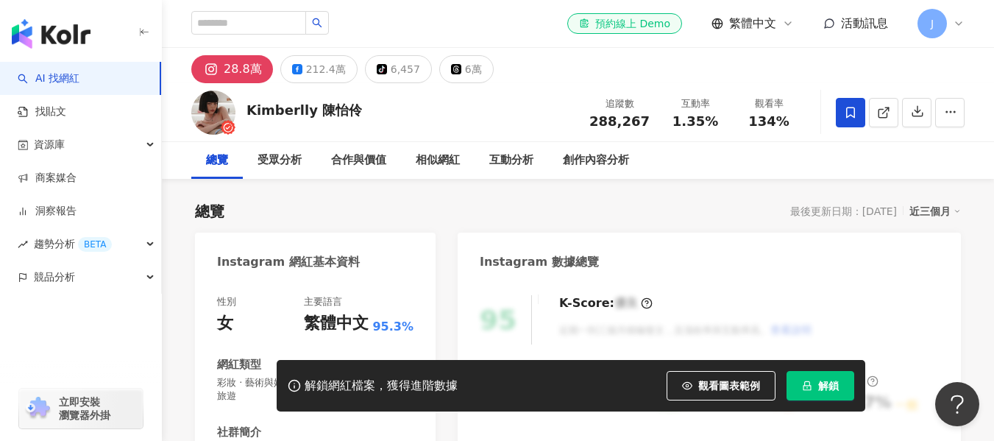
scroll to position [147, 0]
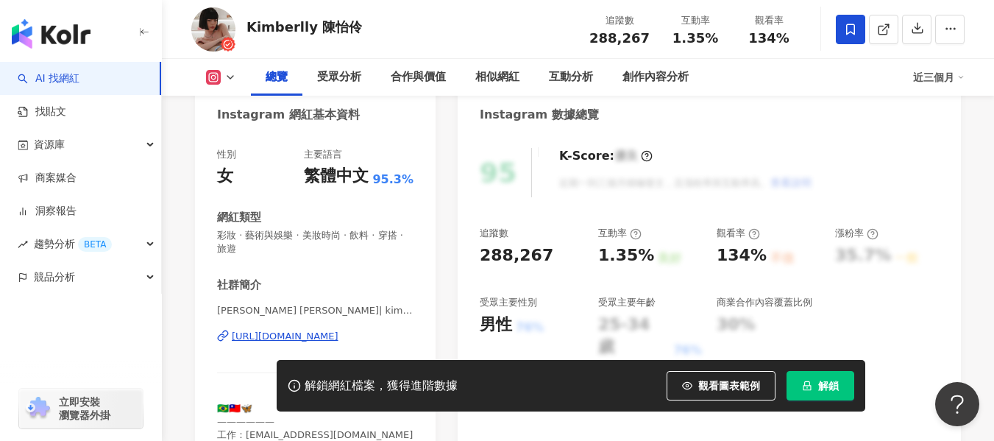
click at [316, 335] on div "https://www.instagram.com/kimberlly_chen/" at bounding box center [285, 336] width 107 height 13
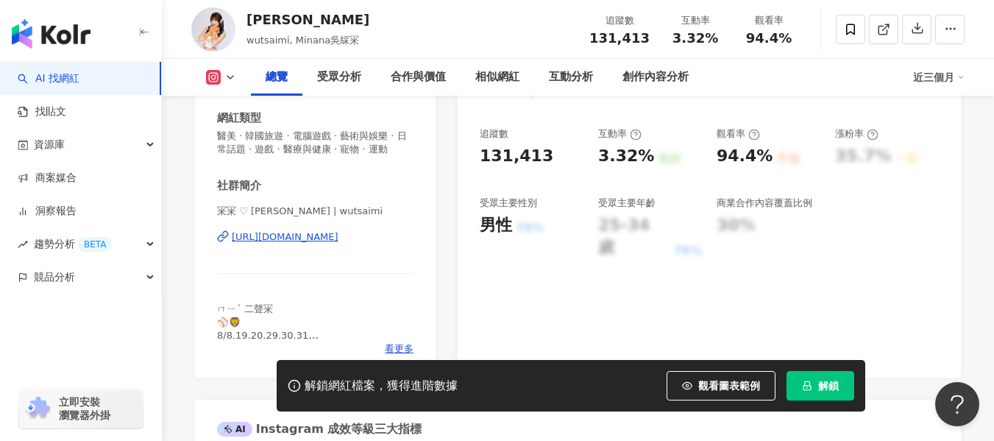
scroll to position [221, 0]
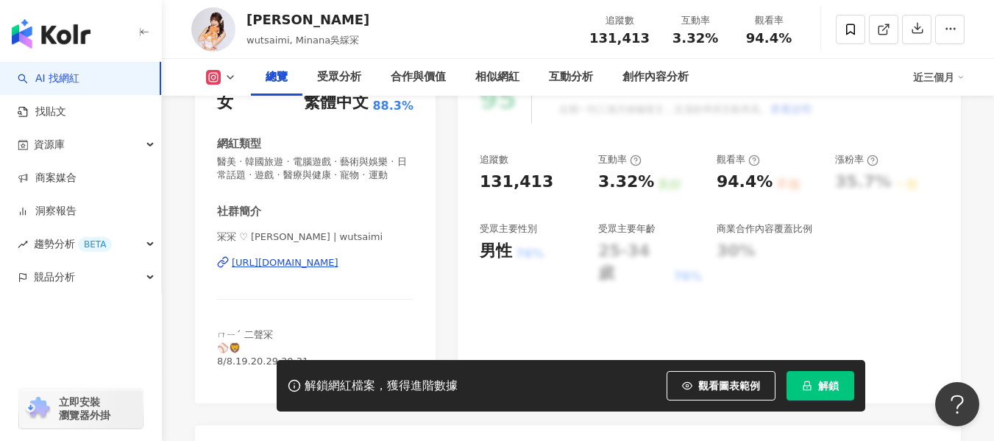
click at [338, 269] on div "[URL][DOMAIN_NAME]" at bounding box center [285, 262] width 107 height 13
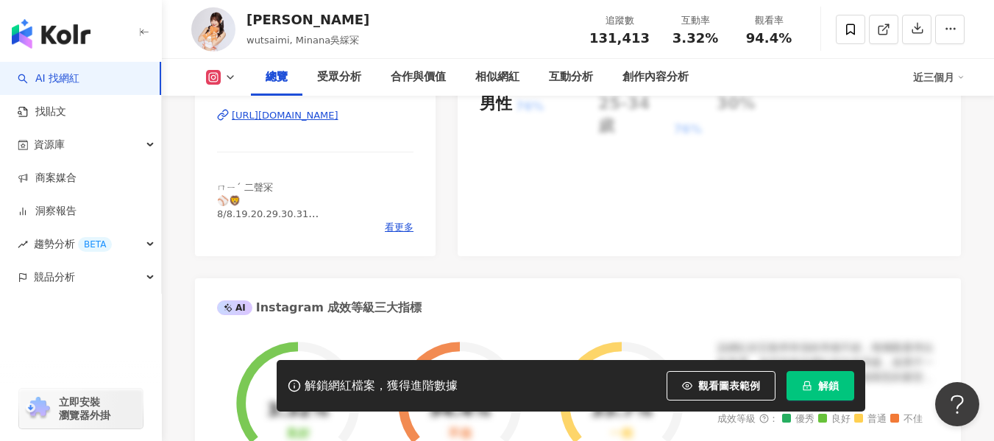
scroll to position [147, 0]
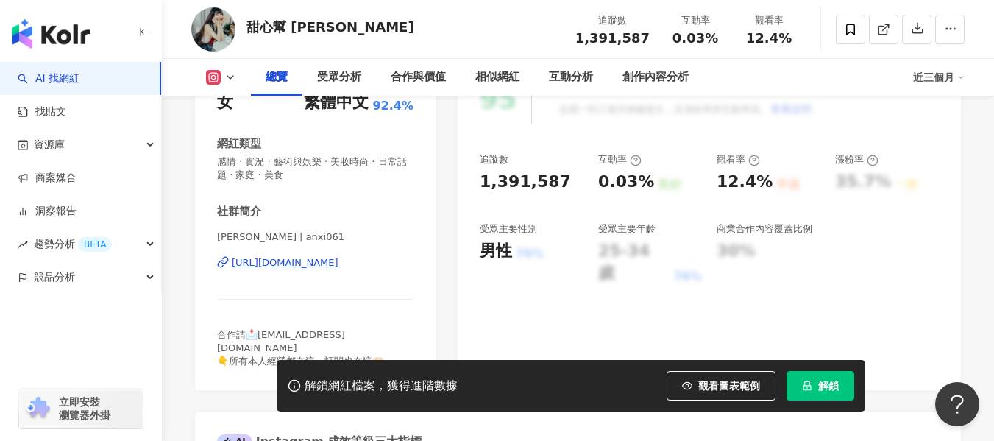
click at [322, 261] on div "[URL][DOMAIN_NAME]" at bounding box center [285, 262] width 107 height 13
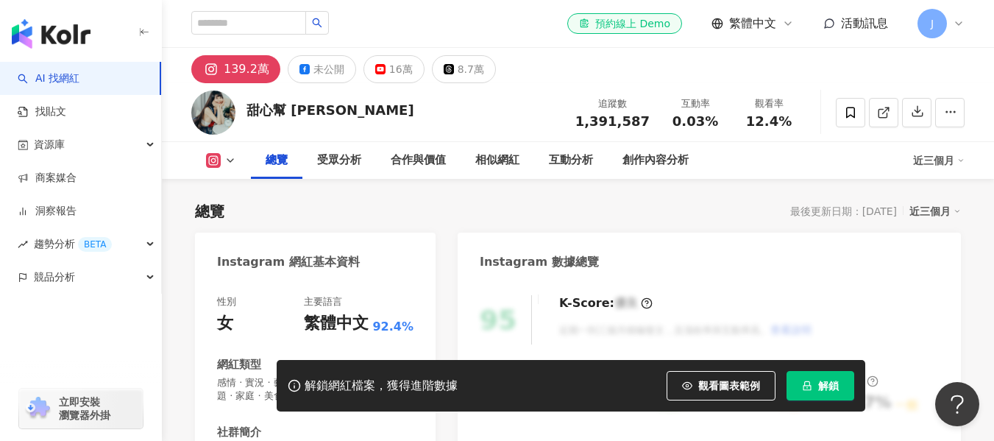
scroll to position [147, 0]
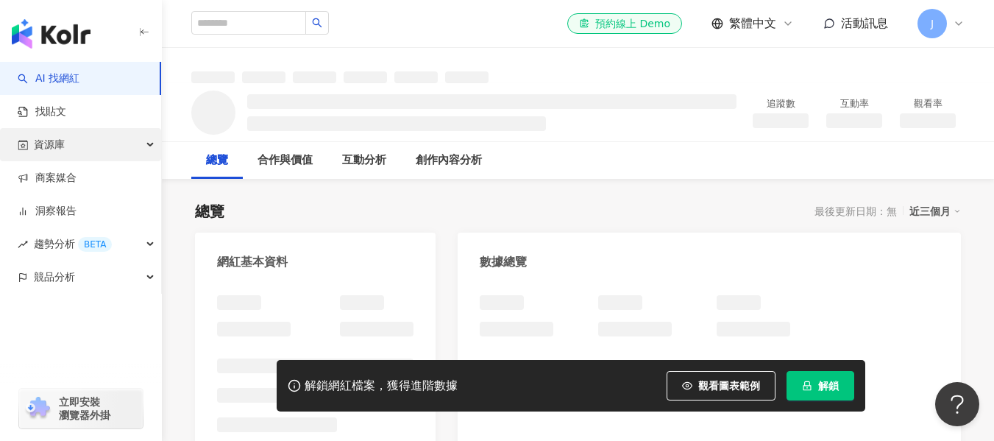
click at [60, 148] on span "資源庫" at bounding box center [49, 144] width 31 height 33
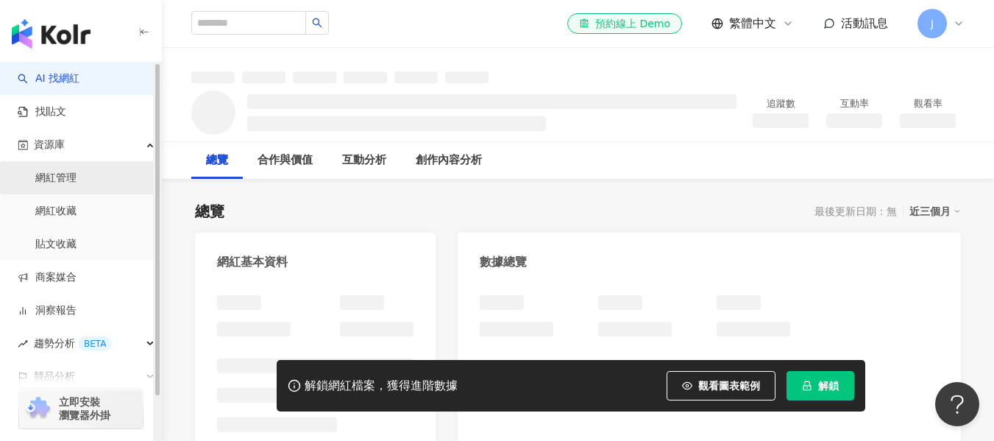
click at [60, 177] on link "網紅管理" at bounding box center [55, 178] width 41 height 15
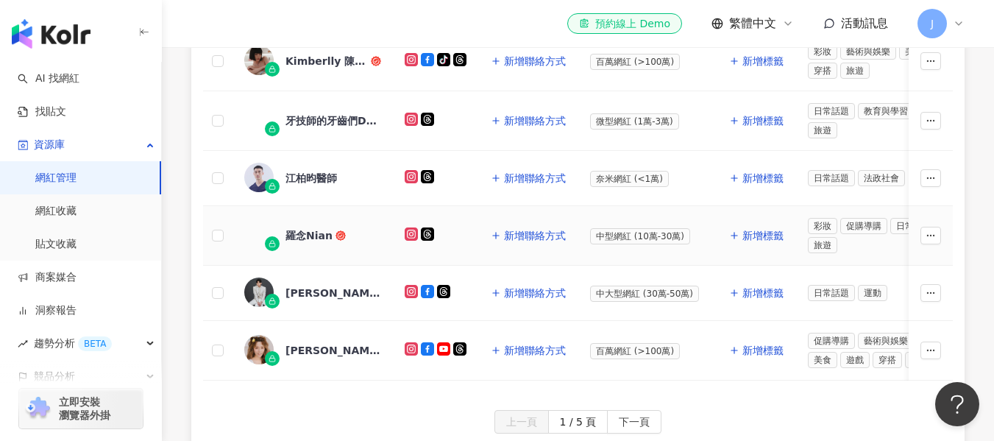
scroll to position [736, 0]
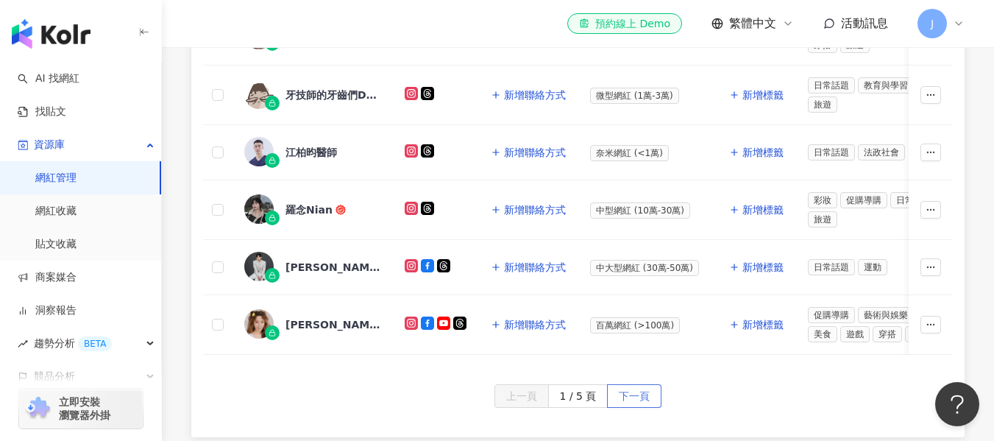
click at [637, 402] on span "下一頁" at bounding box center [634, 397] width 31 height 24
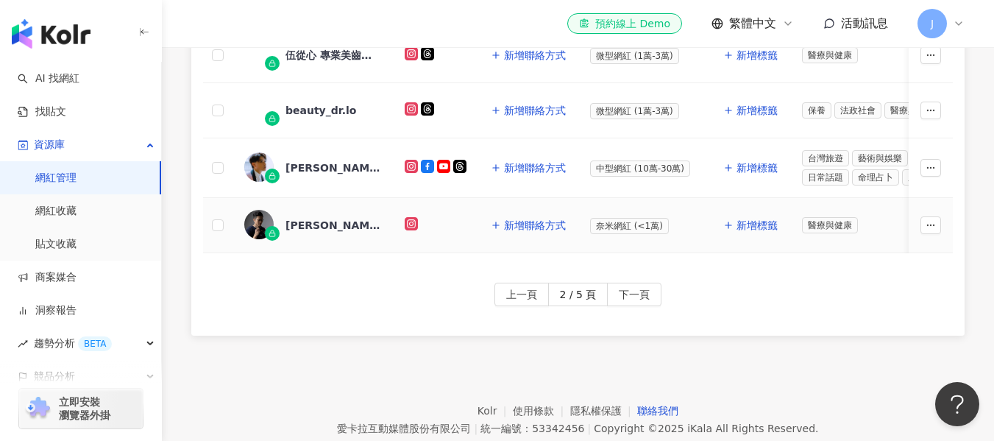
scroll to position [893, 0]
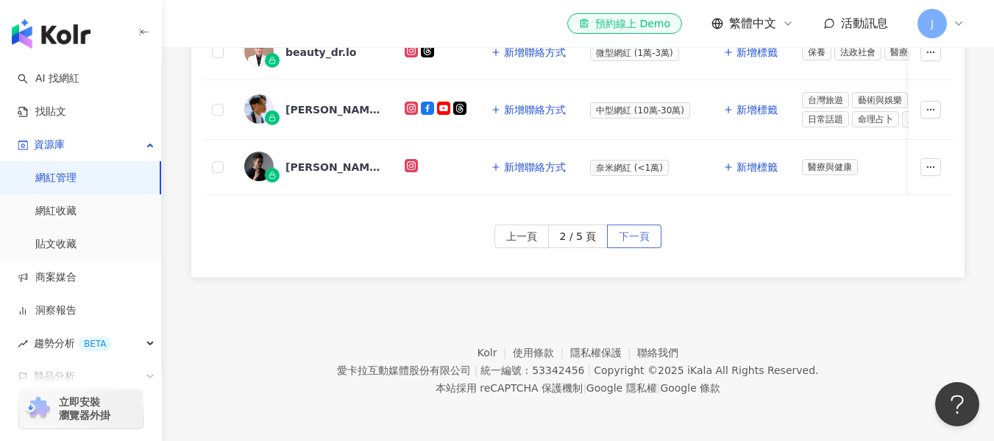
click at [637, 246] on span "下一頁" at bounding box center [634, 237] width 31 height 24
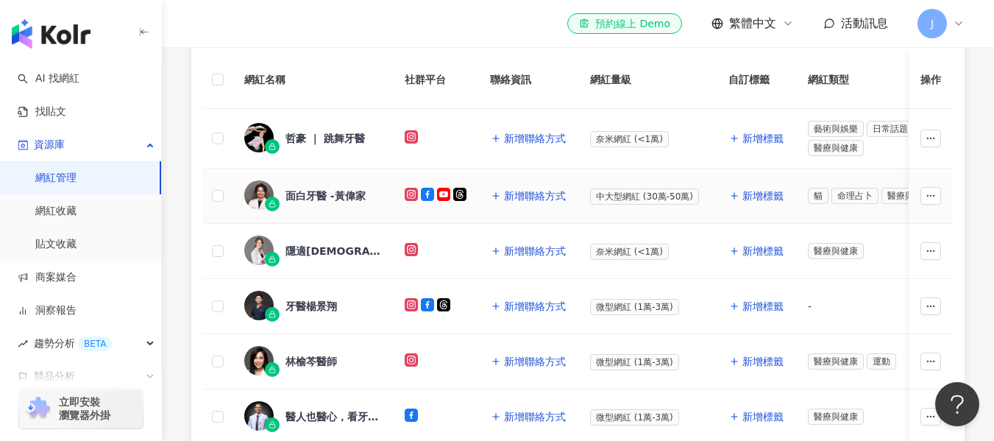
scroll to position [730, 0]
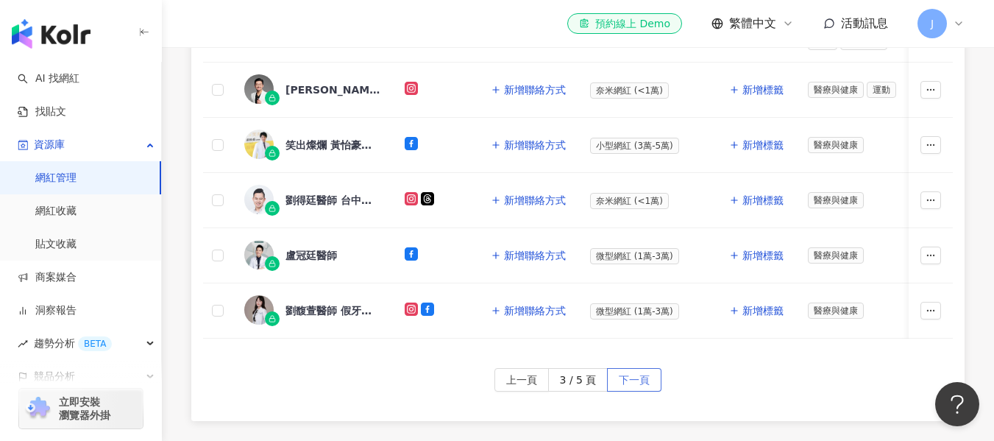
click at [644, 381] on span "下一頁" at bounding box center [634, 381] width 31 height 24
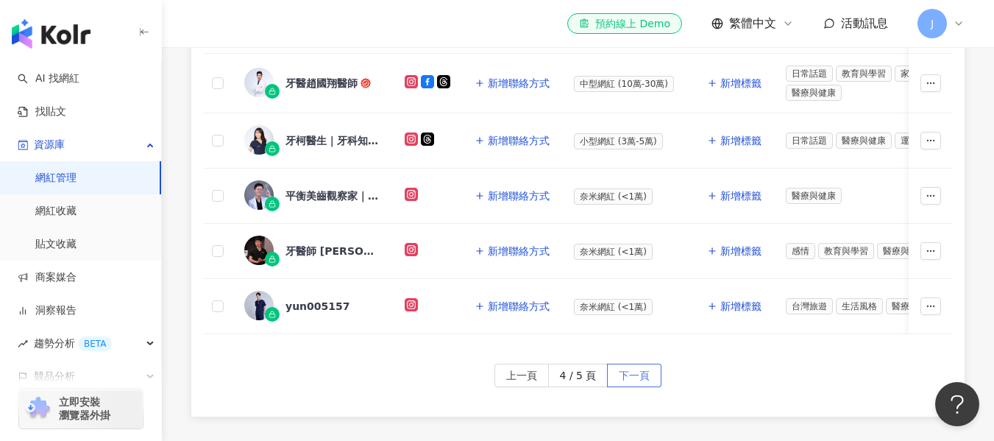
click at [656, 375] on button "下一頁" at bounding box center [634, 375] width 54 height 24
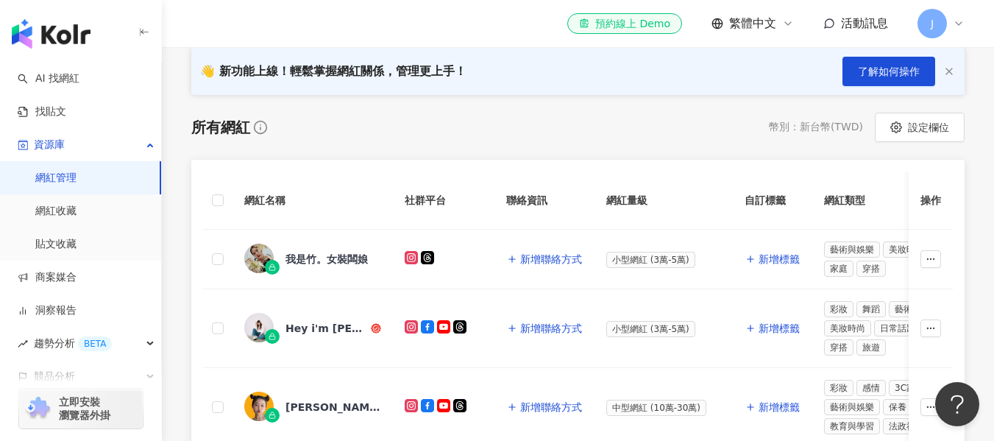
scroll to position [68, 0]
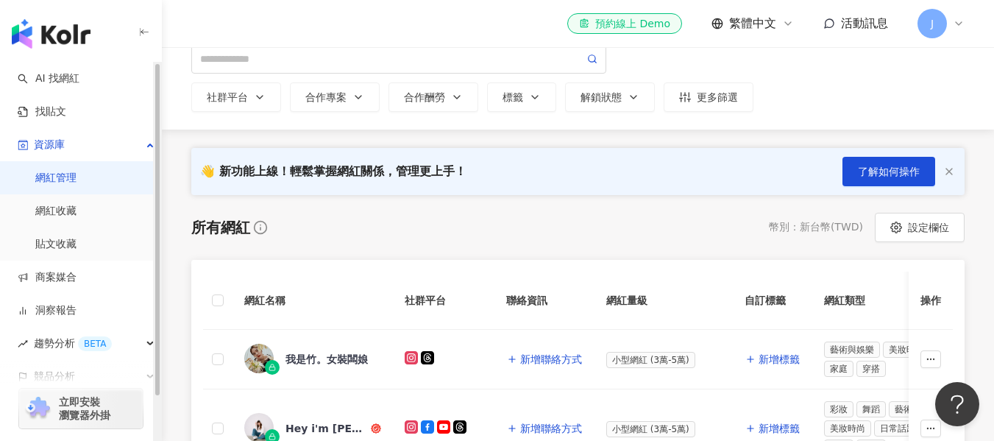
click at [70, 173] on link "網紅管理" at bounding box center [55, 178] width 41 height 15
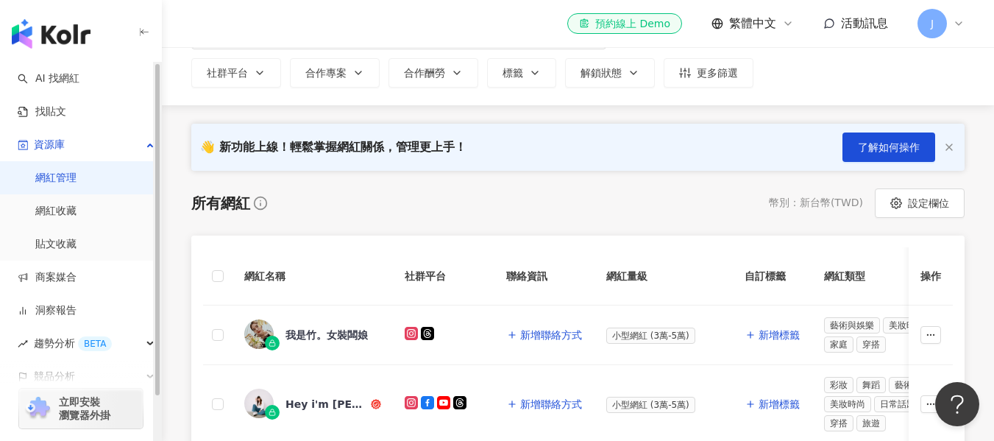
scroll to position [0, 0]
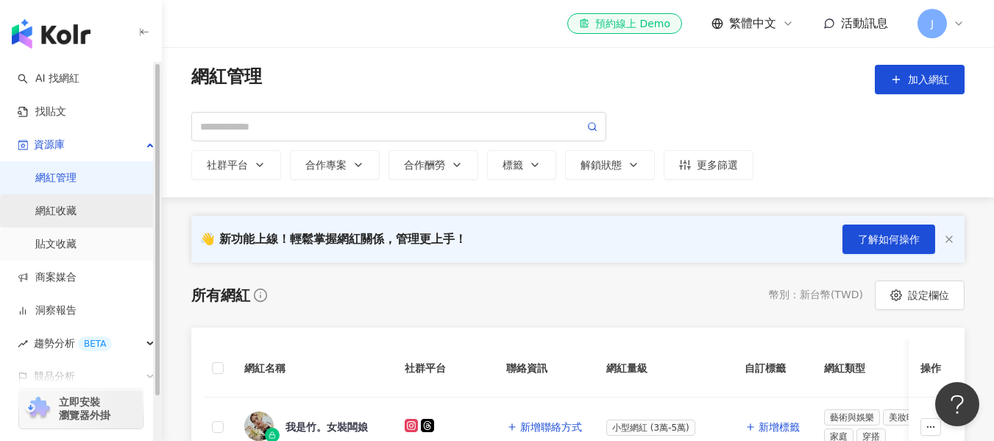
click at [68, 209] on link "網紅收藏" at bounding box center [55, 211] width 41 height 15
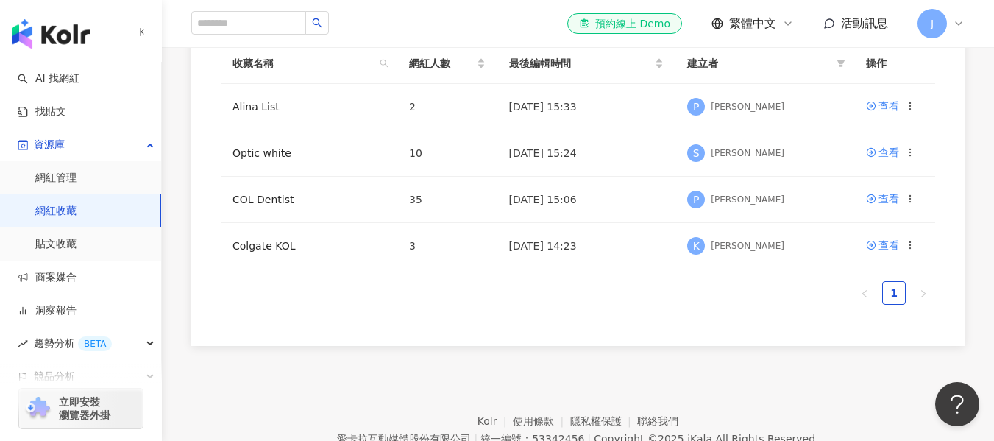
scroll to position [221, 0]
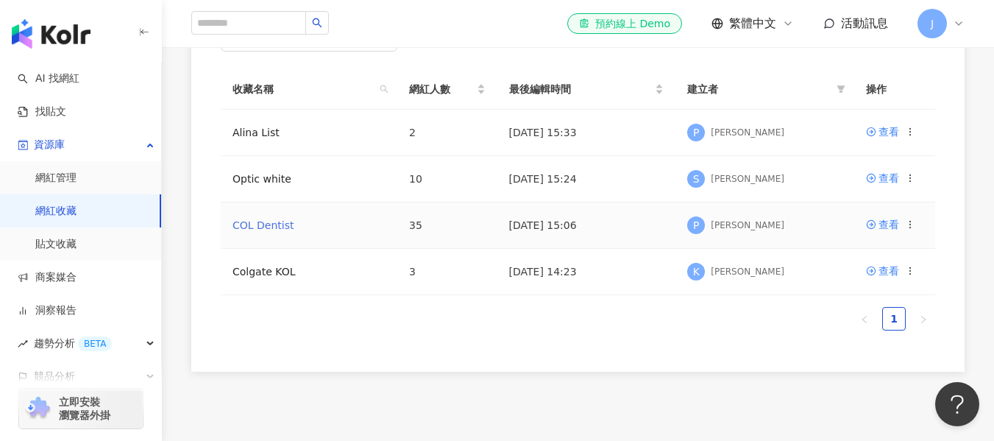
click at [266, 221] on link "COL Dentist" at bounding box center [263, 225] width 61 height 12
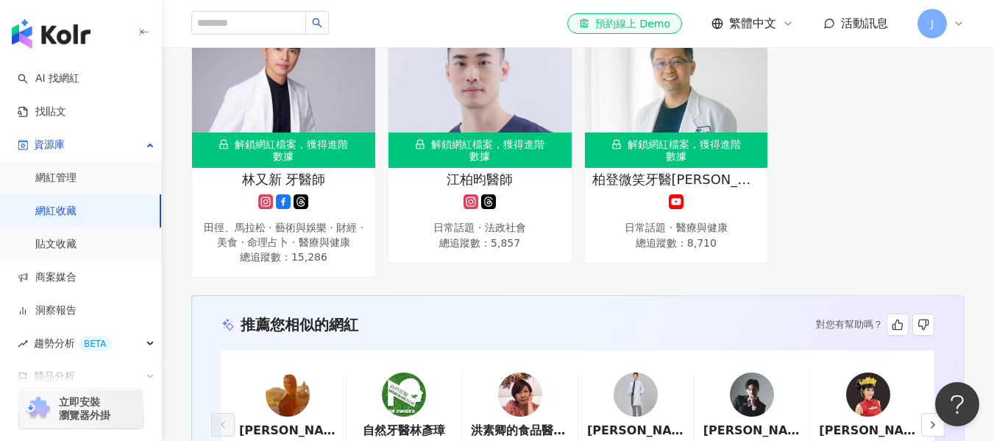
scroll to position [2281, 0]
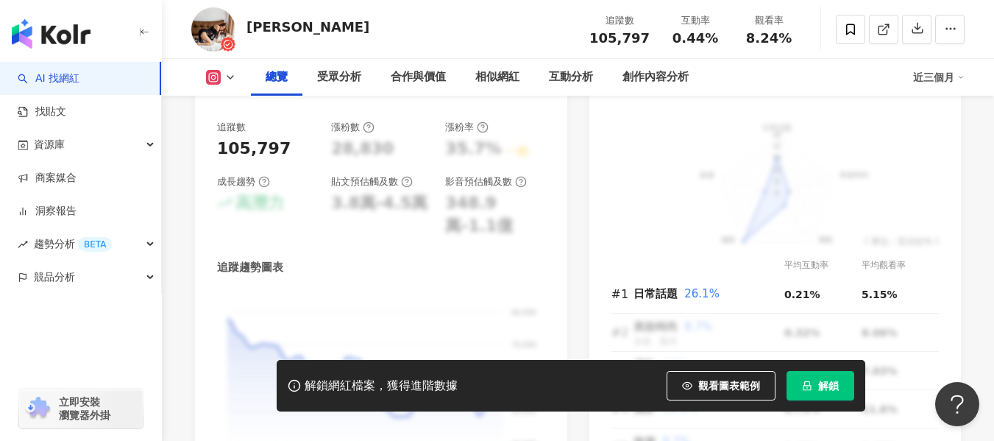
scroll to position [720, 0]
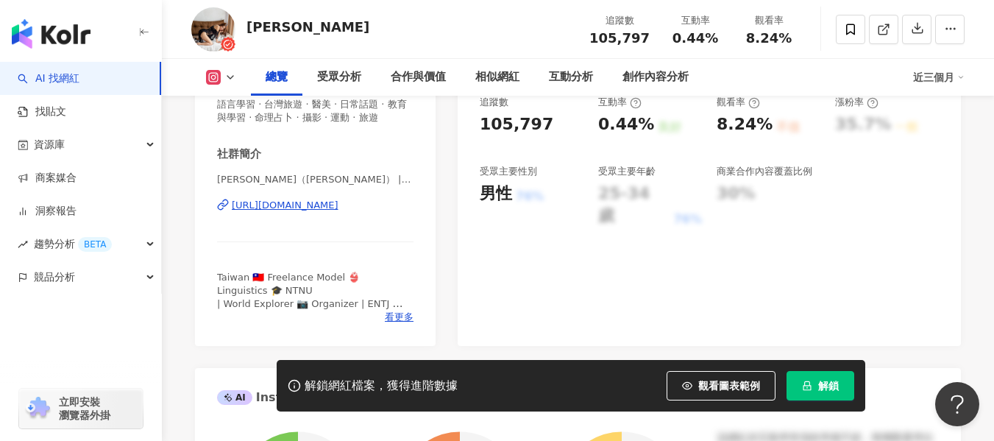
scroll to position [57, 0]
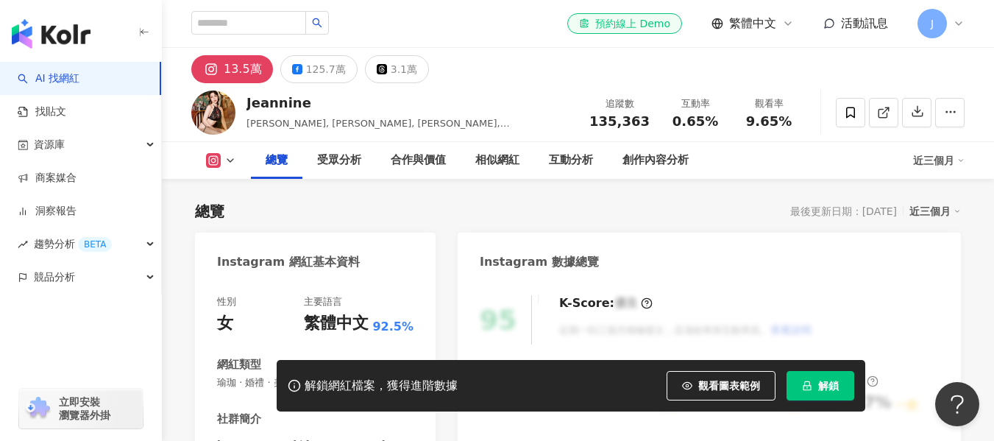
scroll to position [294, 0]
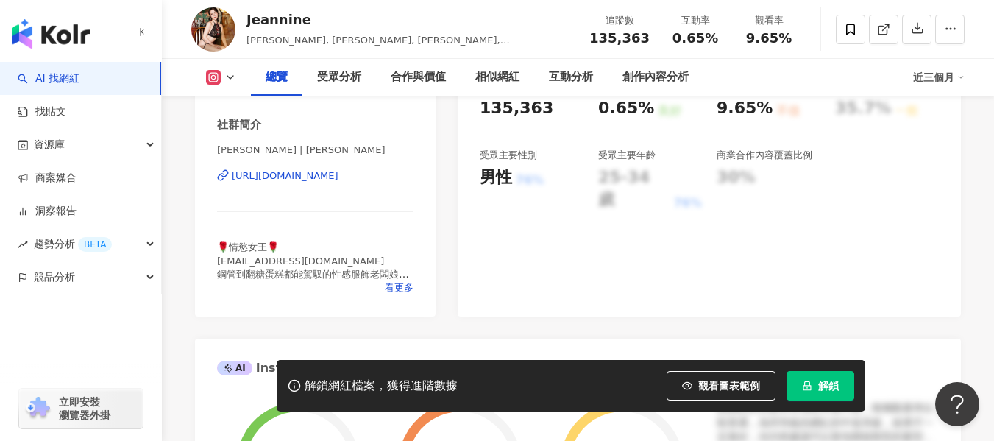
click at [338, 176] on div "[URL][DOMAIN_NAME]" at bounding box center [285, 175] width 107 height 13
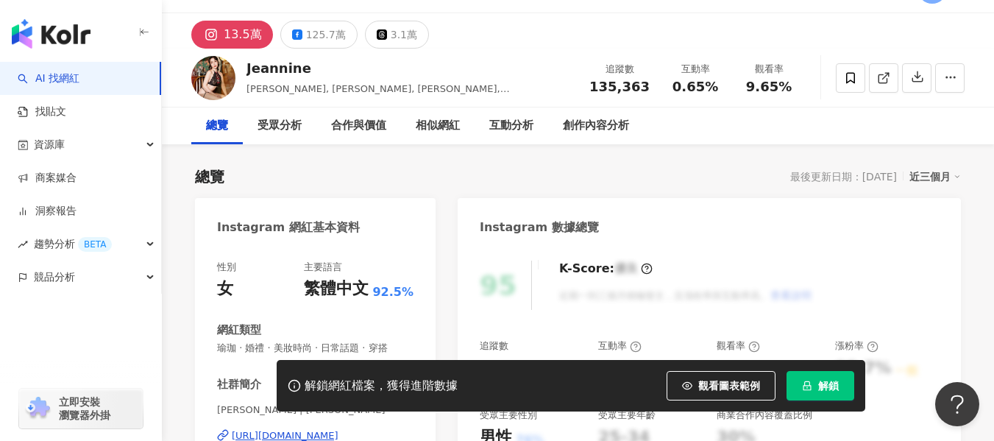
scroll to position [0, 0]
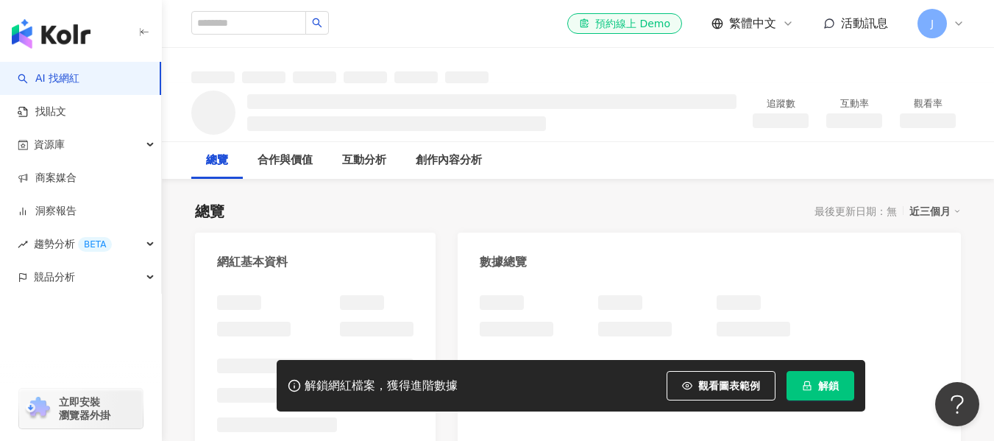
scroll to position [147, 0]
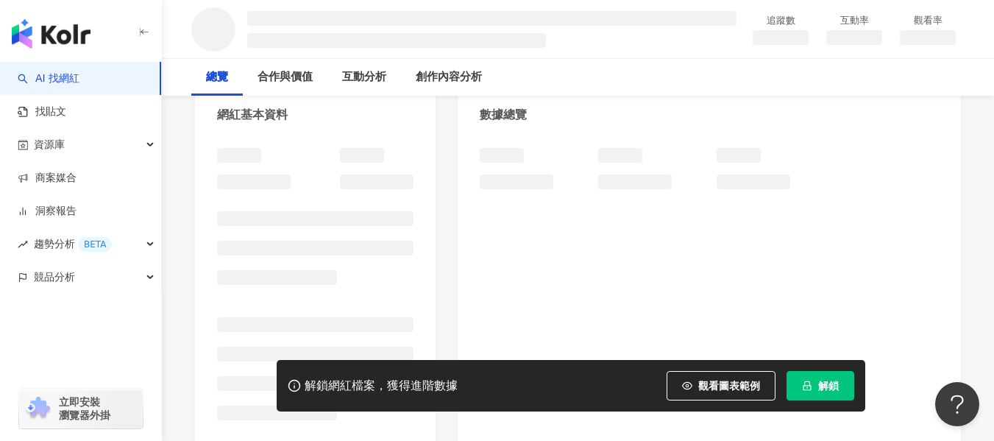
click at [339, 263] on div at bounding box center [315, 289] width 196 height 283
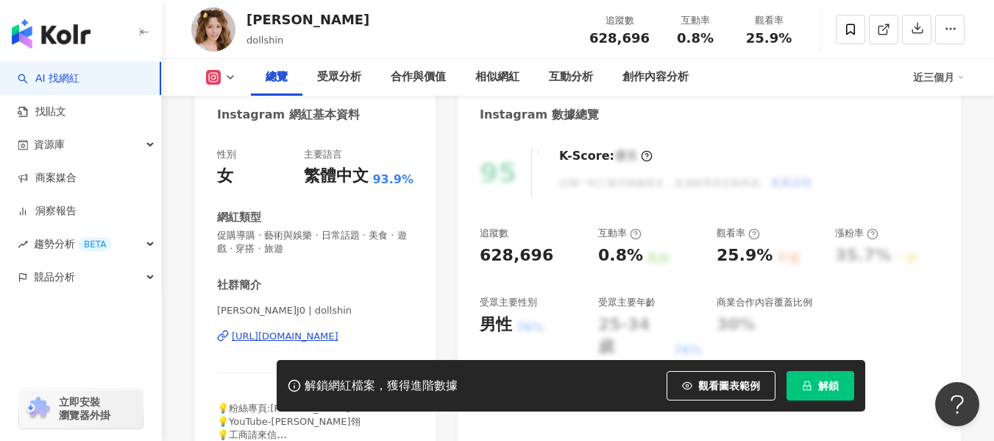
click at [338, 330] on div "https://www.instagram.com/dollshin/" at bounding box center [285, 336] width 107 height 13
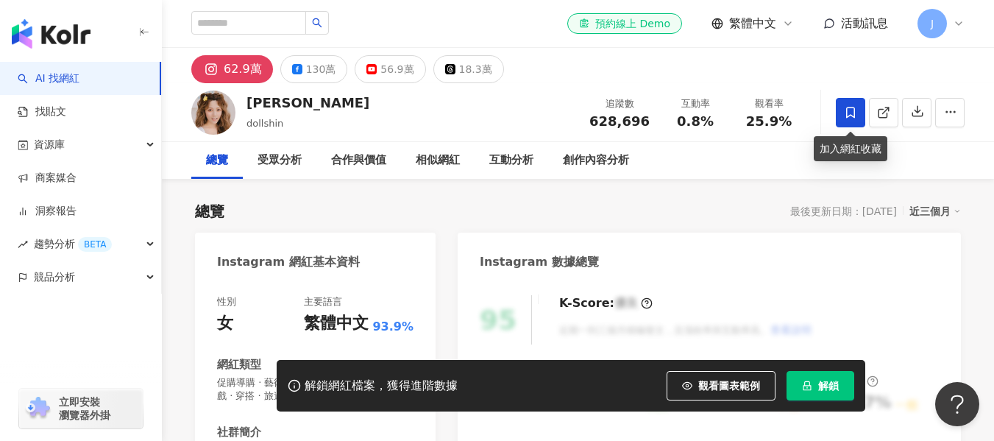
click at [854, 113] on icon at bounding box center [850, 112] width 13 height 13
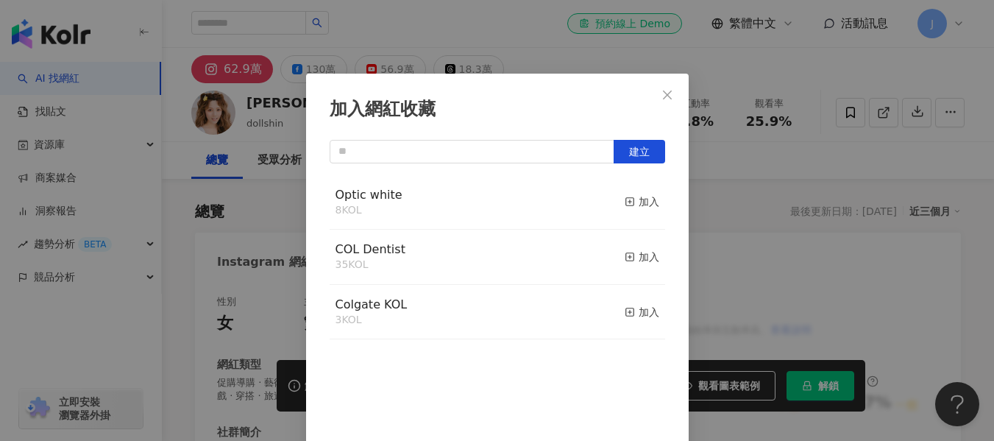
scroll to position [17, 0]
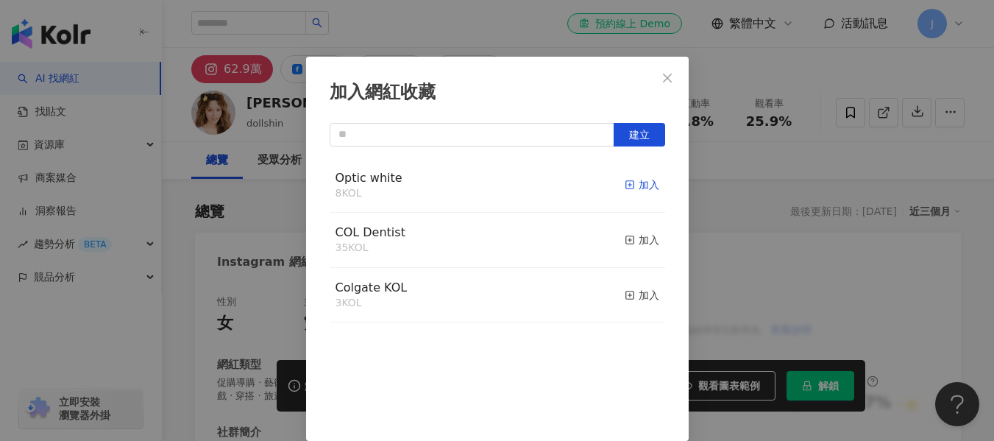
click at [625, 191] on span "button" at bounding box center [630, 185] width 10 height 12
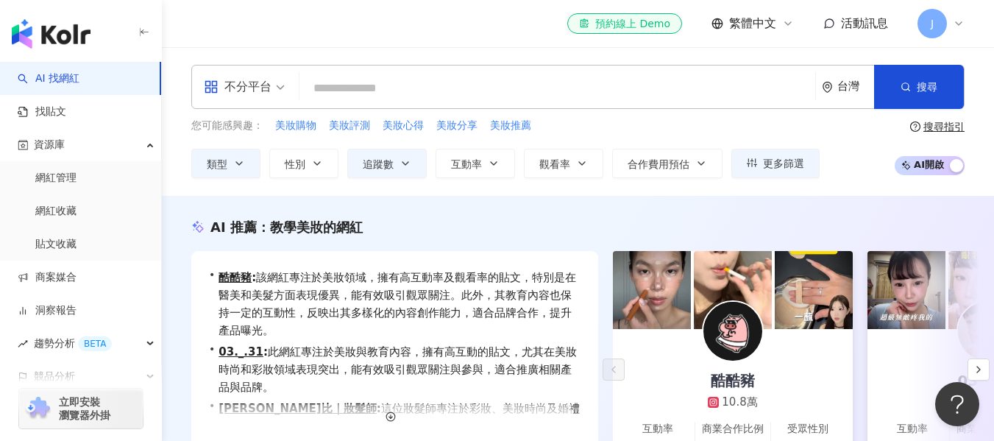
click at [361, 91] on input "search" at bounding box center [557, 88] width 504 height 28
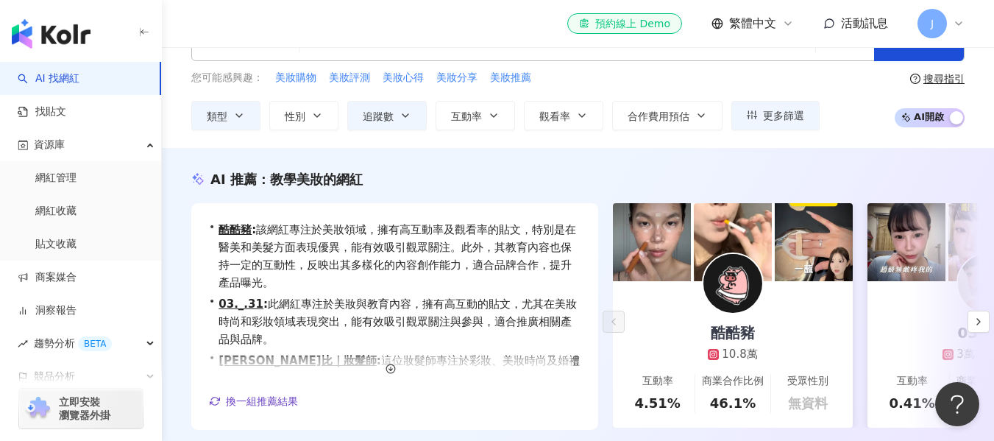
scroll to position [74, 0]
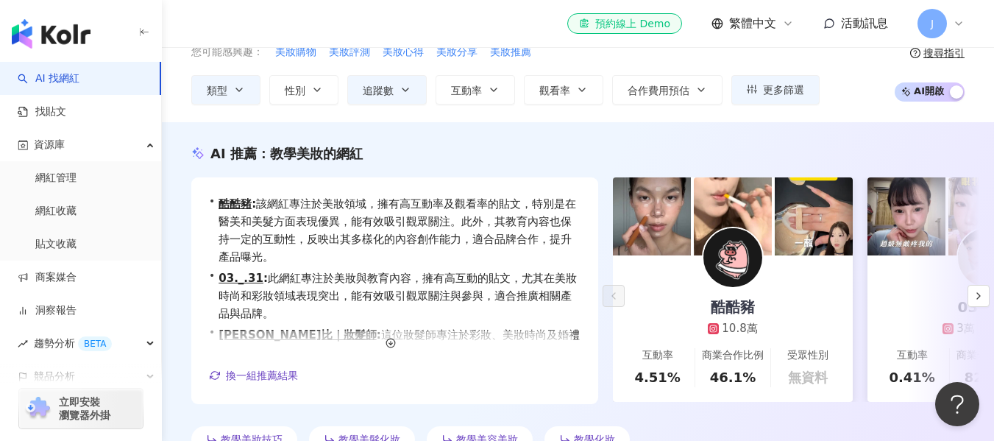
click at [751, 261] on img at bounding box center [732, 257] width 59 height 59
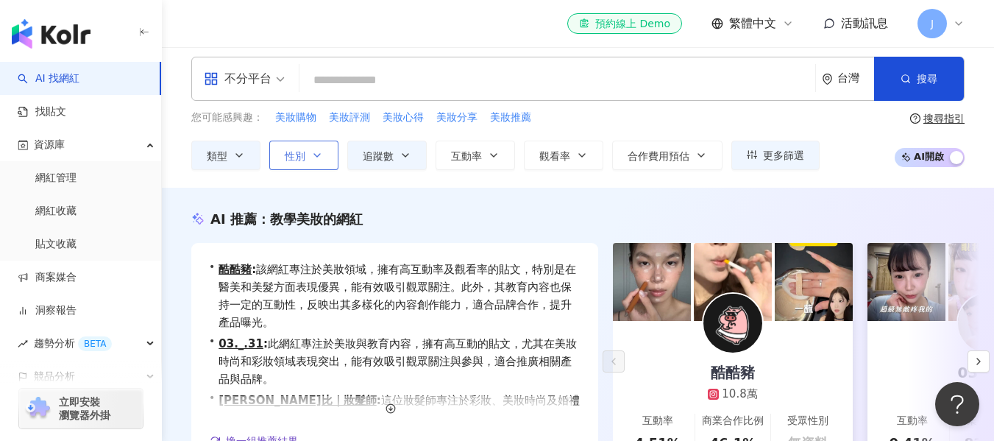
scroll to position [0, 0]
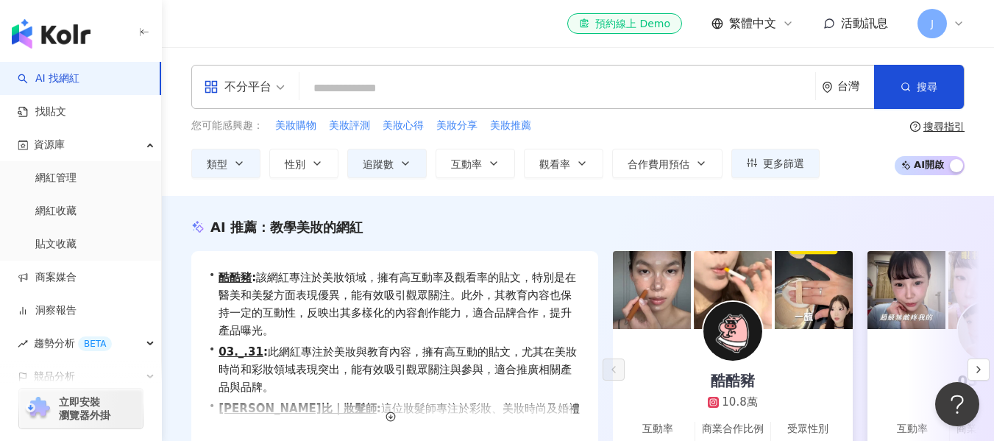
click at [325, 71] on div "不分平台 台灣 搜尋 customizedTag 網紅類型 寵物 / 寵物用品與 美 容 美 食 美 妝時尚 美 妝時尚 / 醫 美 美 妝時尚 / 美 髮 …" at bounding box center [577, 87] width 773 height 44
click at [343, 81] on input "search" at bounding box center [557, 88] width 504 height 28
click at [290, 86] on div "不分平台" at bounding box center [244, 86] width 97 height 43
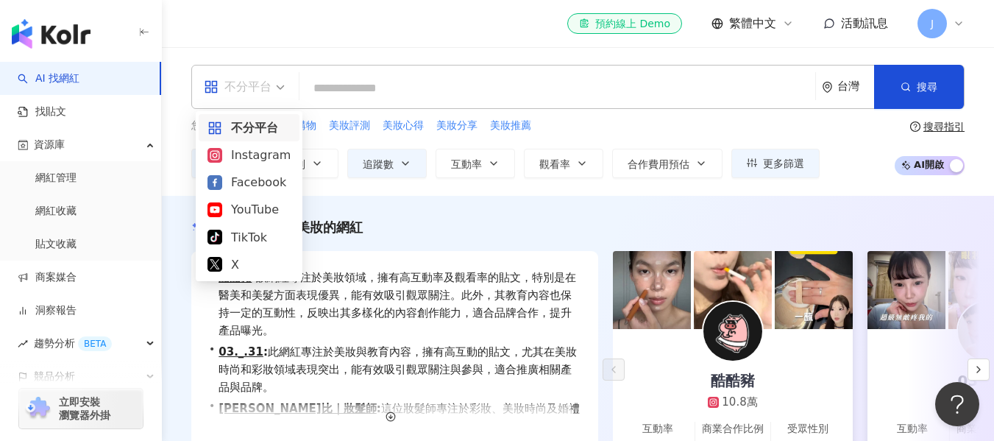
click at [524, 104] on div "不分平台 台灣 搜尋 customizedTag 網紅類型 寵物 / 寵物用品與 美 容 美 食 美 妝時尚 美 妝時尚 / 醫 美 美 妝時尚 / 美 髮 …" at bounding box center [577, 87] width 773 height 44
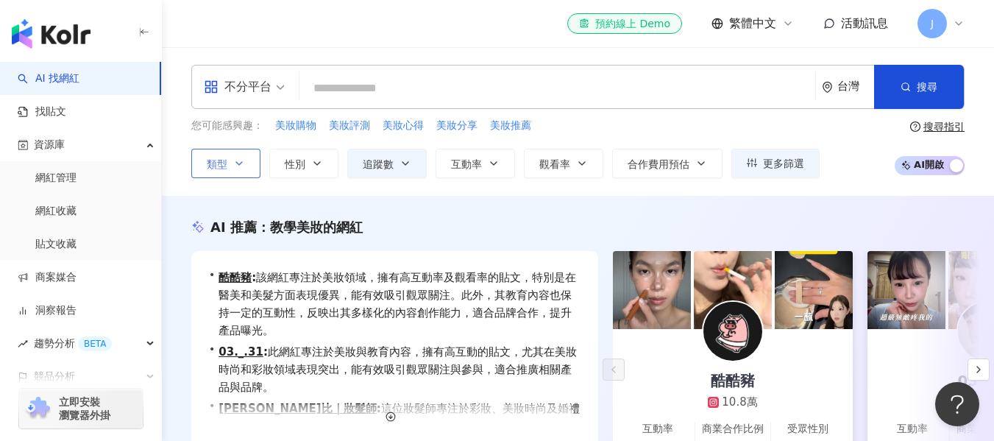
click at [248, 166] on button "類型" at bounding box center [225, 163] width 69 height 29
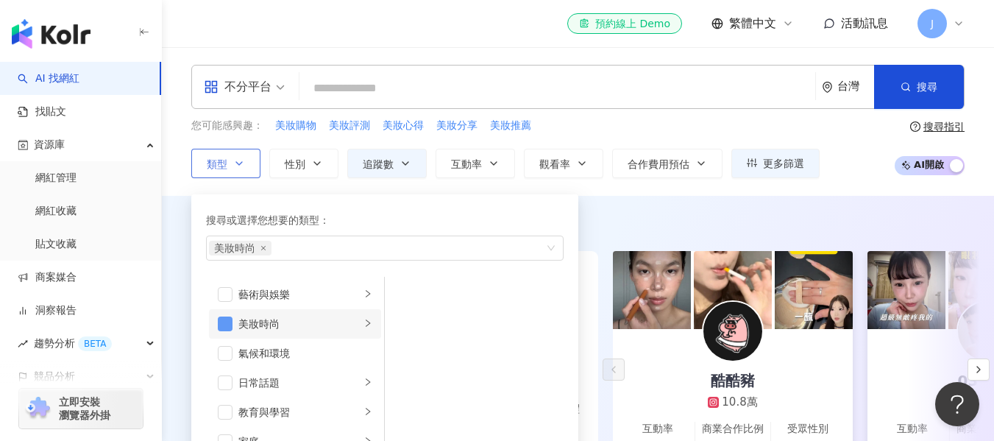
click at [227, 317] on span "button" at bounding box center [225, 323] width 15 height 15
click at [310, 247] on div "button" at bounding box center [377, 247] width 336 height 11
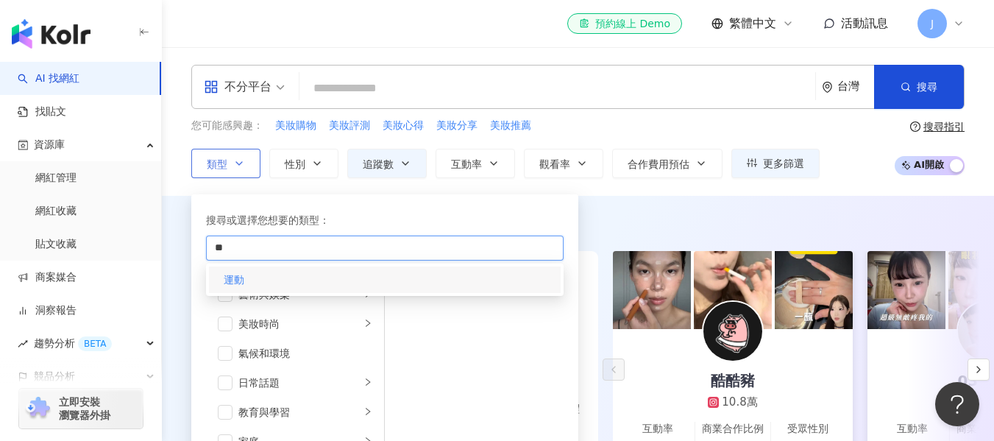
type input "**"
drag, startPoint x: 226, startPoint y: 277, endPoint x: 264, endPoint y: 275, distance: 38.3
click at [227, 278] on mark "運動" at bounding box center [234, 280] width 21 height 12
click at [545, 279] on icon "check" at bounding box center [541, 279] width 10 height 10
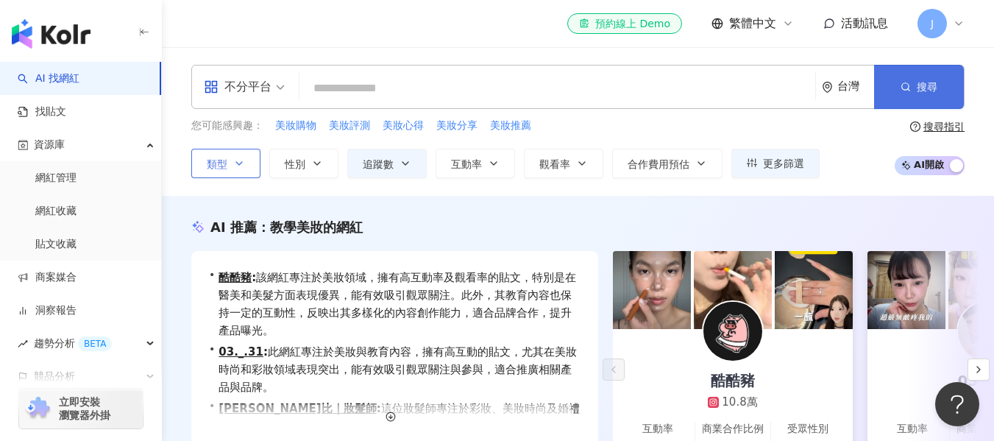
click at [937, 89] on span "搜尋" at bounding box center [927, 87] width 21 height 12
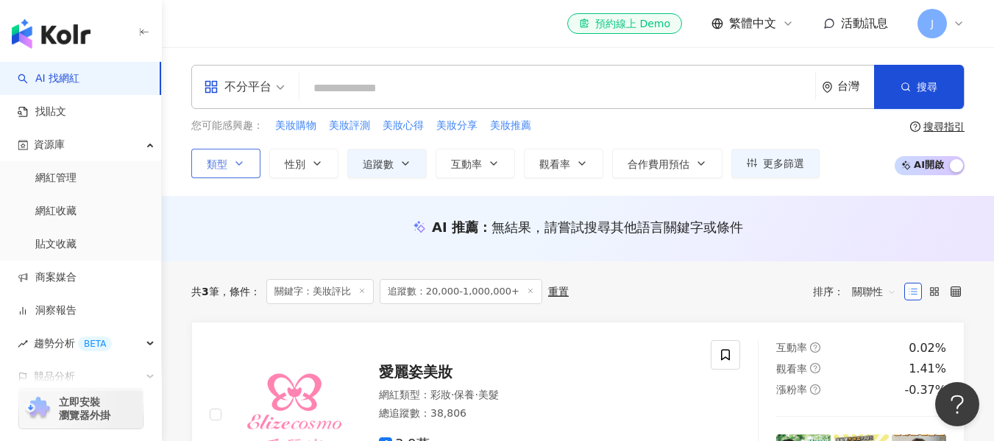
click at [232, 169] on button "類型" at bounding box center [225, 163] width 69 height 29
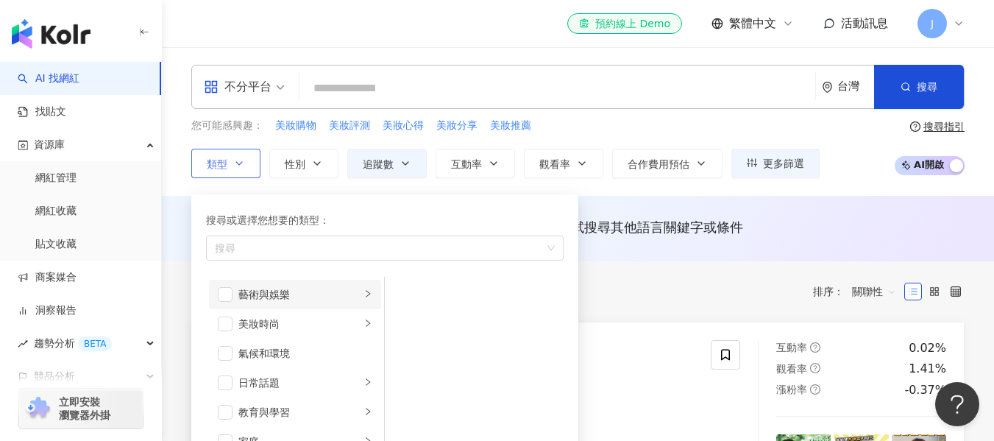
scroll to position [221, 0]
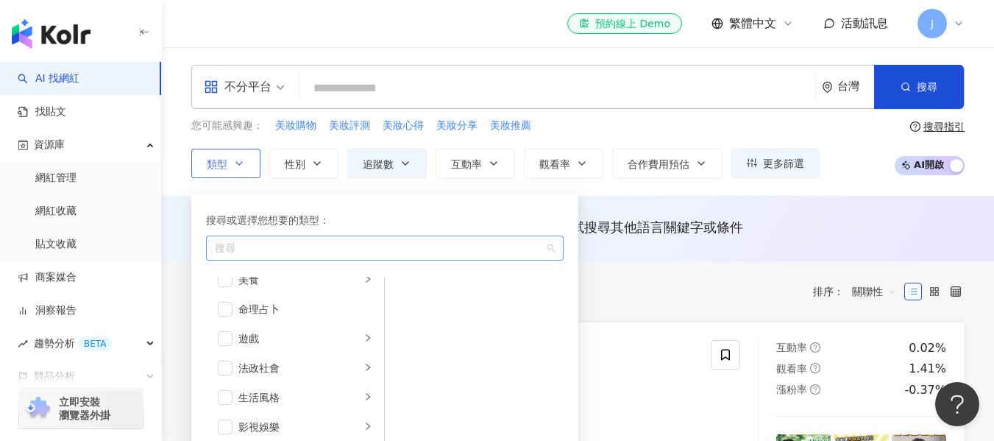
click at [276, 247] on div "button" at bounding box center [377, 247] width 336 height 11
type input "*"
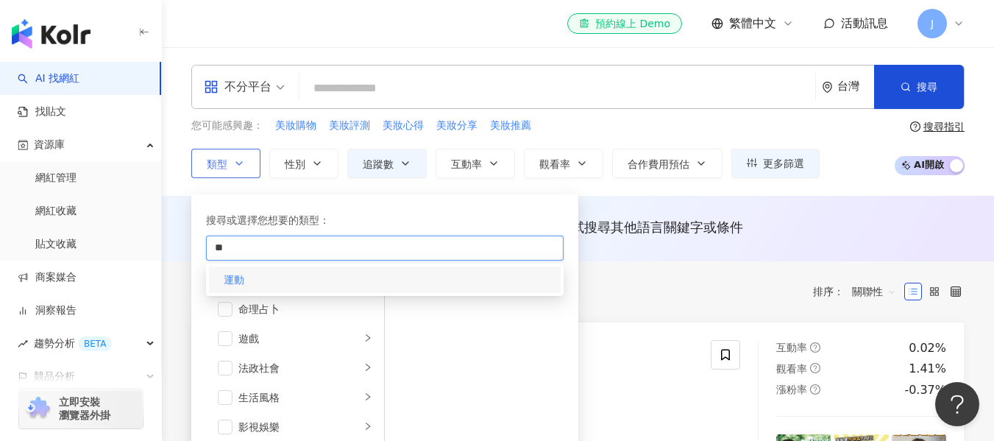
type input "**"
click at [248, 277] on div "運動" at bounding box center [385, 279] width 352 height 26
click at [546, 277] on div "運動" at bounding box center [385, 279] width 352 height 26
click at [235, 274] on mark "運動" at bounding box center [234, 280] width 21 height 12
click at [476, 324] on div "藝術與娛樂 美妝時尚 氣候和環境 日常話題 教育與學習 家庭 財經 美食 命理占卜 遊戲 法政社會 生活風格 影視娛樂 醫療與健康 寵物 攝影 感情 宗教 促…" at bounding box center [385, 378] width 358 height 202
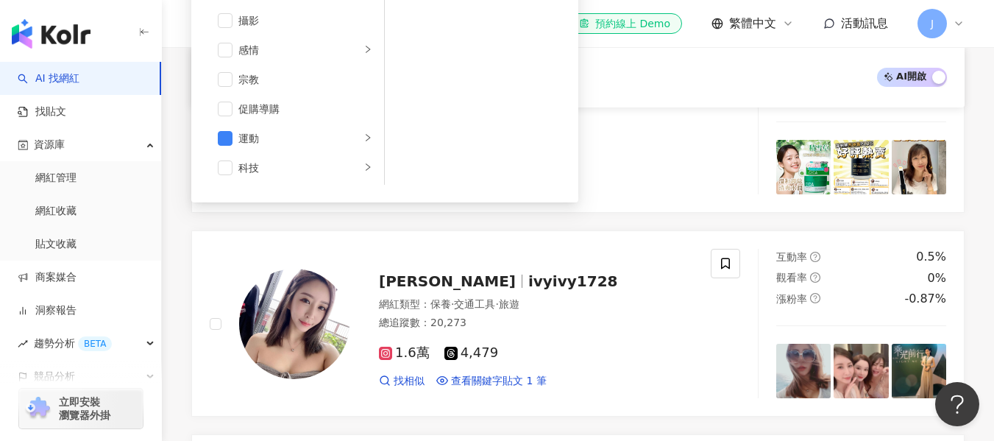
scroll to position [510, 0]
click at [636, 99] on div "正在搜尋 ： 關鍵字：美妝評比 追蹤數：20,000-1,000,000+ 重置 AI 開啟 AI 關閉" at bounding box center [577, 77] width 773 height 60
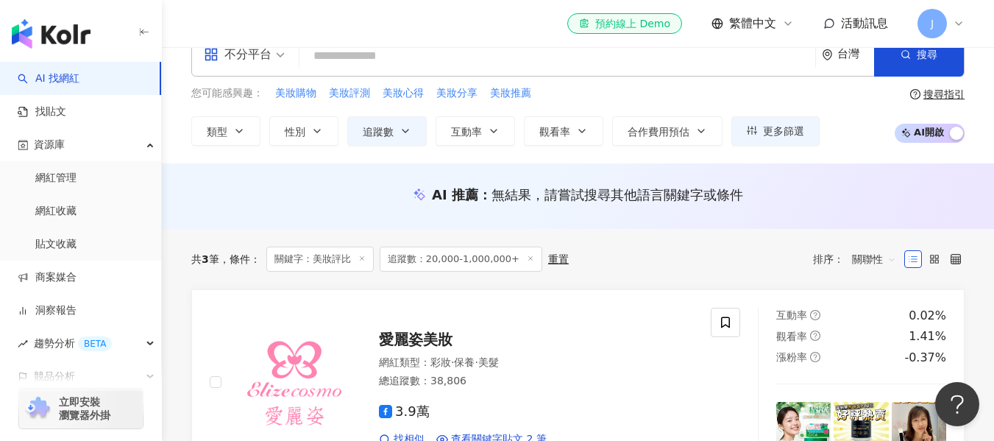
scroll to position [0, 0]
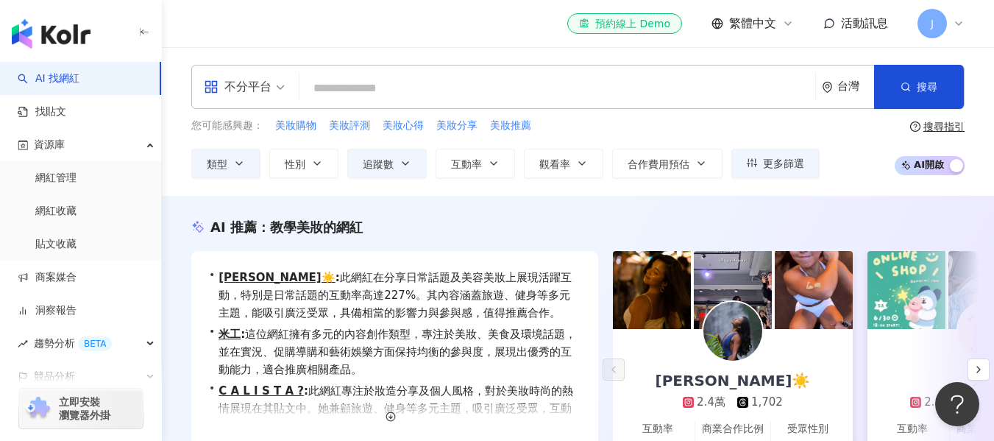
click at [356, 104] on div "不分平台 台灣 搜尋 customizedTag 網紅類型 寵物 / 寵物用品與 美 容 美 食 美 妝時尚 美 妝時尚 / 醫 美 美 妝時尚 / 美 髮 …" at bounding box center [577, 87] width 773 height 44
click at [357, 91] on input "search" at bounding box center [557, 88] width 504 height 28
click at [249, 166] on button "類型" at bounding box center [225, 163] width 69 height 29
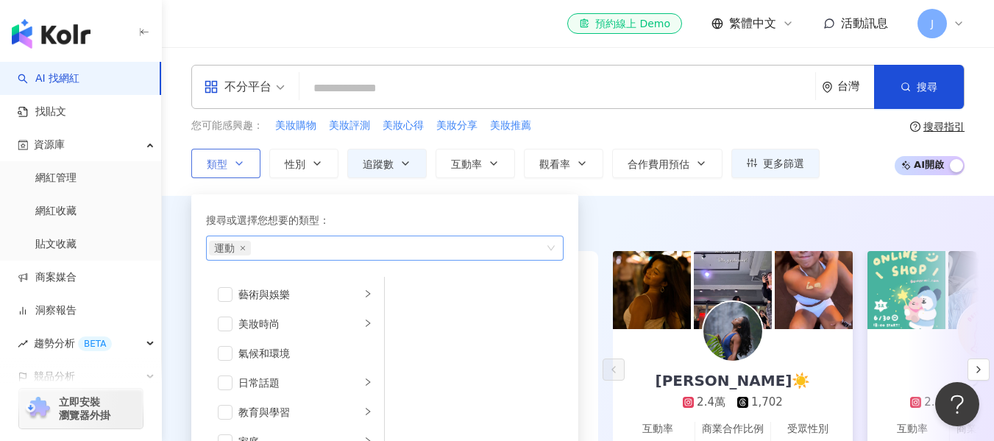
click at [244, 252] on span "運動" at bounding box center [230, 248] width 42 height 15
click at [244, 245] on icon "close" at bounding box center [243, 248] width 6 height 6
click at [341, 88] on input "search" at bounding box center [557, 88] width 504 height 28
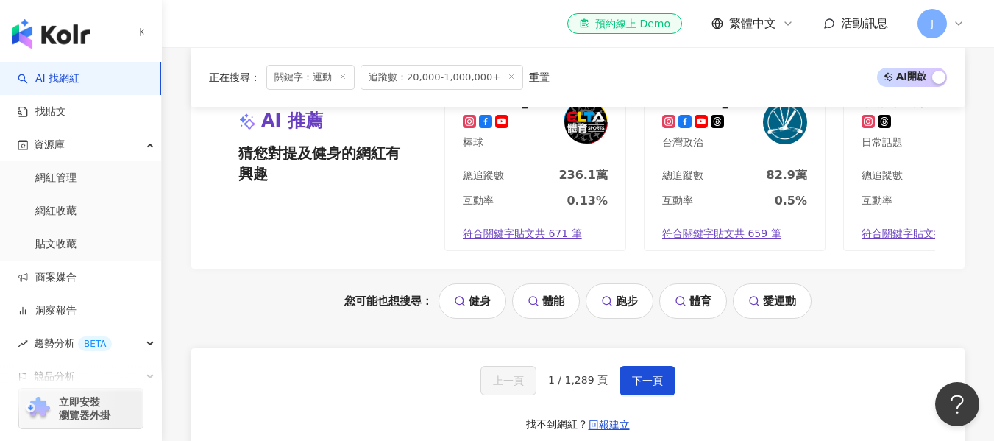
scroll to position [2870, 0]
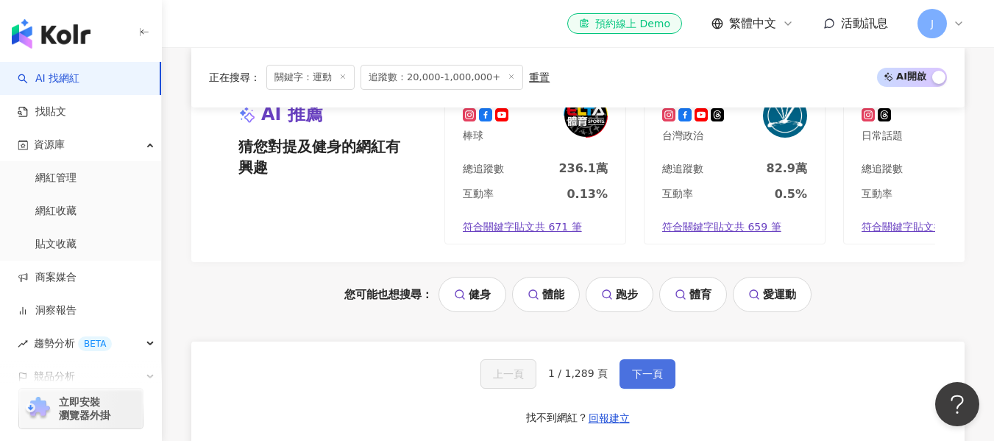
type input "**"
click at [641, 368] on span "下一頁" at bounding box center [647, 374] width 31 height 12
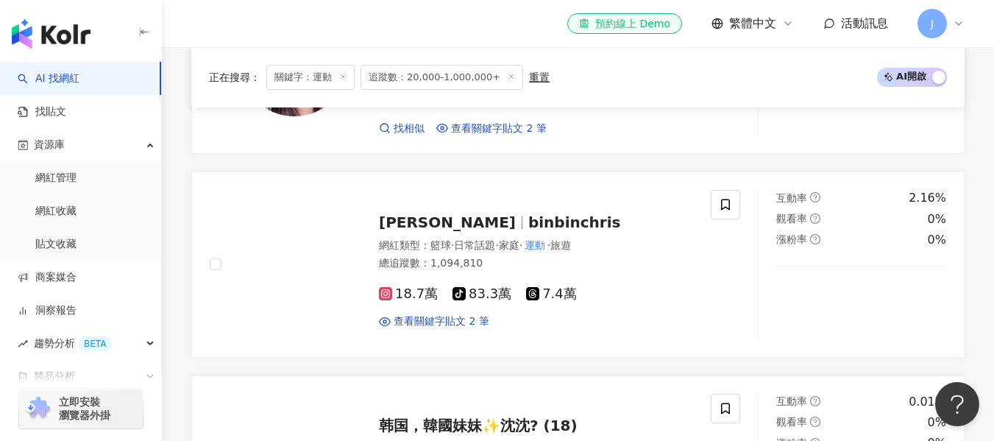
scroll to position [781, 0]
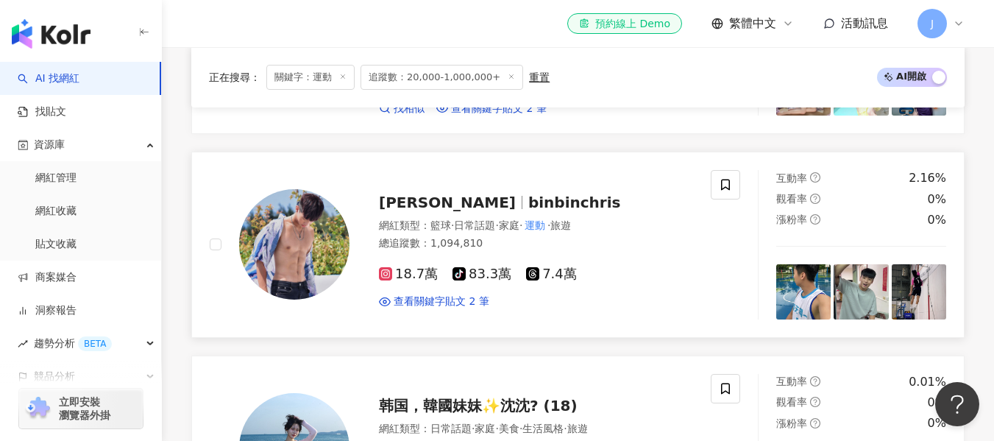
click at [528, 195] on span "binbinchris" at bounding box center [574, 203] width 93 height 18
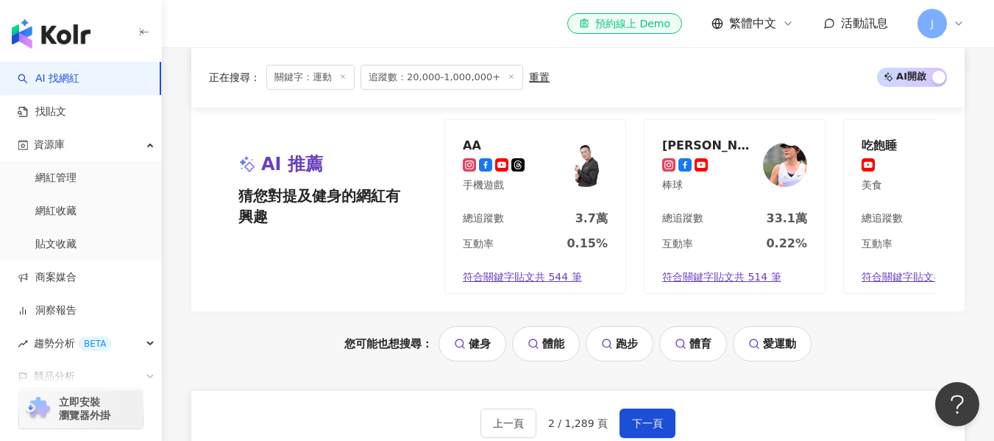
scroll to position [2988, 0]
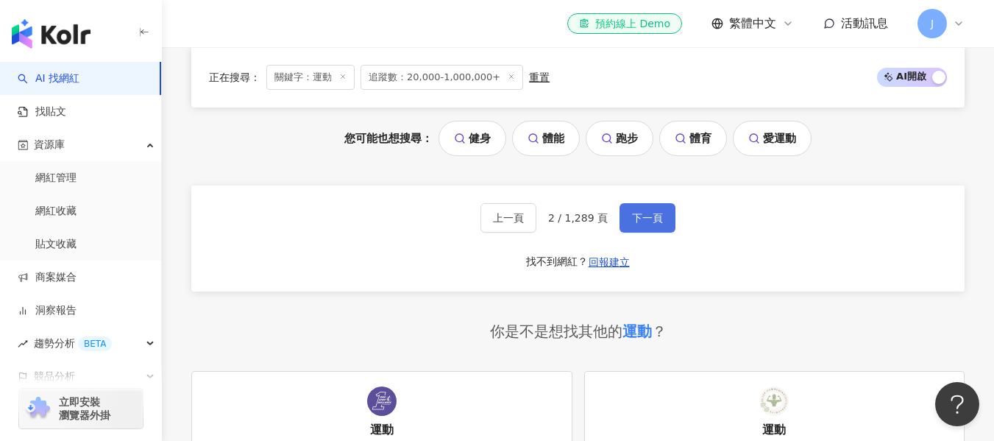
click at [656, 212] on span "下一頁" at bounding box center [647, 218] width 31 height 12
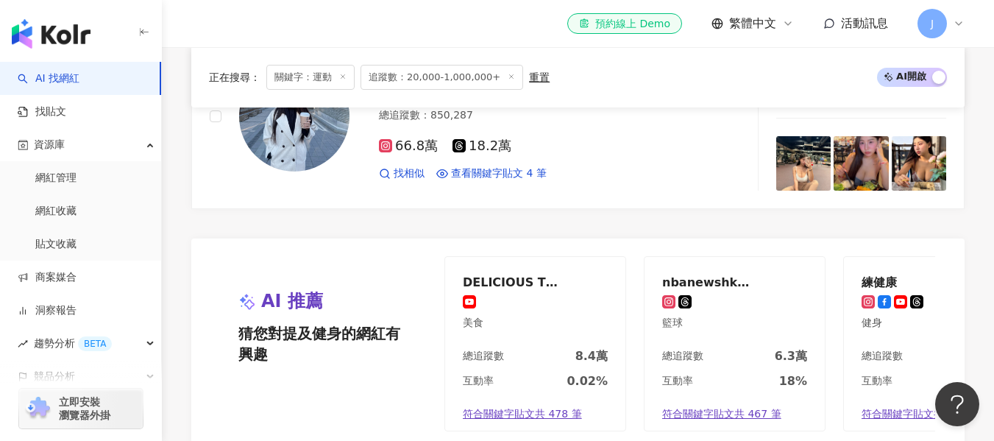
scroll to position [2835, 0]
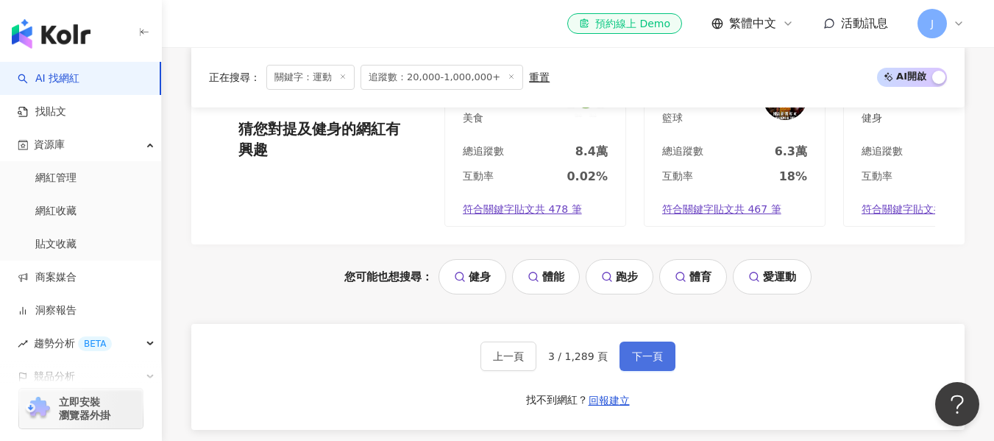
click at [648, 370] on button "下一頁" at bounding box center [648, 355] width 56 height 29
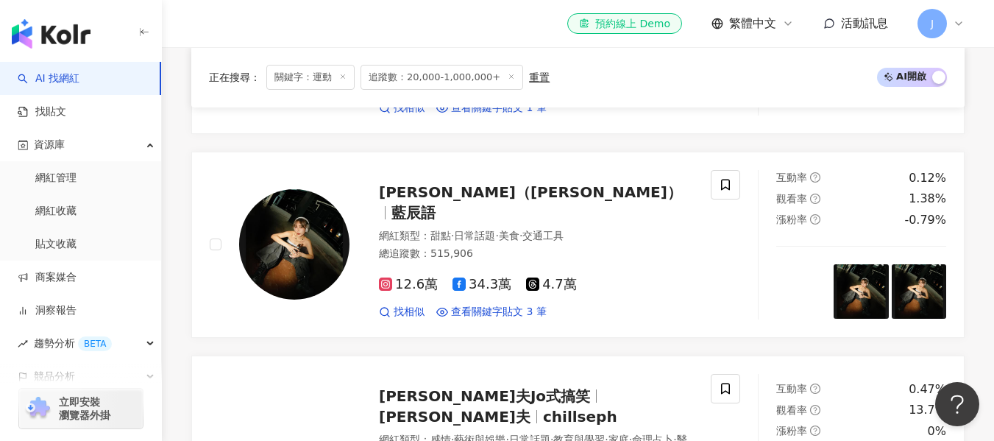
scroll to position [247, 0]
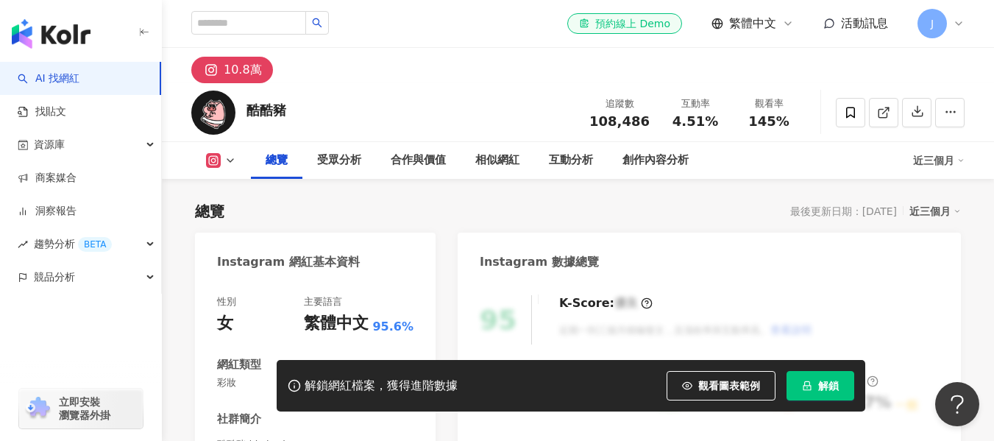
scroll to position [294, 0]
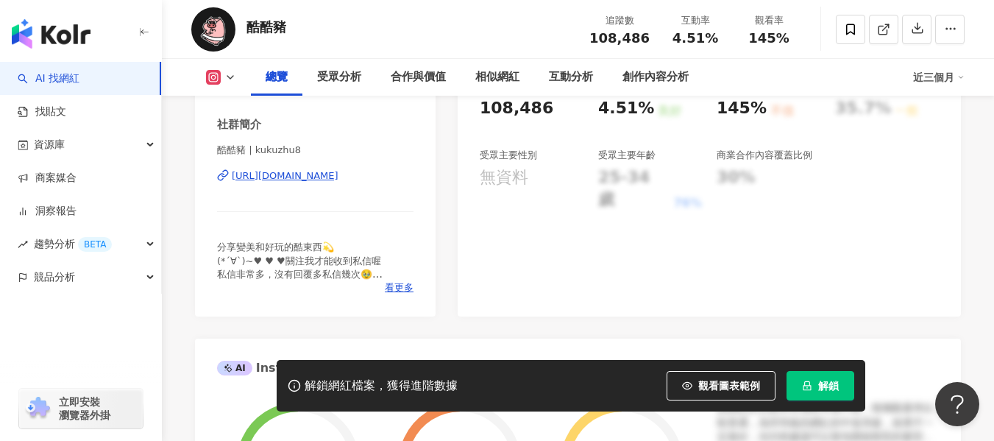
click at [296, 171] on div "[URL][DOMAIN_NAME]" at bounding box center [285, 175] width 107 height 13
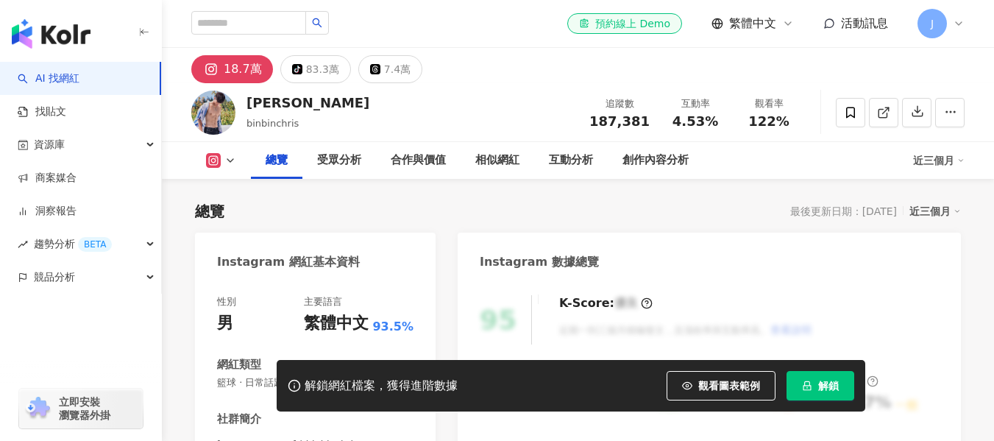
scroll to position [294, 0]
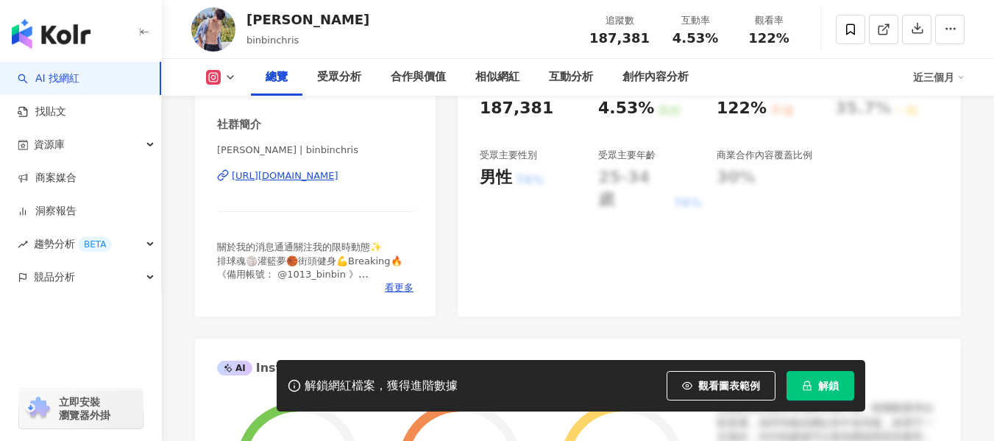
click at [338, 174] on div "[URL][DOMAIN_NAME]" at bounding box center [285, 175] width 107 height 13
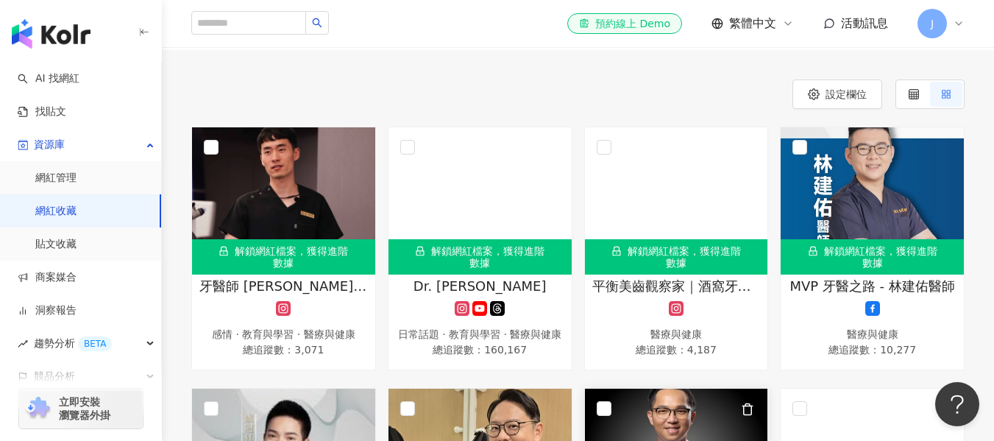
scroll to position [74, 0]
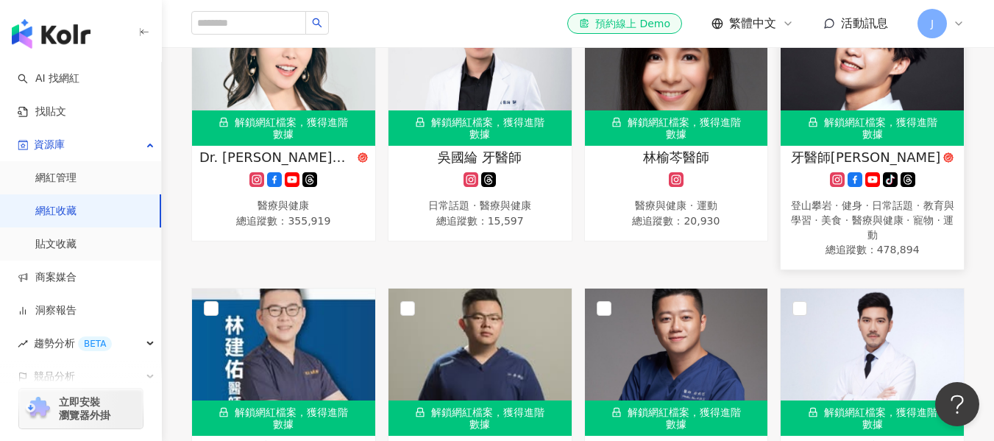
scroll to position [1030, 0]
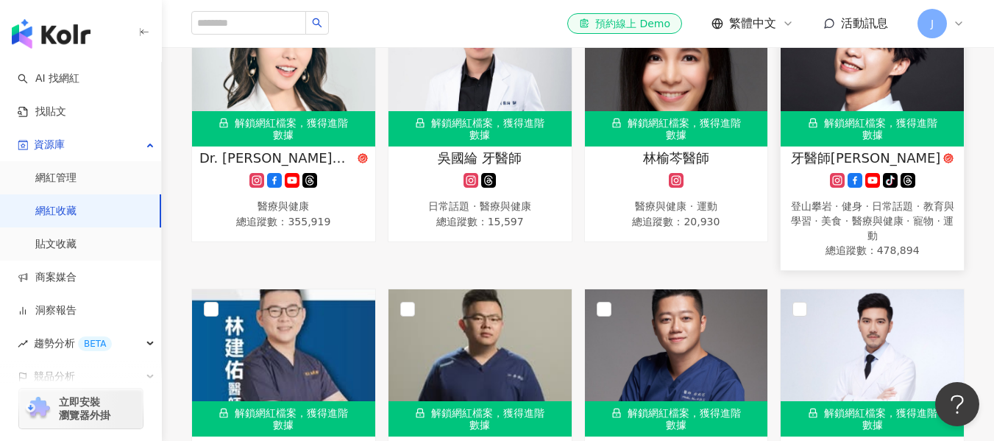
click at [904, 117] on img at bounding box center [872, 72] width 183 height 147
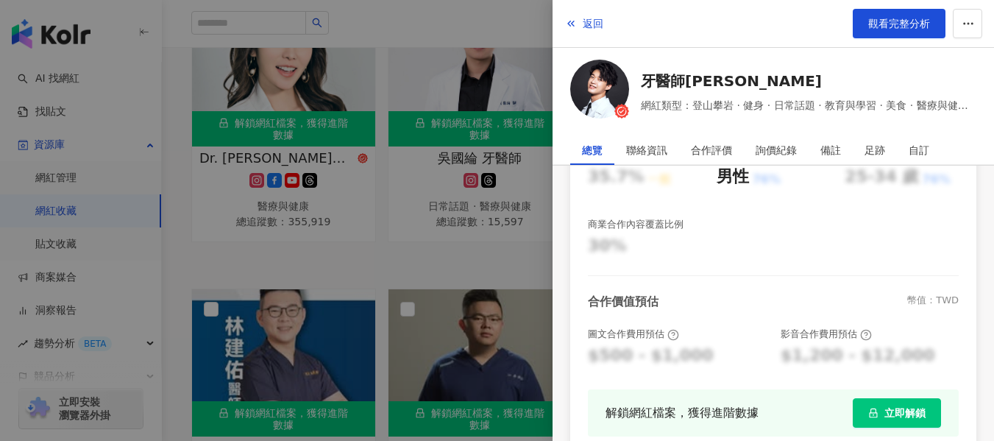
scroll to position [473, 0]
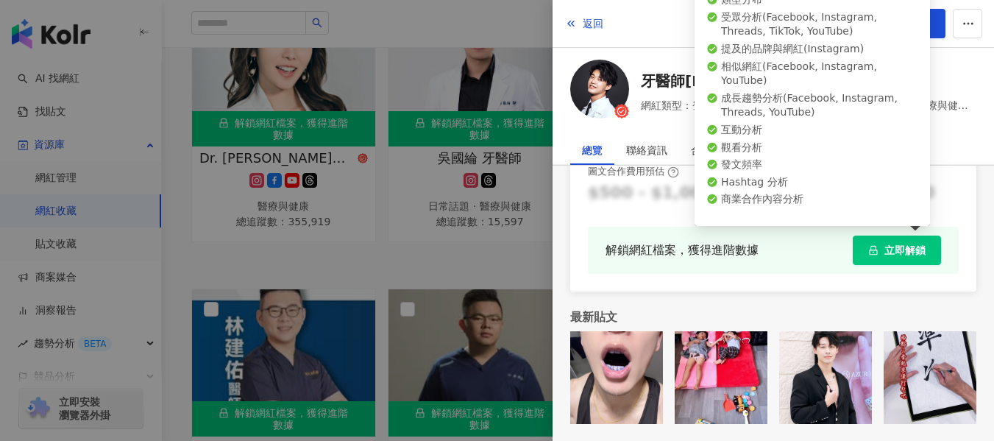
click at [909, 251] on span "立即解鎖" at bounding box center [904, 250] width 41 height 12
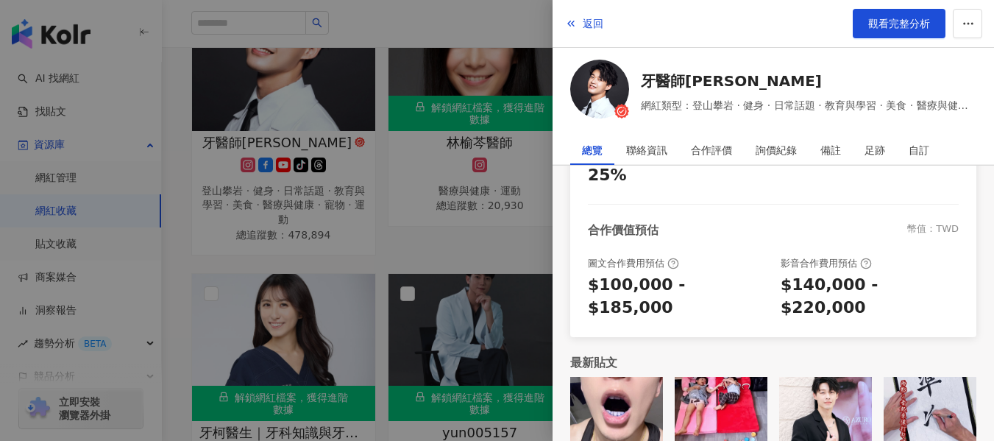
scroll to position [1472, 0]
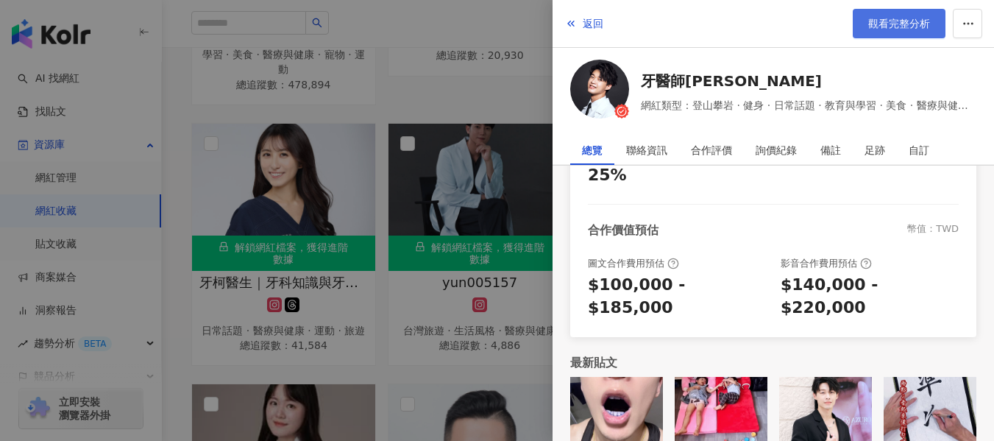
click at [875, 24] on span "觀看完整分析" at bounding box center [899, 24] width 62 height 12
click at [397, 103] on div at bounding box center [497, 220] width 994 height 441
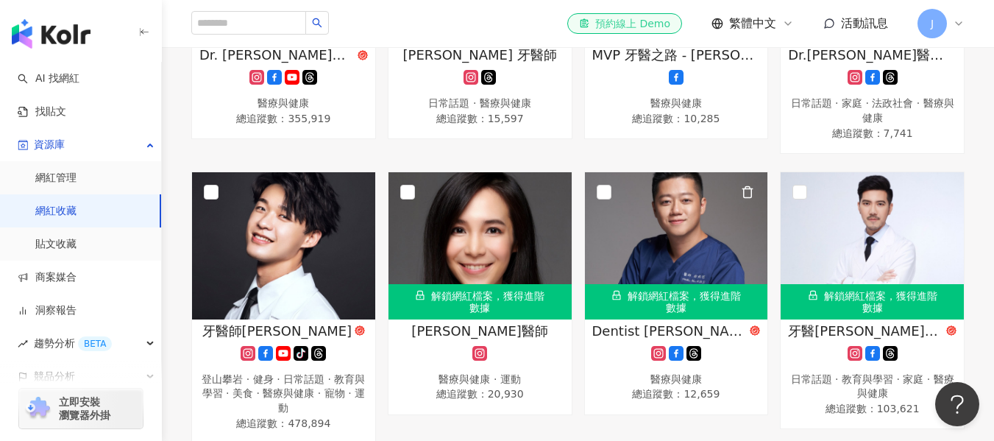
scroll to position [1030, 0]
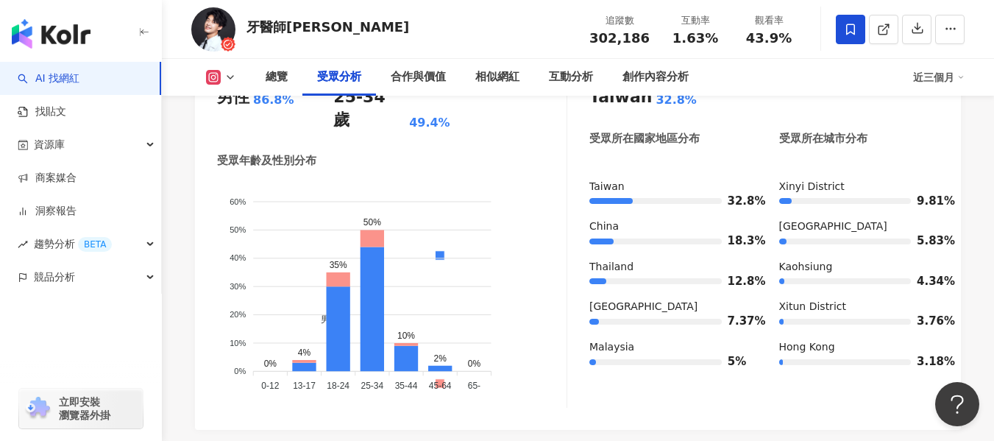
scroll to position [1398, 0]
click at [953, 77] on div "近三個月" at bounding box center [939, 77] width 52 height 24
click at [547, 372] on div "受眾主要性別 男性 86.8% 受眾主要年齡 25-34 歲 49.4% 受眾年齡及性別分布 男性 女性 60% 60% 50% 50% 40% 40% 30…" at bounding box center [578, 242] width 766 height 376
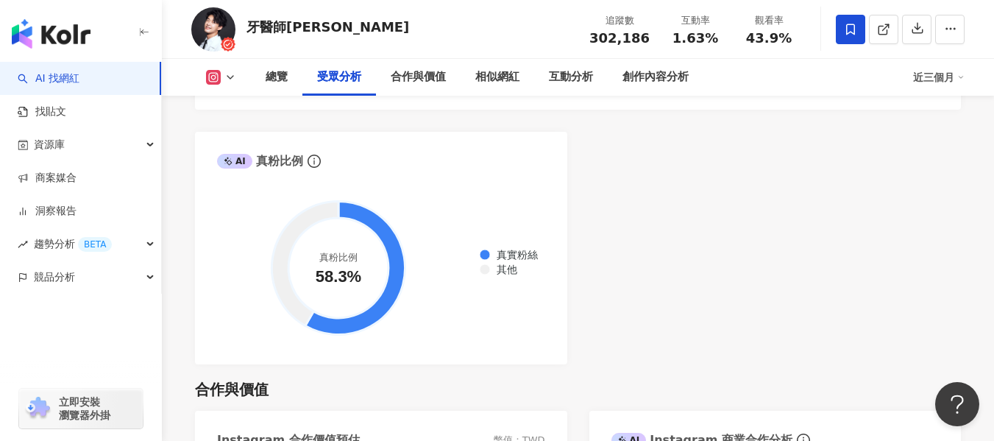
scroll to position [1692, 0]
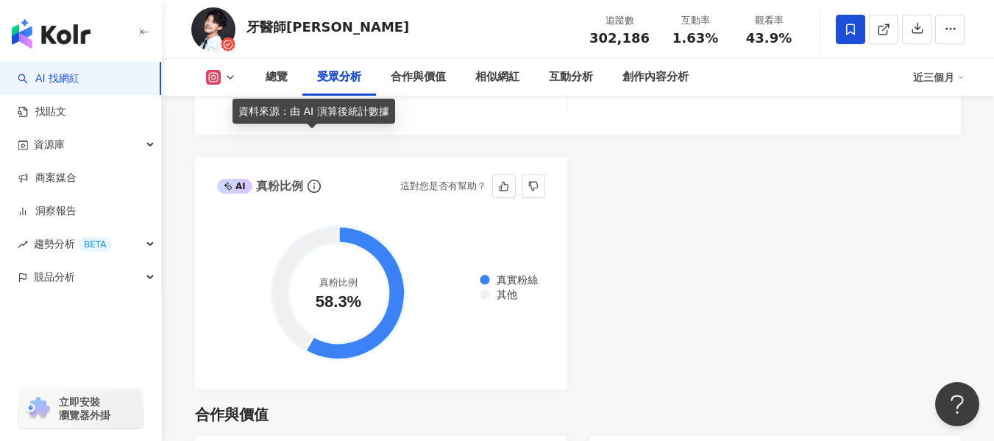
click at [313, 183] on icon "info-circle" at bounding box center [313, 186] width 1 height 7
click at [315, 180] on icon "info-circle" at bounding box center [314, 186] width 13 height 13
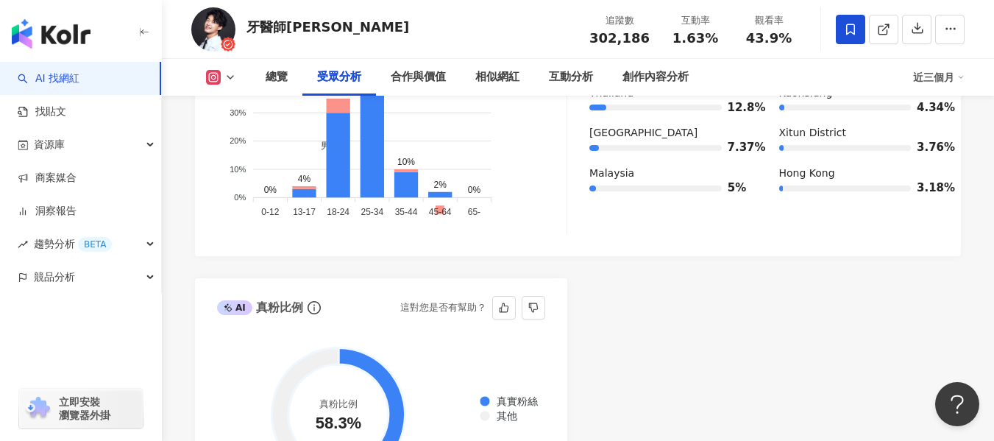
scroll to position [1545, 0]
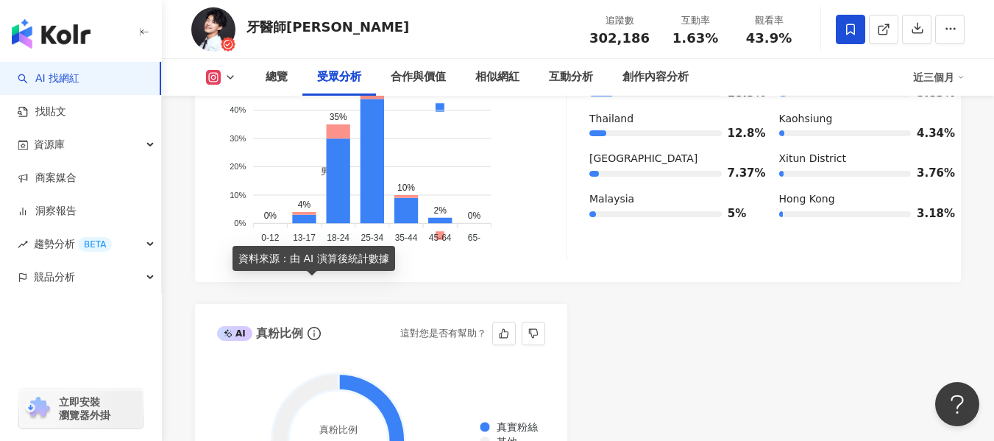
click at [313, 327] on icon "info-circle" at bounding box center [314, 333] width 13 height 13
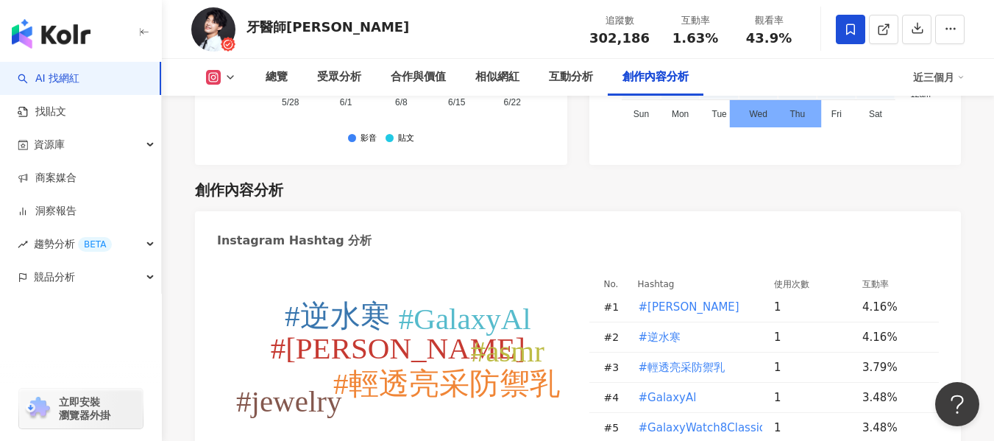
scroll to position [4194, 0]
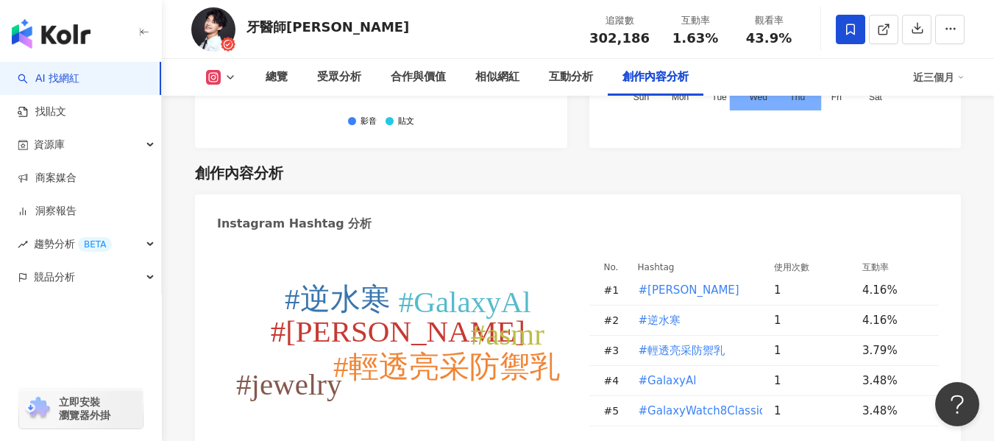
click at [352, 282] on tspan "#逆水寒" at bounding box center [338, 299] width 106 height 34
type input "****"
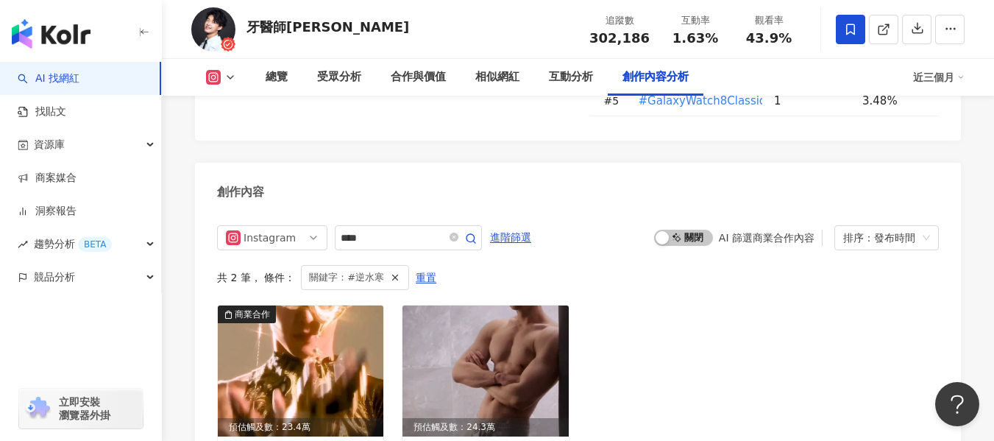
scroll to position [4194, 0]
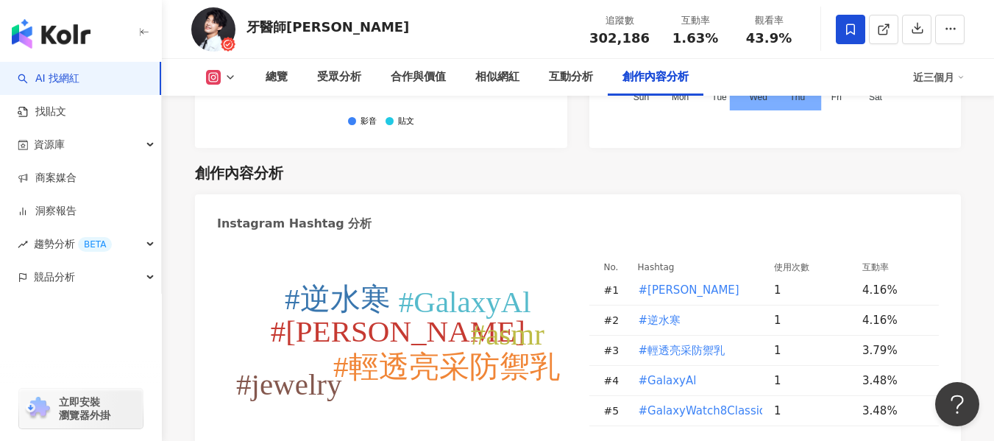
click at [473, 350] on tspan "#輕透亮采防禦乳" at bounding box center [446, 367] width 227 height 34
type input "********"
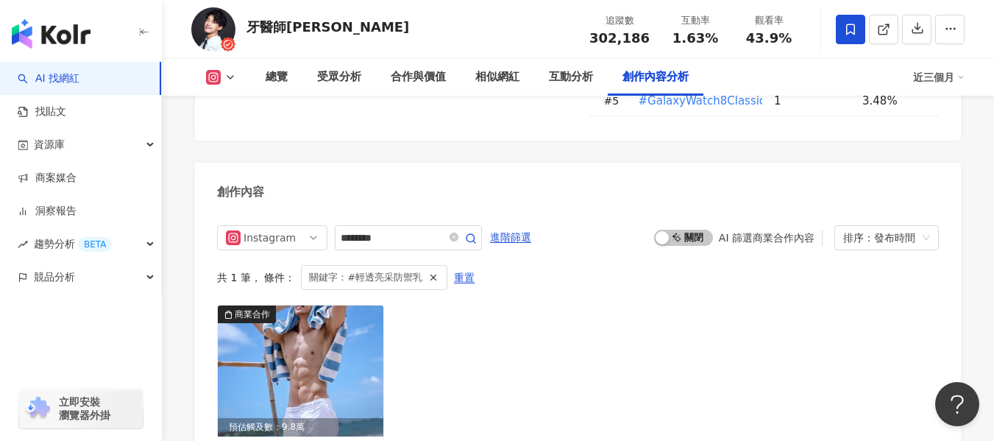
scroll to position [4577, 0]
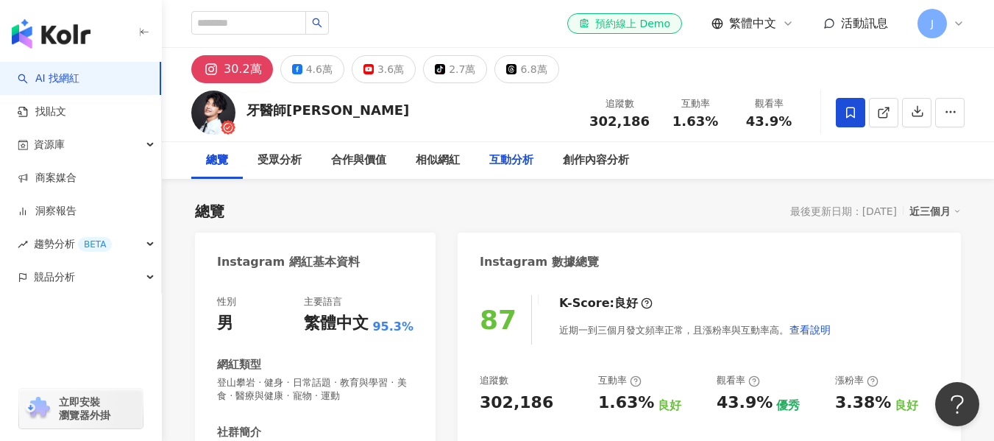
click at [504, 158] on div "互動分析" at bounding box center [511, 161] width 44 height 18
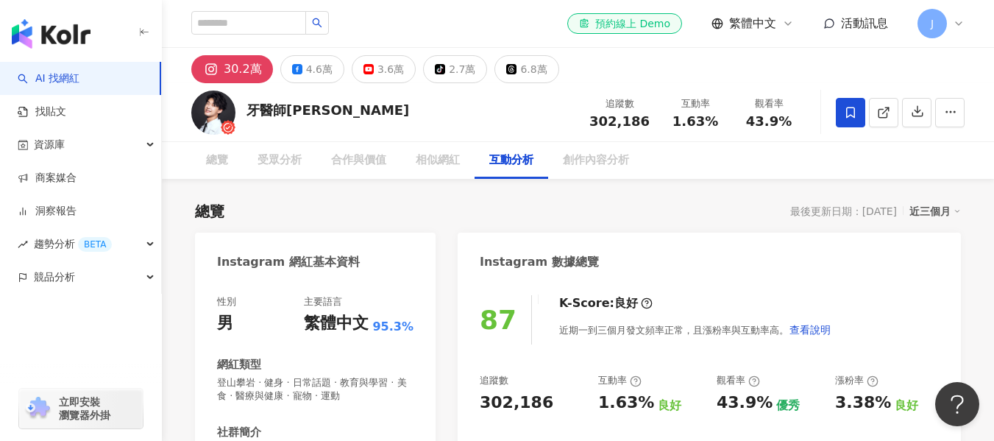
scroll to position [2880, 0]
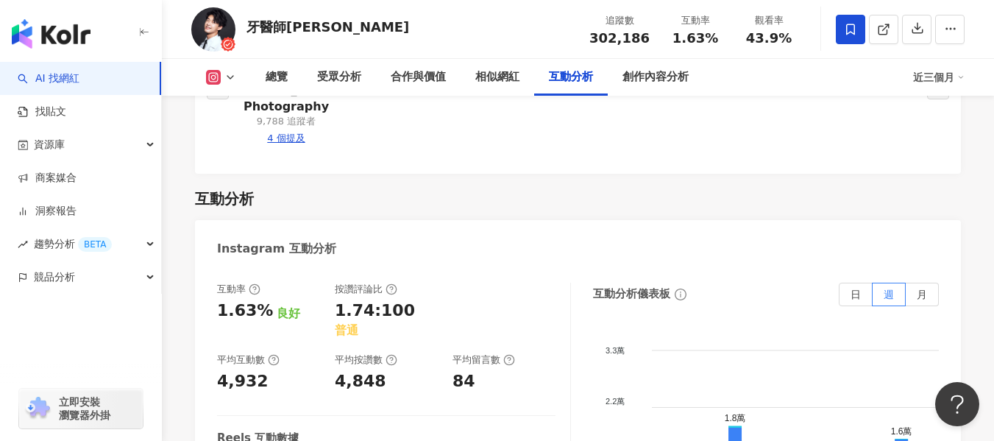
click at [219, 80] on icon at bounding box center [213, 77] width 15 height 15
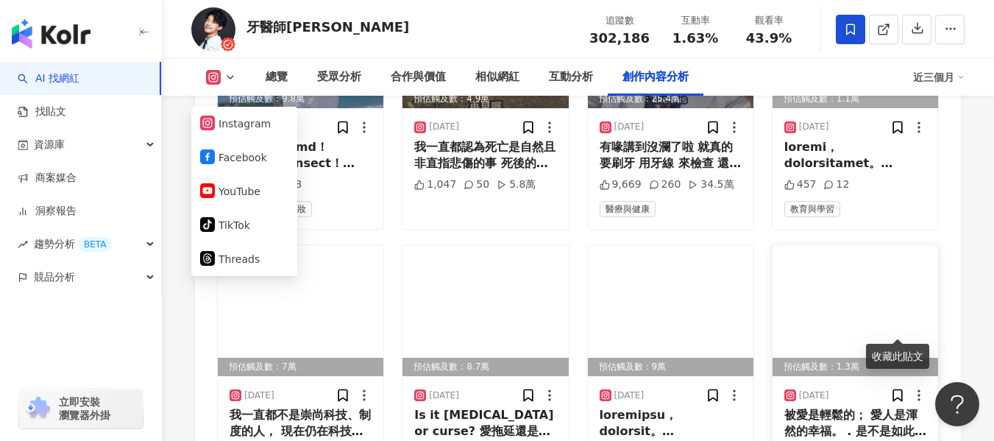
scroll to position [5310, 0]
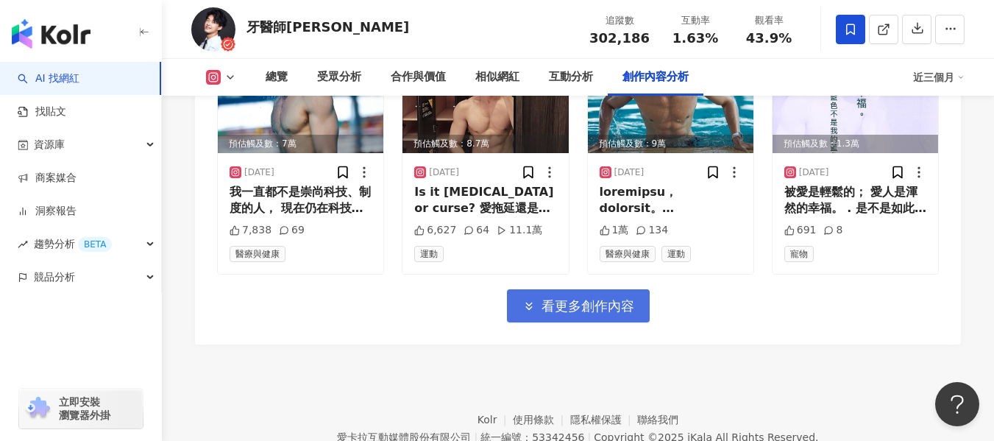
click at [586, 289] on button "看更多創作內容" at bounding box center [578, 305] width 143 height 33
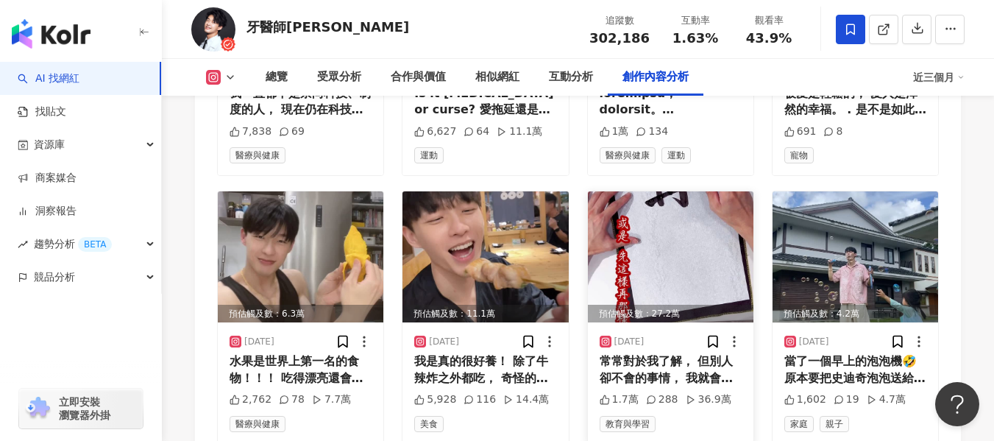
scroll to position [5384, 0]
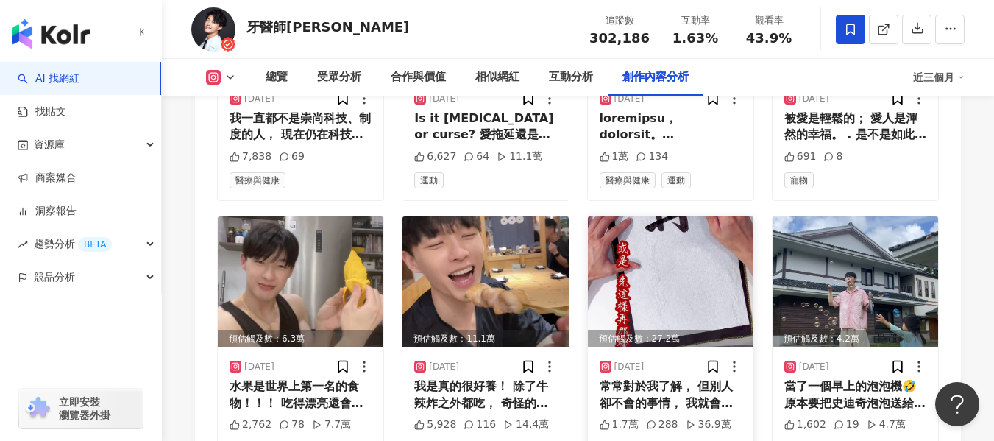
click at [706, 216] on img at bounding box center [671, 281] width 166 height 131
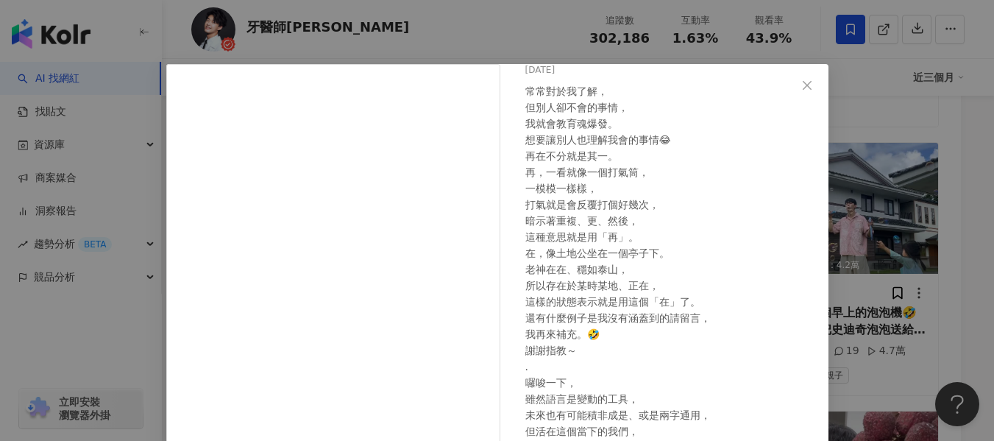
scroll to position [0, 0]
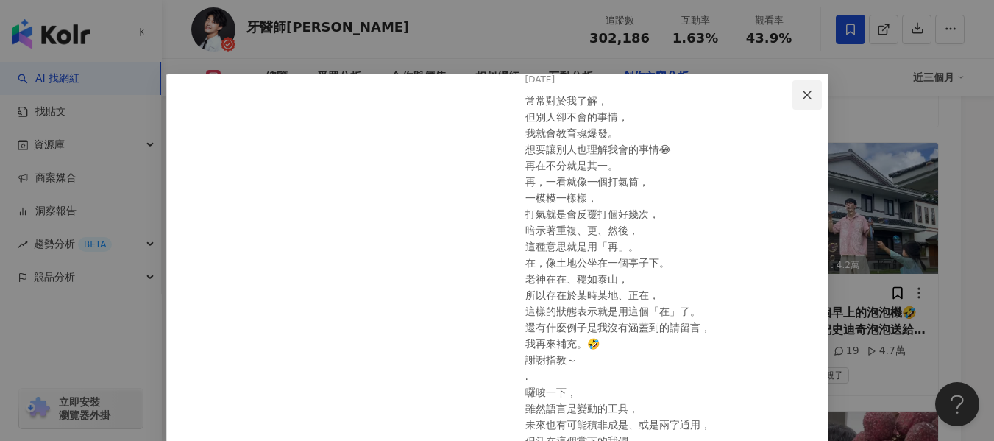
click at [803, 91] on icon "close" at bounding box center [807, 94] width 9 height 9
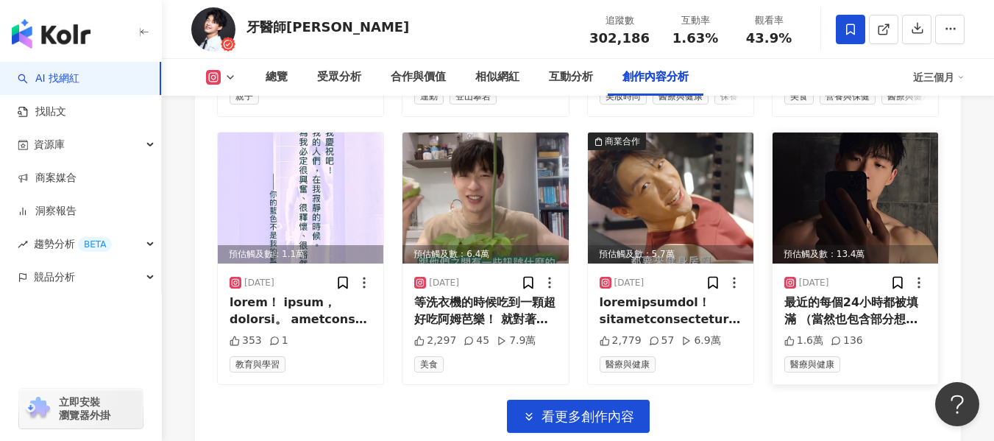
scroll to position [6046, 0]
